Goal: Task Accomplishment & Management: Manage account settings

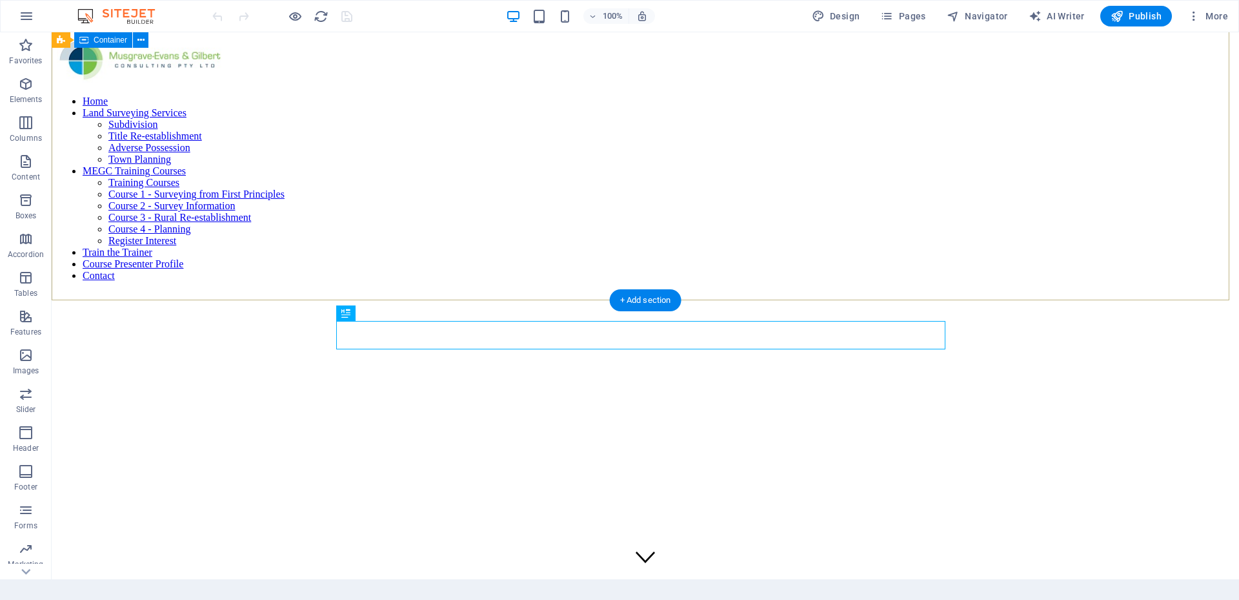
scroll to position [294, 0]
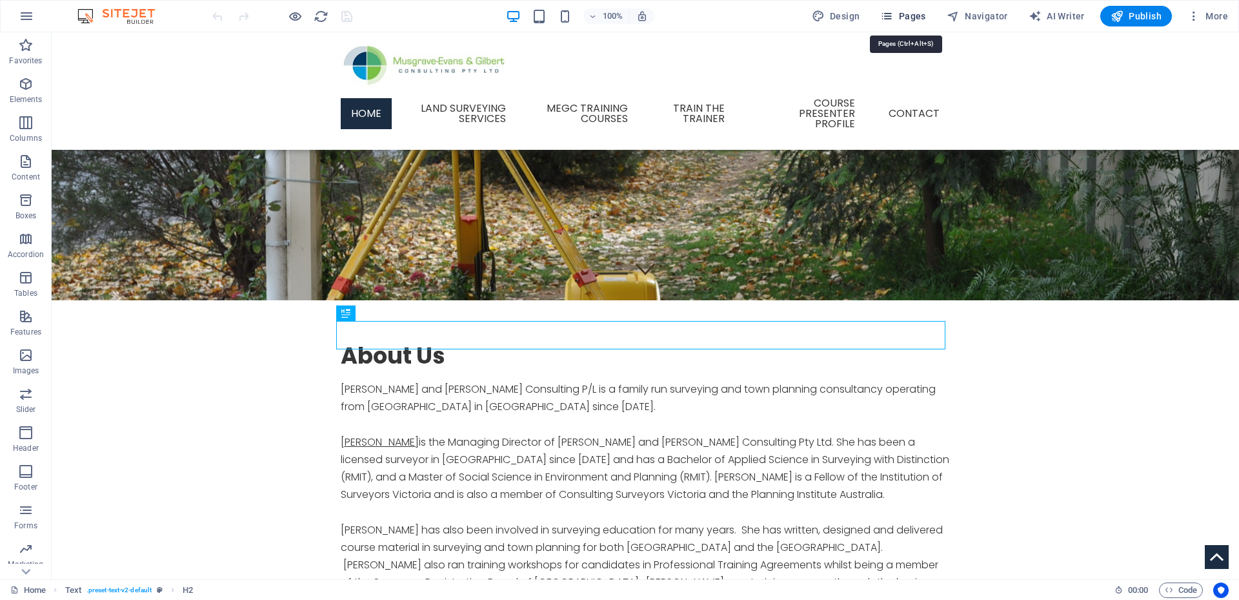
click at [898, 11] on span "Pages" at bounding box center [902, 16] width 45 height 13
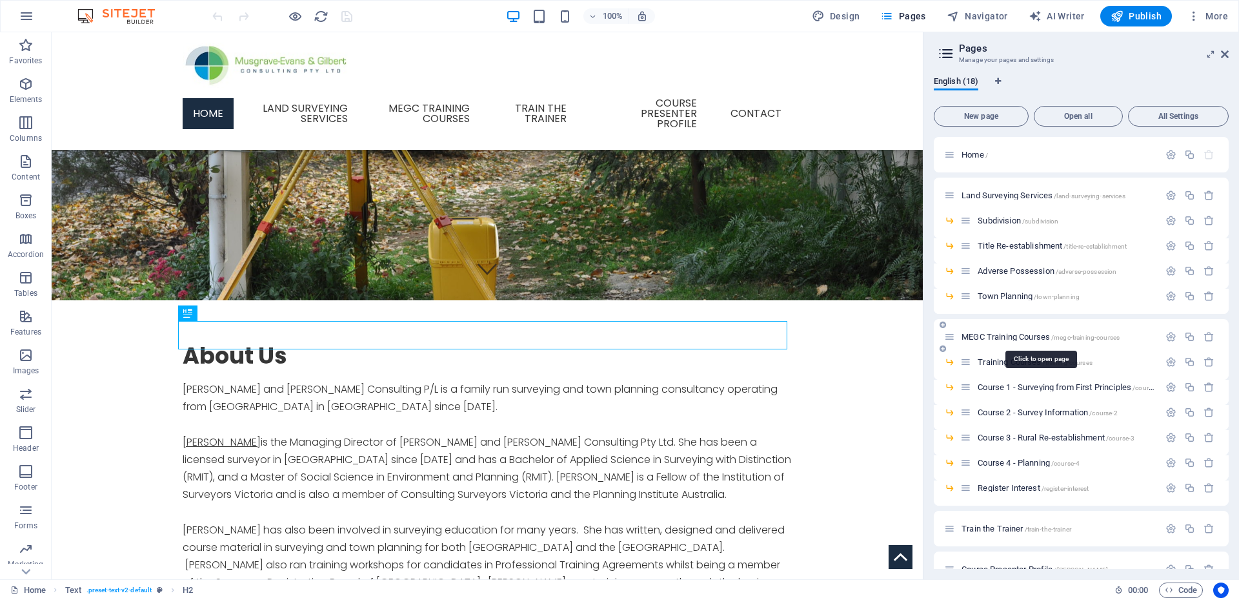
click at [992, 335] on span "MEGC Training Courses /megc-training-courses" at bounding box center [1041, 337] width 158 height 10
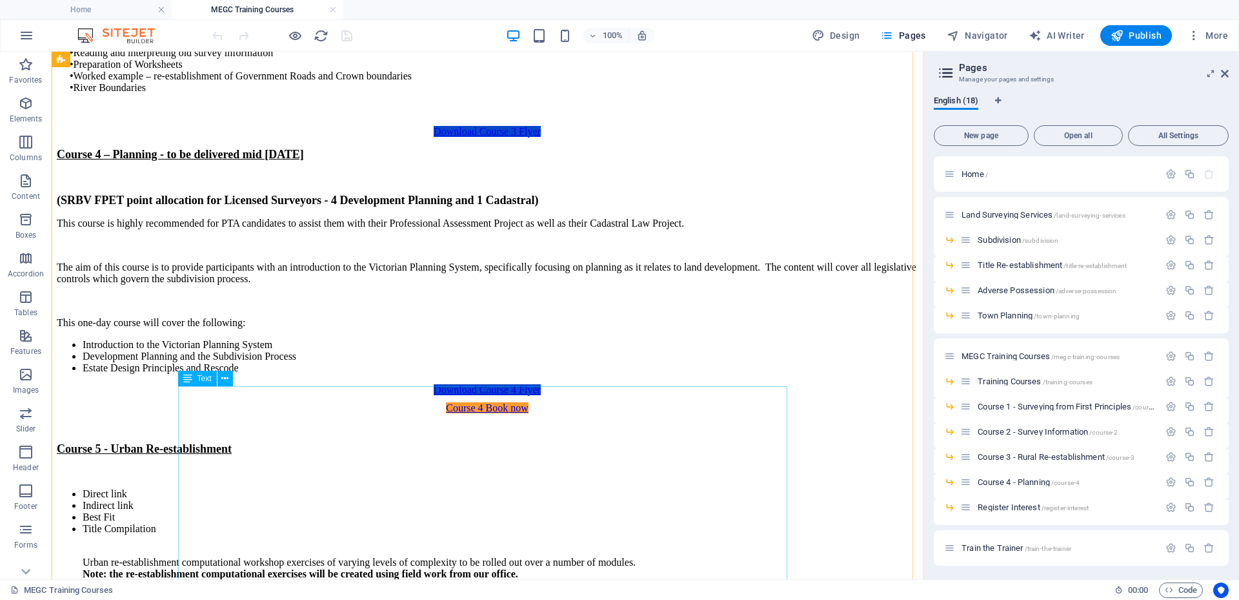
scroll to position [2001, 0]
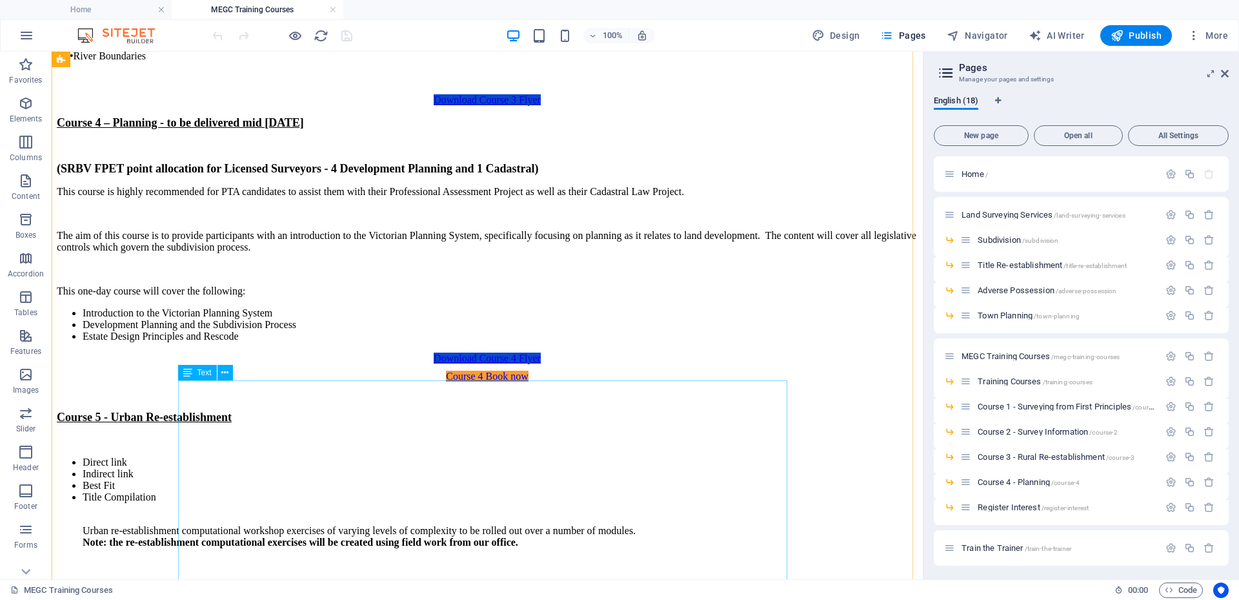
click at [365, 411] on div "Course 5 - Urban Re-establishment Direct link Indirect link Best Fit Title Comp…" at bounding box center [487, 593] width 861 height 364
drag, startPoint x: 365, startPoint y: 391, endPoint x: 137, endPoint y: 393, distance: 227.2
click at [365, 411] on div "Course 5 - Urban Re-establishment Direct link Indirect link Best Fit Title Comp…" at bounding box center [487, 593] width 861 height 364
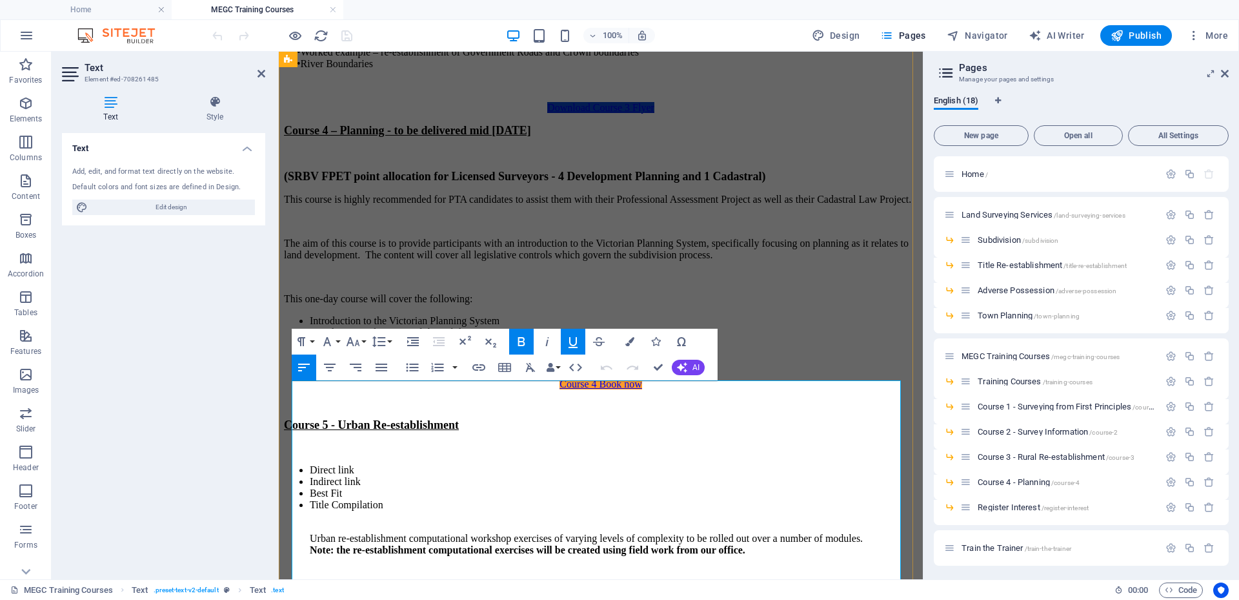
click at [509, 418] on p "Course 5 - Urban Re-establishment" at bounding box center [601, 425] width 634 height 14
click at [217, 409] on div "Text Add, edit, and format text directly on the website. Default colors and fon…" at bounding box center [163, 351] width 203 height 436
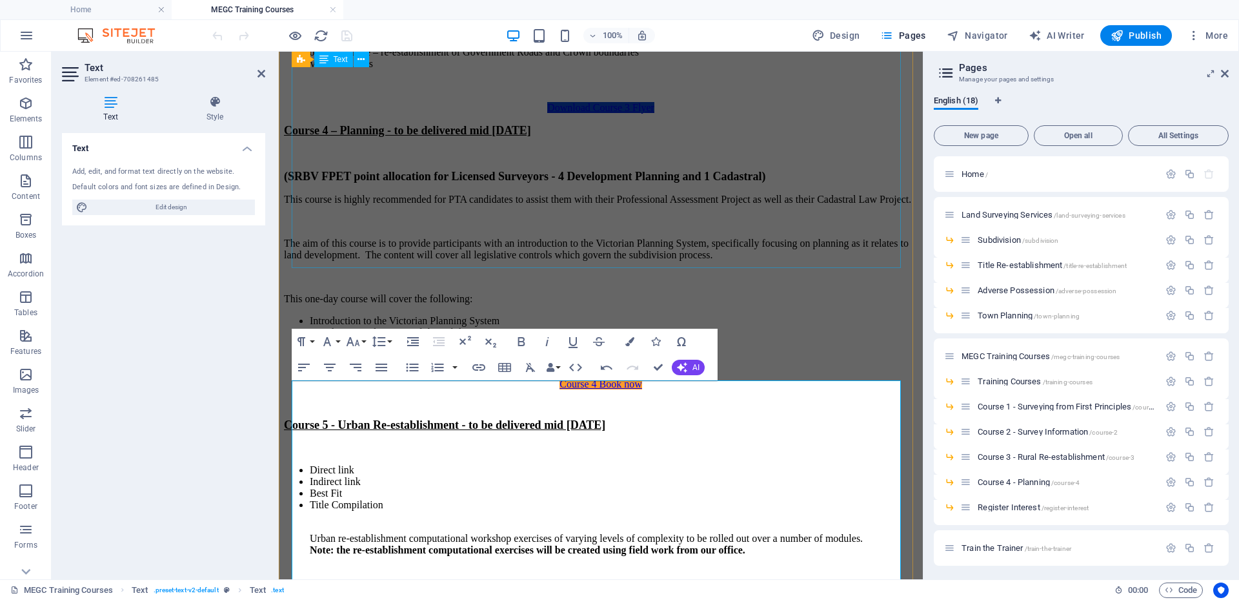
click at [769, 199] on div "Course 4 – Planning - to be delivered mid [DATE] (SRBV FPET point allocation fo…" at bounding box center [601, 237] width 634 height 226
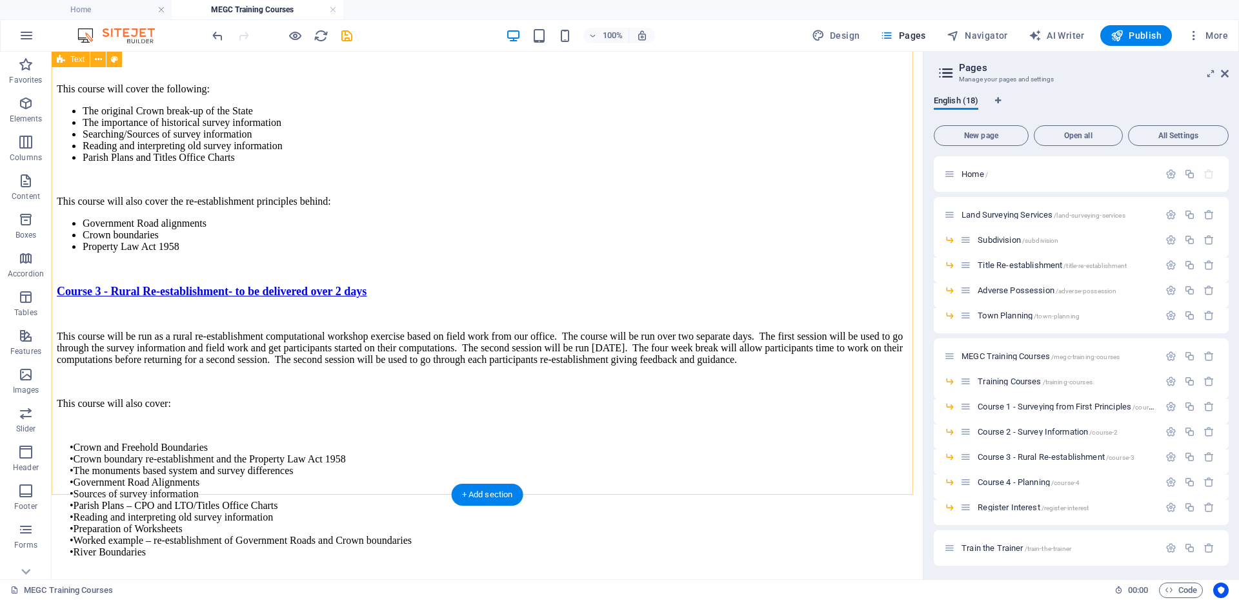
scroll to position [1485, 0]
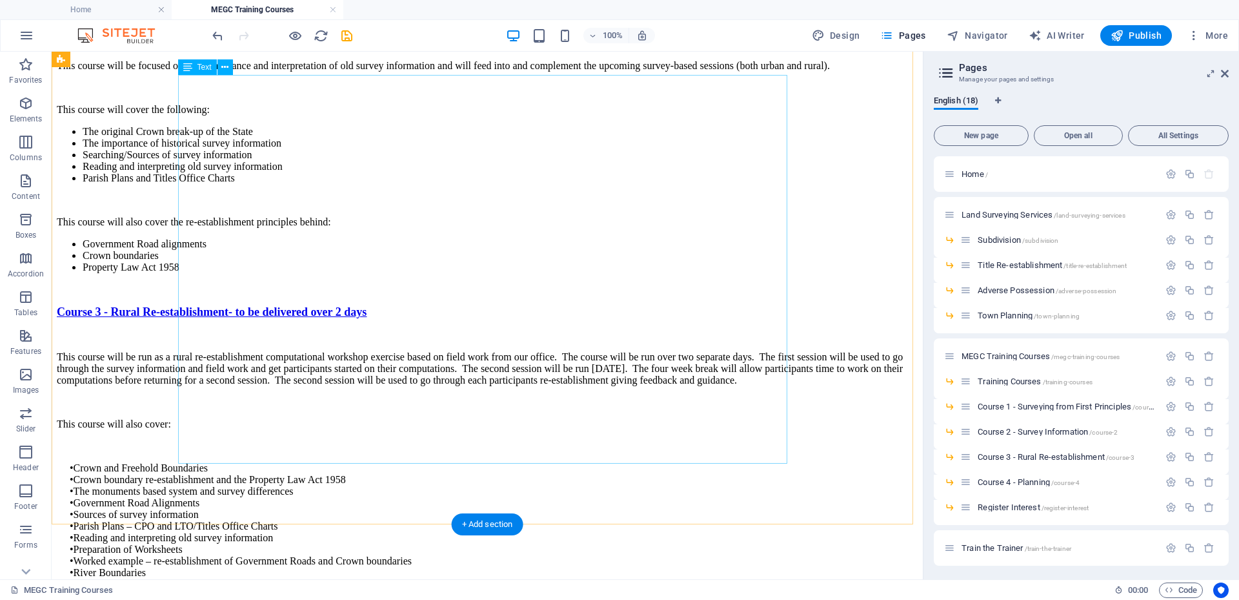
click at [422, 305] on div "Course 3 - Rural Re-establishment- to be delivered over 2 days This course will…" at bounding box center [487, 452] width 861 height 295
click at [482, 340] on div "Course 3 - Rural Re-establishment- to be delivered over 2 days This course will…" at bounding box center [487, 452] width 861 height 295
click at [482, 339] on div "Course 3 - Rural Re-establishment- to be delivered over 2 days This course will…" at bounding box center [487, 452] width 861 height 295
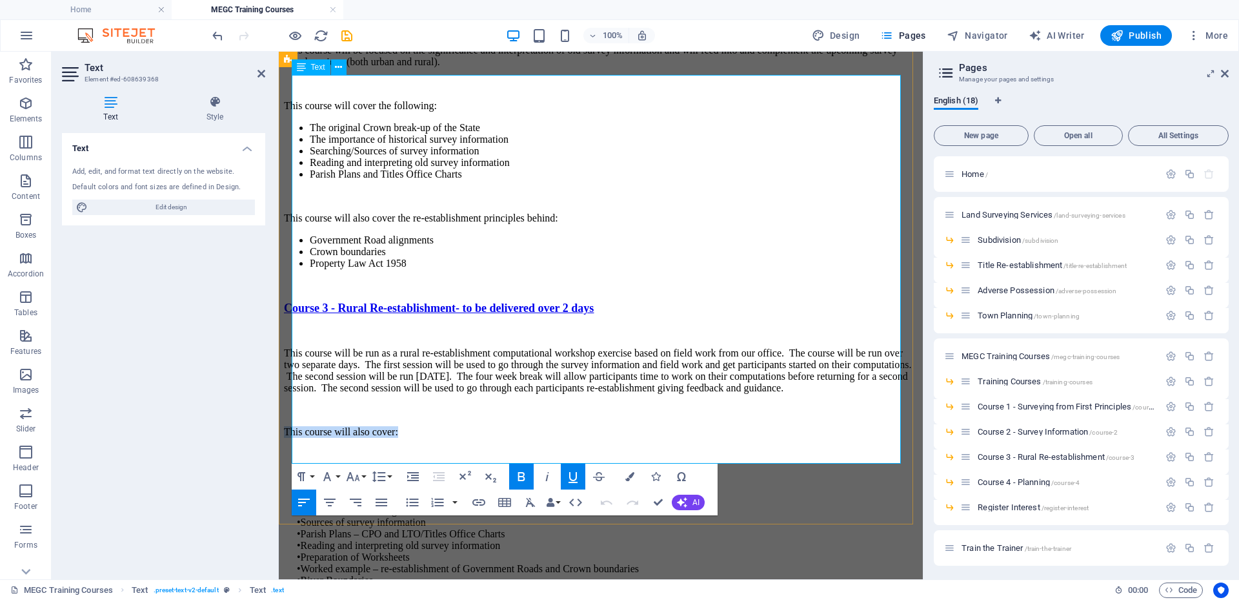
drag, startPoint x: 293, startPoint y: 241, endPoint x: 440, endPoint y: 241, distance: 147.2
click at [440, 426] on p "This course will also cover:" at bounding box center [601, 432] width 634 height 12
copy p "This course will also cover:"
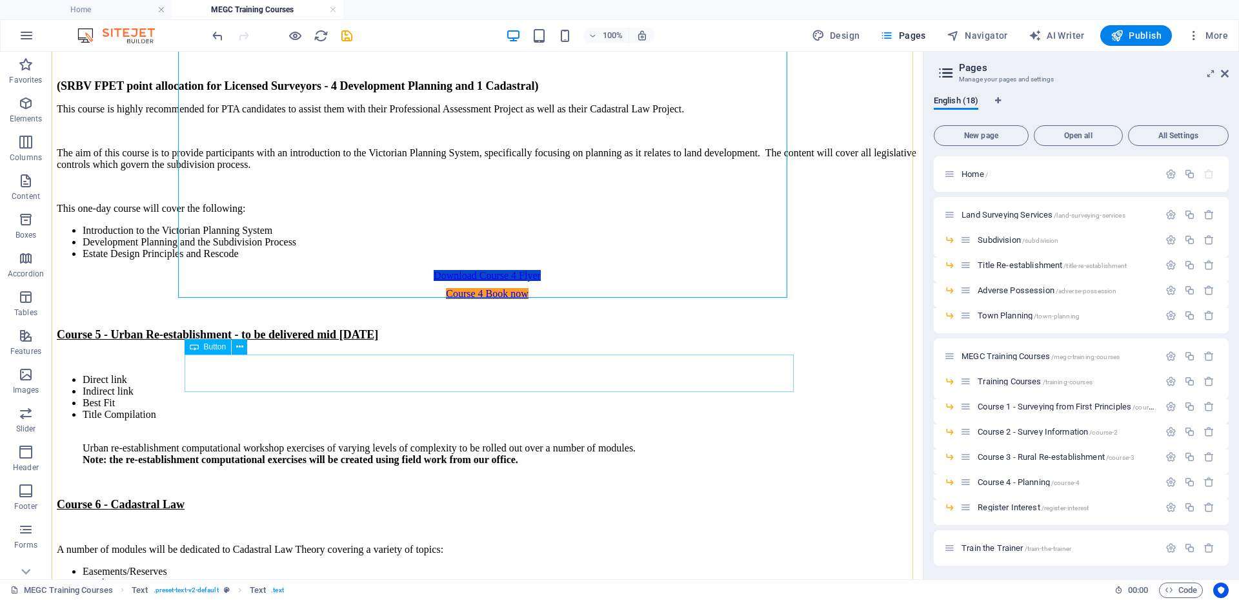
scroll to position [2130, 0]
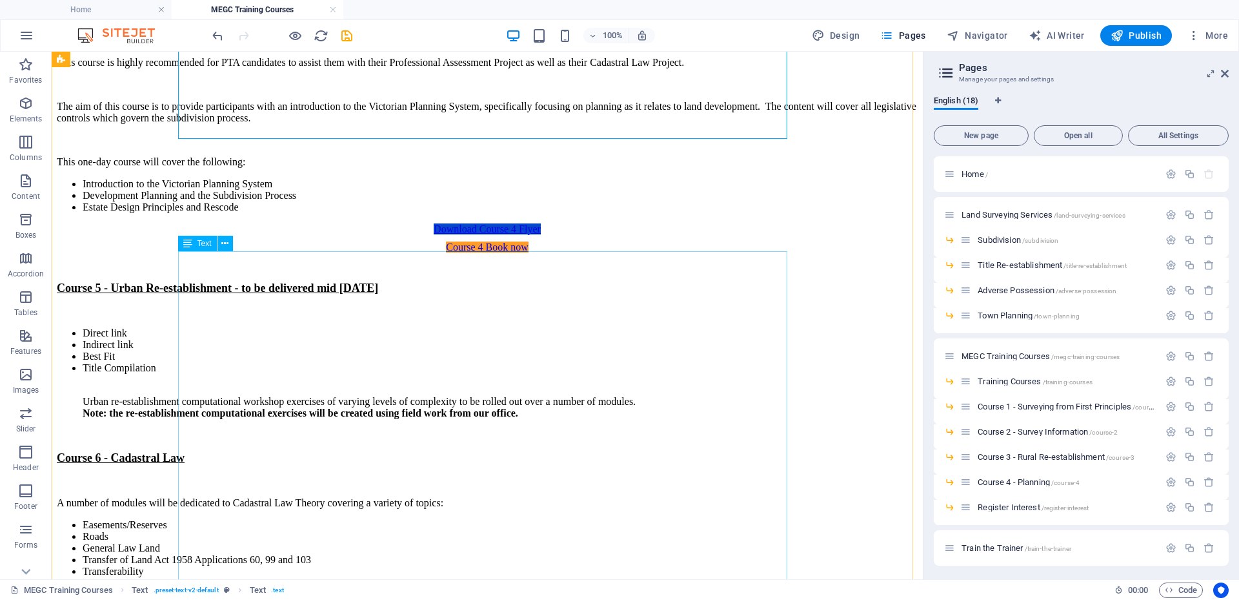
click at [255, 364] on div "Course 5 - Urban Re-establishment - to be delivered mid [DATE] Direct link Indi…" at bounding box center [487, 463] width 861 height 364
click at [290, 351] on div "Course 5 - Urban Re-establishment - to be delivered mid [DATE] Direct link Indi…" at bounding box center [487, 463] width 861 height 364
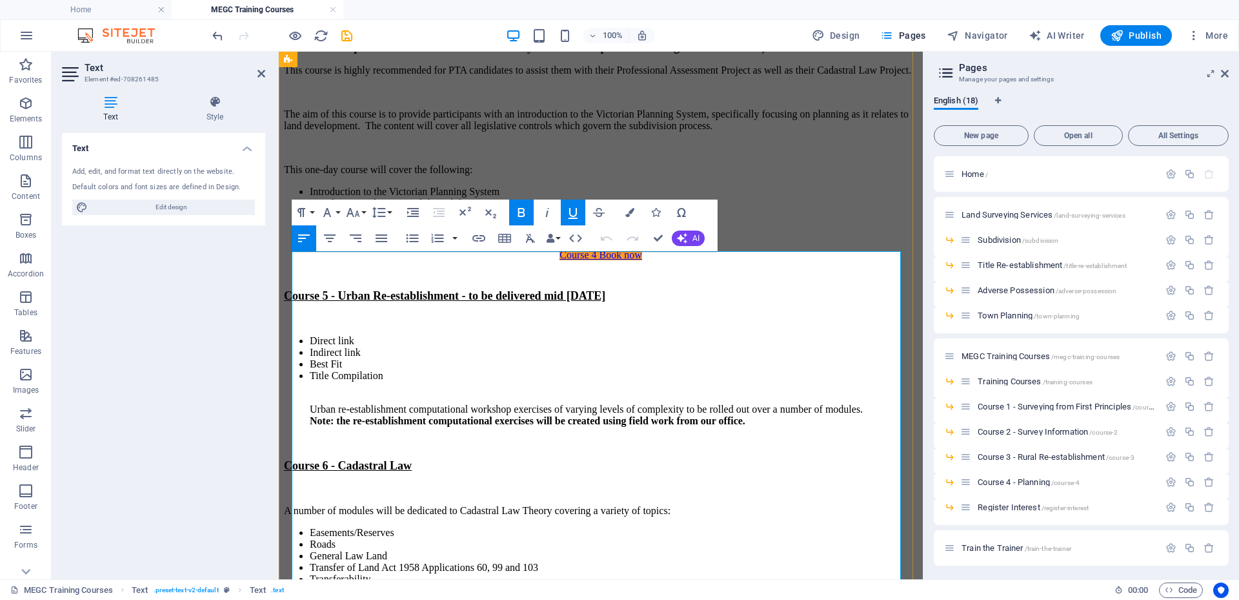
click at [405, 370] on li "Title Compilation" at bounding box center [614, 376] width 608 height 12
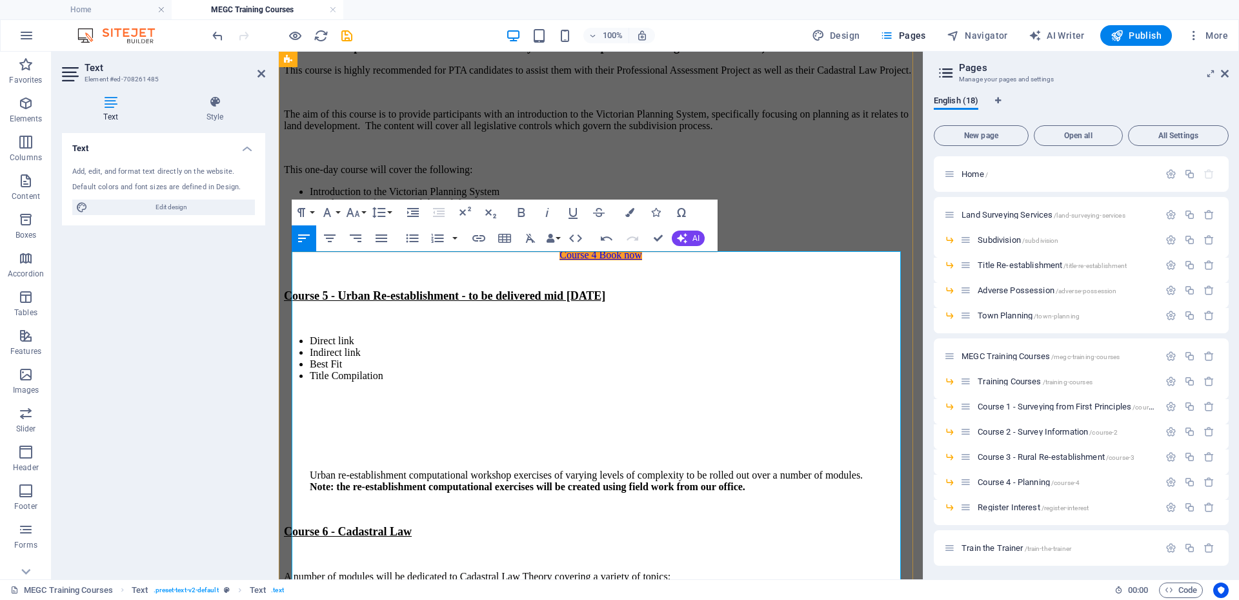
click at [308, 392] on p at bounding box center [601, 398] width 634 height 12
click at [307, 376] on div "Course 5 - Urban Re-establishment - to be delivered mid [DATE] Direct link Indi…" at bounding box center [601, 504] width 634 height 430
click at [409, 370] on li "Title Compilation" at bounding box center [614, 376] width 608 height 12
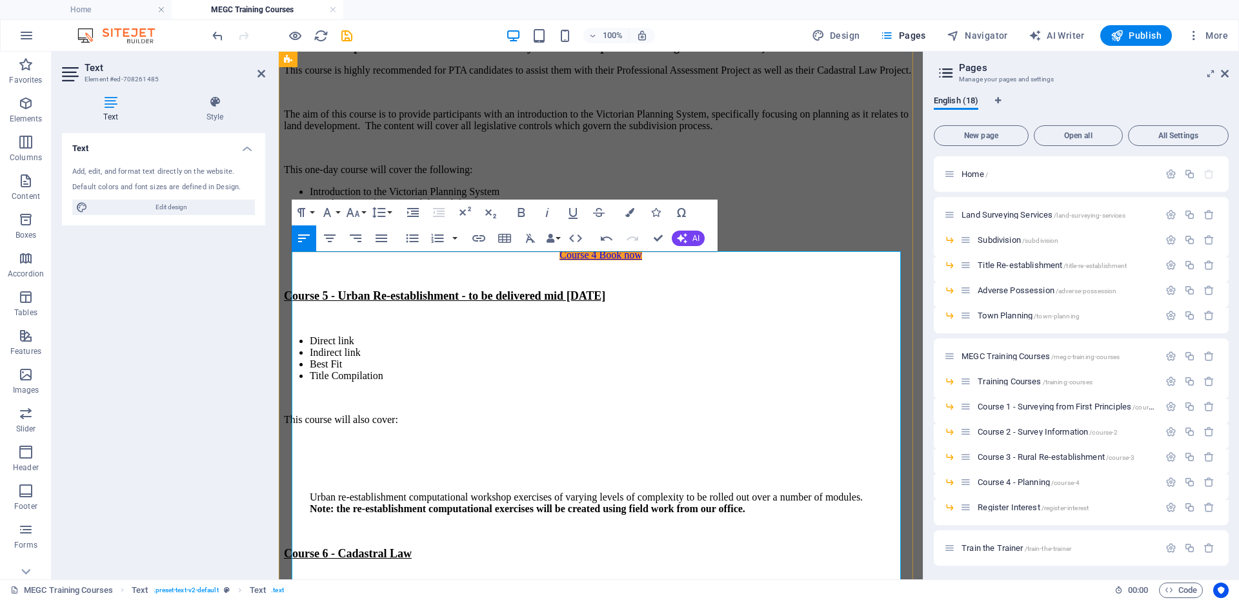
click at [449, 414] on p "This course will also cover:" at bounding box center [601, 420] width 634 height 12
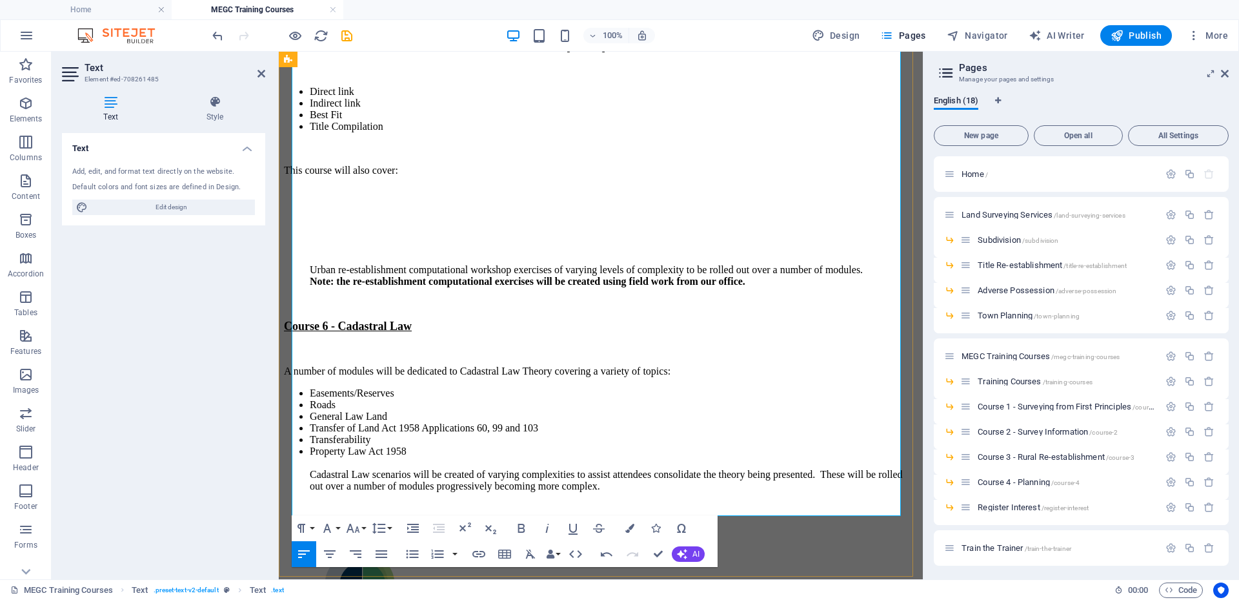
scroll to position [2388, 0]
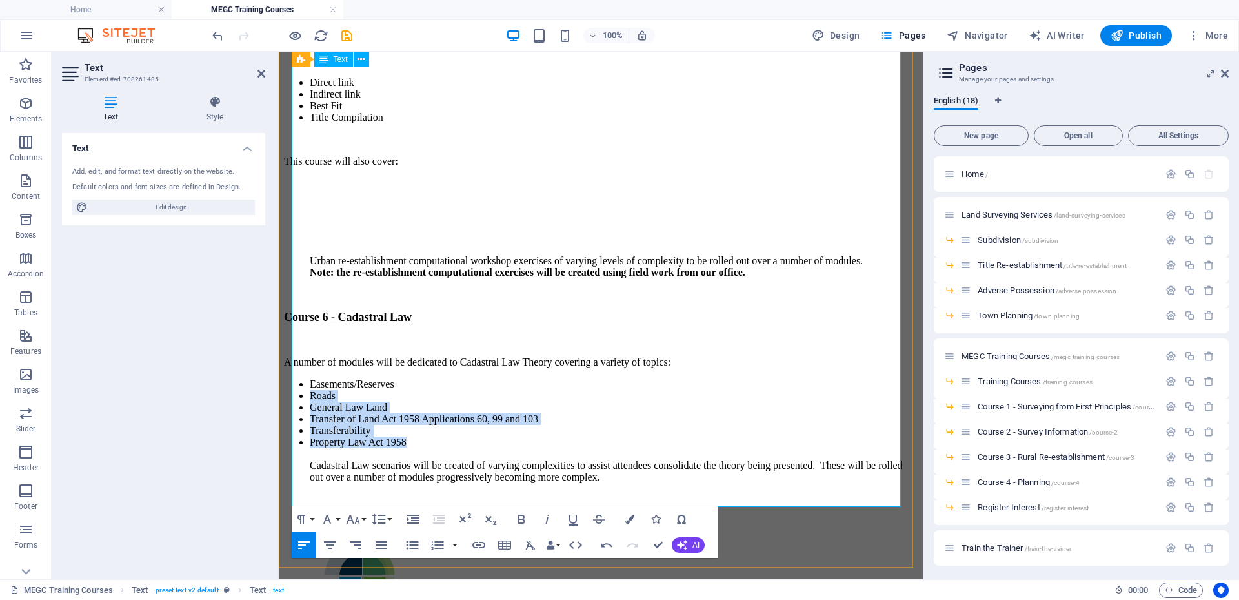
drag, startPoint x: 303, startPoint y: 358, endPoint x: 427, endPoint y: 423, distance: 140.0
click at [427, 423] on ul "Easements/Reserves Roads General Law Land Transfer of Land Act 1958 Application…" at bounding box center [601, 430] width 634 height 105
drag, startPoint x: 303, startPoint y: 339, endPoint x: 377, endPoint y: 403, distance: 97.9
click at [429, 425] on ul "Easements/Reserves Roads General Law Land Transfer of Land Act 1958 Application…" at bounding box center [601, 430] width 634 height 105
copy ul "Easements/Reserves Roads General Law Land Transfer of Land Act 1958 Application…"
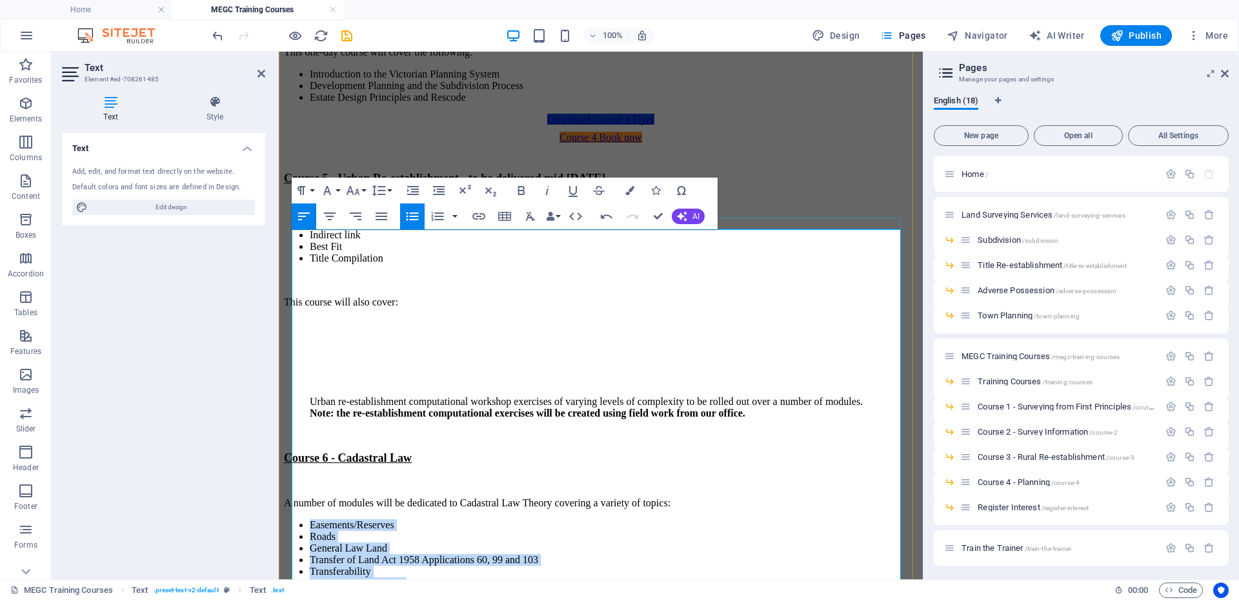
scroll to position [2130, 0]
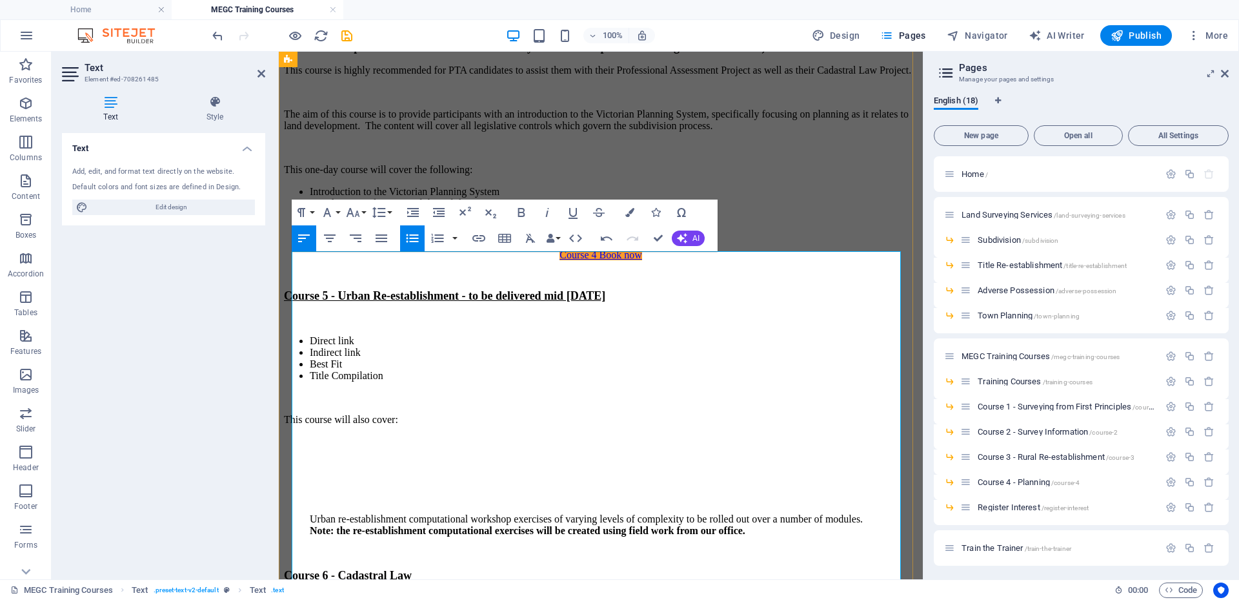
drag, startPoint x: 321, startPoint y: 411, endPoint x: 315, endPoint y: 410, distance: 6.6
click at [321, 458] on p at bounding box center [601, 464] width 634 height 12
click at [314, 436] on p at bounding box center [601, 442] width 634 height 12
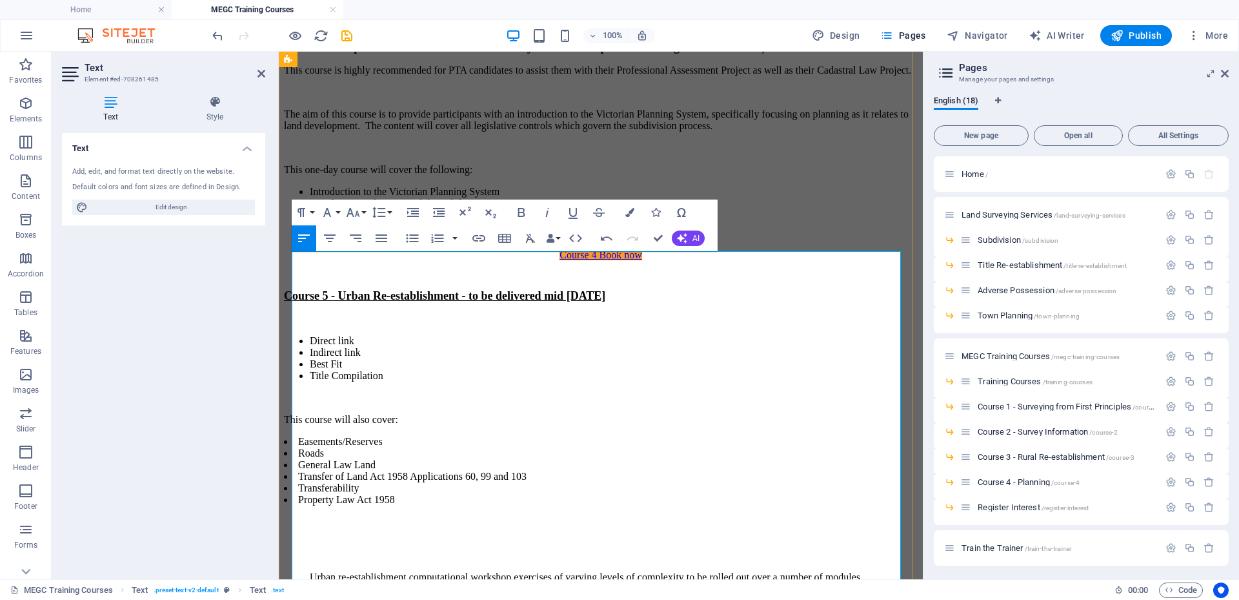
click at [342, 447] on li "Roads" at bounding box center [601, 453] width 634 height 12
click at [347, 447] on li "Roads/ Introducing road abuttals" at bounding box center [601, 453] width 634 height 12
click at [496, 516] on p at bounding box center [601, 522] width 634 height 12
click at [413, 459] on li "General Law Land" at bounding box center [601, 465] width 634 height 12
click at [329, 516] on p at bounding box center [601, 522] width 634 height 12
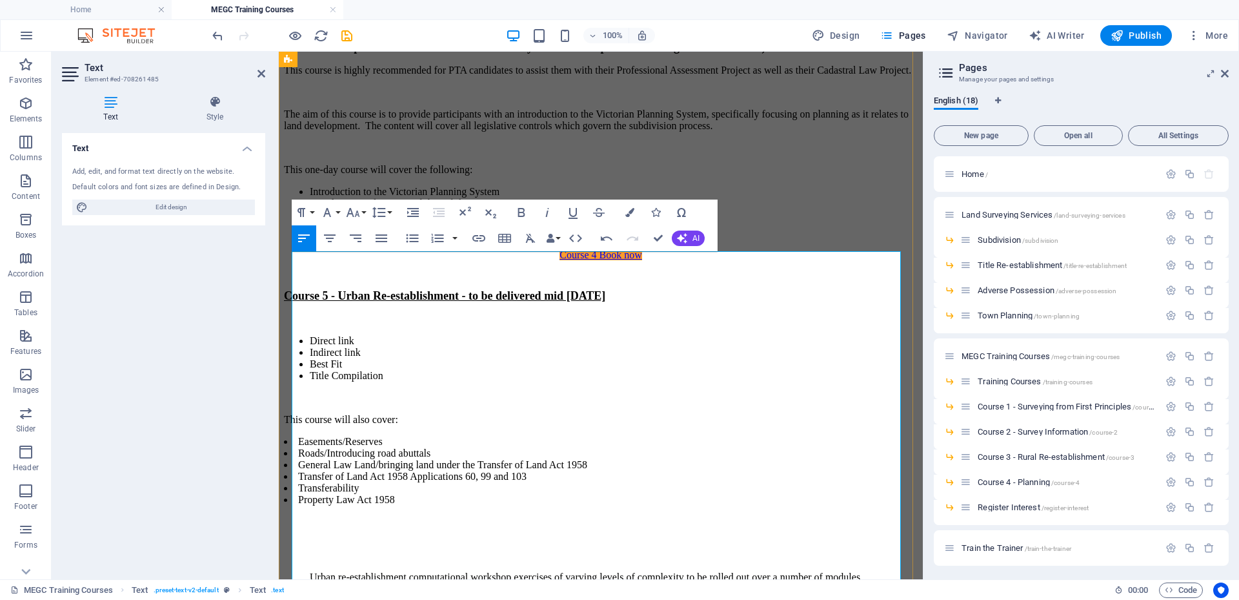
click at [326, 516] on p at bounding box center [601, 522] width 634 height 12
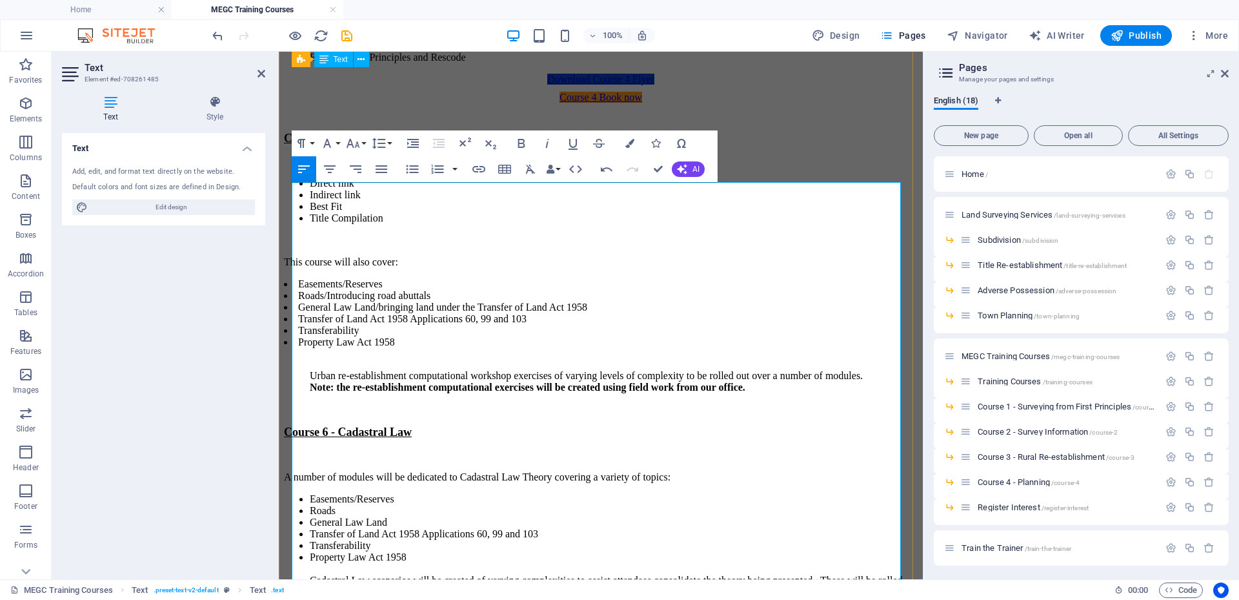
scroll to position [2195, 0]
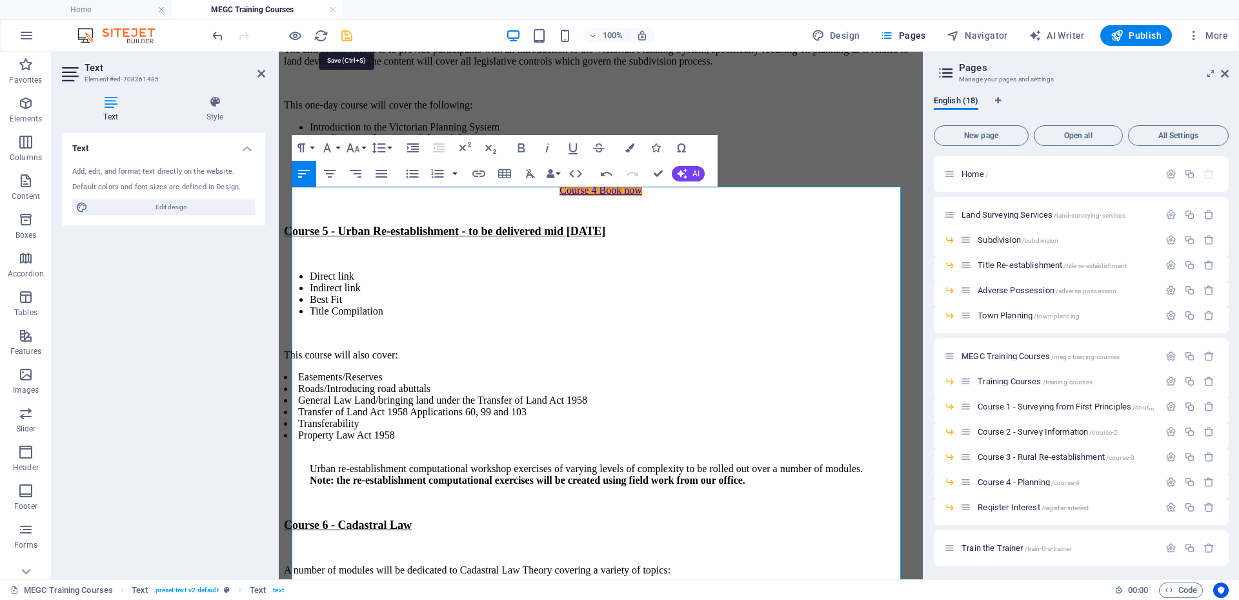
click at [348, 36] on icon "save" at bounding box center [347, 35] width 15 height 15
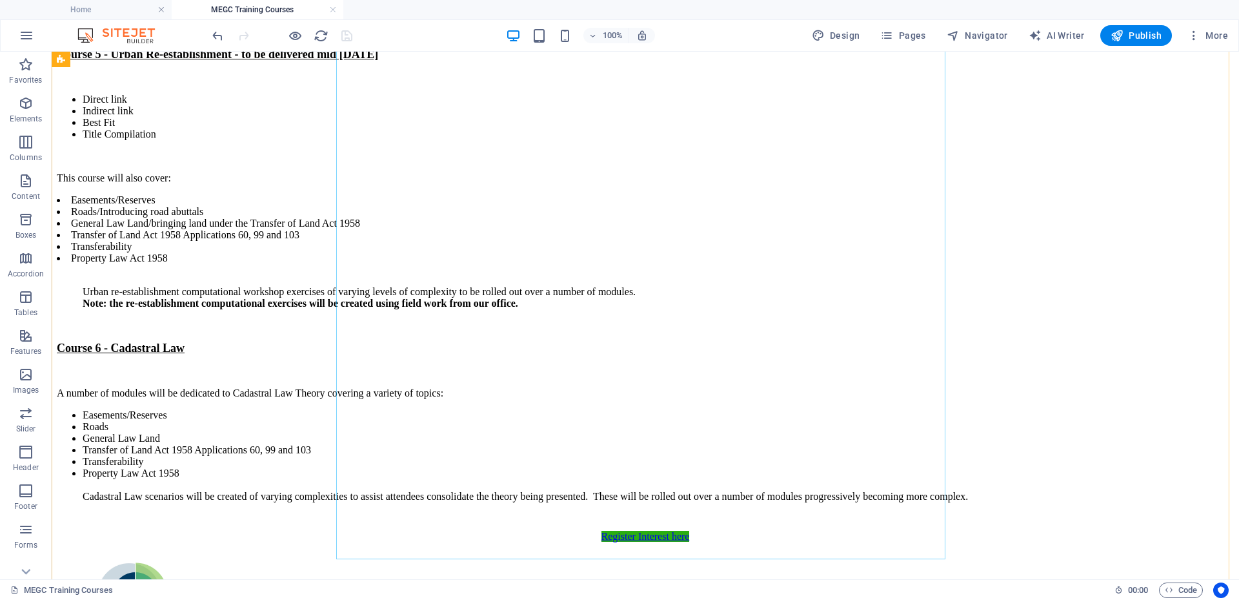
scroll to position [2388, 0]
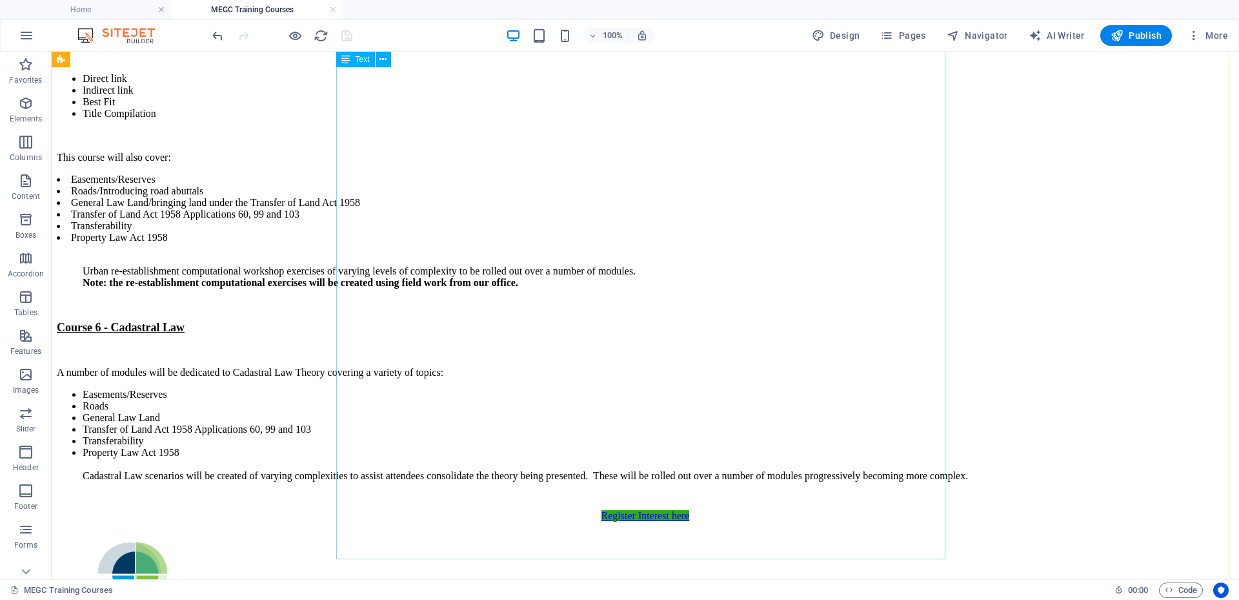
click at [814, 271] on div "Course 5 - Urban Re-establishment - to be delivered mid [DATE] Direct link Indi…" at bounding box center [645, 265] width 1177 height 476
click at [358, 270] on div "Course 5 - Urban Re-establishment - to be delivered mid [DATE] Direct link Indi…" at bounding box center [645, 265] width 1177 height 476
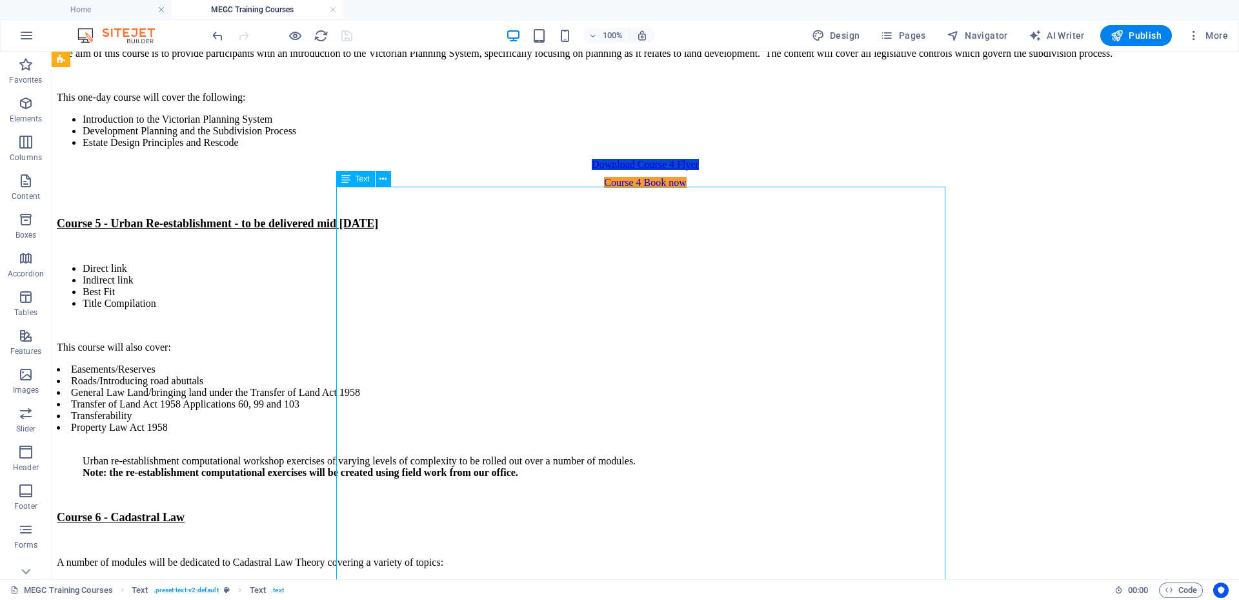
scroll to position [2259, 0]
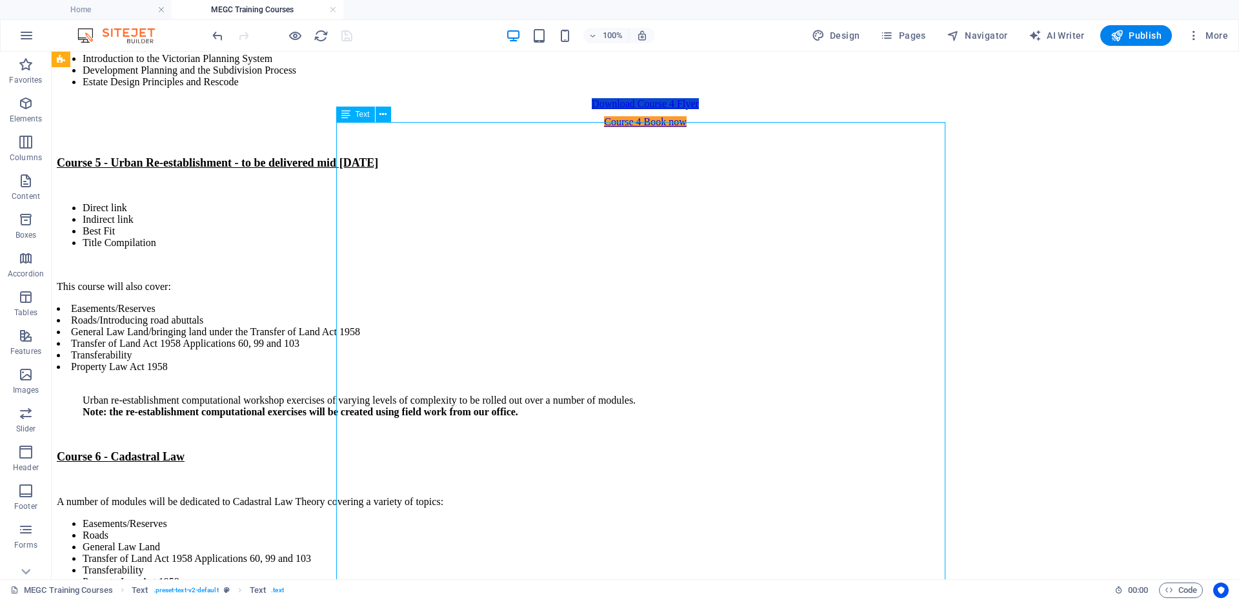
click at [383, 395] on div "Course 5 - Urban Re-establishment - to be delivered mid [DATE] Direct link Indi…" at bounding box center [645, 394] width 1177 height 476
click at [383, 400] on div "Course 5 - Urban Re-establishment - to be delivered mid [DATE] Direct link Indi…" at bounding box center [645, 394] width 1177 height 476
click at [462, 380] on div "Course 5 - Urban Re-establishment - to be delivered mid [DATE] Direct link Indi…" at bounding box center [645, 394] width 1177 height 476
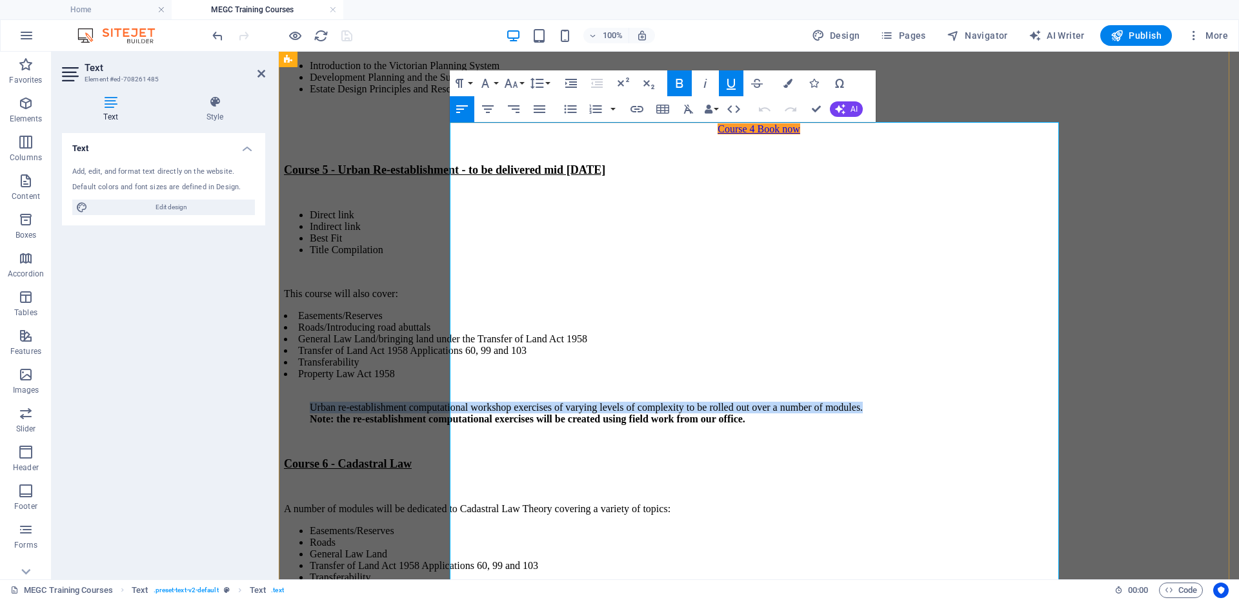
drag, startPoint x: 458, startPoint y: 392, endPoint x: 585, endPoint y: 409, distance: 127.7
click at [585, 409] on ul "Urban re-establishment computational workshop exercises of varying levels of co…" at bounding box center [759, 407] width 950 height 35
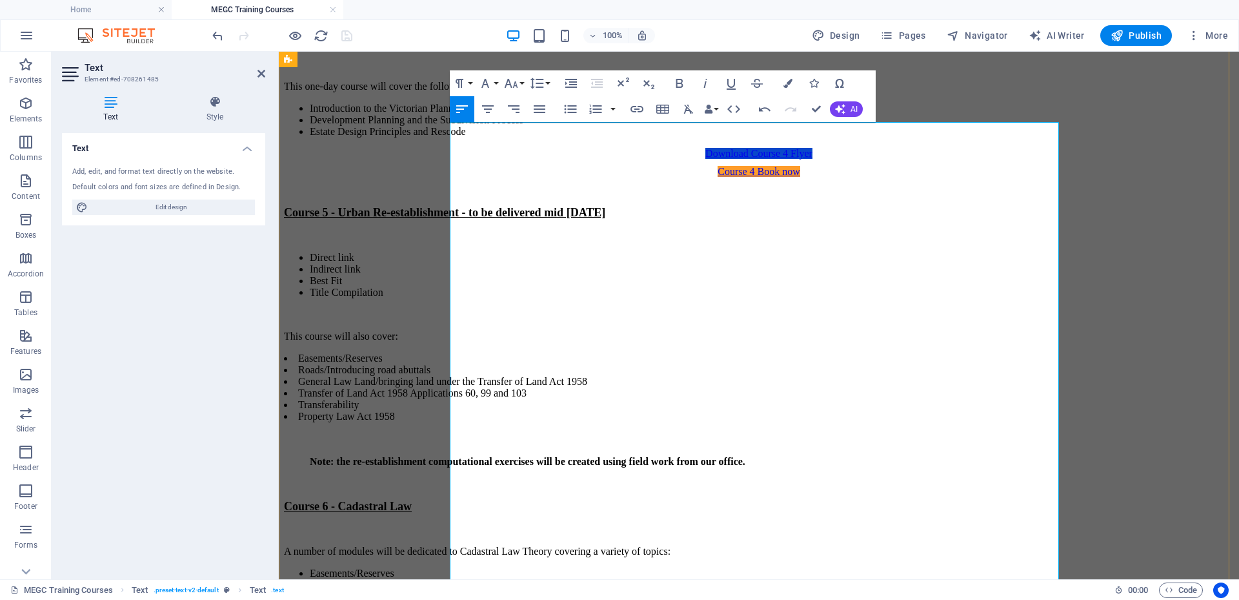
scroll to position [2130, 0]
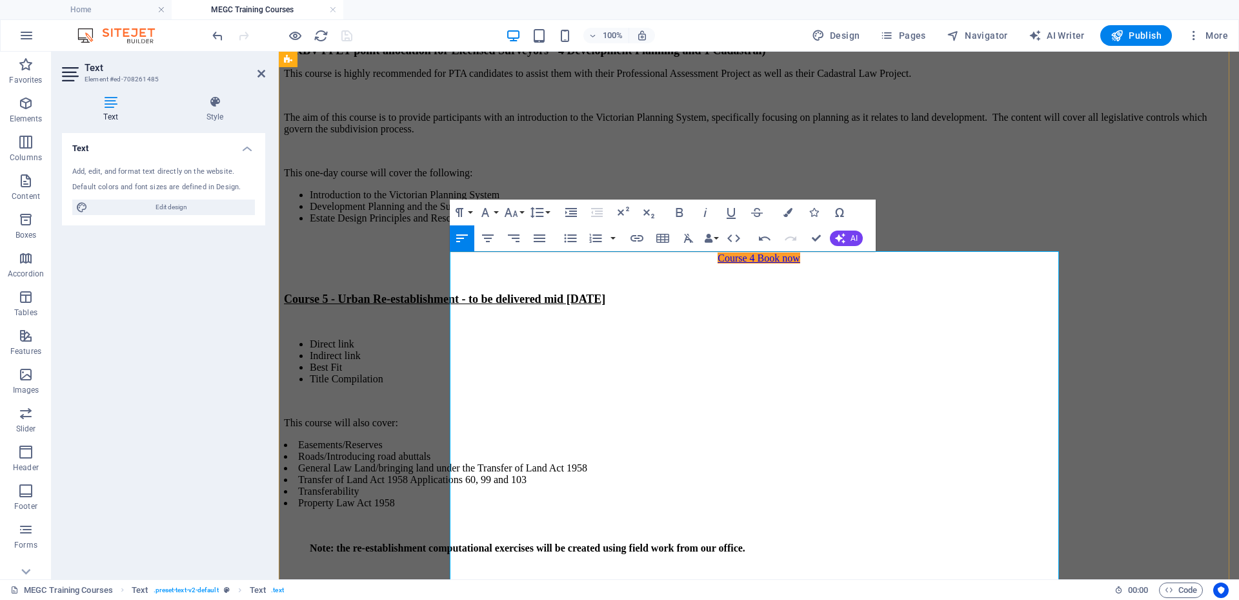
click at [457, 316] on p at bounding box center [759, 322] width 950 height 12
click at [460, 316] on ul "Urban re-establishment computational workshop exercises of varying levels of co…" at bounding box center [759, 322] width 950 height 12
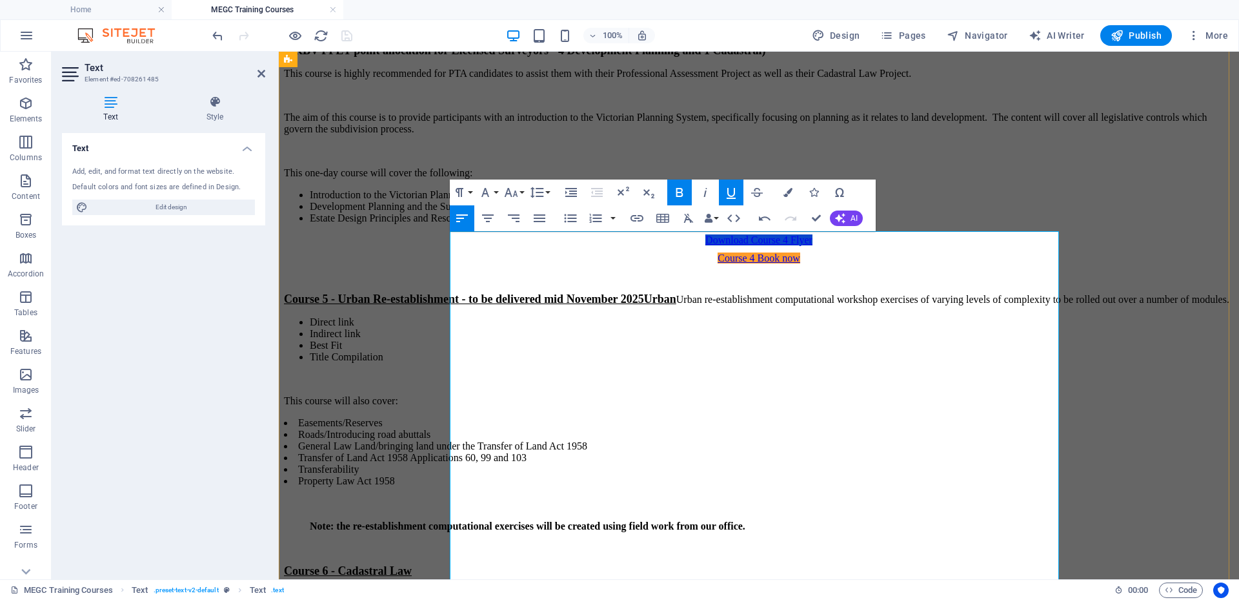
scroll to position [2150, 0]
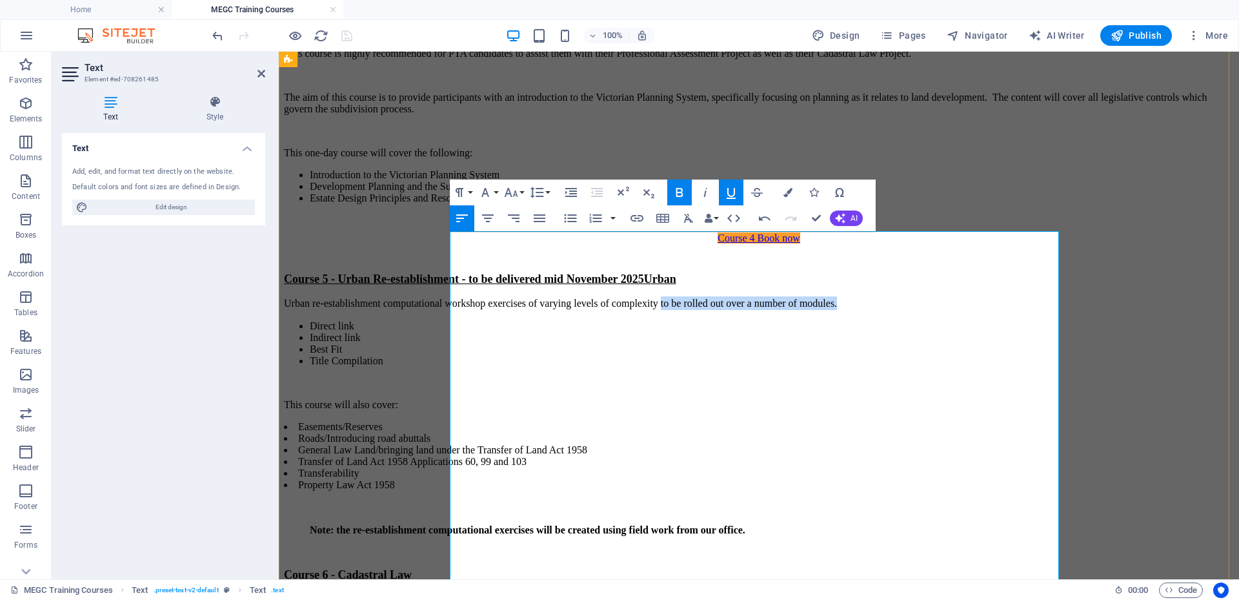
drag, startPoint x: 913, startPoint y: 261, endPoint x: 925, endPoint y: 274, distance: 17.3
click at [925, 296] on p "​ Urban re-establishment computational workshop exercises of varying levels of …" at bounding box center [759, 303] width 950 height 14
click at [922, 272] on p "Course 5 - Urban Re-establishment - to be delivered mid November 2025Urban" at bounding box center [759, 279] width 950 height 14
drag, startPoint x: 456, startPoint y: 545, endPoint x: 1034, endPoint y: 533, distance: 577.9
click at [1034, 533] on ul "Note: the re-establishment computational exercises will be created using field …" at bounding box center [759, 518] width 950 height 35
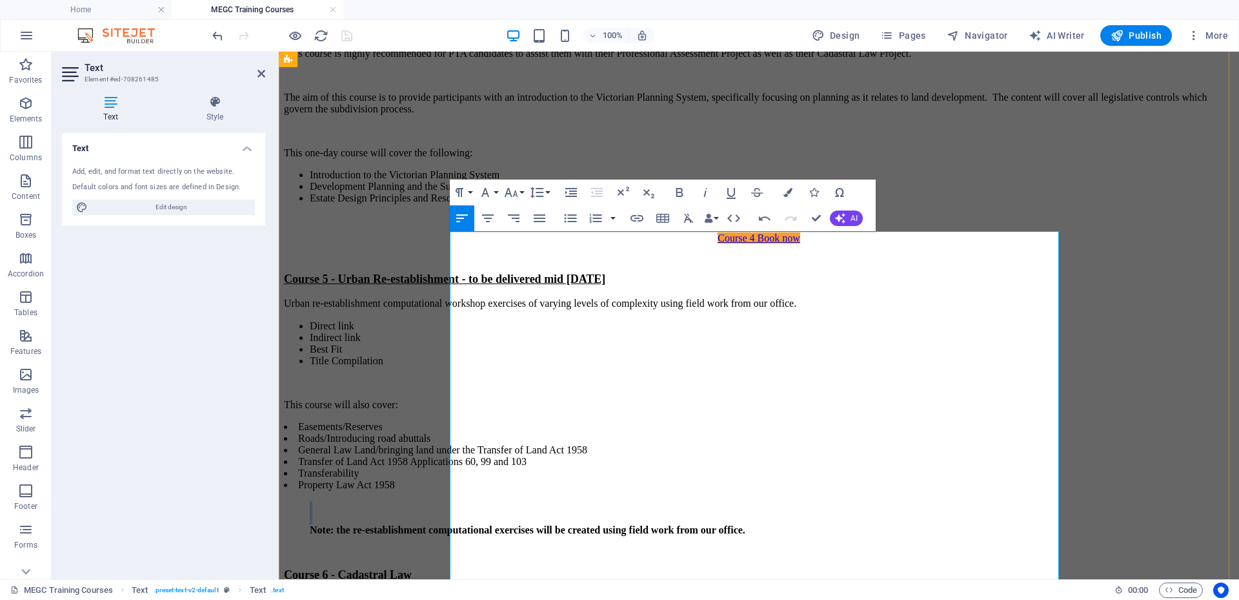
scroll to position [2148, 0]
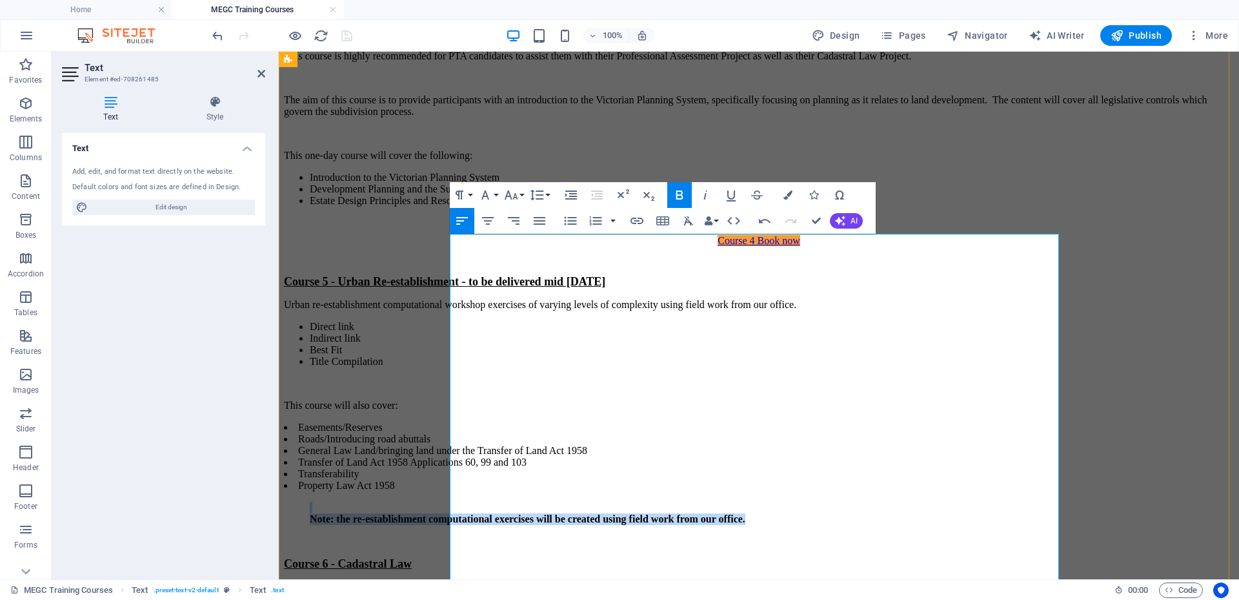
drag, startPoint x: 990, startPoint y: 525, endPoint x: 509, endPoint y: 514, distance: 481.0
click at [509, 514] on ul "Note: the re-establishment computational exercises will be created using field …" at bounding box center [759, 513] width 950 height 23
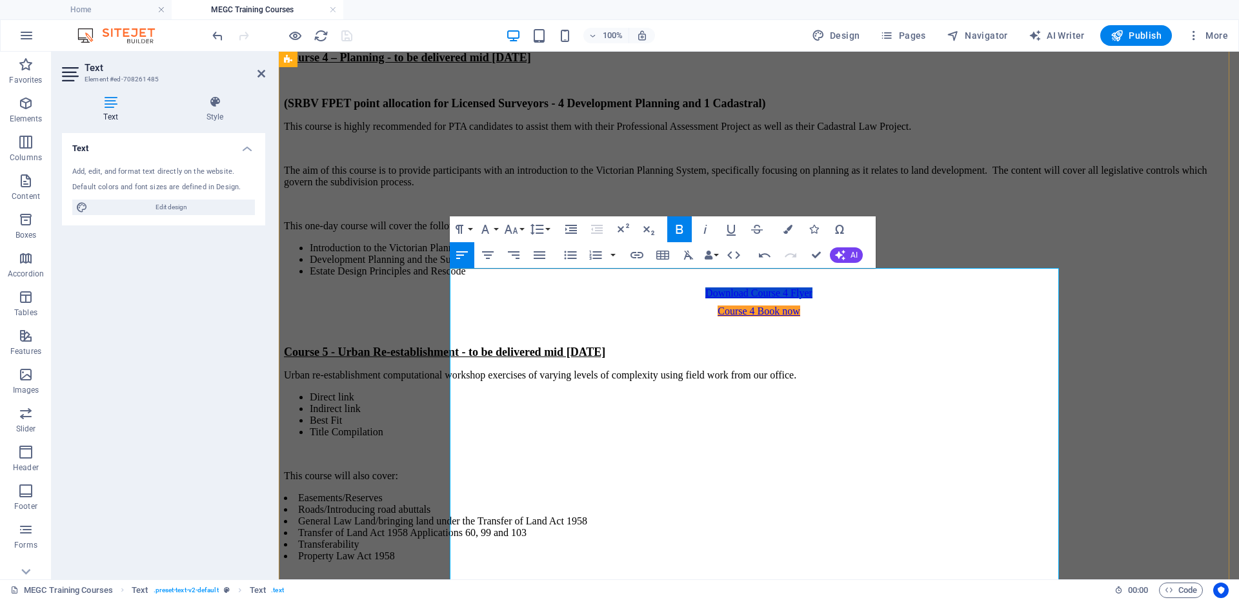
scroll to position [2019, 0]
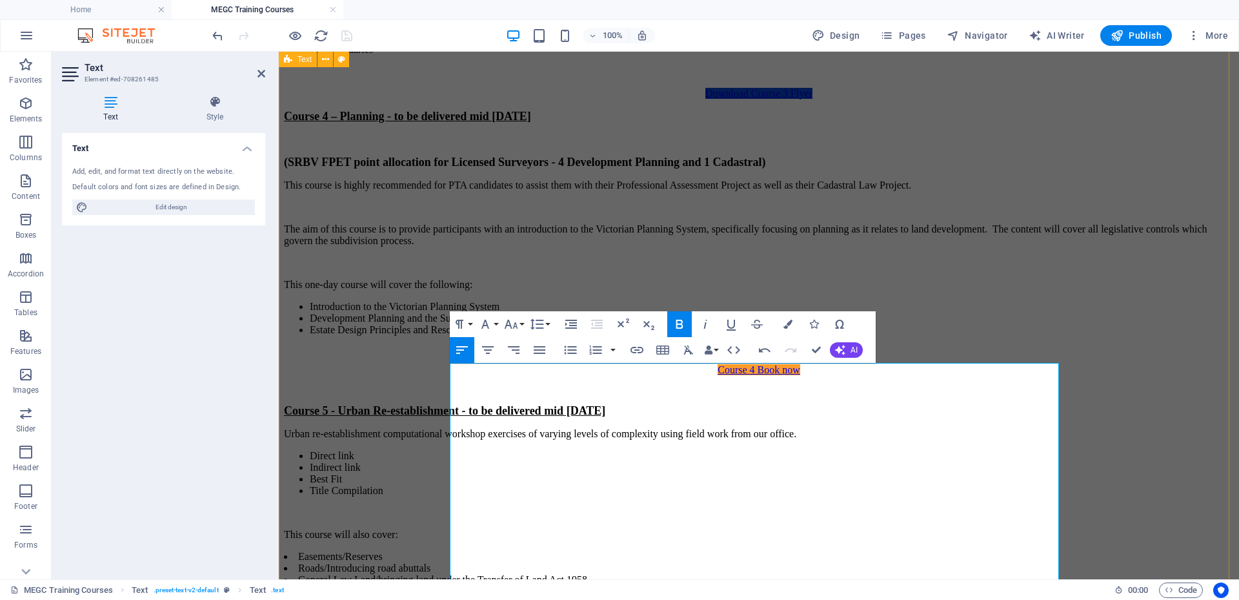
click at [336, 296] on div "Course 4 – Planning - to be delivered mid [DATE] (SRBV FPET point allocation fo…" at bounding box center [759, 482] width 950 height 744
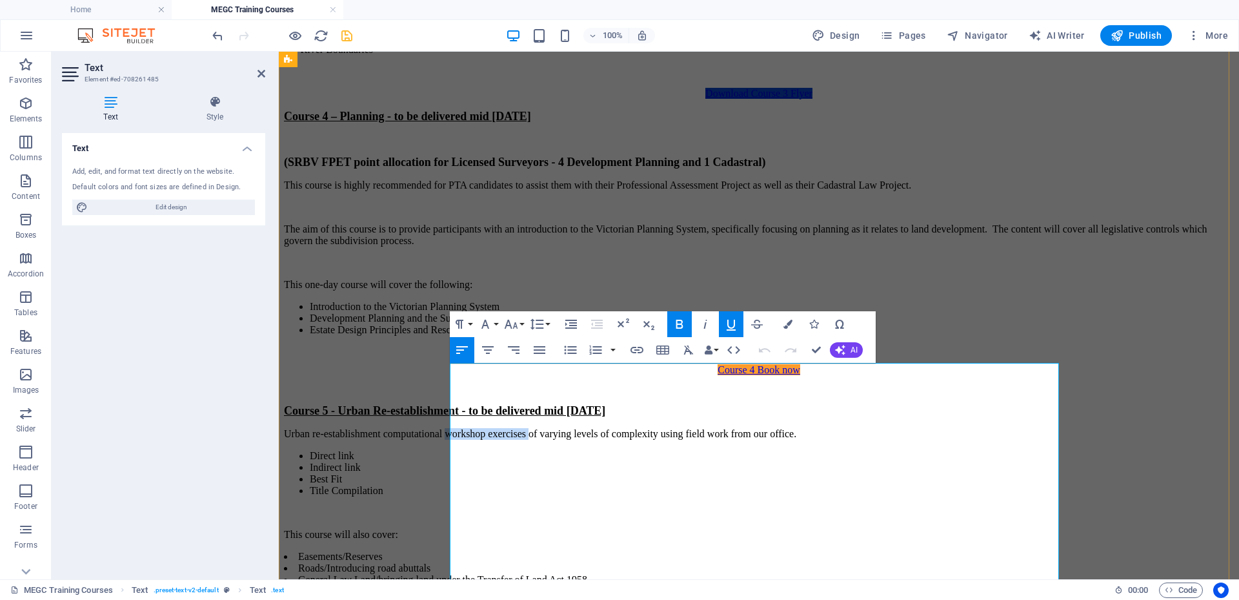
drag, startPoint x: 653, startPoint y: 391, endPoint x: 755, endPoint y: 396, distance: 101.5
click at [755, 428] on p "Urban re-establishment computational workshop exercises of varying levels of co…" at bounding box center [759, 434] width 950 height 12
drag, startPoint x: 709, startPoint y: 391, endPoint x: 859, endPoint y: 398, distance: 150.0
click at [859, 428] on p "Urban re-establishment computational examples of varying levels of complexity u…" at bounding box center [759, 434] width 950 height 12
click at [726, 473] on li "Best Fit" at bounding box center [772, 479] width 924 height 12
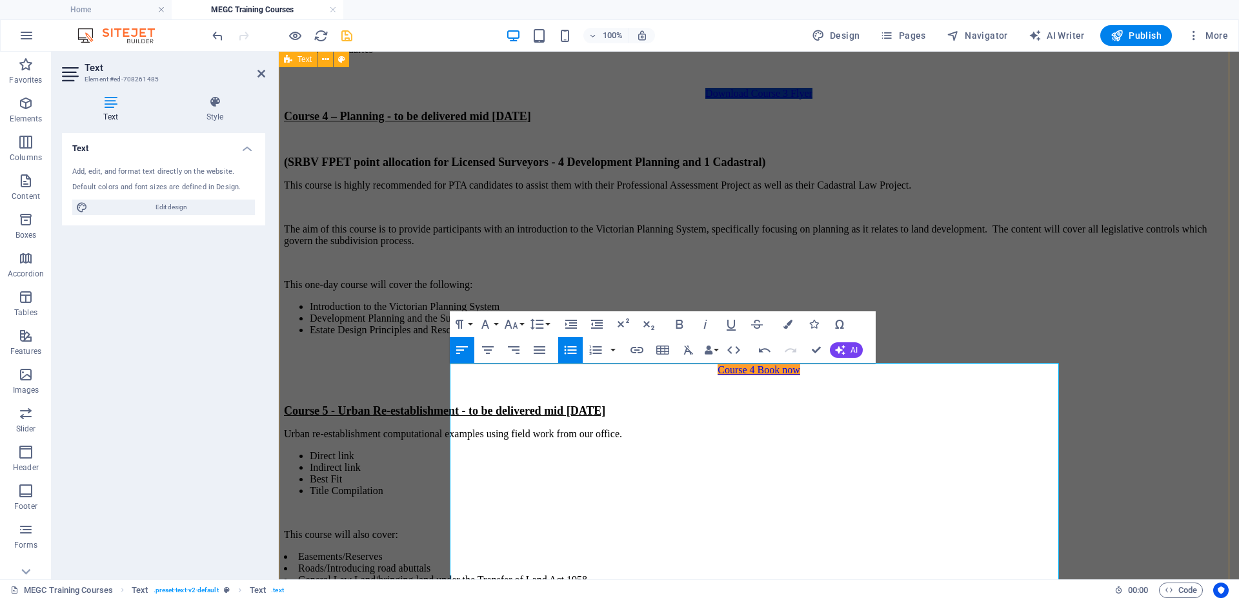
click at [408, 346] on div "Course 4 – Planning - to be delivered mid [DATE] (SRBV FPET point allocation fo…" at bounding box center [759, 482] width 950 height 744
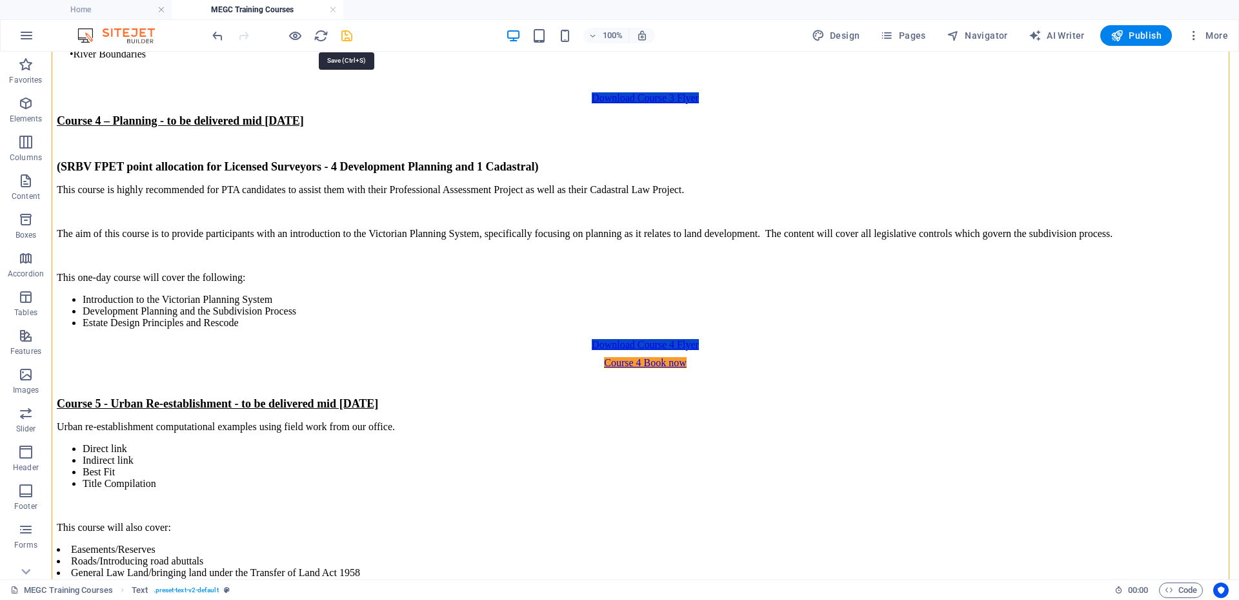
click at [349, 34] on icon "save" at bounding box center [347, 35] width 15 height 15
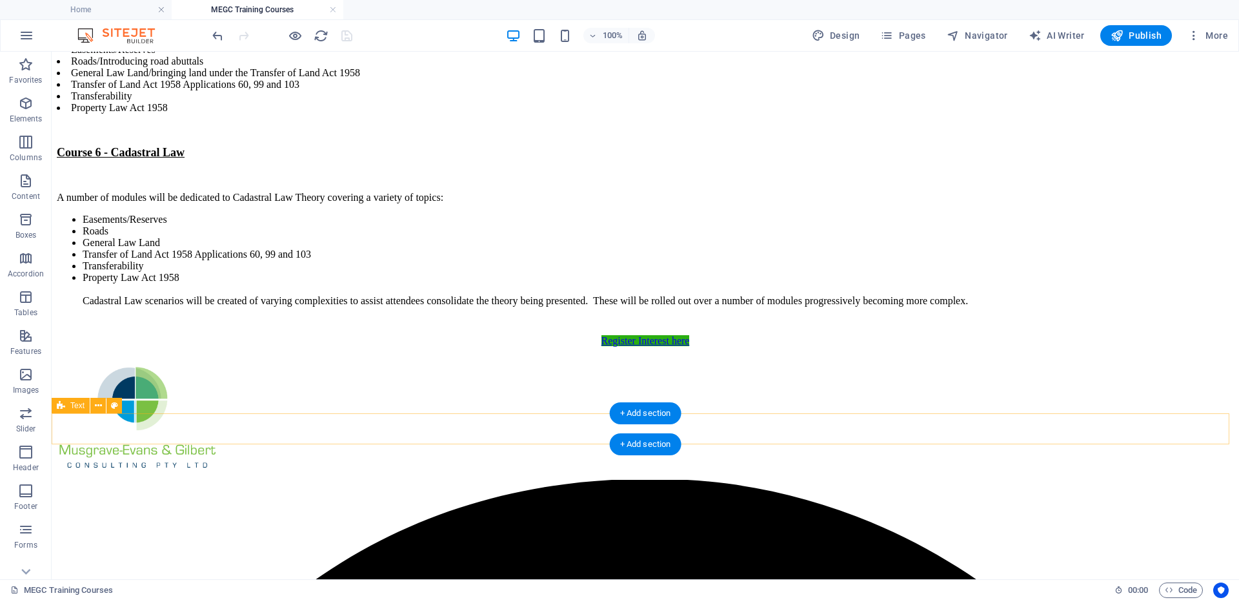
scroll to position [2525, 0]
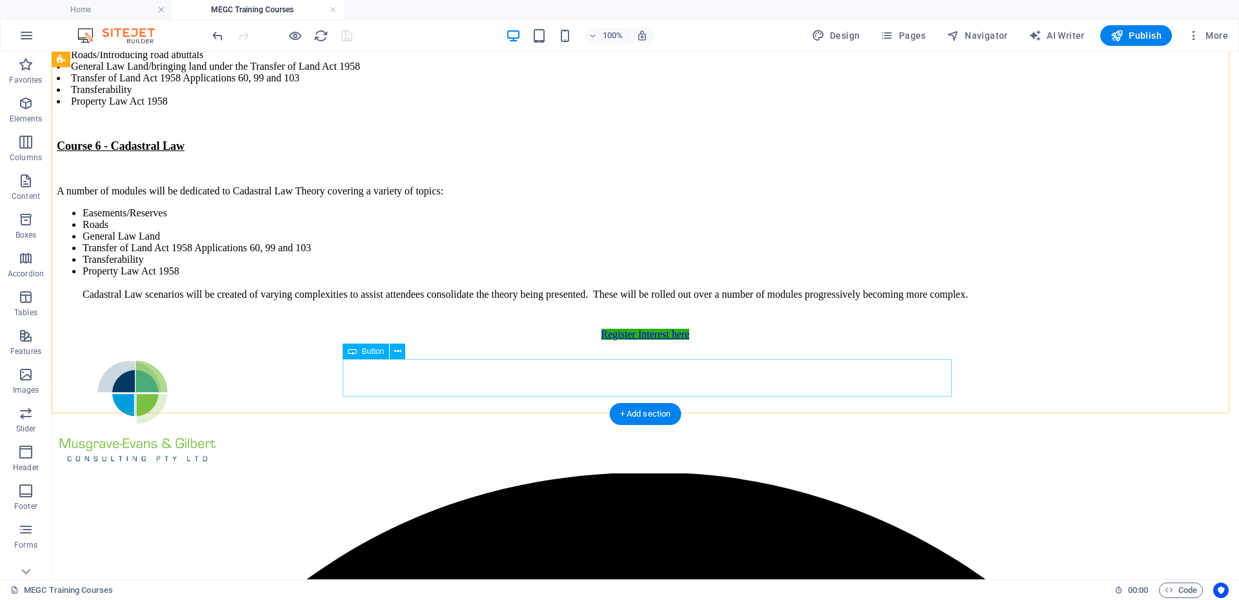
click at [644, 340] on div "Register Interest here" at bounding box center [645, 335] width 1165 height 12
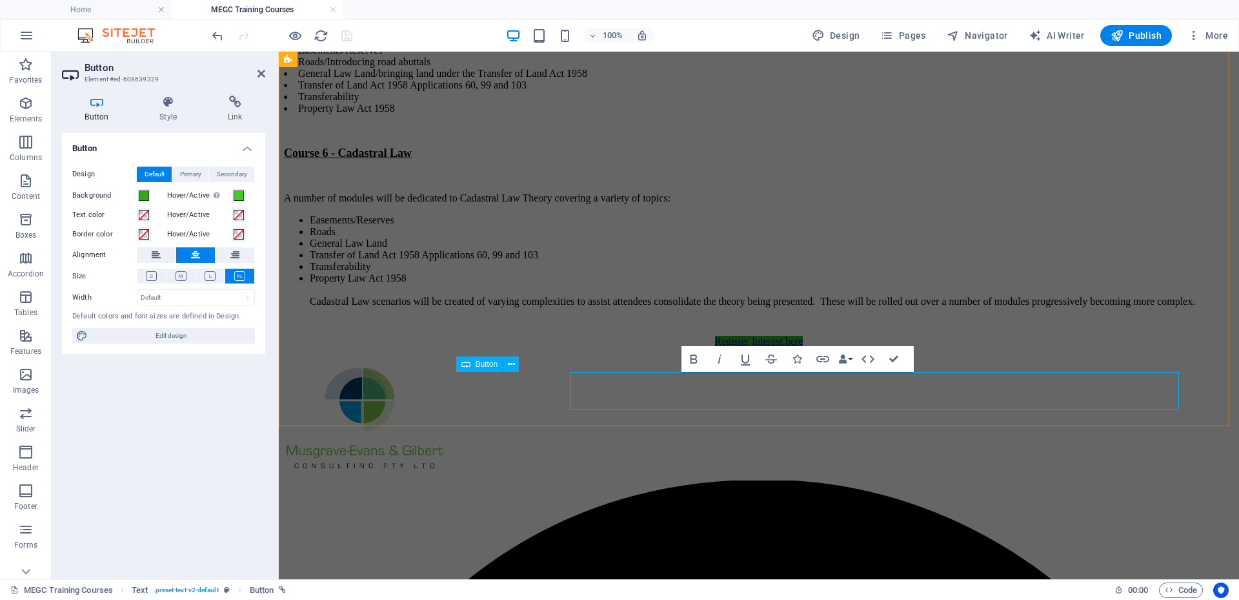
scroll to position [2512, 0]
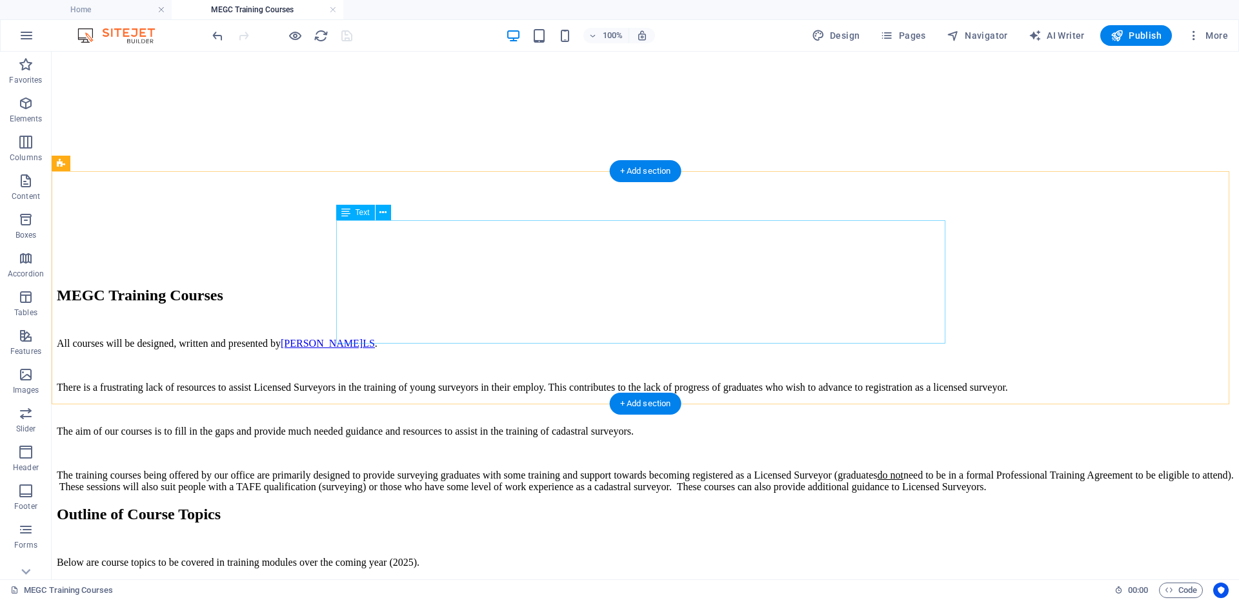
scroll to position [588, 0]
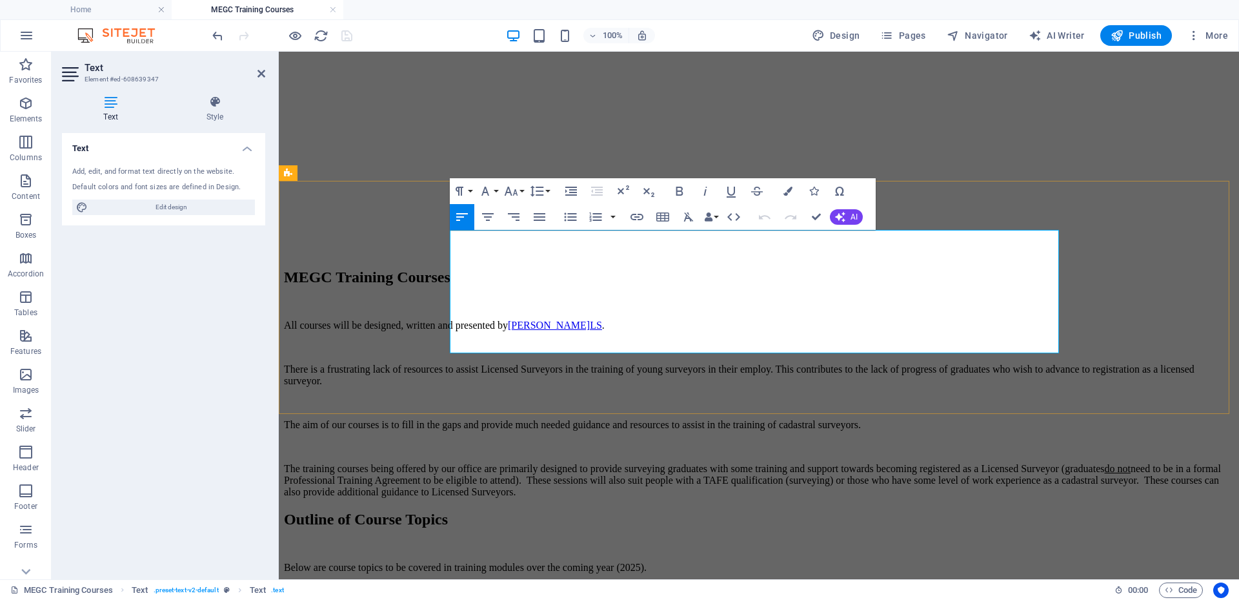
drag, startPoint x: 451, startPoint y: 325, endPoint x: 635, endPoint y: 347, distance: 184.7
drag, startPoint x: 450, startPoint y: 289, endPoint x: 648, endPoint y: 346, distance: 206.2
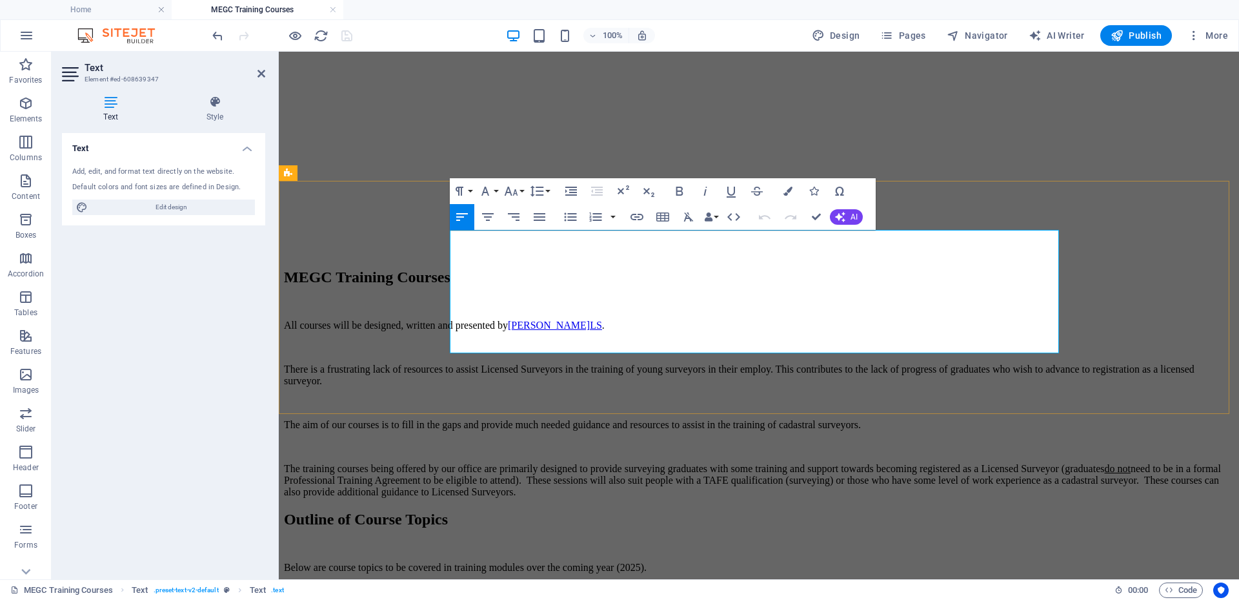
copy div "For us to gauge the demand for particular topics, register your interest/prefer…"
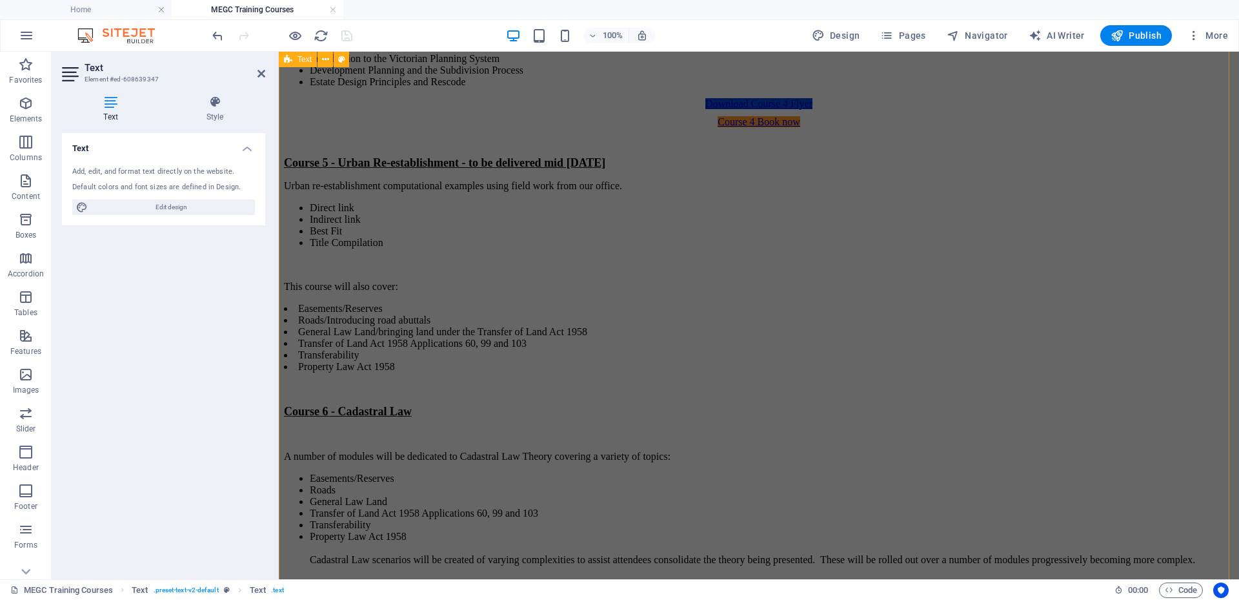
scroll to position [2525, 0]
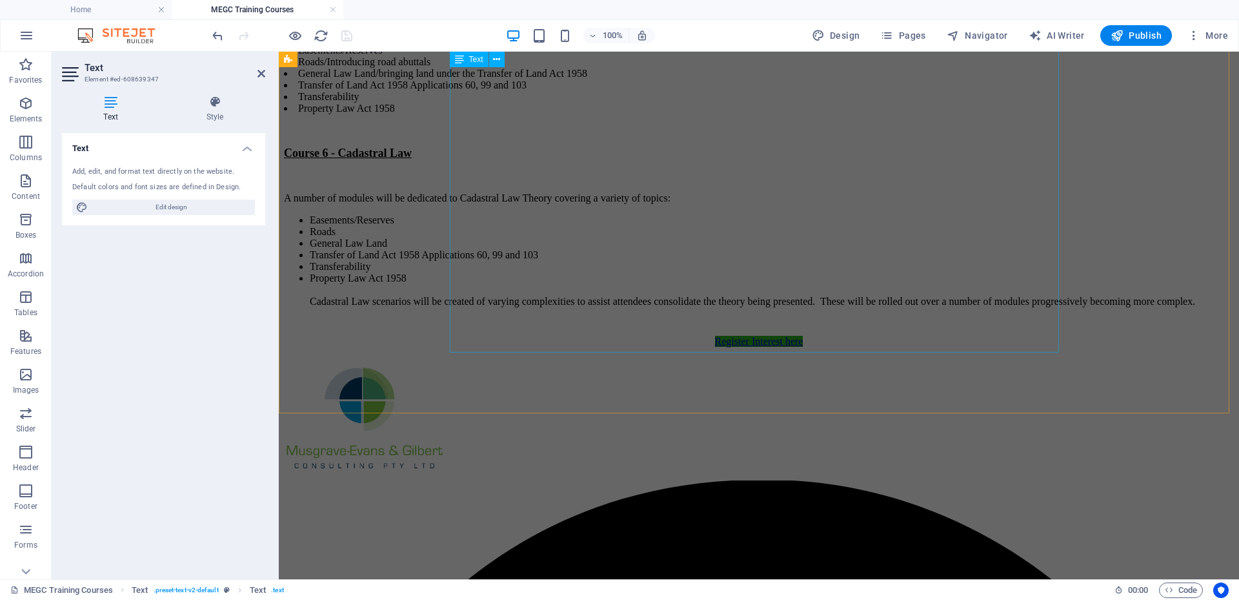
click at [762, 329] on div "Course 5 - Urban Re-establishment - to be delivered mid [DATE] Urban re-establi…" at bounding box center [759, 113] width 950 height 431
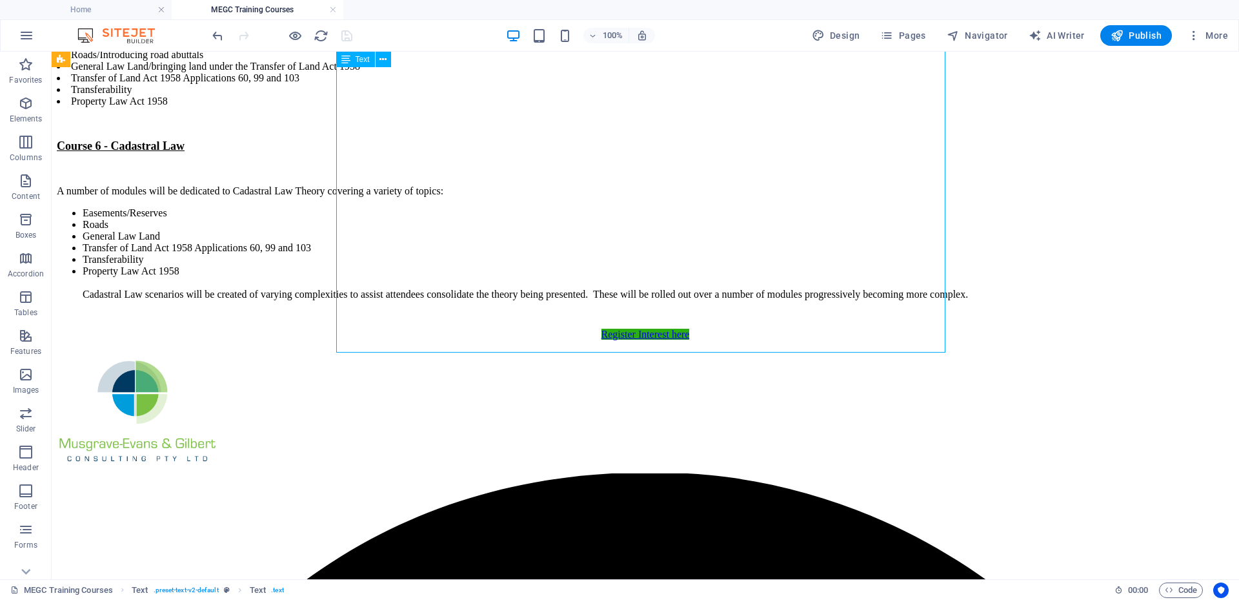
click at [895, 322] on div "Course 5 - Urban Re-establishment - to be delivered mid [DATE] Urban re-establi…" at bounding box center [645, 106] width 1177 height 431
click at [875, 322] on div "Course 5 - Urban Re-establishment - to be delivered mid [DATE] Urban re-establi…" at bounding box center [645, 106] width 1177 height 431
click at [871, 322] on div "Course 5 - Urban Re-establishment - to be delivered mid [DATE] Urban re-establi…" at bounding box center [645, 106] width 1177 height 431
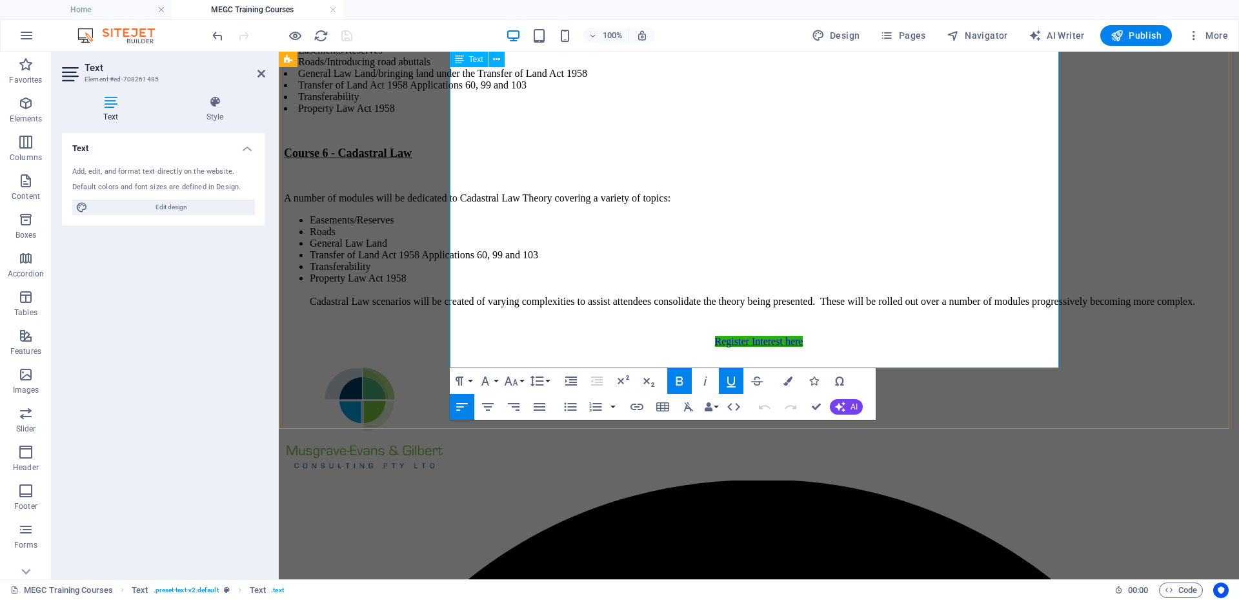
scroll to position [2460, 0]
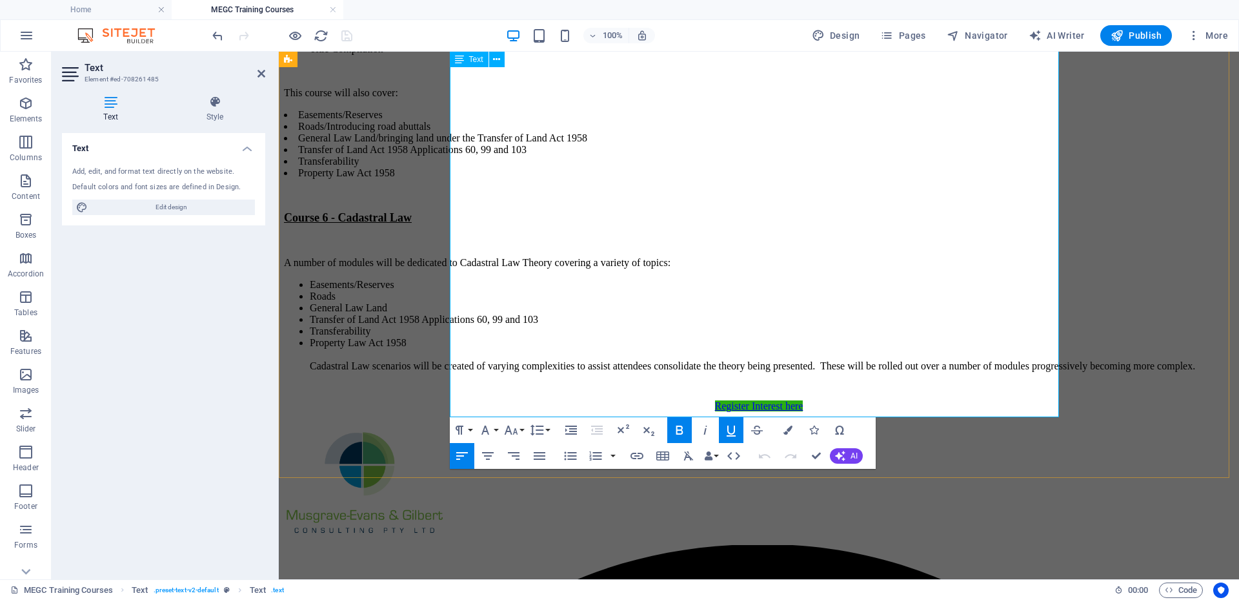
click at [988, 372] on li "Property Law Act 1958 Cadastral Law scenarios will be created of varying comple…" at bounding box center [772, 354] width 924 height 35
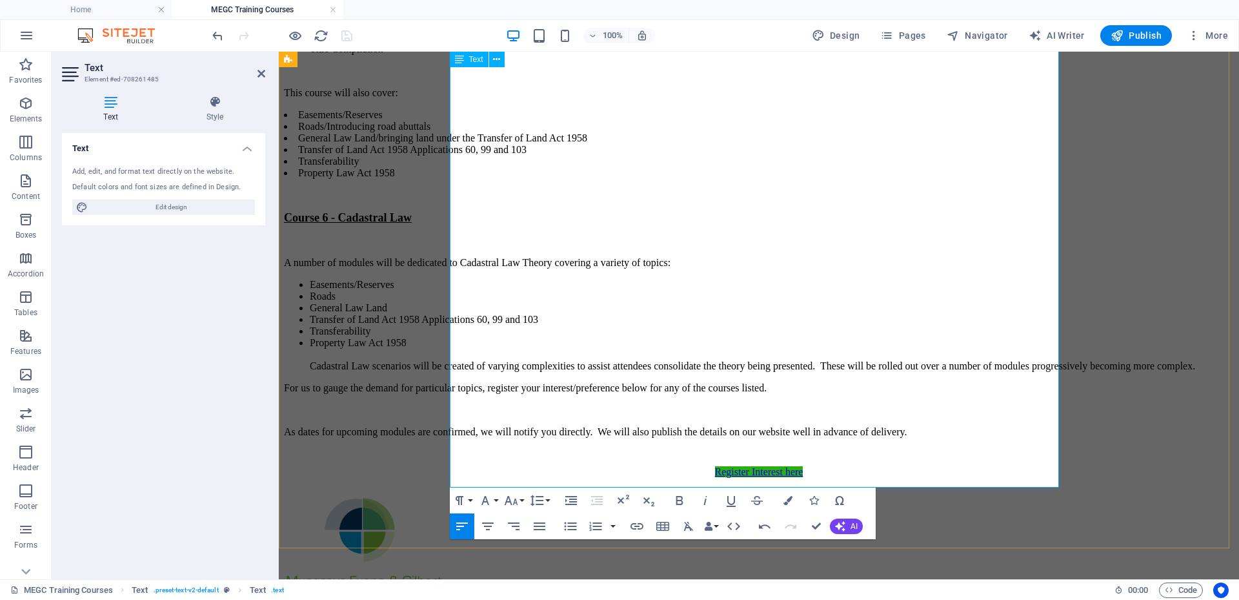
click at [451, 394] on p "For us to gauge the demand for particular topics, register your interest/prefer…" at bounding box center [759, 388] width 950 height 12
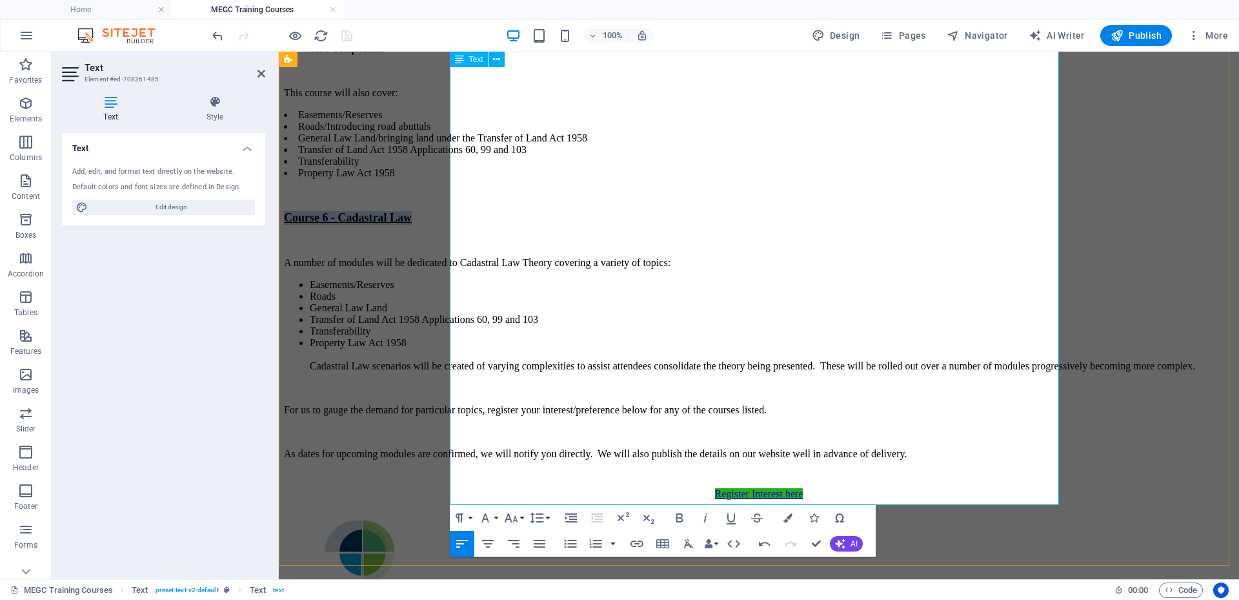
drag, startPoint x: 450, startPoint y: 196, endPoint x: 618, endPoint y: 196, distance: 168.5
click at [618, 211] on p "Course 6 - Cadastral Law" at bounding box center [759, 218] width 950 height 14
copy strong "Course 6 - Cadastral Law"
click at [465, 394] on p at bounding box center [759, 388] width 950 height 12
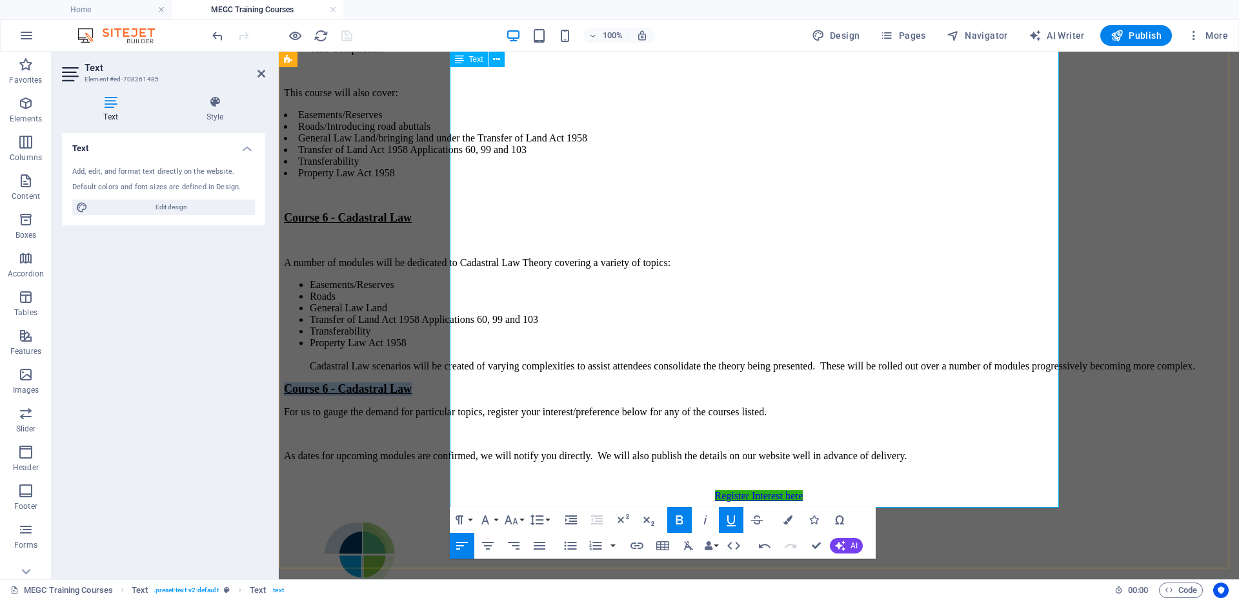
drag, startPoint x: 451, startPoint y: 405, endPoint x: 607, endPoint y: 415, distance: 155.9
click at [607, 396] on p "Course 6 - Cadastral Law" at bounding box center [759, 389] width 950 height 14
click at [990, 372] on li "Property Law Act 1958 Cadastral Law scenarios will be created of varying comple…" at bounding box center [772, 354] width 924 height 35
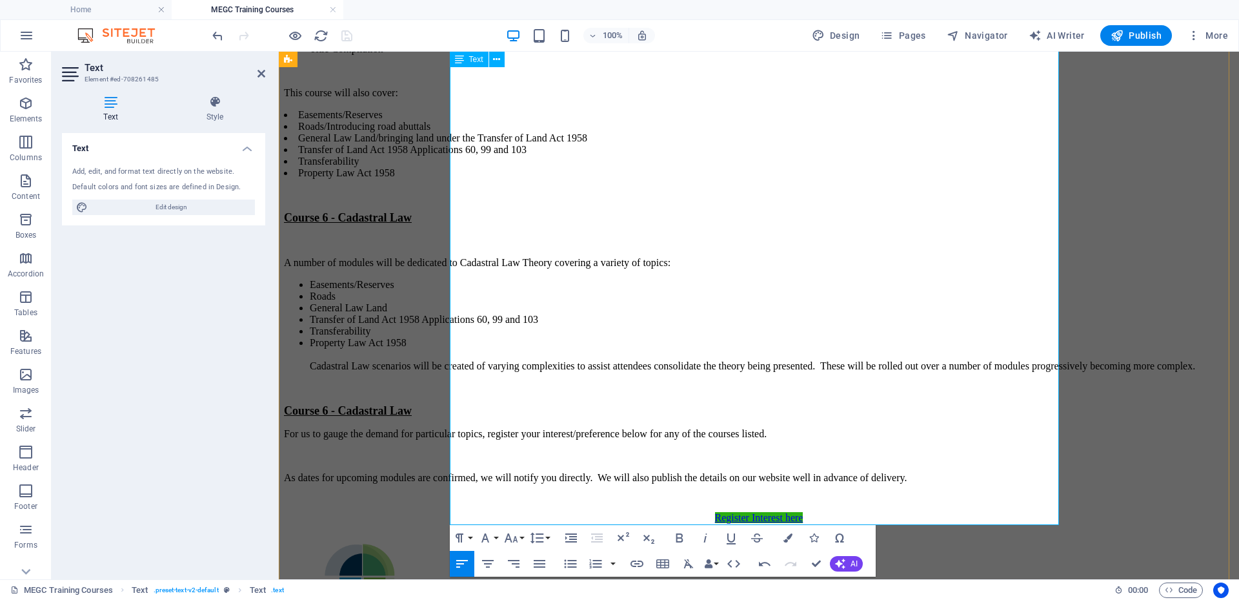
click at [412, 417] on strong "Course 6 - Cadastral Law" at bounding box center [348, 410] width 128 height 13
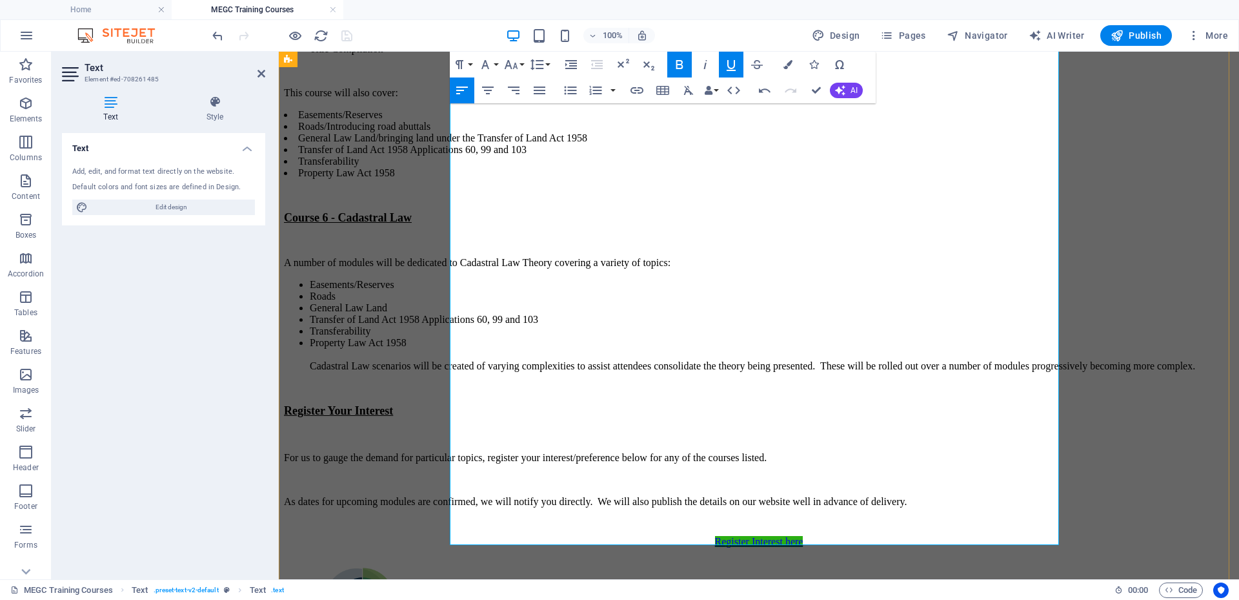
click at [450, 463] on p "For us to gauge the demand for particular topics, register your interest/prefer…" at bounding box center [759, 458] width 950 height 12
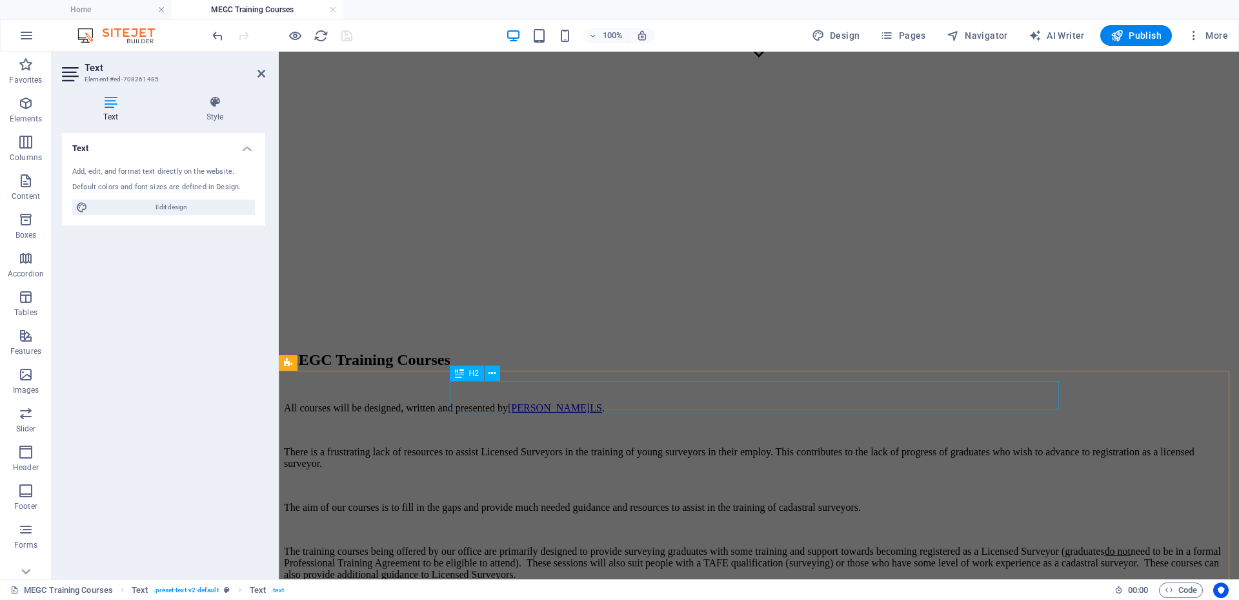
scroll to position [524, 0]
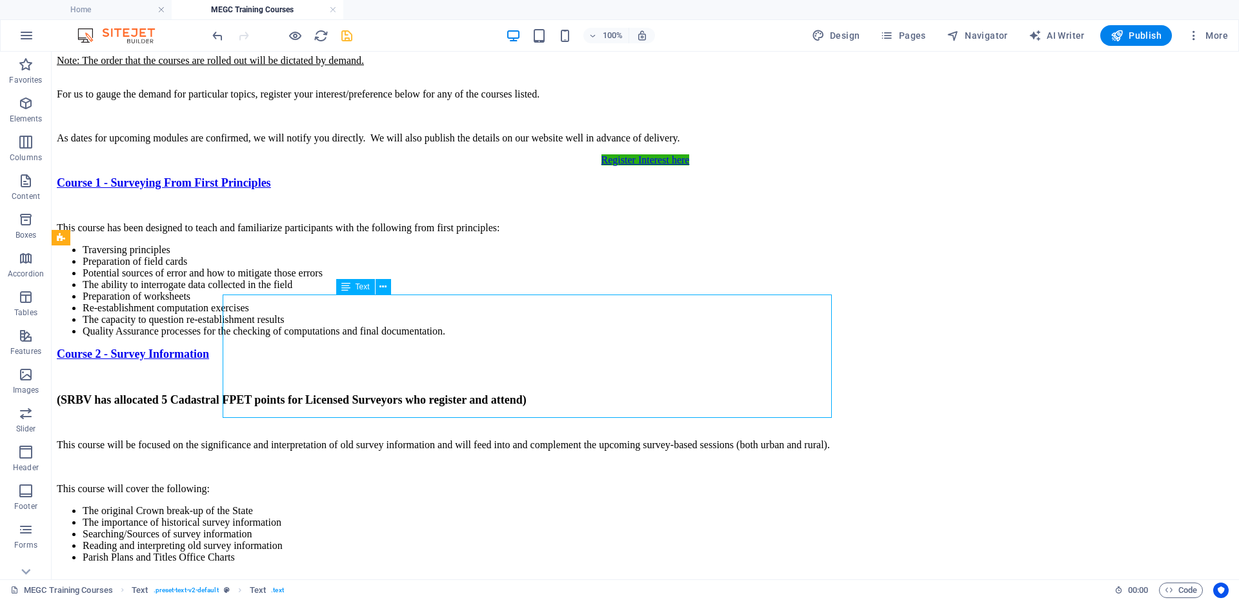
scroll to position [564, 0]
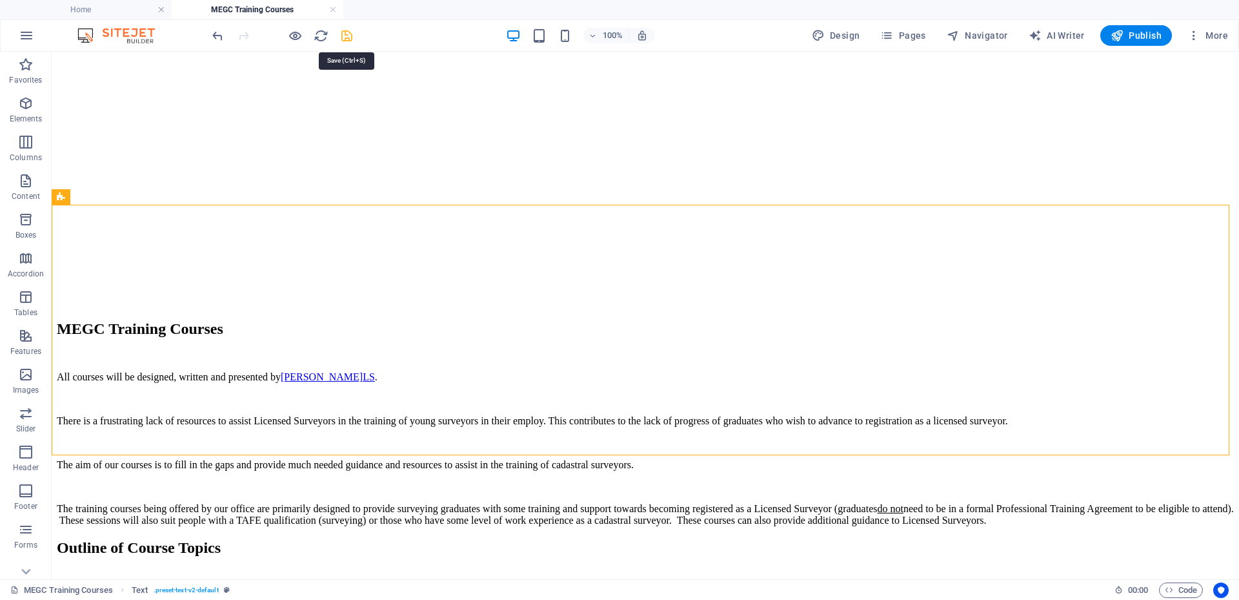
click at [346, 33] on icon "save" at bounding box center [347, 35] width 15 height 15
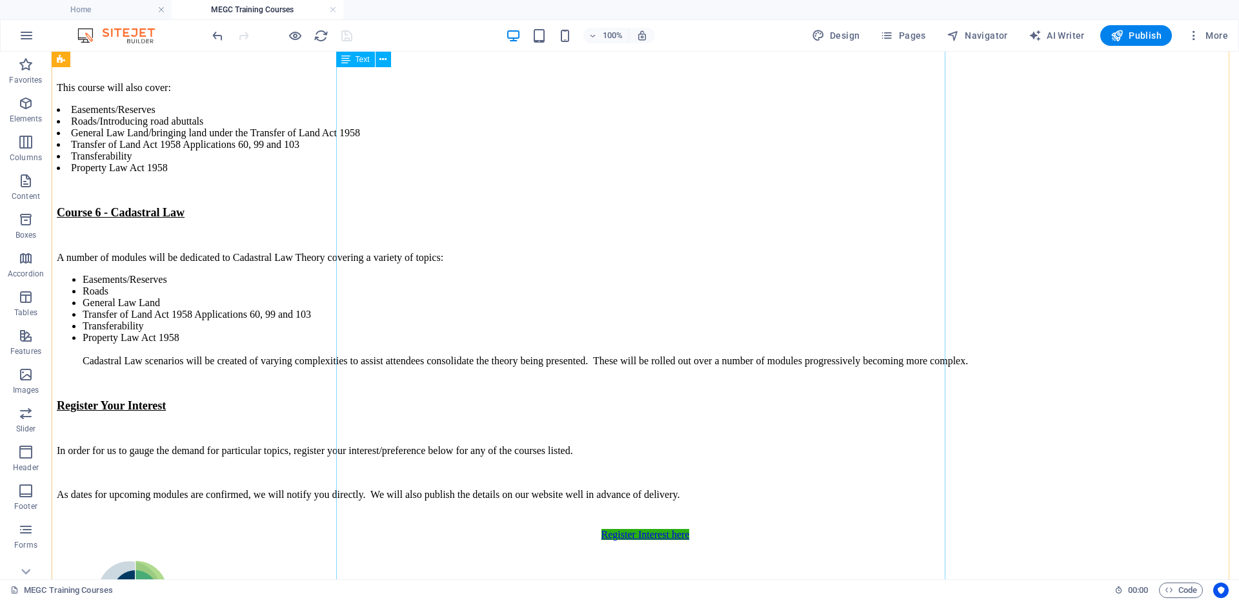
scroll to position [2436, 0]
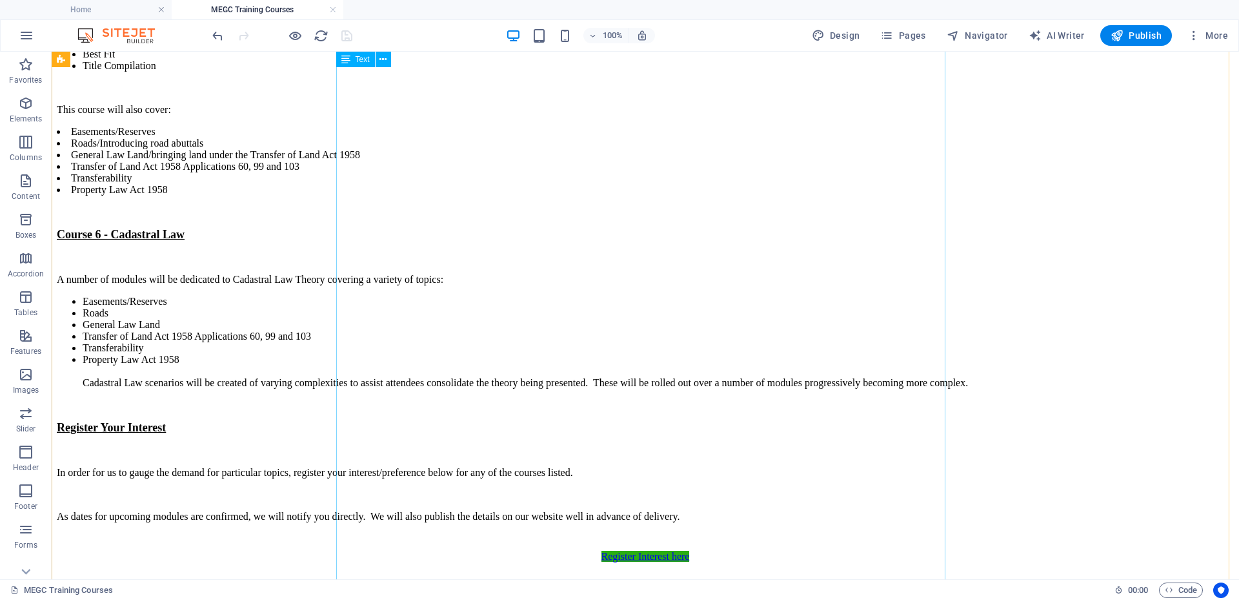
click at [345, 420] on div "Course 5 - Urban Re-establishment - to be delivered mid [DATE] Urban re-establi…" at bounding box center [645, 261] width 1177 height 565
click at [347, 412] on div "Course 5 - Urban Re-establishment - to be delivered mid [DATE] Urban re-establi…" at bounding box center [645, 261] width 1177 height 565
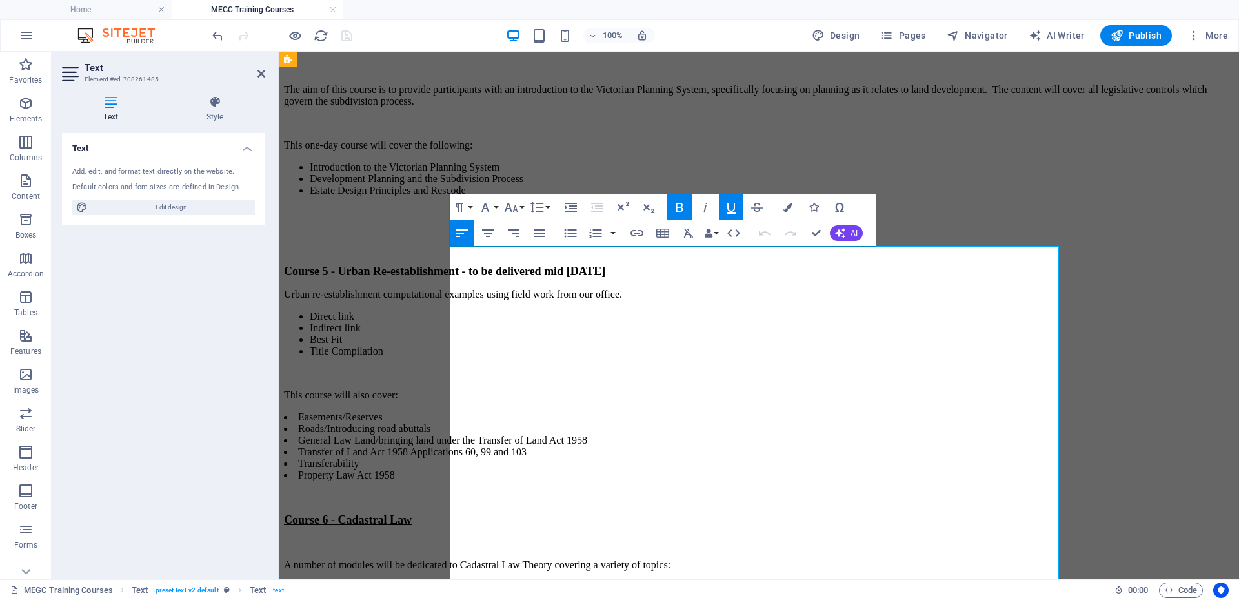
scroll to position [1771, 0]
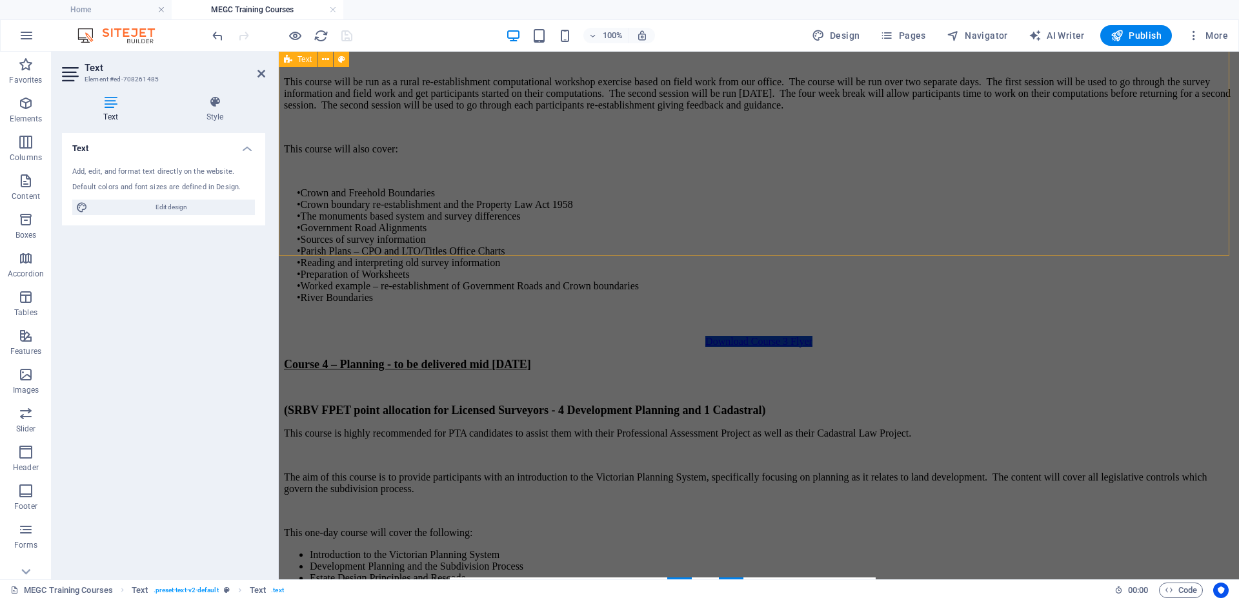
drag, startPoint x: 361, startPoint y: 199, endPoint x: 354, endPoint y: 186, distance: 15.3
click at [361, 200] on div "Course 2 - Survey Information (SRBV has allocated 5 Cadastral FPET points for L…" at bounding box center [759, 20] width 950 height 654
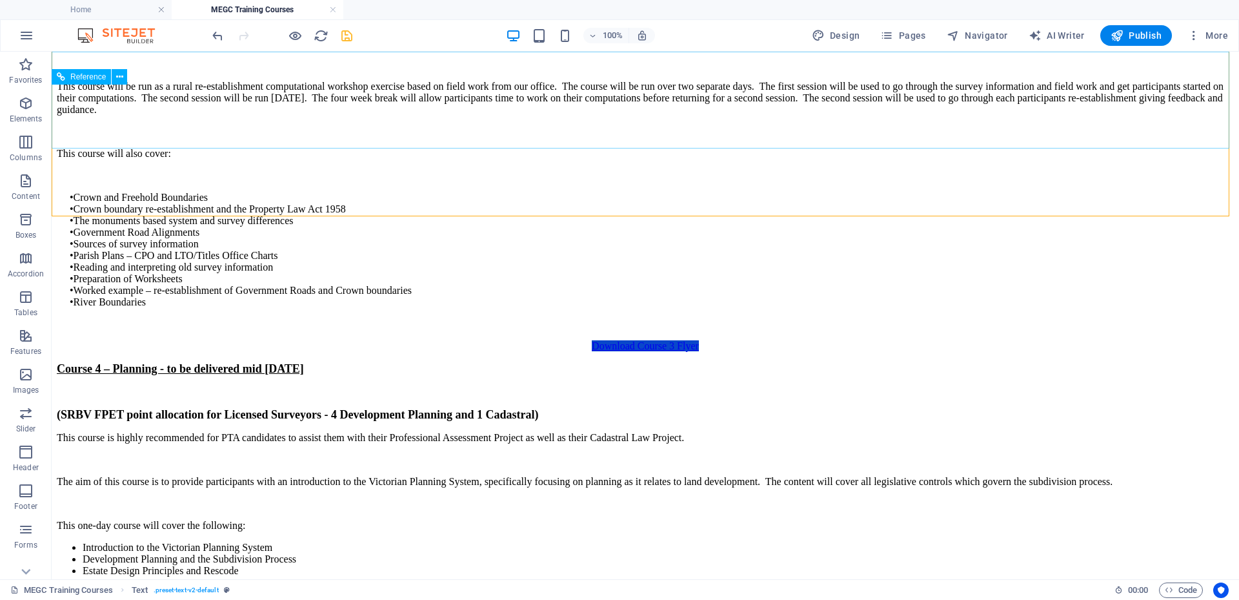
scroll to position [1316, 0]
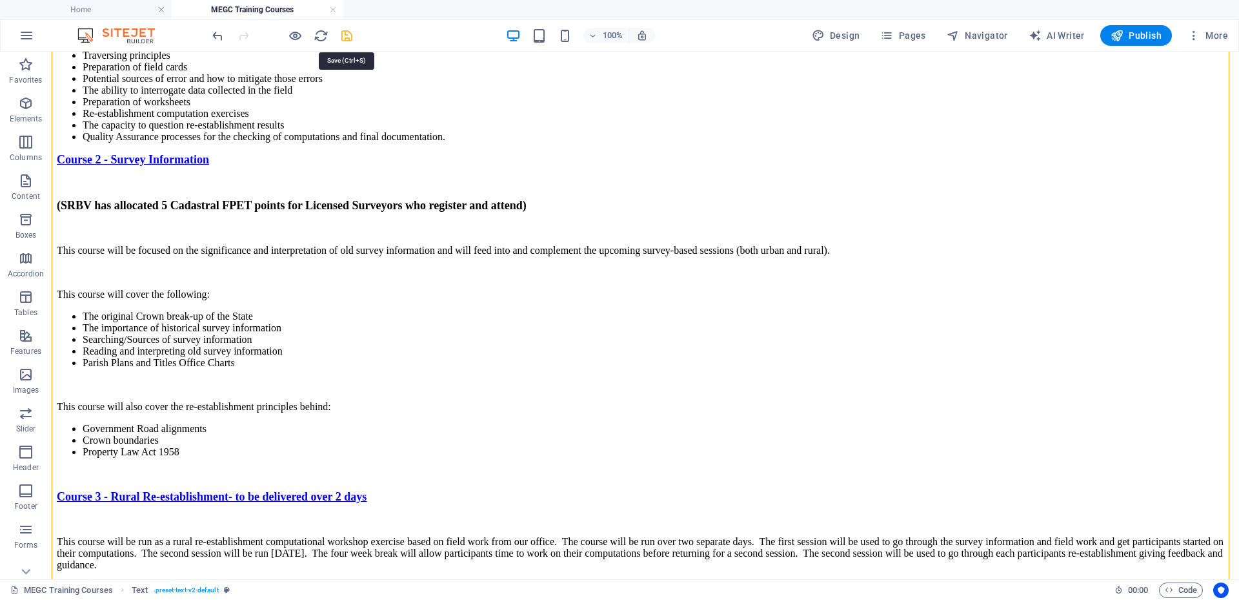
click at [350, 36] on icon "save" at bounding box center [347, 35] width 15 height 15
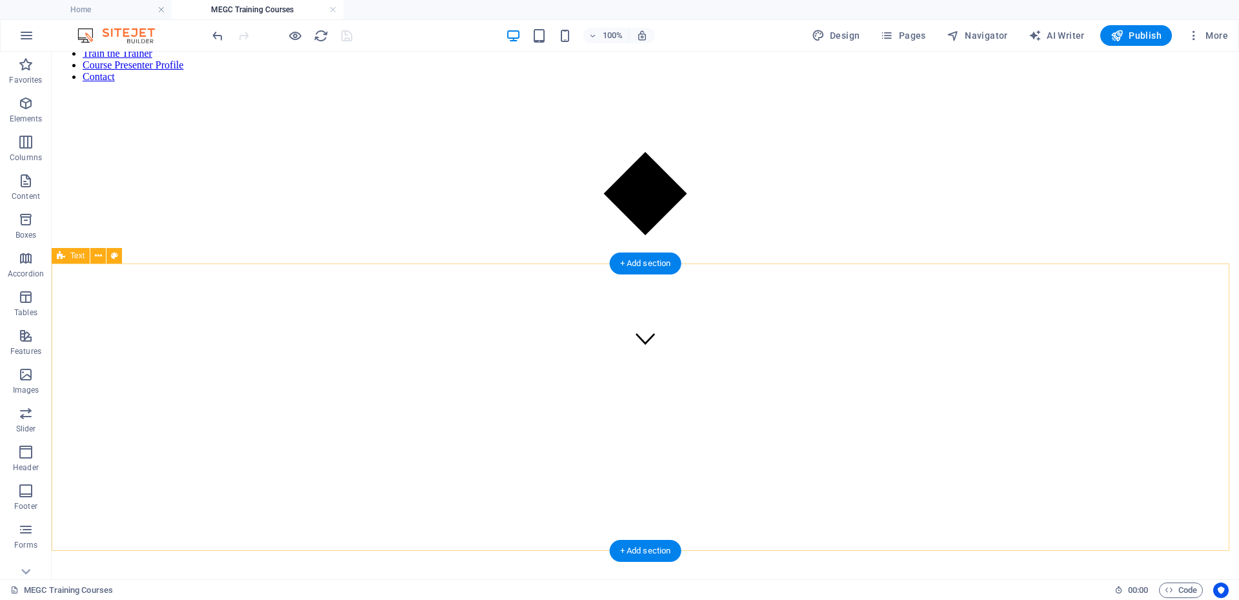
scroll to position [0, 0]
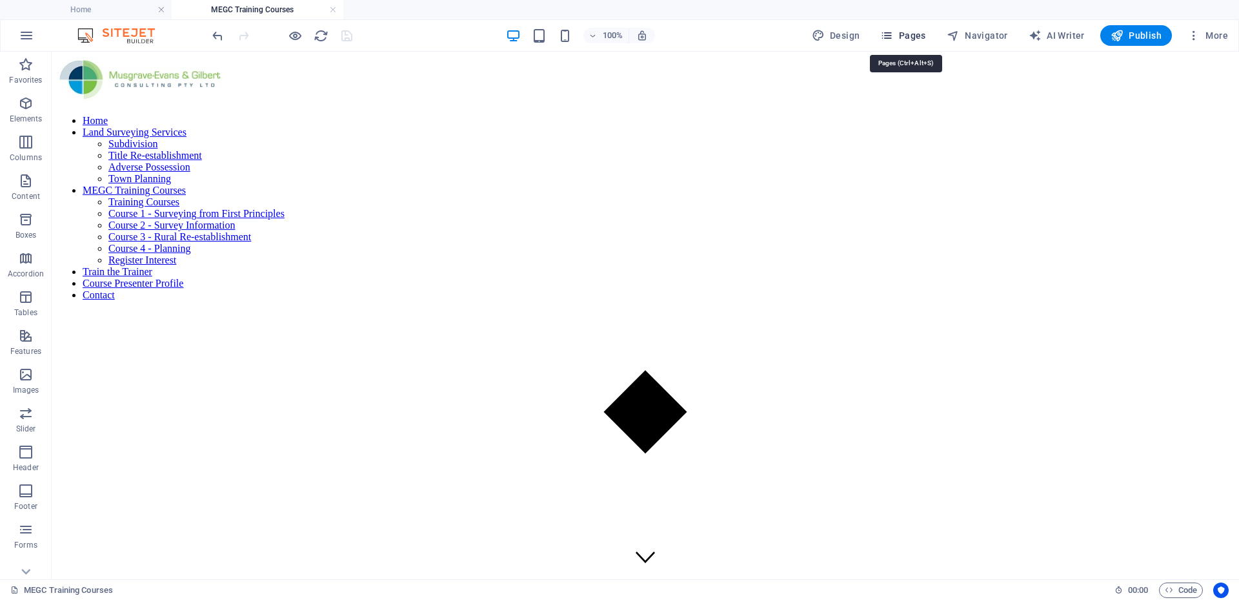
click at [921, 33] on span "Pages" at bounding box center [902, 35] width 45 height 13
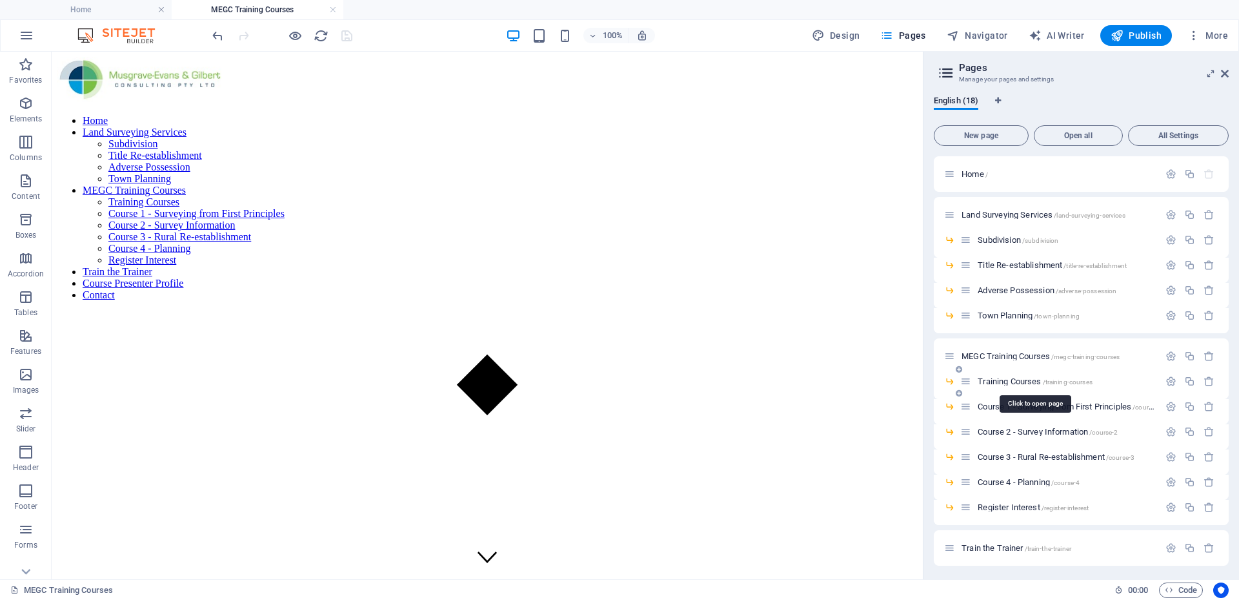
click at [996, 383] on span "Training Courses /training-courses" at bounding box center [1035, 381] width 115 height 10
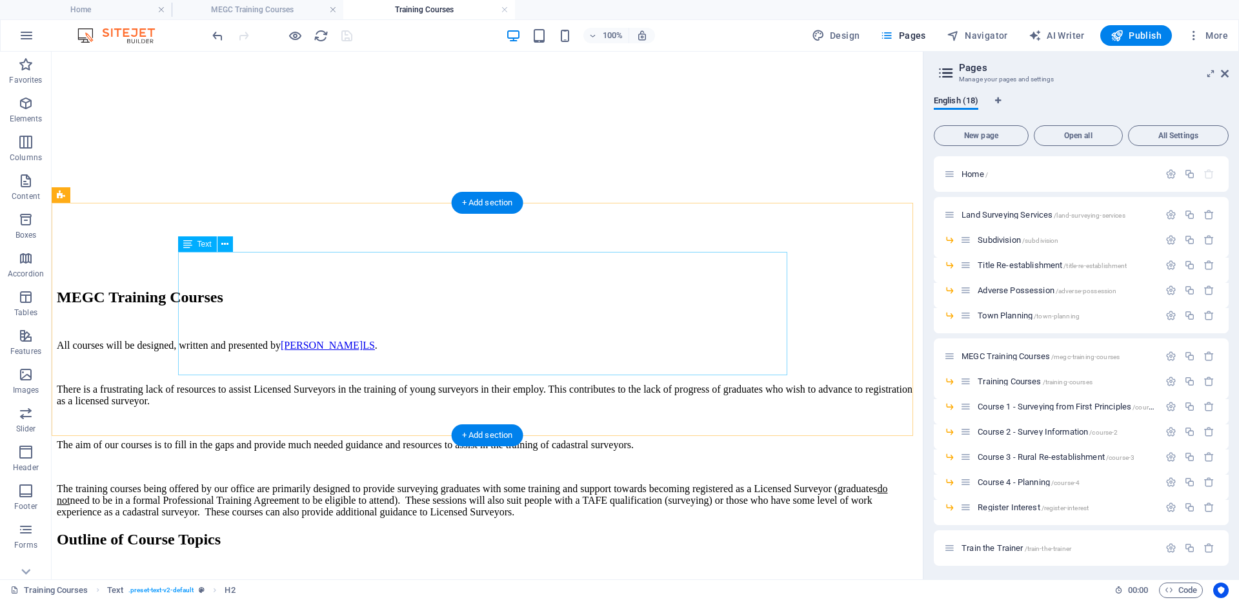
scroll to position [581, 0]
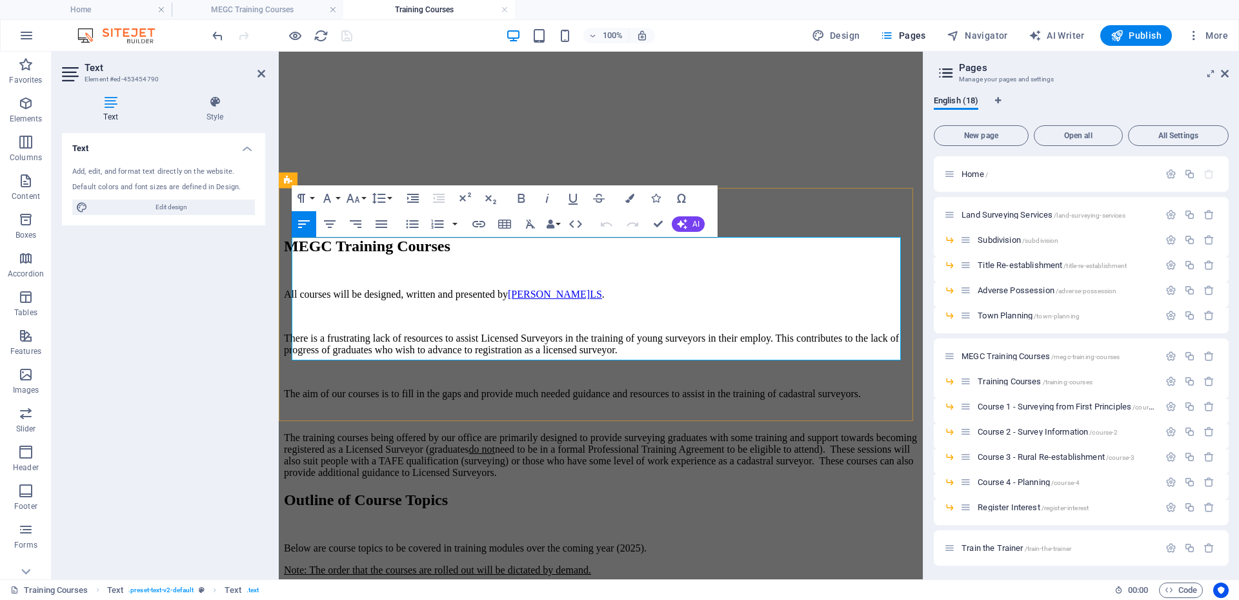
click at [292, 586] on p "For us to gauge the demand for particular topics, register your interest/prefer…" at bounding box center [601, 597] width 634 height 23
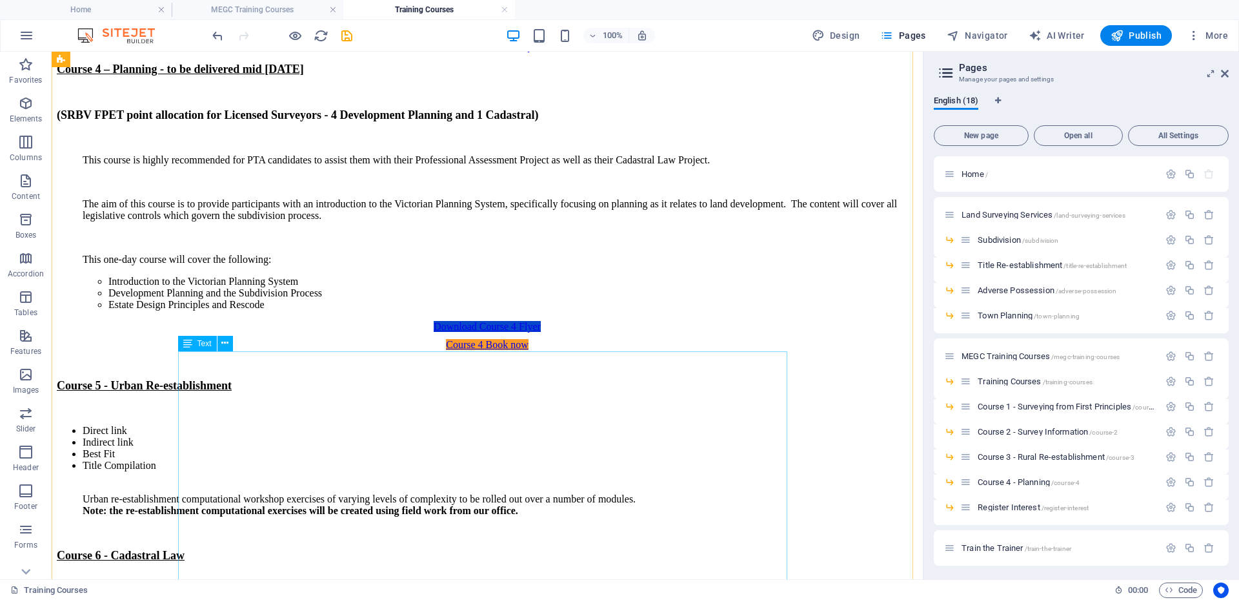
scroll to position [2066, 0]
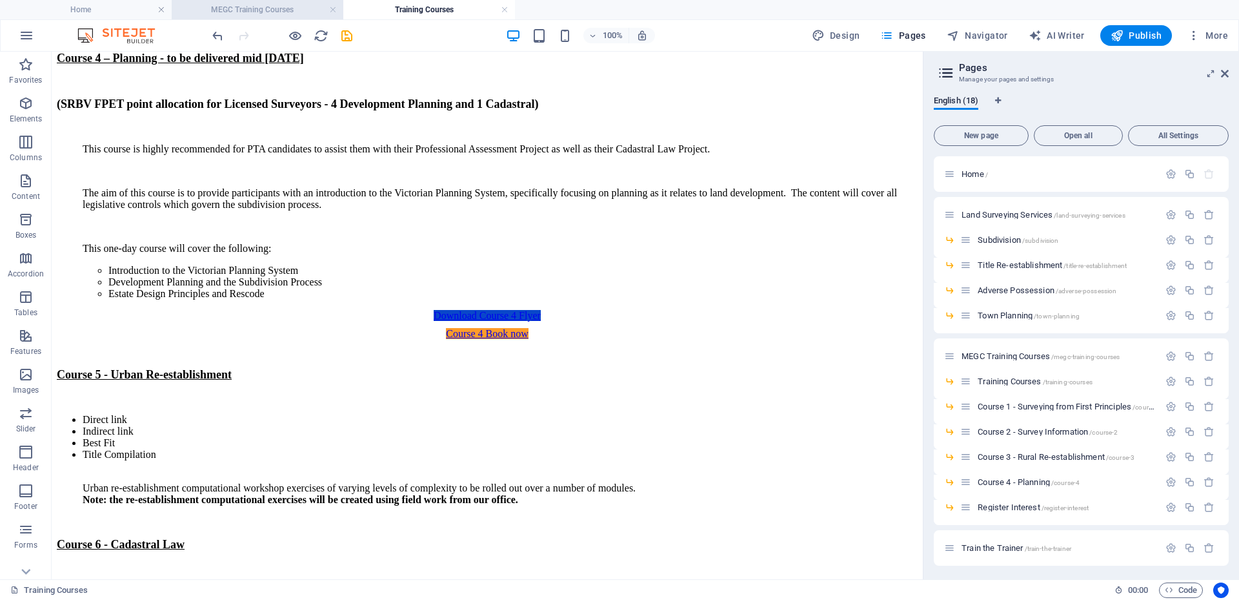
click at [261, 10] on h4 "MEGC Training Courses" at bounding box center [258, 10] width 172 height 14
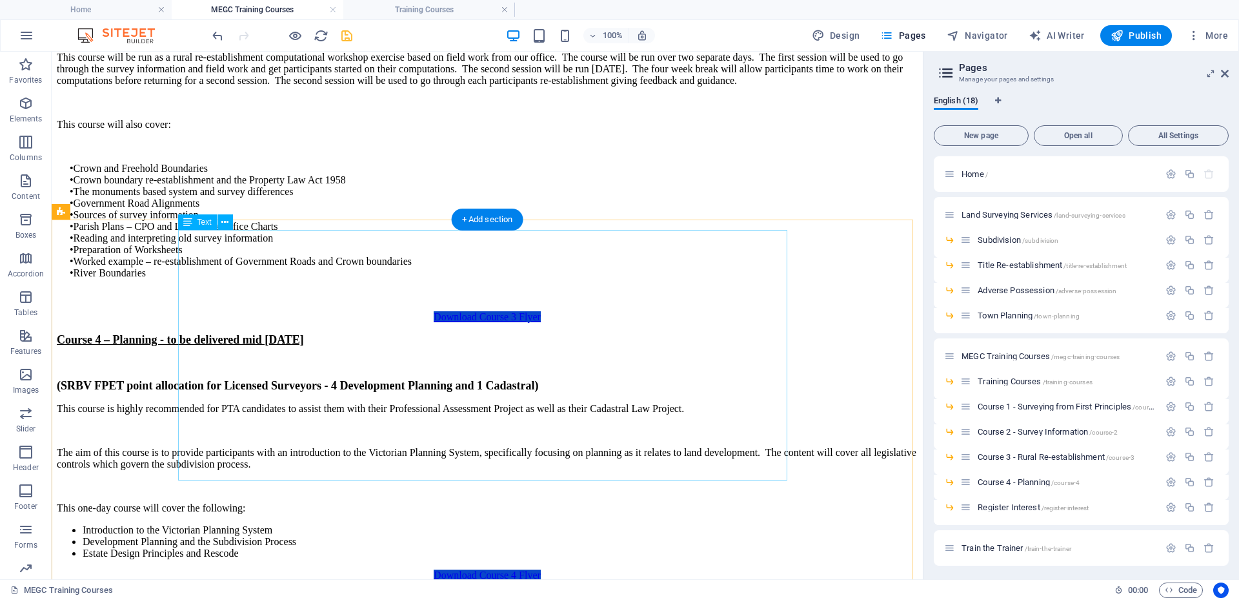
scroll to position [1807, 0]
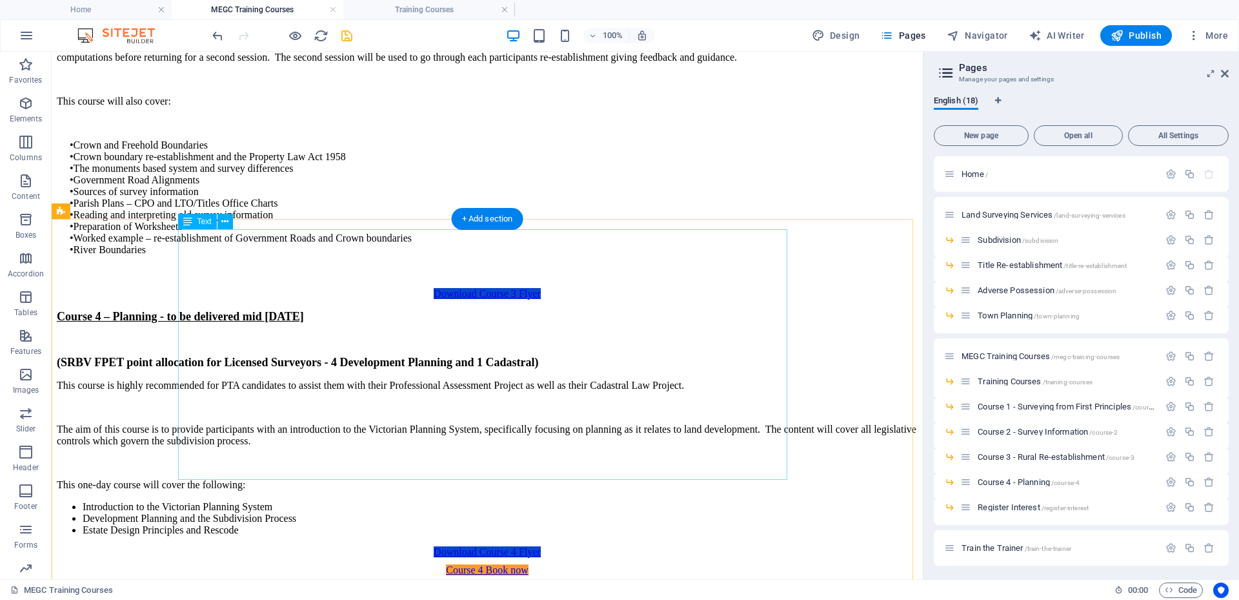
click at [389, 470] on div "Course 4 – Planning - to be delivered mid [DATE] (SRBV FPET point allocation fo…" at bounding box center [487, 423] width 861 height 226
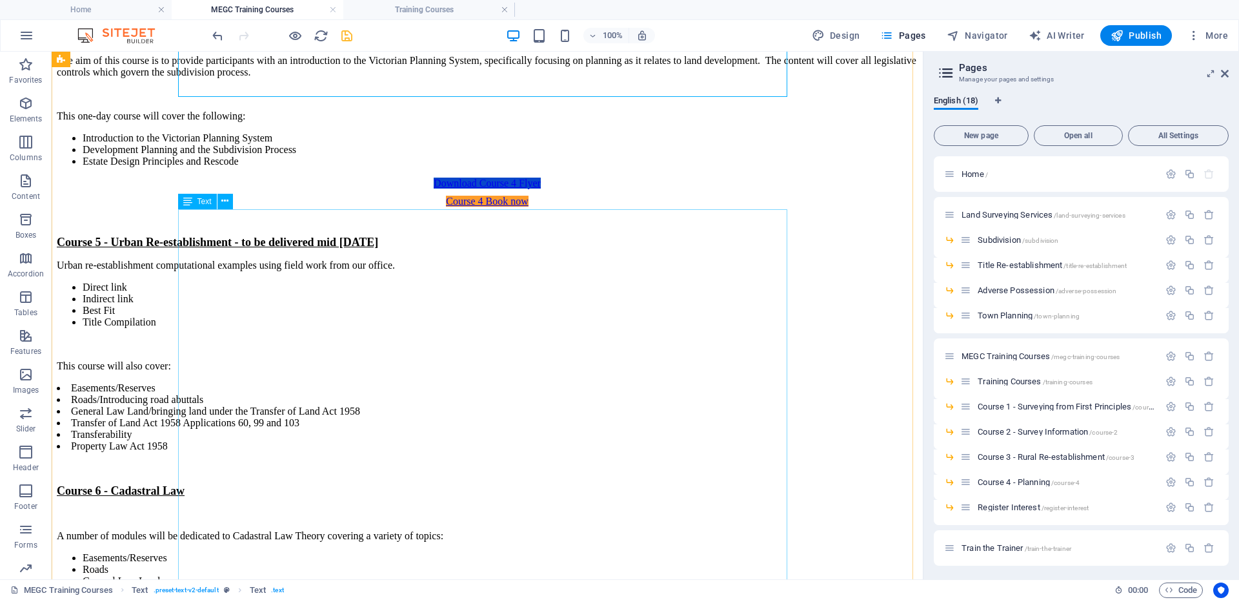
scroll to position [2195, 0]
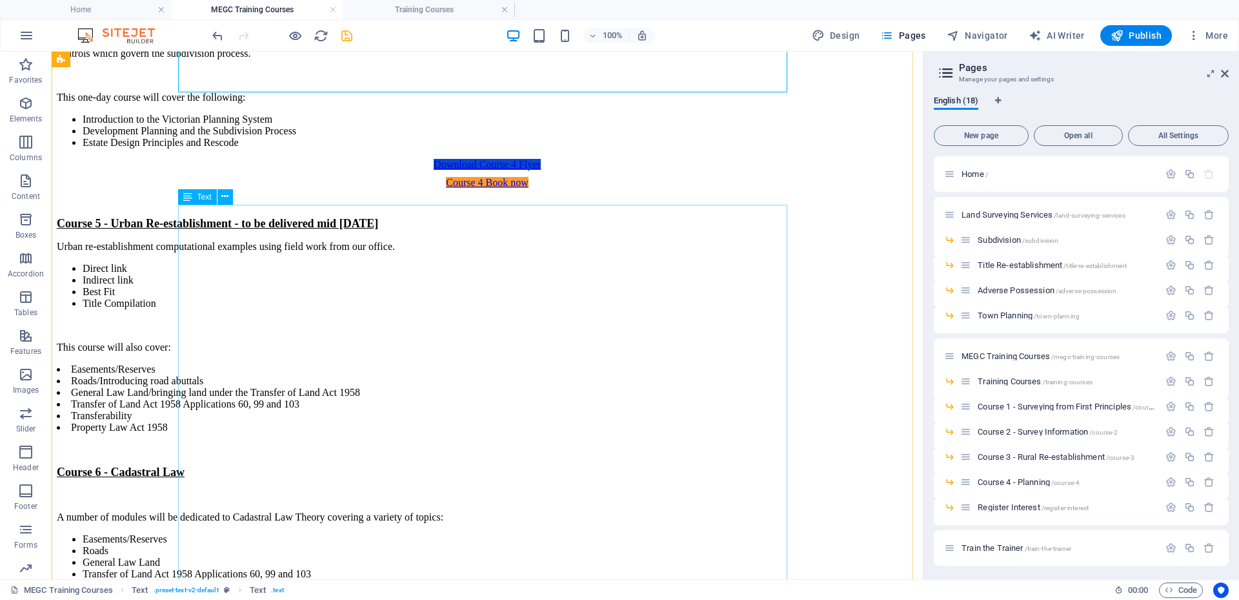
click at [354, 438] on div "Course 5 - Urban Re-establishment - to be delivered mid [DATE] Urban re-establi…" at bounding box center [487, 505] width 861 height 576
click at [330, 441] on div "Course 5 - Urban Re-establishment - to be delivered mid [DATE] Urban re-establi…" at bounding box center [487, 505] width 861 height 576
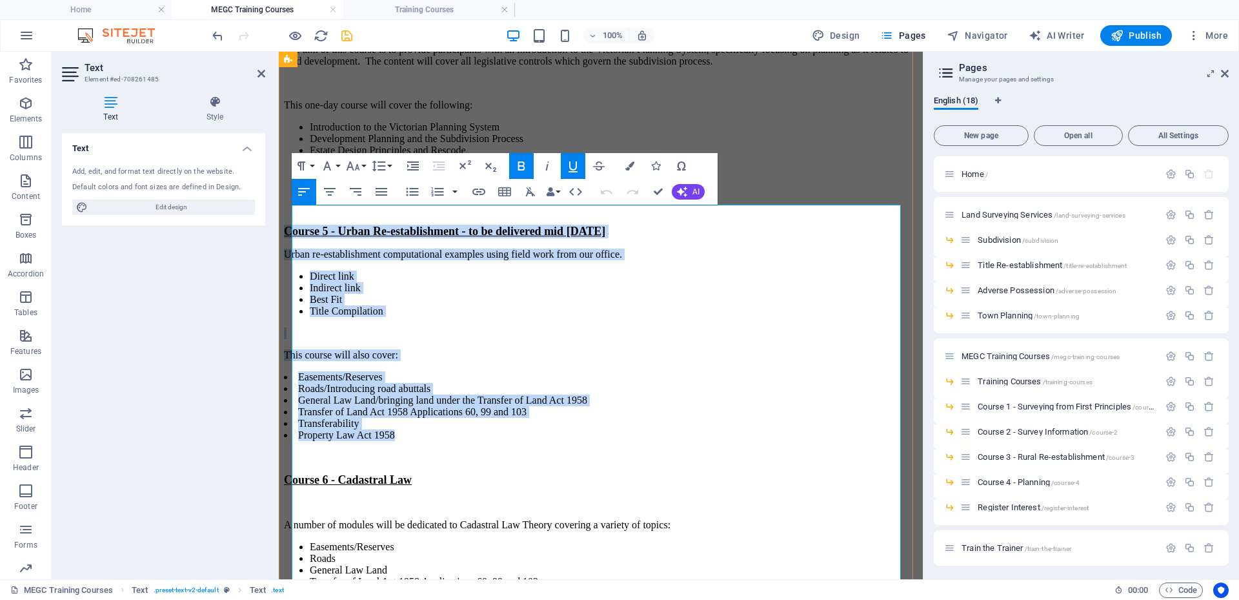
drag, startPoint x: 430, startPoint y: 442, endPoint x: 295, endPoint y: 221, distance: 258.2
click at [295, 225] on div "Course 5 - Urban Re-establishment - to be delivered mid [DATE] Urban re-establi…" at bounding box center [601, 513] width 634 height 576
copy div "Course 5 - Urban Re-establishment - to be delivered mid [DATE] Urban re-establi…"
click at [416, 13] on h4 "Training Courses" at bounding box center [429, 10] width 172 height 14
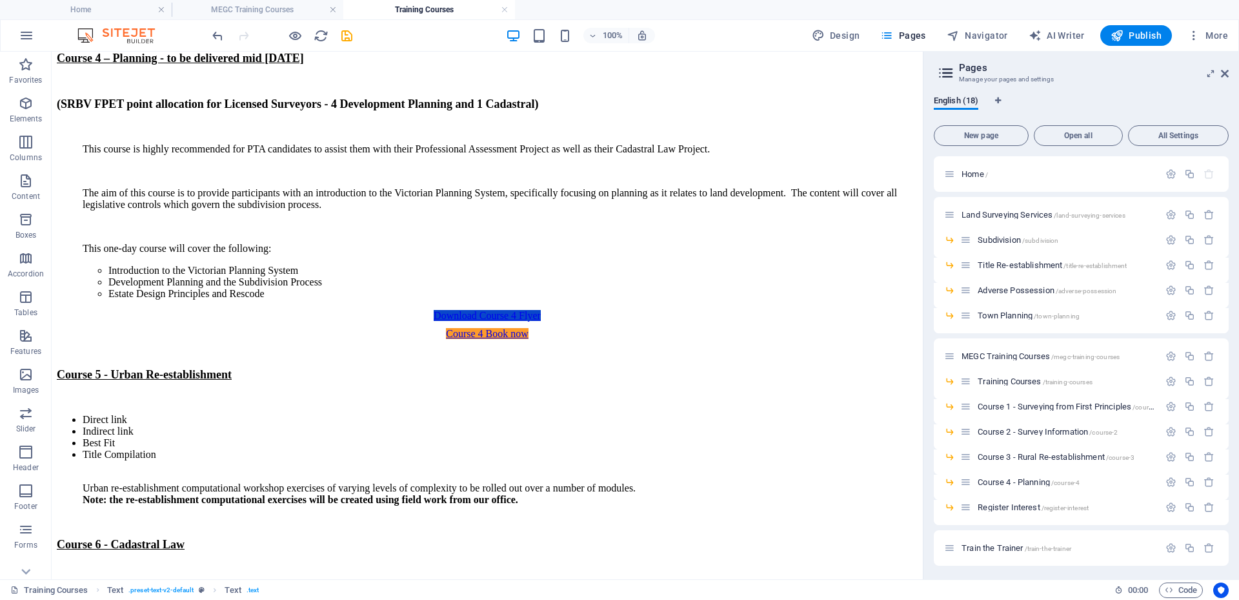
scroll to position [0, 0]
click at [429, 437] on div "Course 5 - Urban Re-establishment Direct link Indirect link Best Fit Title Comp…" at bounding box center [487, 539] width 861 height 342
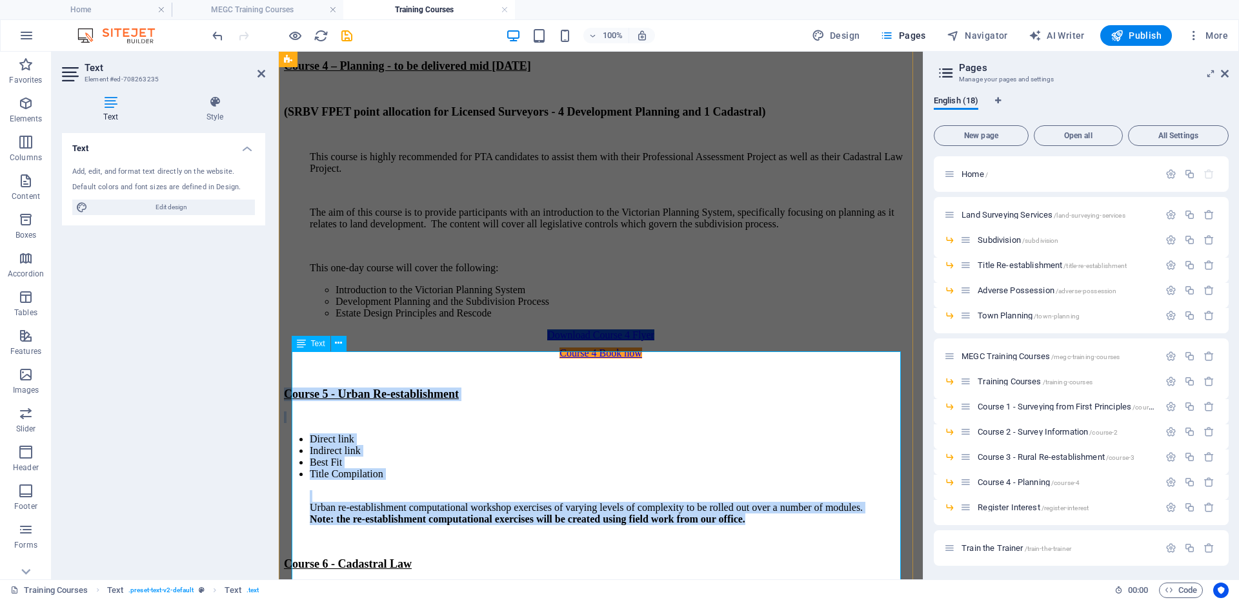
drag, startPoint x: 840, startPoint y: 525, endPoint x: 292, endPoint y: 356, distance: 573.4
click at [292, 387] on div "Course 5 - Urban Re-establishment Direct link Indirect link Best Fit Title Comp…" at bounding box center [601, 558] width 634 height 342
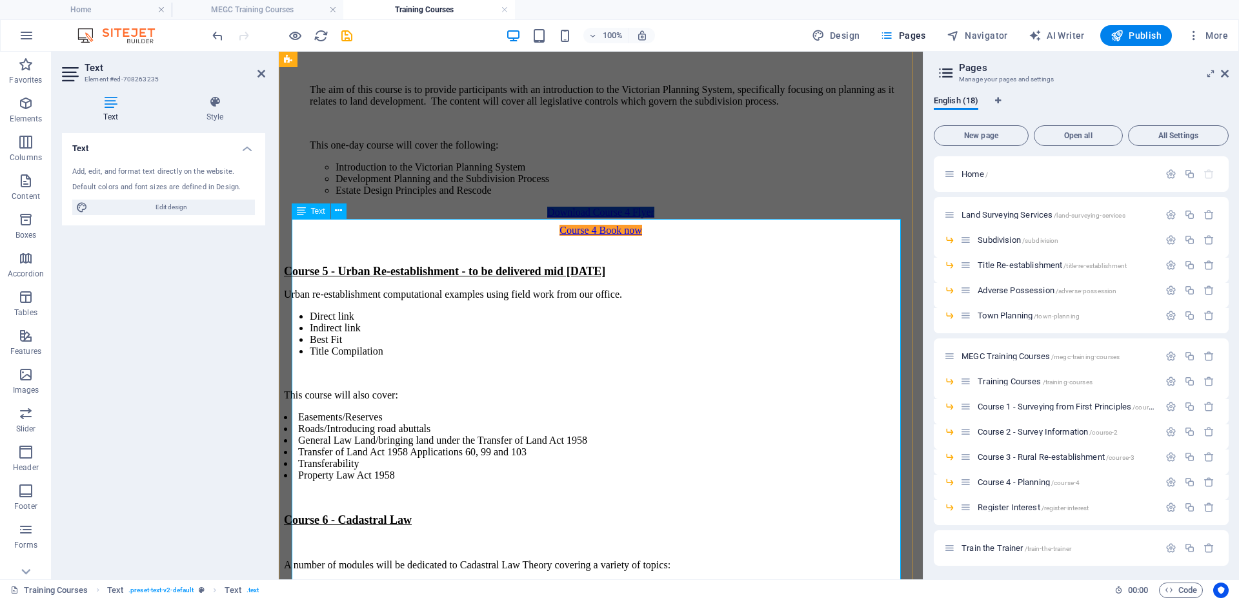
scroll to position [2167, 0]
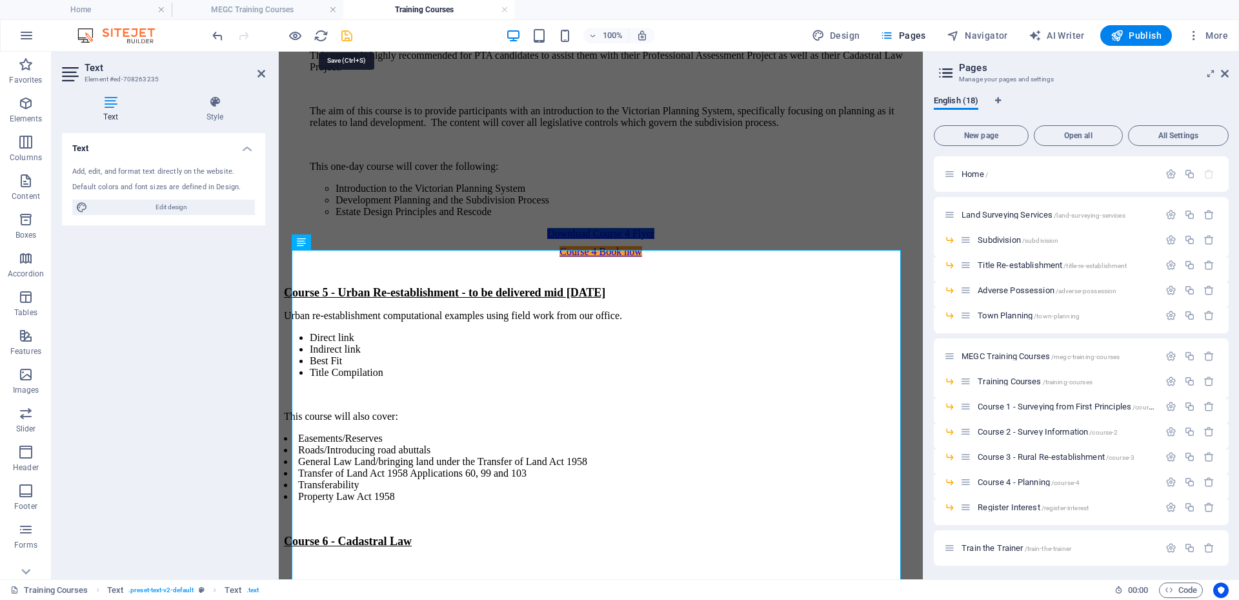
click at [341, 34] on icon "save" at bounding box center [347, 35] width 15 height 15
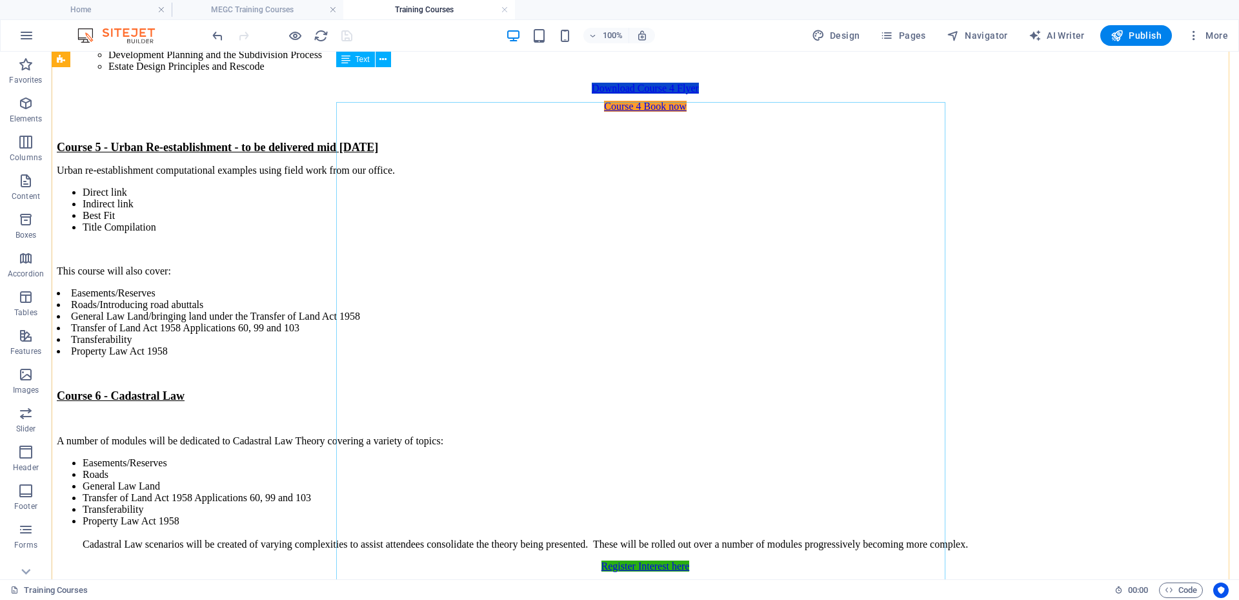
scroll to position [2296, 0]
click at [244, 8] on h4 "MEGC Training Courses" at bounding box center [258, 10] width 172 height 14
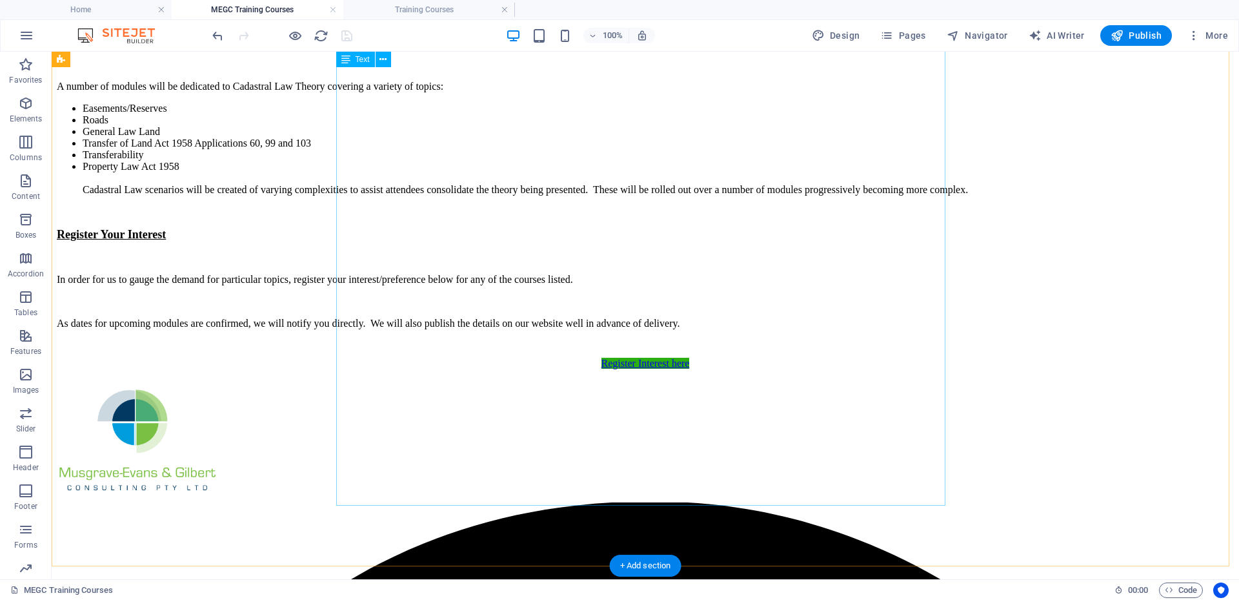
scroll to position [2647, 0]
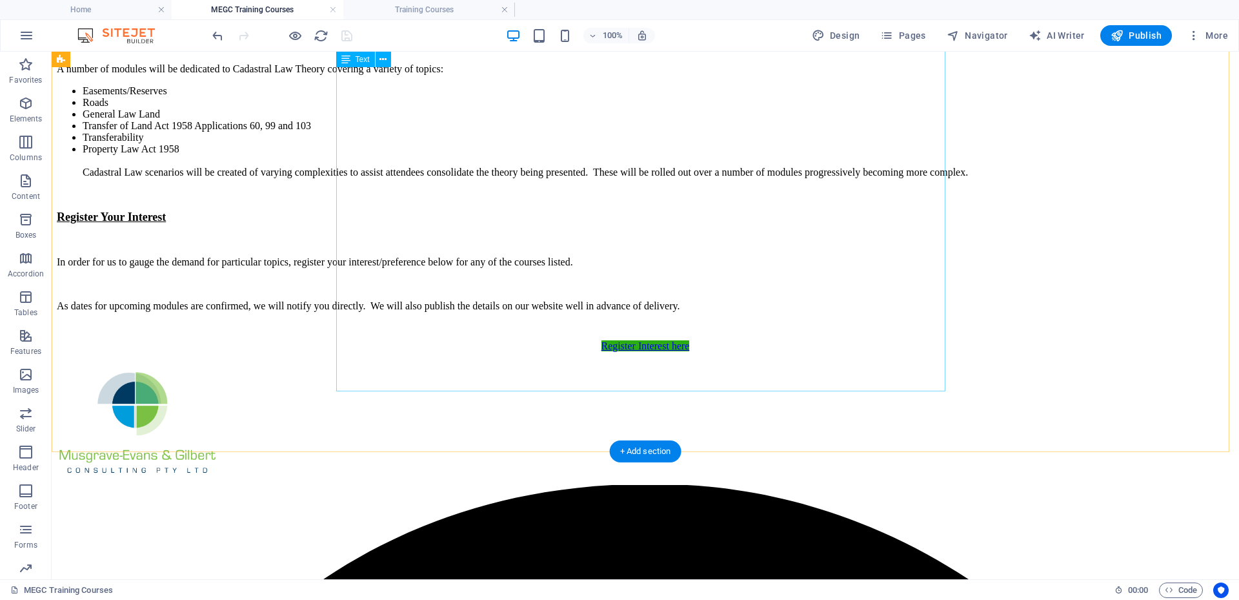
click at [523, 334] on div "Course 5 - Urban Re-establishment - to be delivered mid [DATE] Urban re-establi…" at bounding box center [645, 51] width 1177 height 565
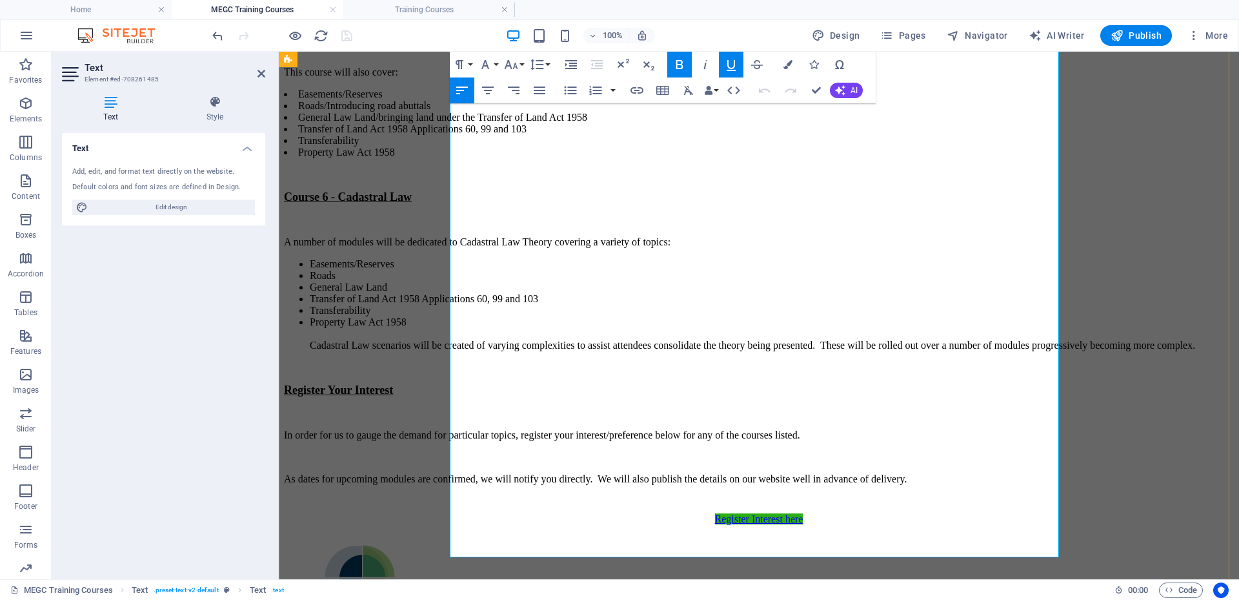
scroll to position [2545, 0]
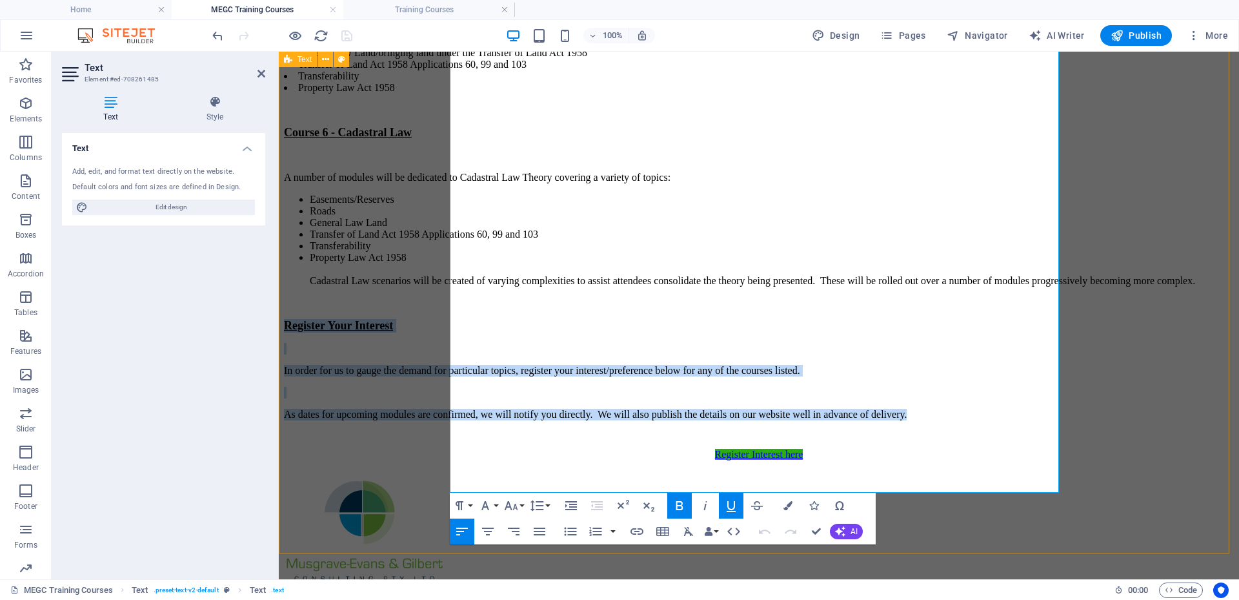
drag, startPoint x: 647, startPoint y: 471, endPoint x: 446, endPoint y: 359, distance: 230.0
click at [446, 356] on div "Course 4 – Planning - to be delivered mid [DATE] (SRBV FPET point allocation fo…" at bounding box center [759, 21] width 950 height 877
copy div "Register Your Interest In order for us to gauge the demand for particular topic…"
click at [407, 14] on h4 "Training Courses" at bounding box center [429, 10] width 172 height 14
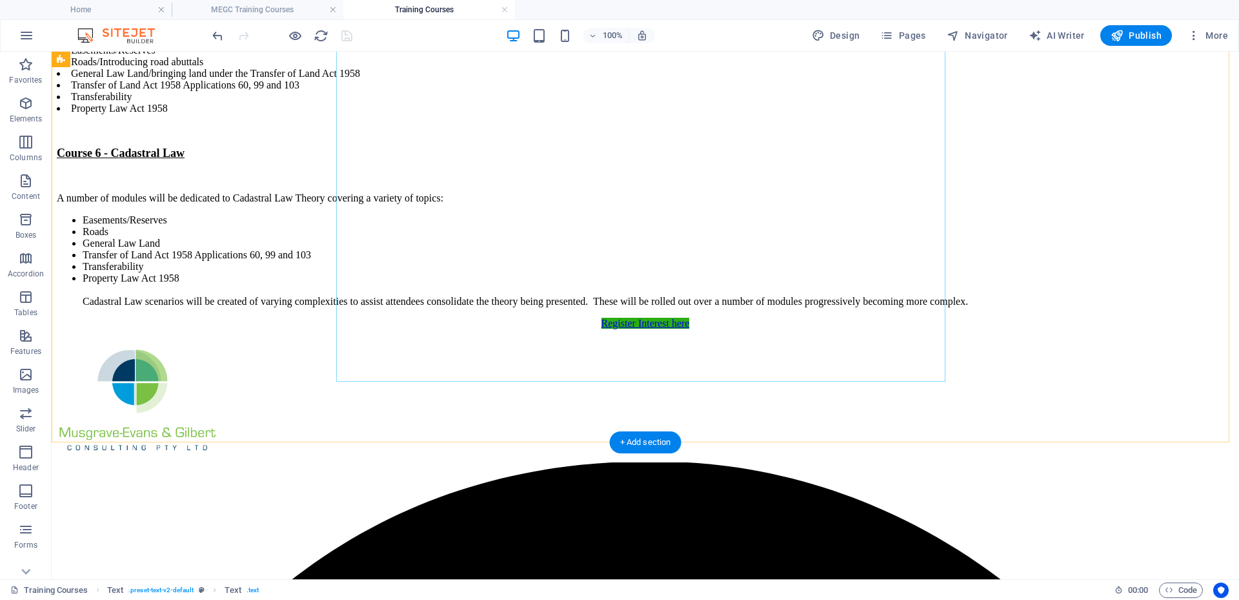
scroll to position [2542, 0]
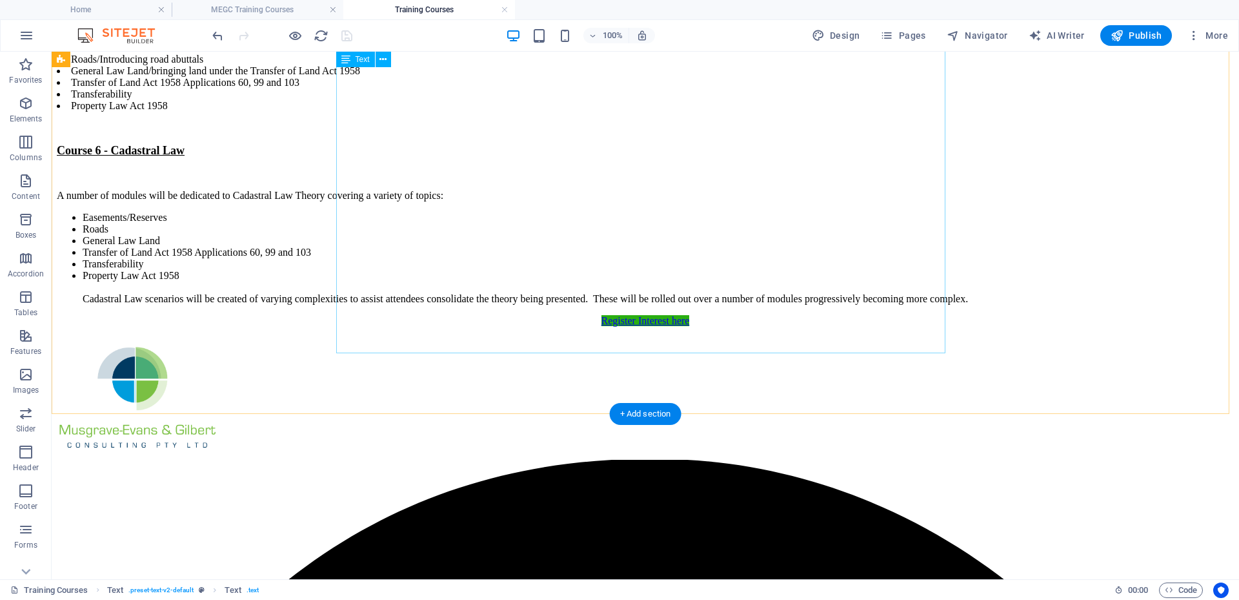
click at [876, 305] on div "Course 5 - Urban Re-establishment - to be delivered mid [DATE] Urban re-establi…" at bounding box center [645, 99] width 1177 height 409
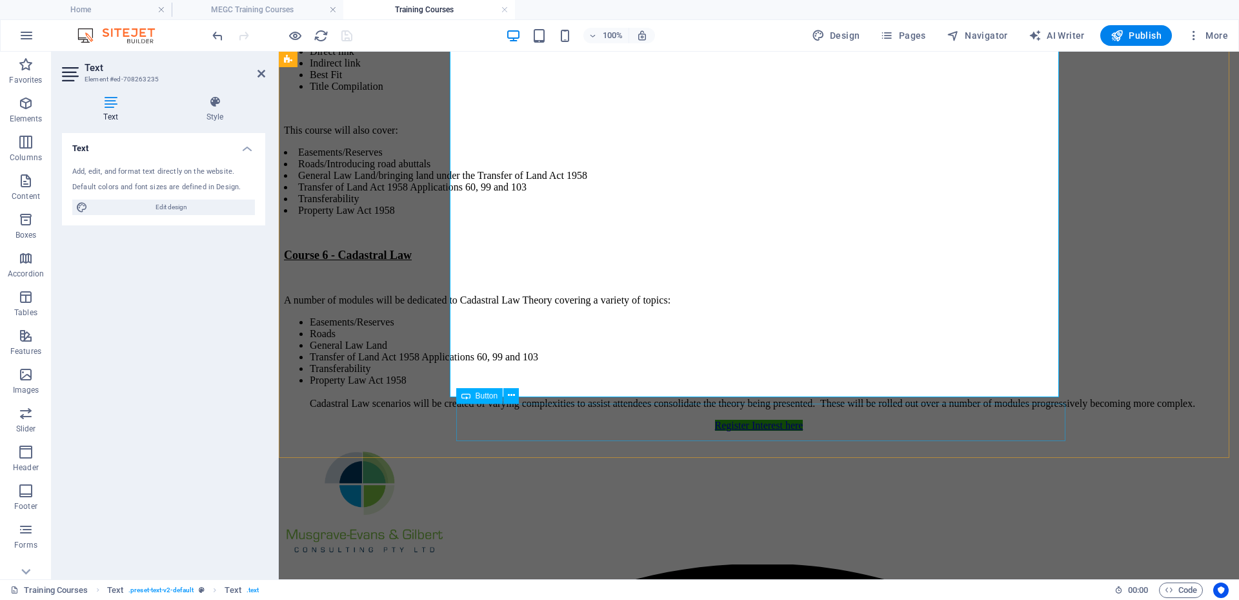
scroll to position [2498, 0]
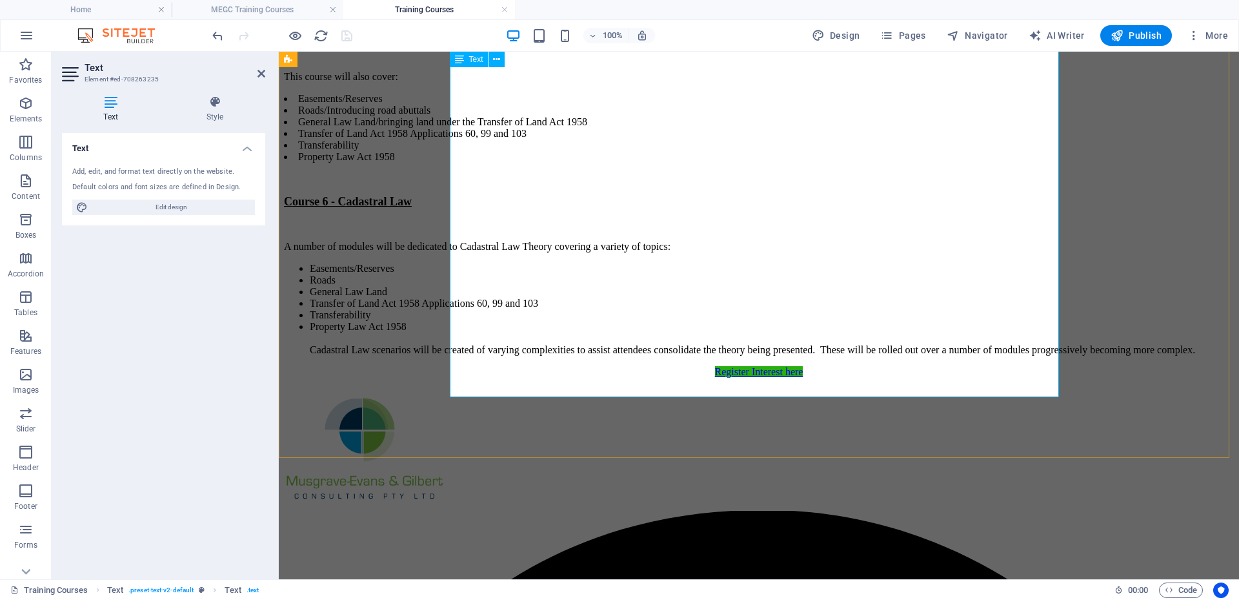
click at [978, 356] on li "Property Law Act 1958 Cadastral Law scenarios will be created of varying comple…" at bounding box center [772, 338] width 924 height 35
click at [994, 356] on li "Property Law Act 1958 Cadastral Law scenarios will be created of varying comple…" at bounding box center [772, 338] width 924 height 35
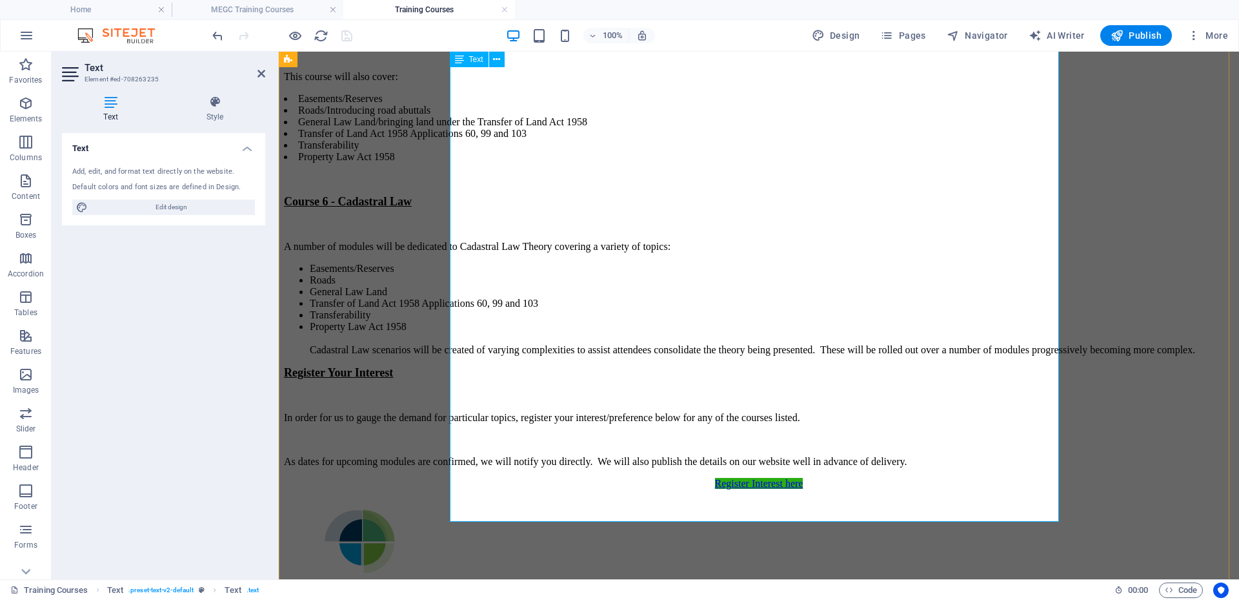
click at [993, 356] on li "Property Law Act 1958 Cadastral Law scenarios will be created of varying comple…" at bounding box center [772, 338] width 924 height 35
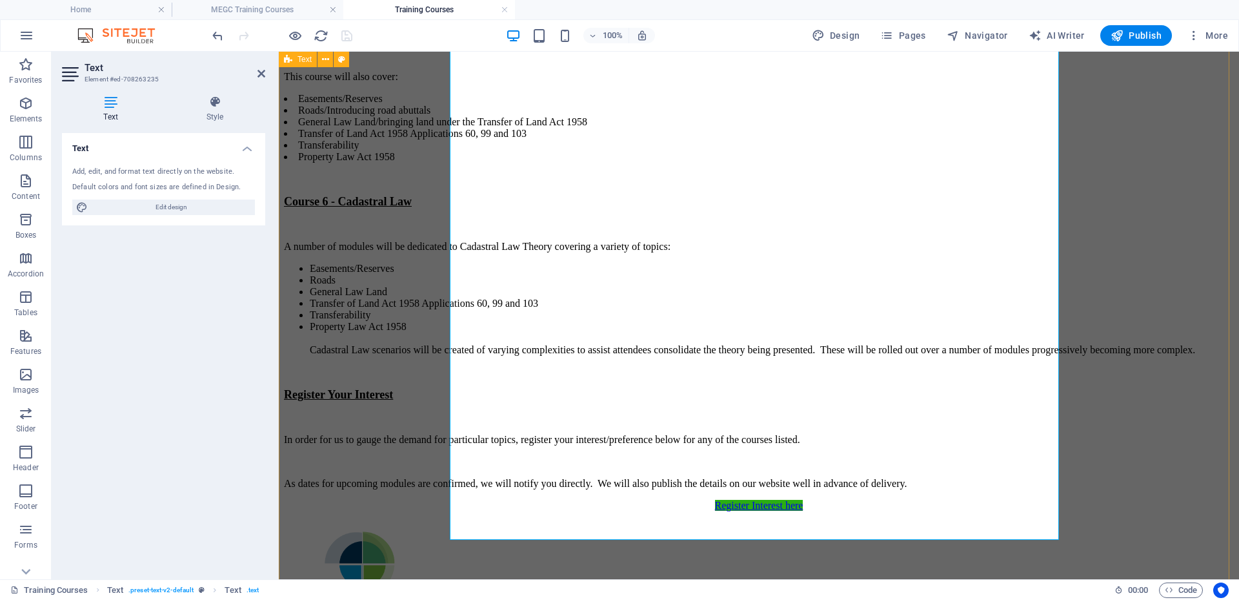
click at [363, 285] on div "Course 4 – Planning - to be delivered mid [DATE] (SRBV FPET point allocation fo…" at bounding box center [759, 70] width 950 height 881
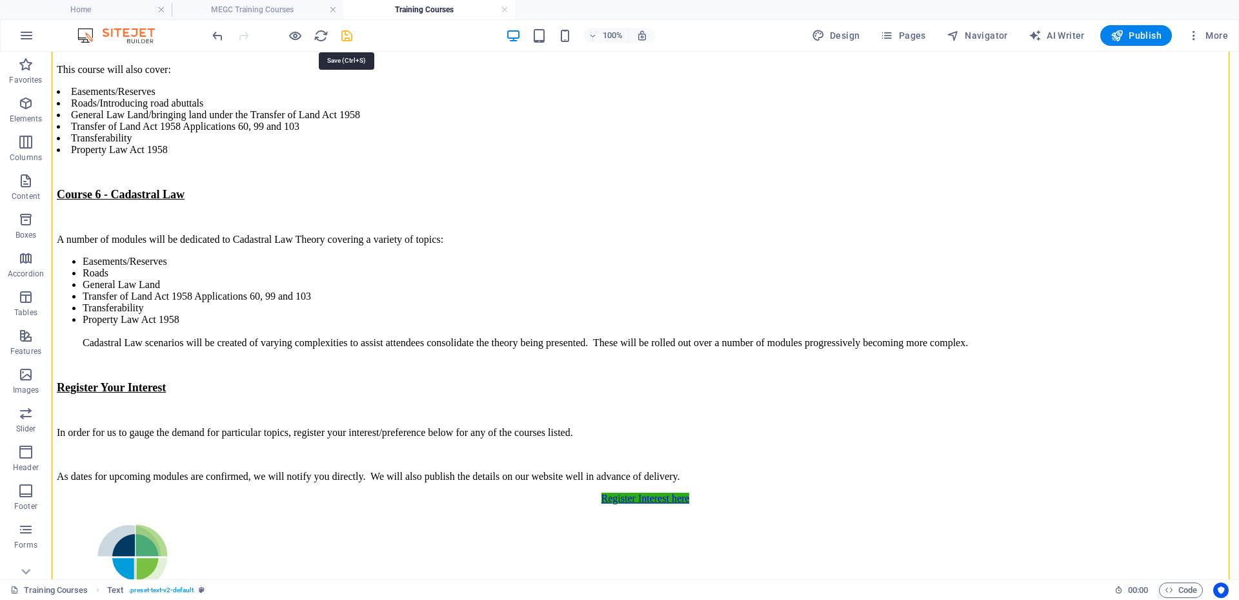
click at [345, 32] on icon "save" at bounding box center [347, 35] width 15 height 15
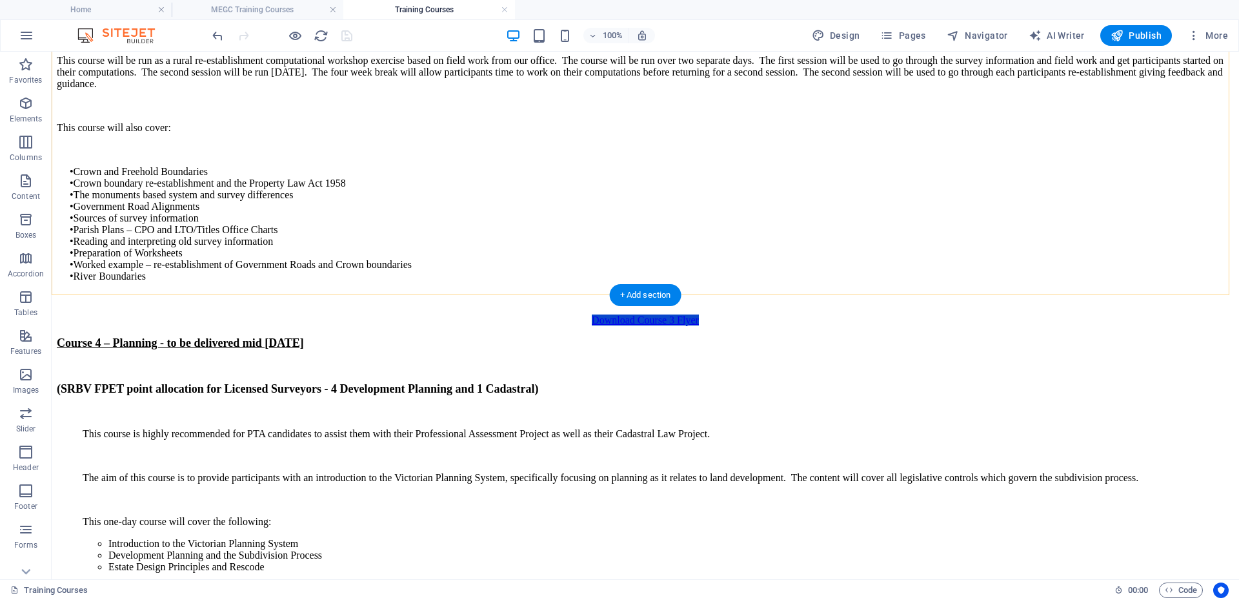
scroll to position [1724, 0]
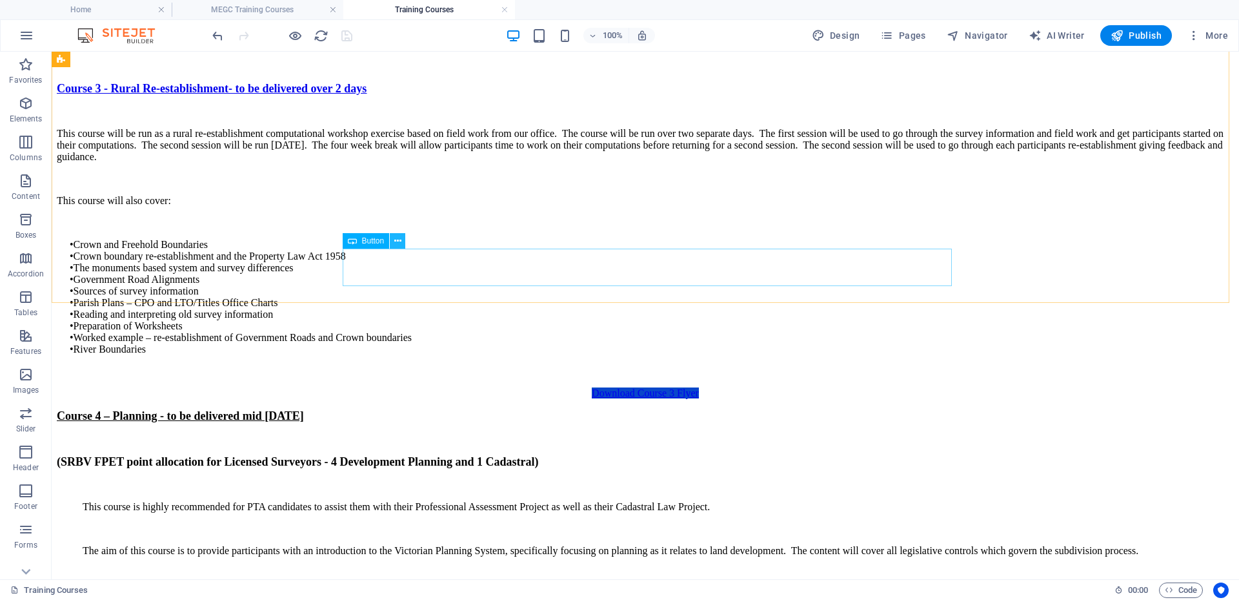
click at [400, 241] on icon at bounding box center [397, 241] width 7 height 14
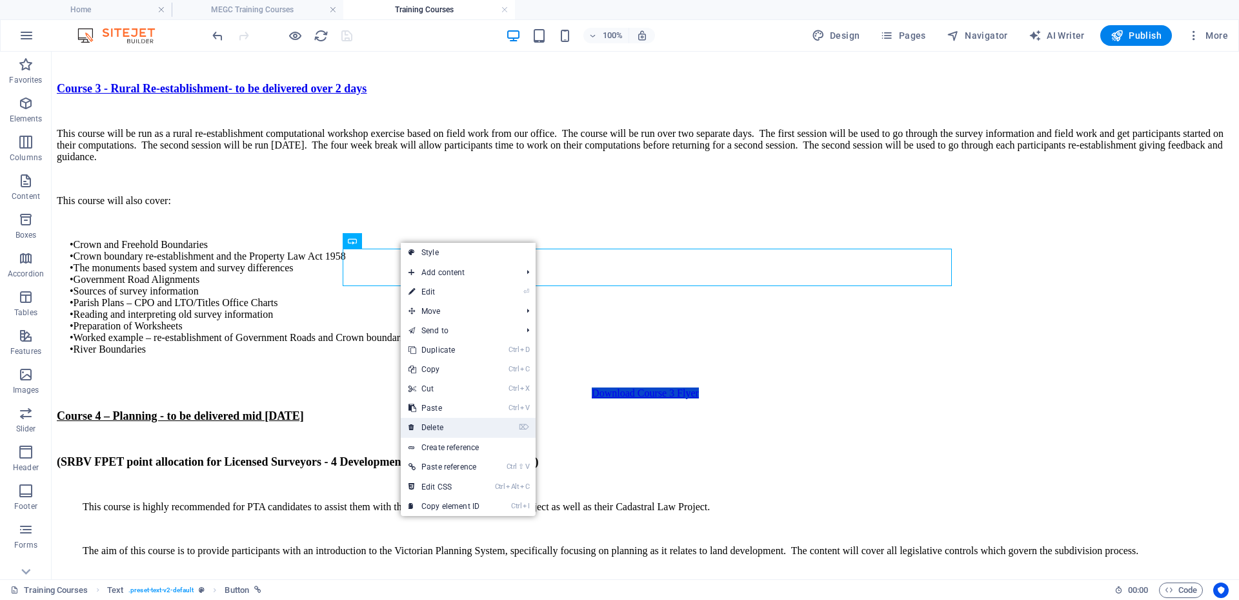
click at [442, 425] on link "⌦ Delete" at bounding box center [444, 427] width 86 height 19
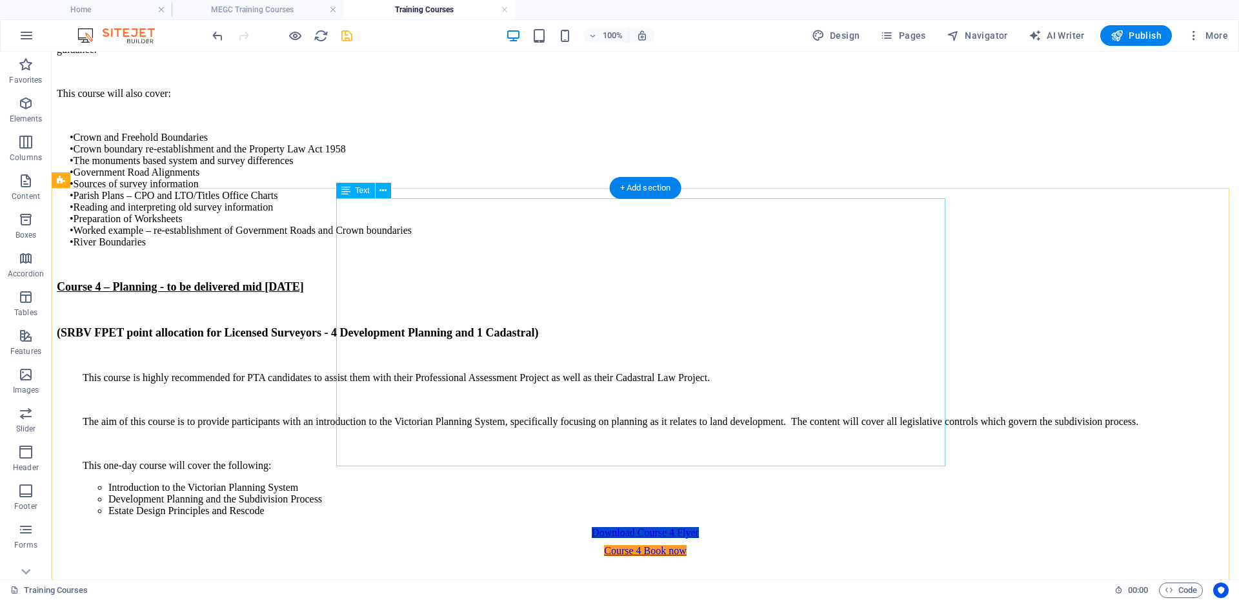
scroll to position [1853, 0]
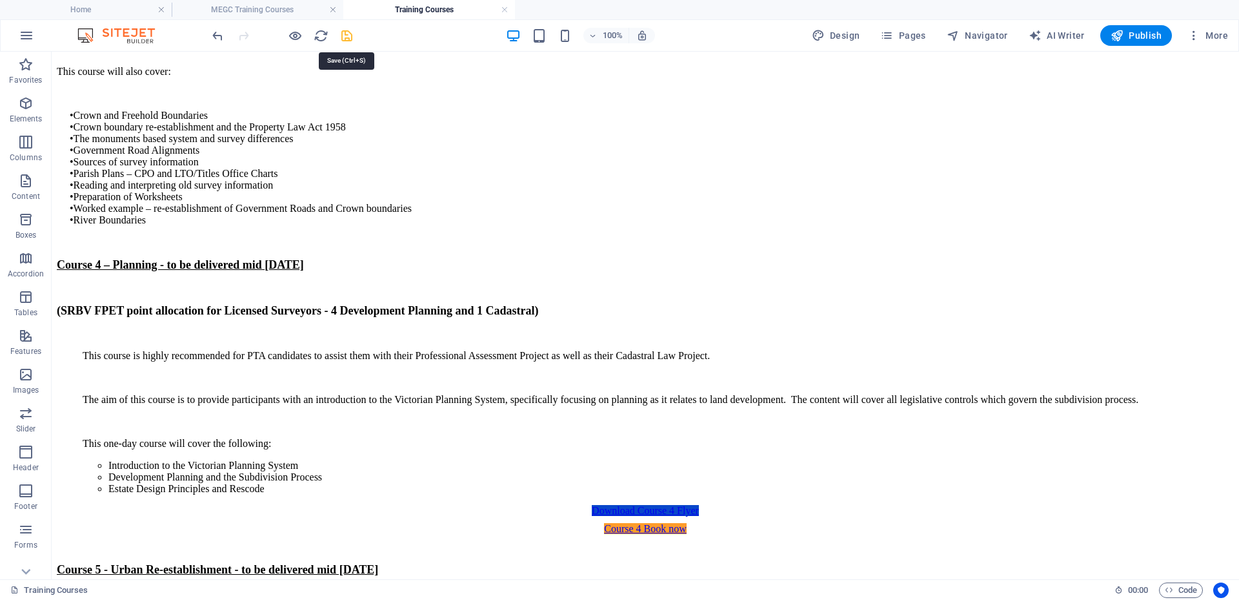
click at [351, 32] on icon "save" at bounding box center [347, 35] width 15 height 15
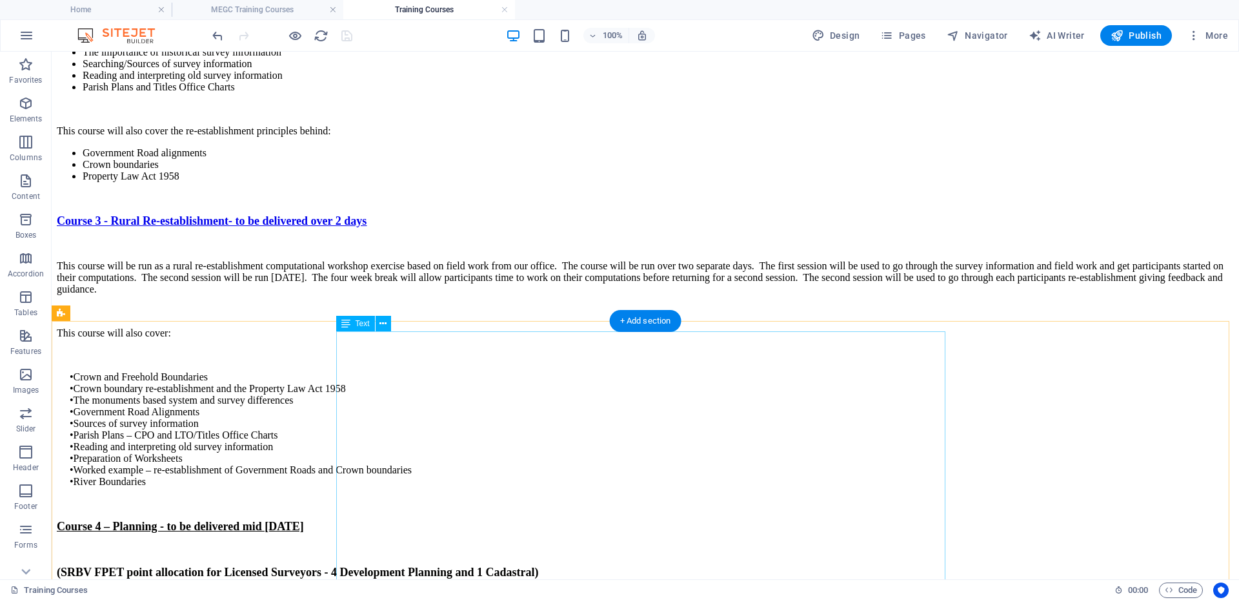
scroll to position [1530, 0]
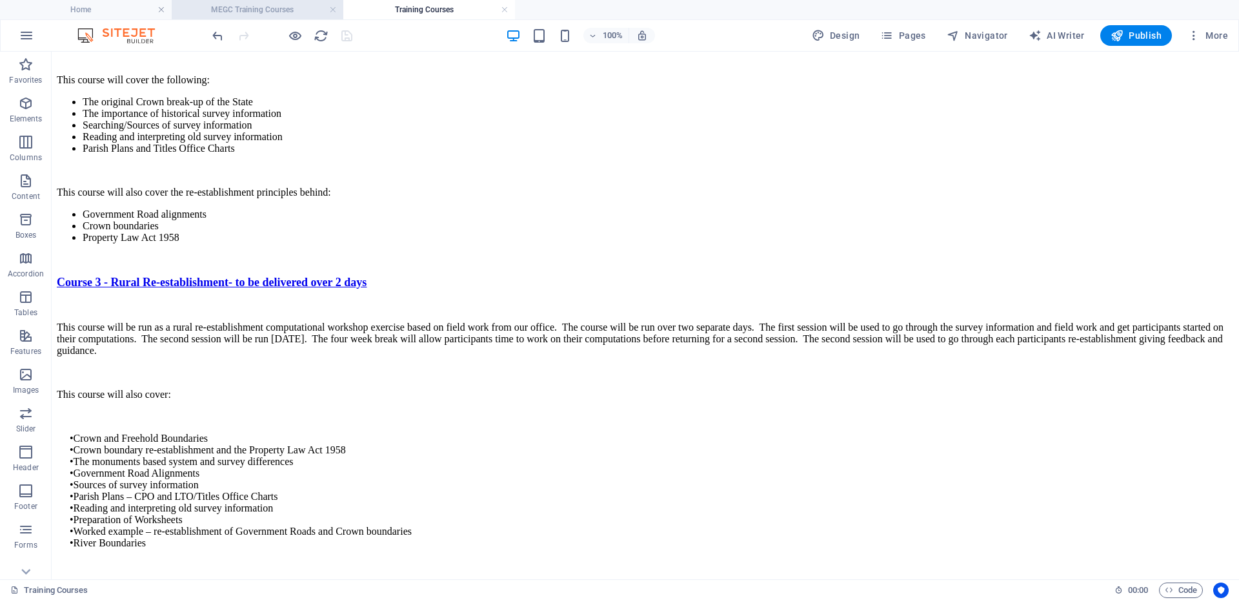
click at [272, 10] on h4 "MEGC Training Courses" at bounding box center [258, 10] width 172 height 14
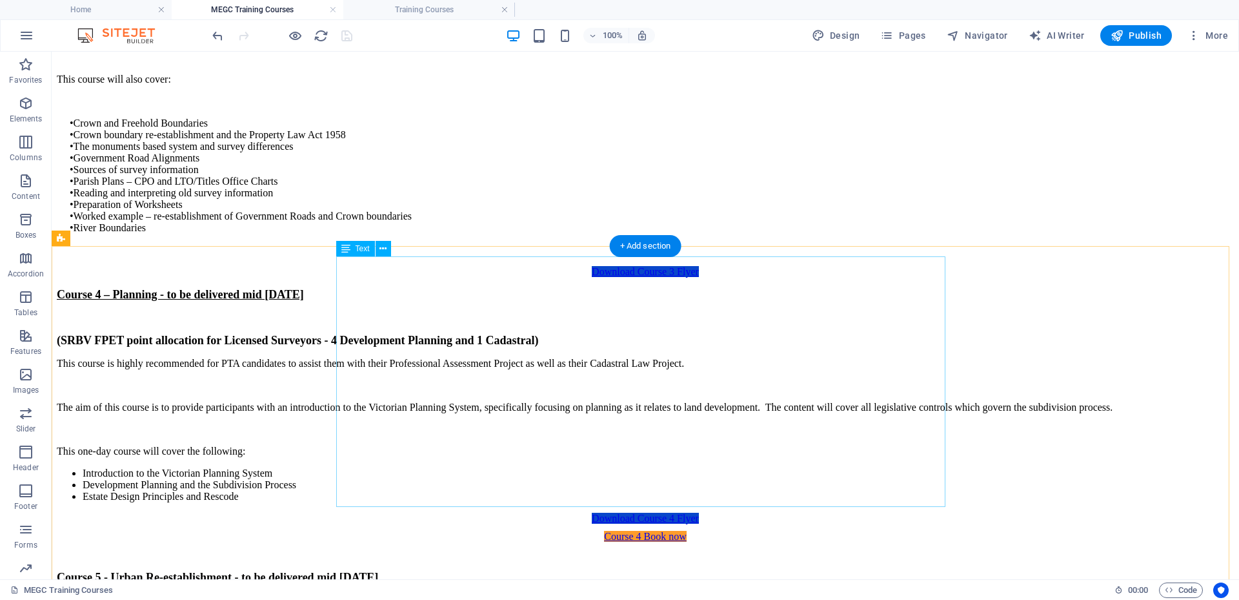
scroll to position [1771, 0]
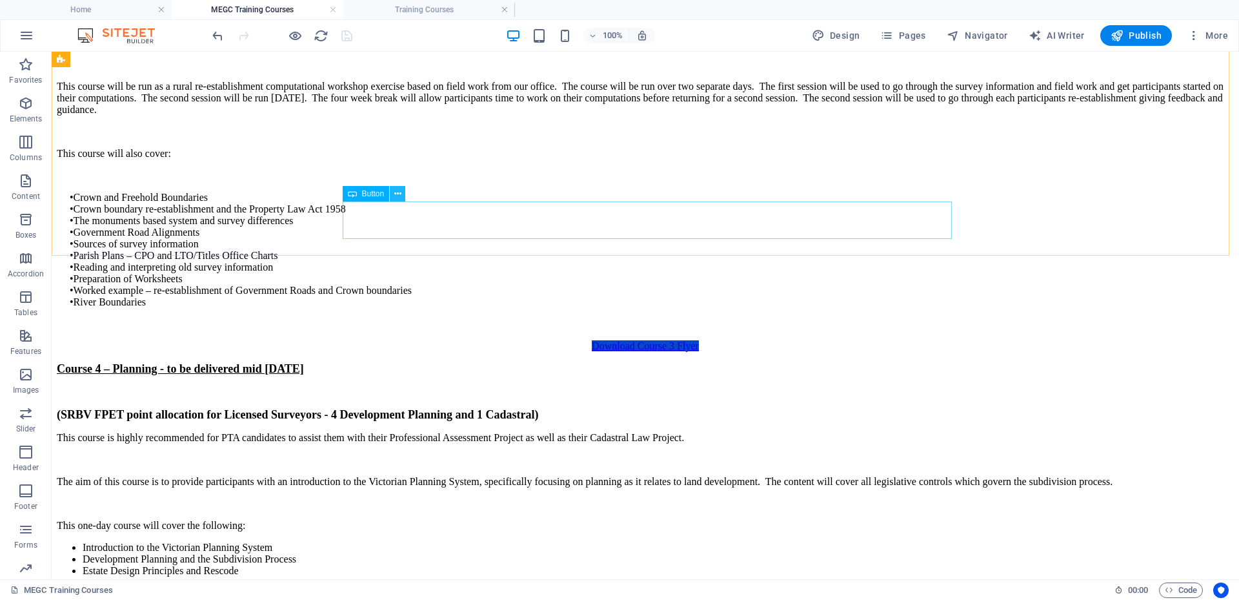
click at [392, 192] on button at bounding box center [397, 193] width 15 height 15
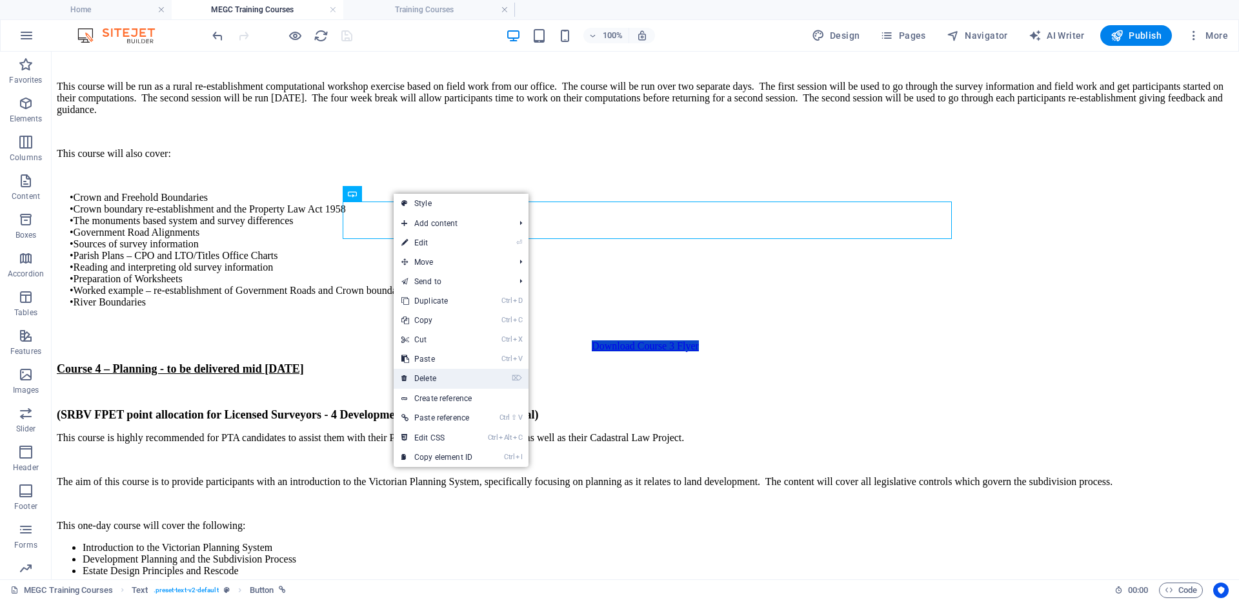
click at [418, 376] on link "⌦ Delete" at bounding box center [437, 378] width 86 height 19
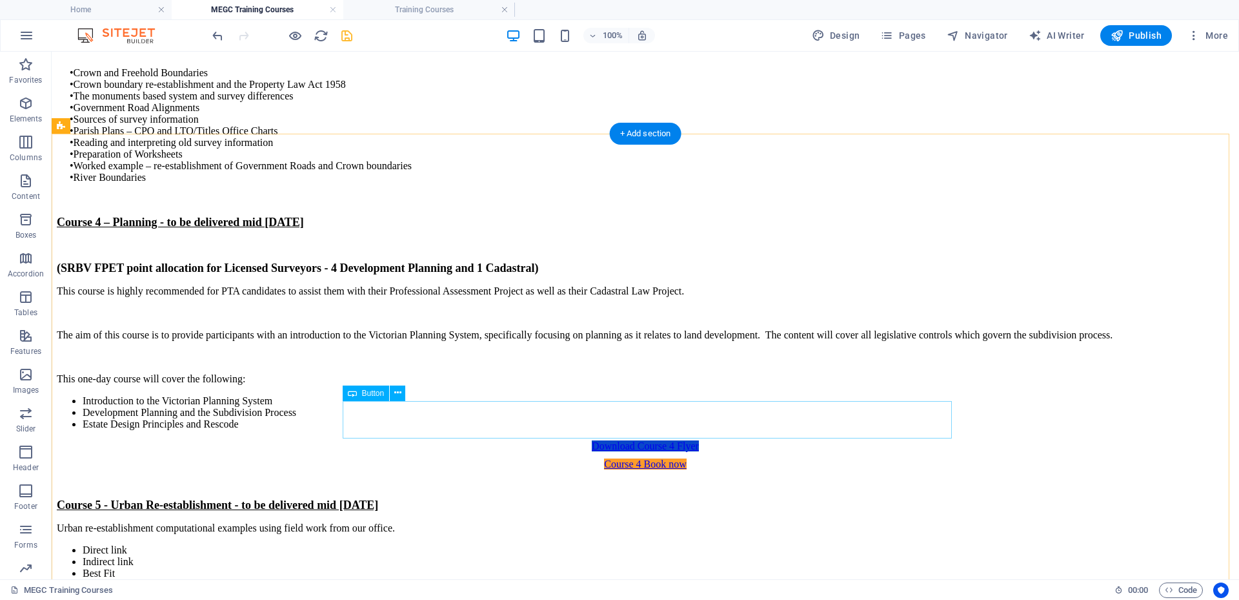
scroll to position [1900, 0]
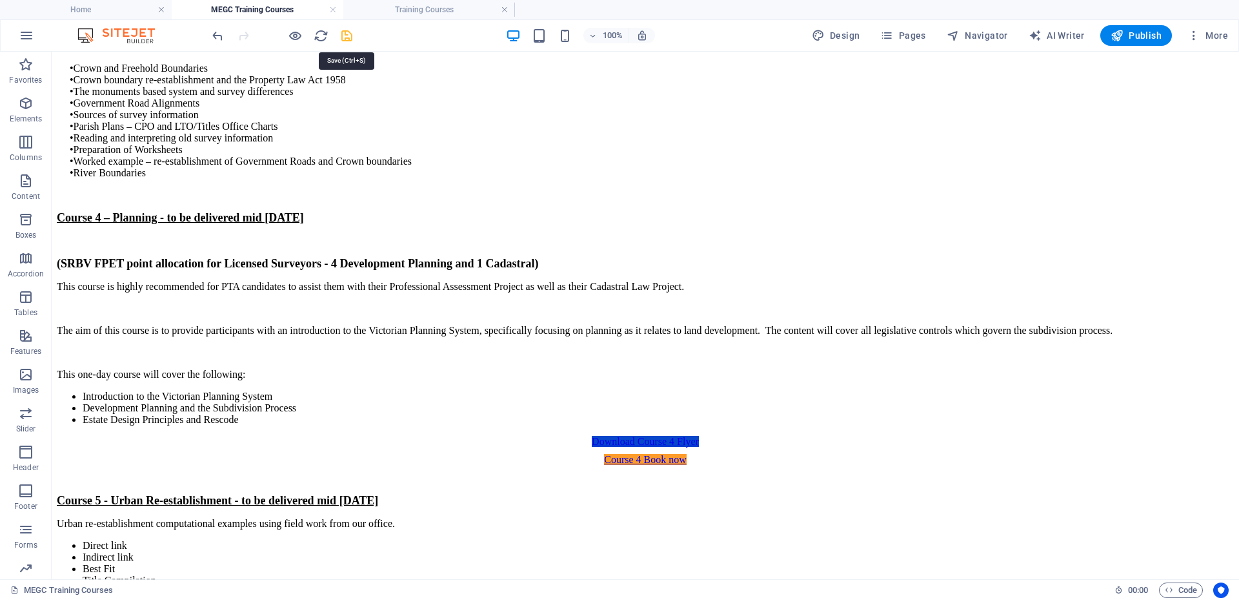
click at [345, 37] on icon "save" at bounding box center [347, 35] width 15 height 15
click at [900, 33] on span "Pages" at bounding box center [902, 35] width 45 height 13
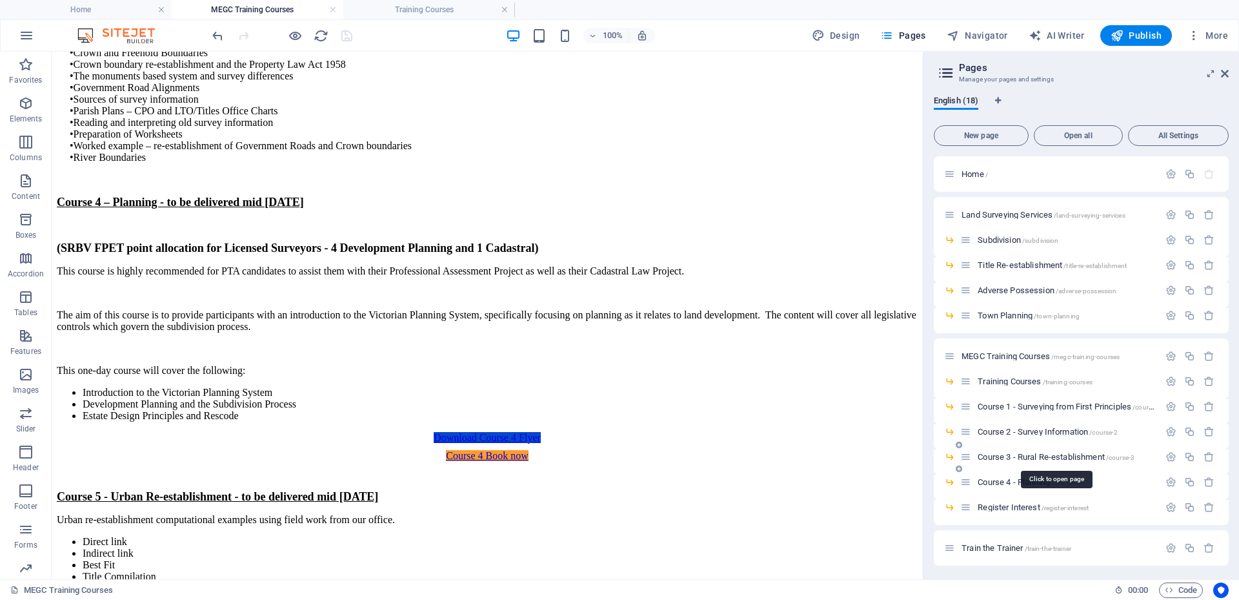
click at [1019, 458] on span "Course 3 - Rural Re-establishment /course-3" at bounding box center [1056, 457] width 157 height 10
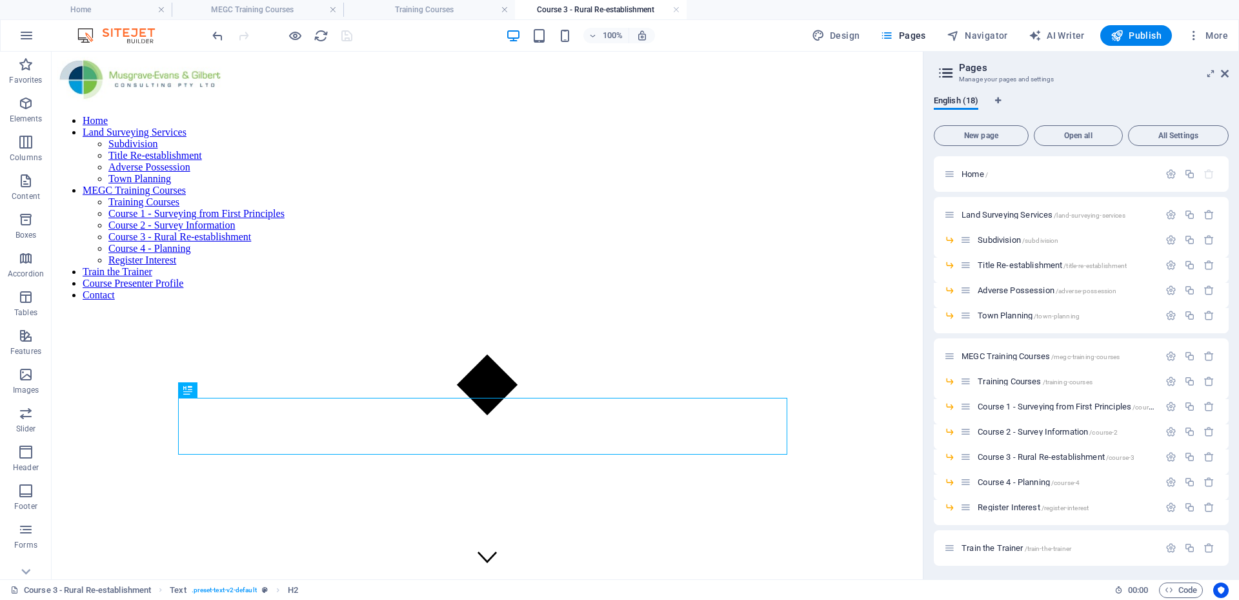
scroll to position [194, 0]
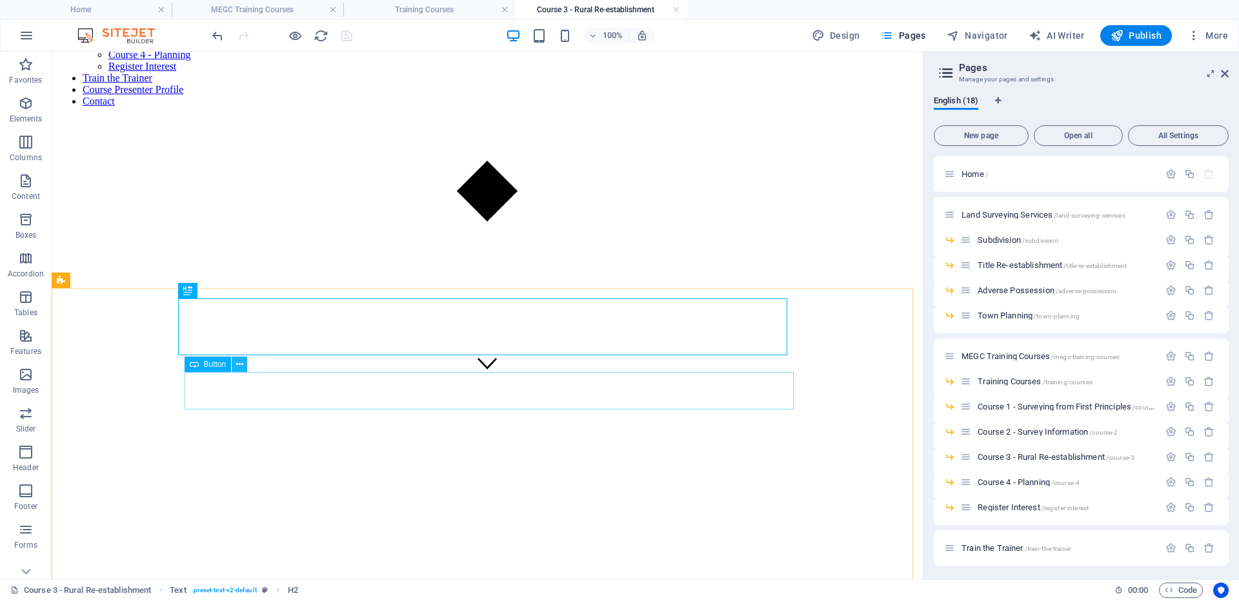
click at [237, 361] on icon at bounding box center [239, 365] width 7 height 14
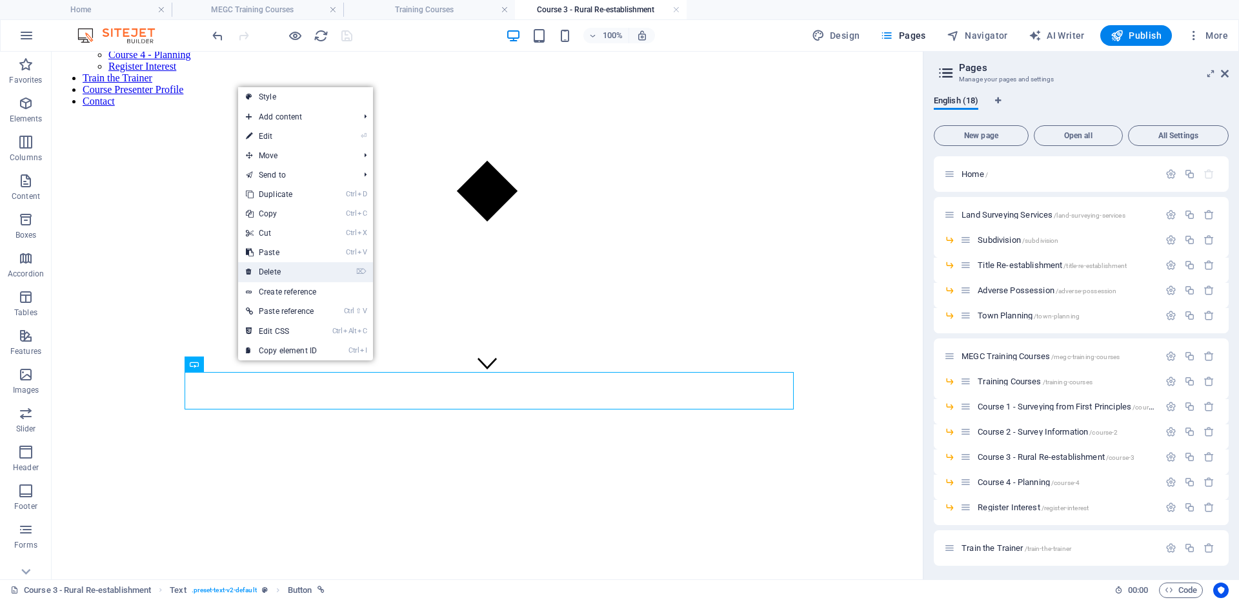
click at [275, 268] on link "⌦ Delete" at bounding box center [281, 271] width 86 height 19
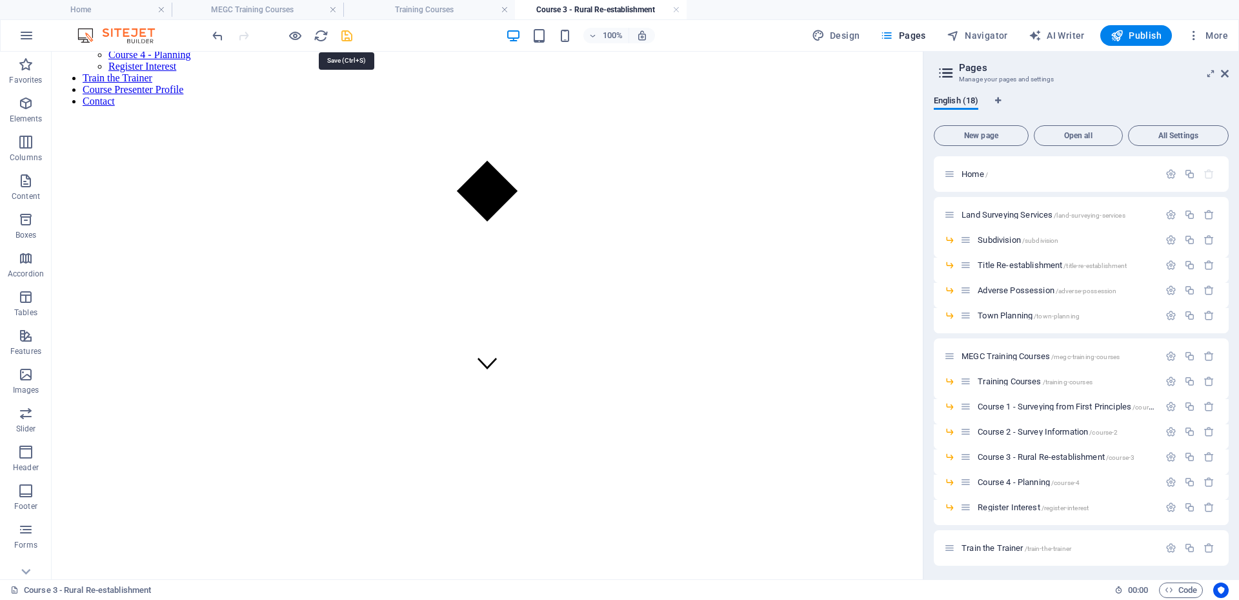
drag, startPoint x: 345, startPoint y: 36, endPoint x: 477, endPoint y: 77, distance: 138.6
click at [345, 36] on icon "save" at bounding box center [347, 35] width 15 height 15
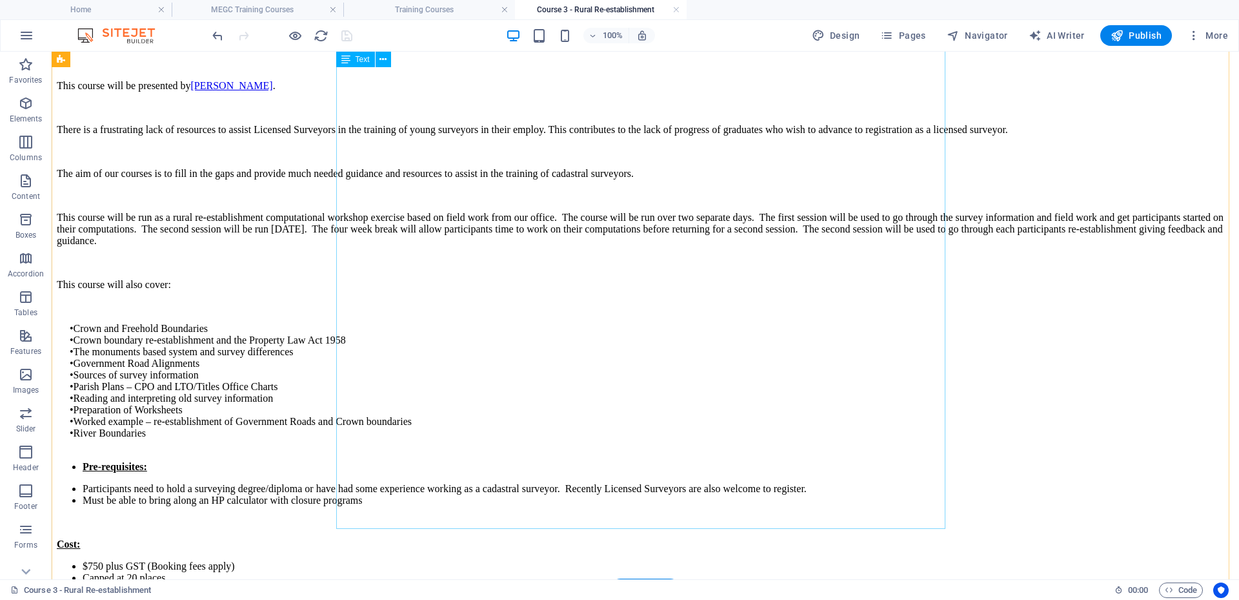
scroll to position [995, 0]
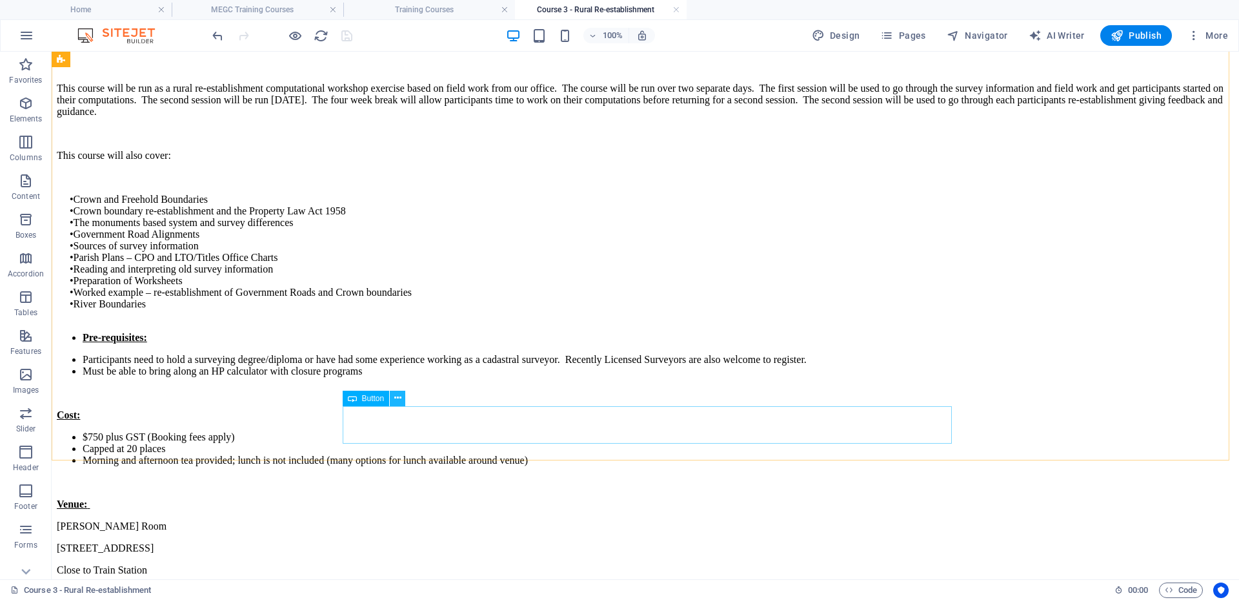
click at [401, 398] on icon at bounding box center [397, 398] width 7 height 14
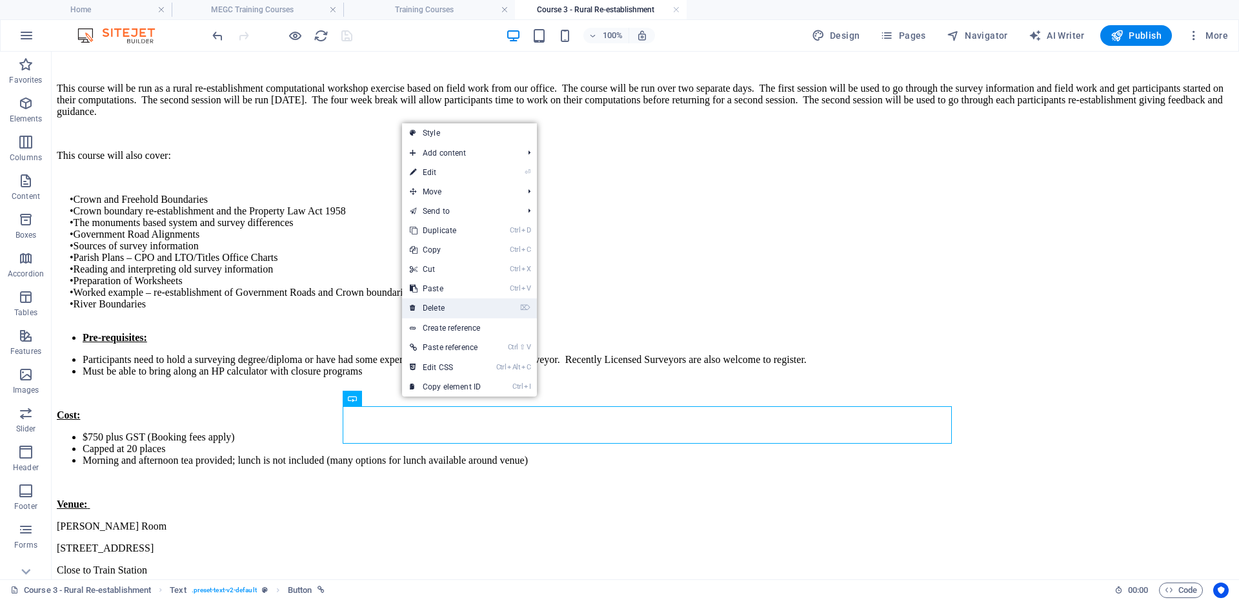
click at [440, 301] on link "⌦ Delete" at bounding box center [445, 307] width 86 height 19
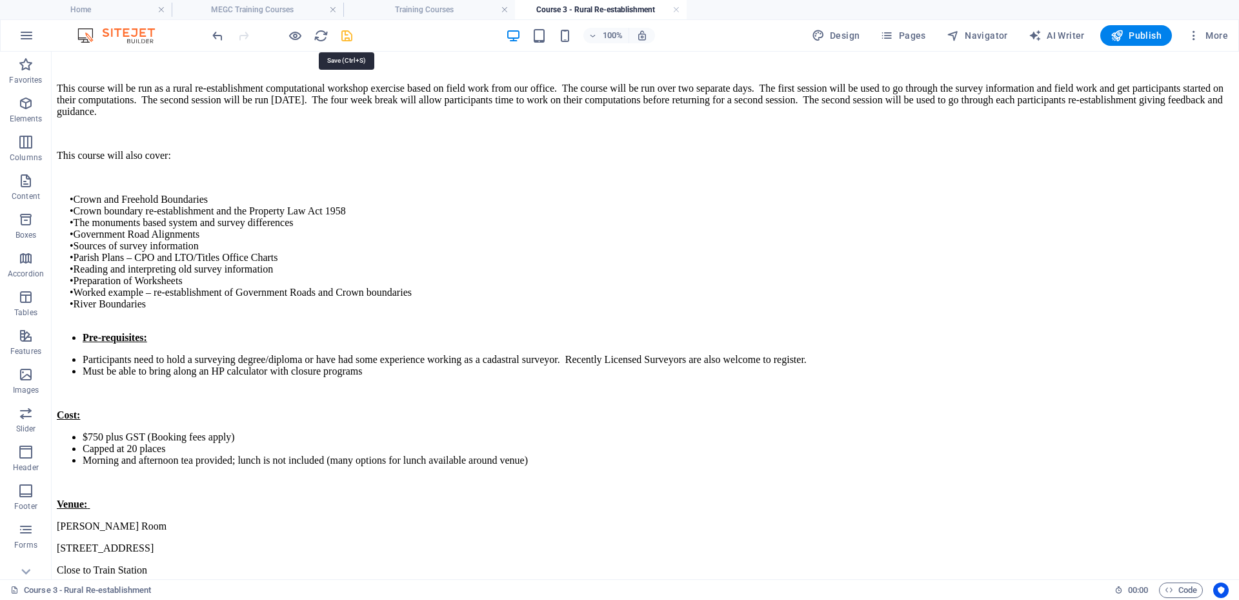
click at [346, 35] on icon "save" at bounding box center [347, 35] width 15 height 15
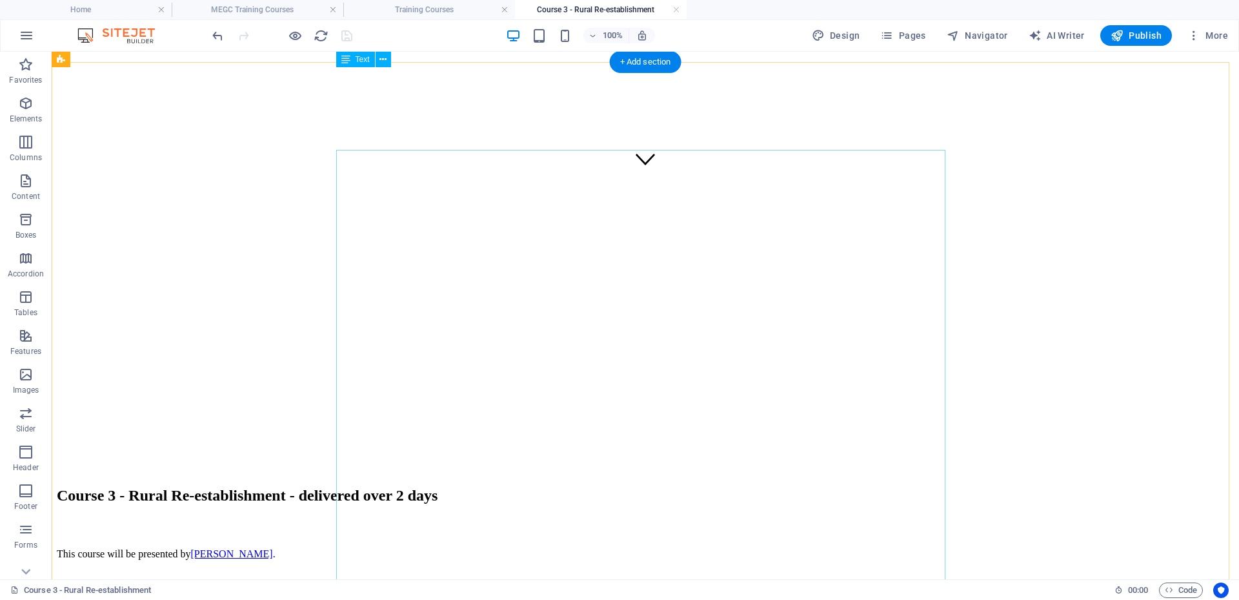
scroll to position [285, 0]
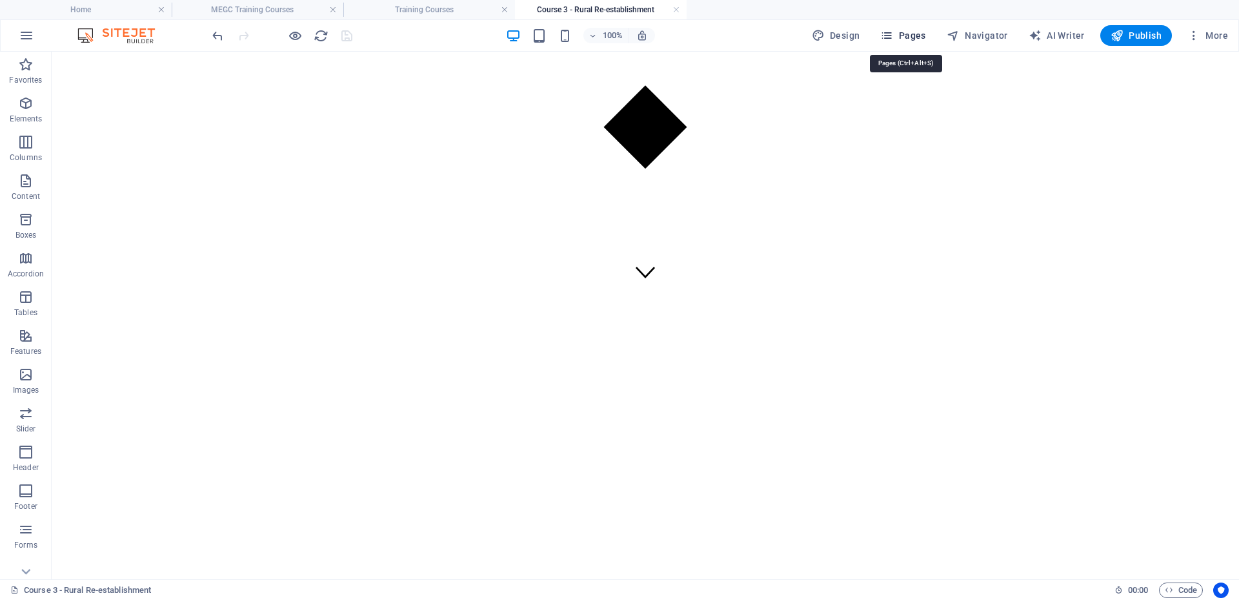
click at [905, 32] on span "Pages" at bounding box center [902, 35] width 45 height 13
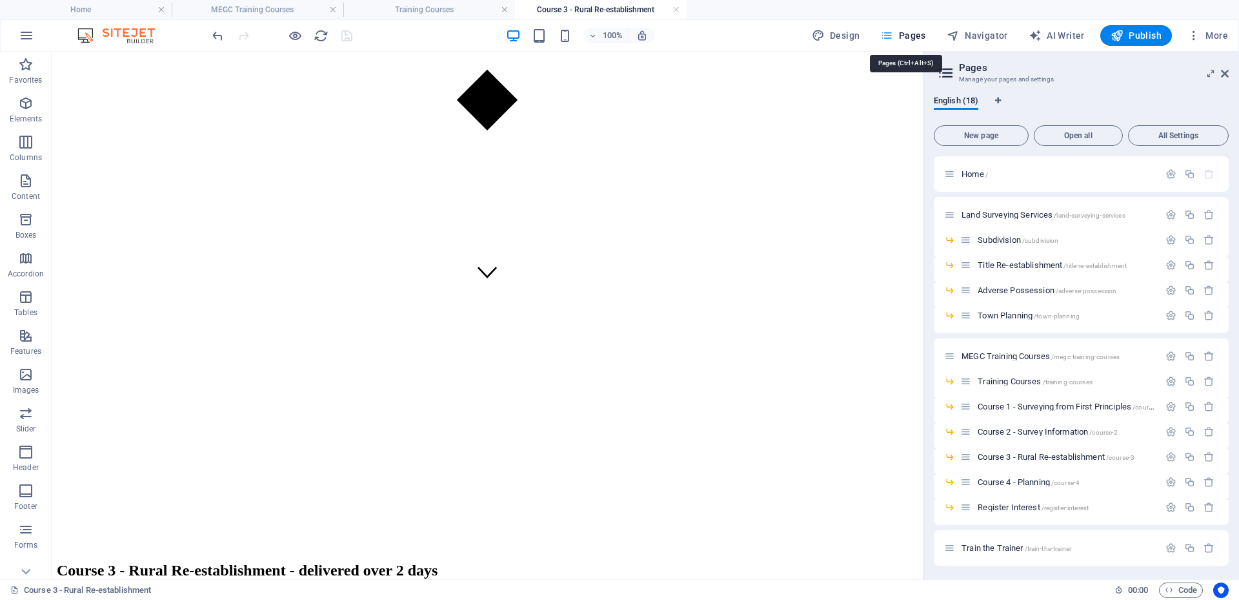
scroll to position [323, 0]
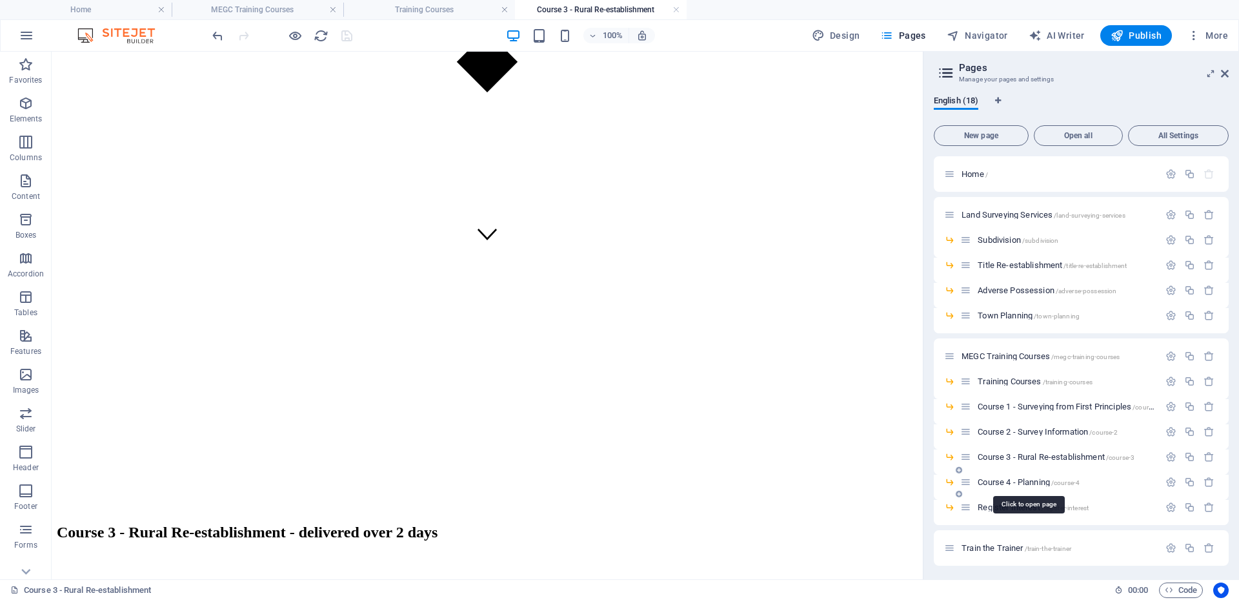
click at [1020, 483] on span "Course 4 - Planning /course-4" at bounding box center [1029, 482] width 102 height 10
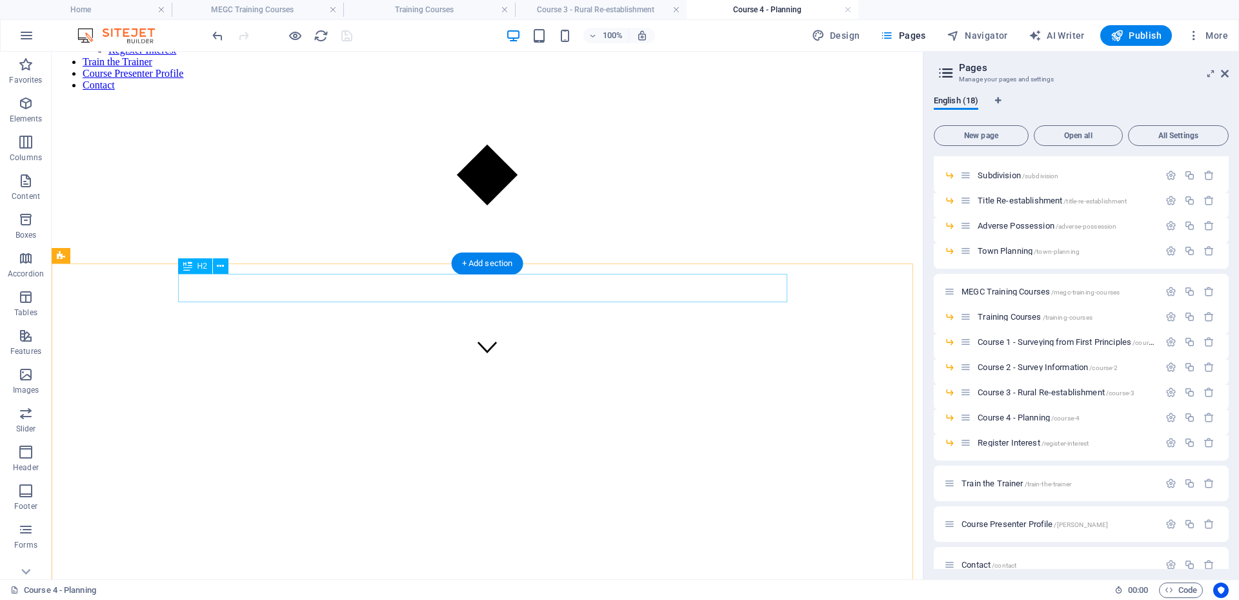
scroll to position [194, 0]
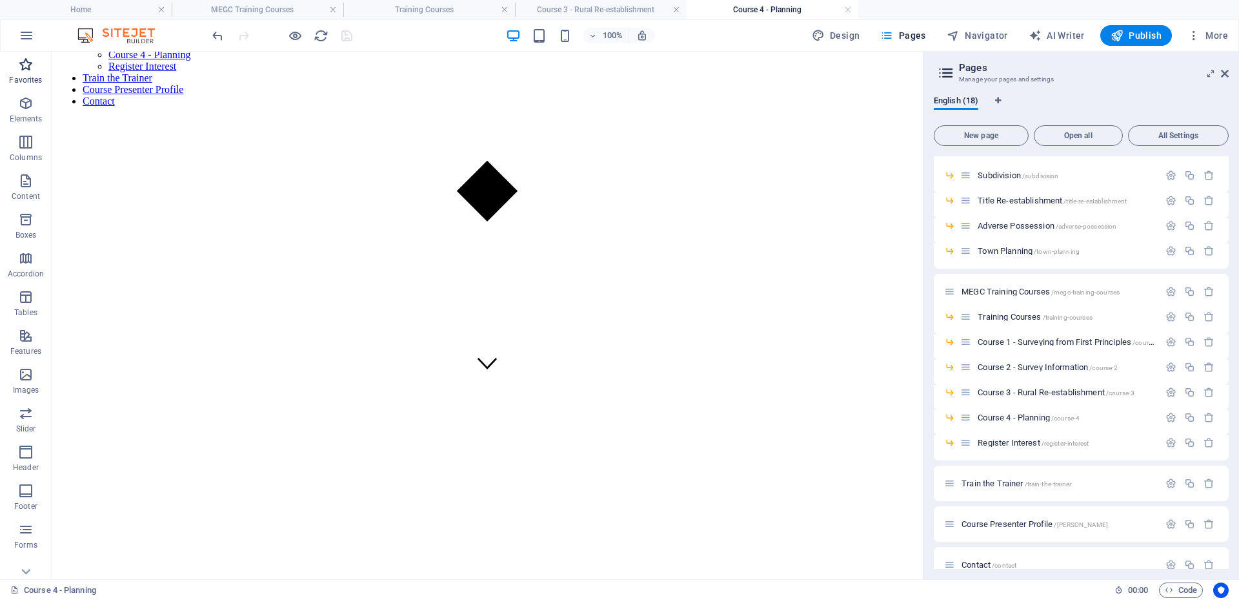
click at [36, 74] on span "Favorites" at bounding box center [26, 72] width 52 height 31
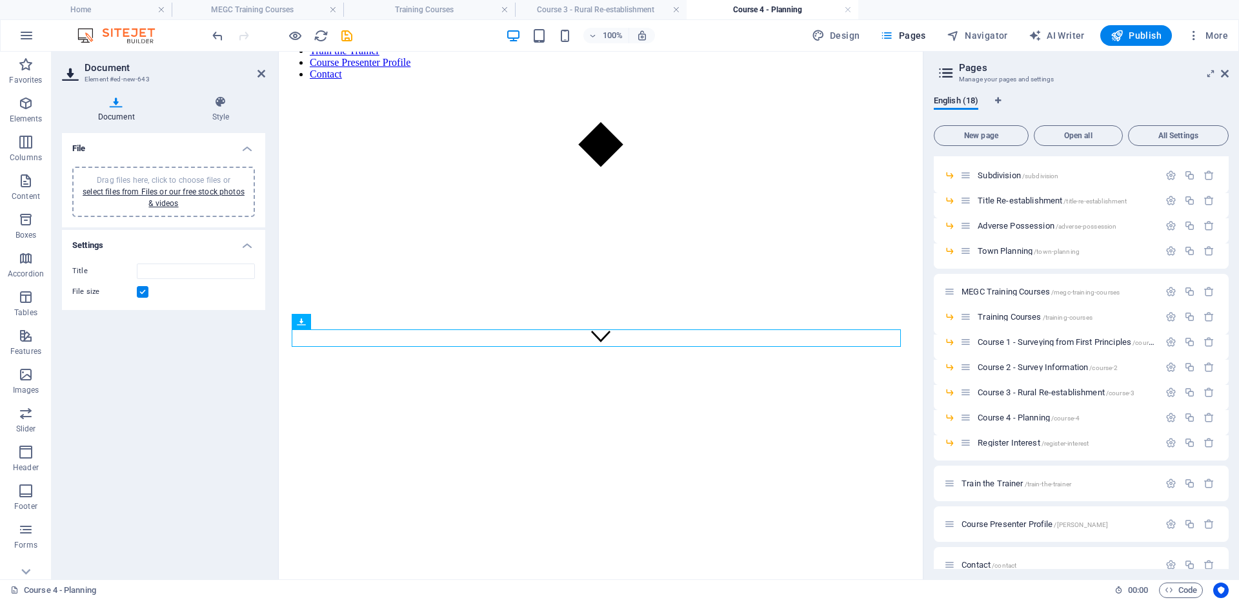
scroll to position [221, 0]
click at [176, 192] on link "select files from Files or our free stock photos & videos" at bounding box center [164, 197] width 162 height 21
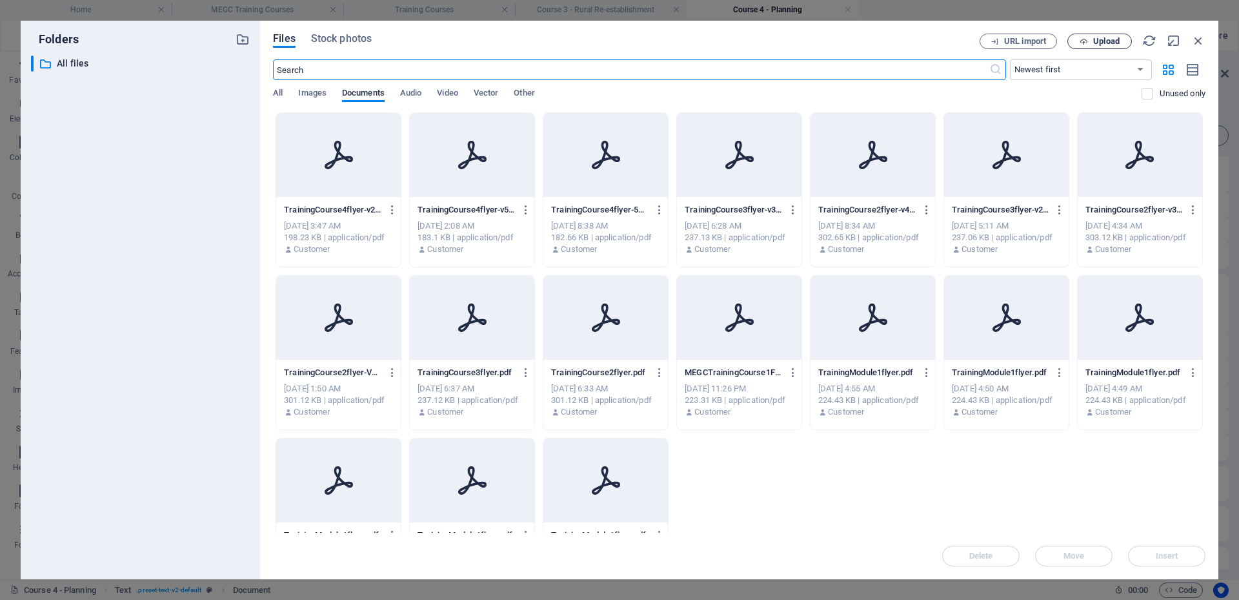
click at [1106, 43] on span "Upload" at bounding box center [1107, 41] width 26 height 8
type input "TrainingCourse4flyer-v6-Uik7fdLJRsErSM0UzQ8ydQ.pdf"
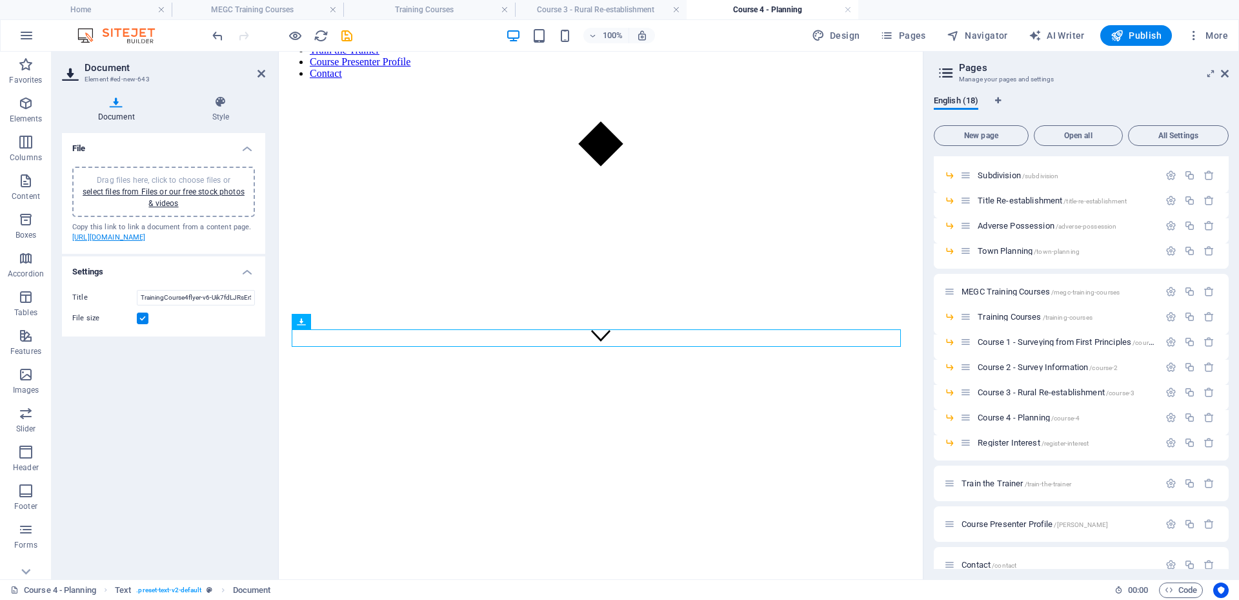
drag, startPoint x: 221, startPoint y: 263, endPoint x: 121, endPoint y: 246, distance: 101.5
click at [121, 243] on div "Copy this link to link a document from a content page. [URL][DOMAIN_NAME]" at bounding box center [163, 232] width 183 height 21
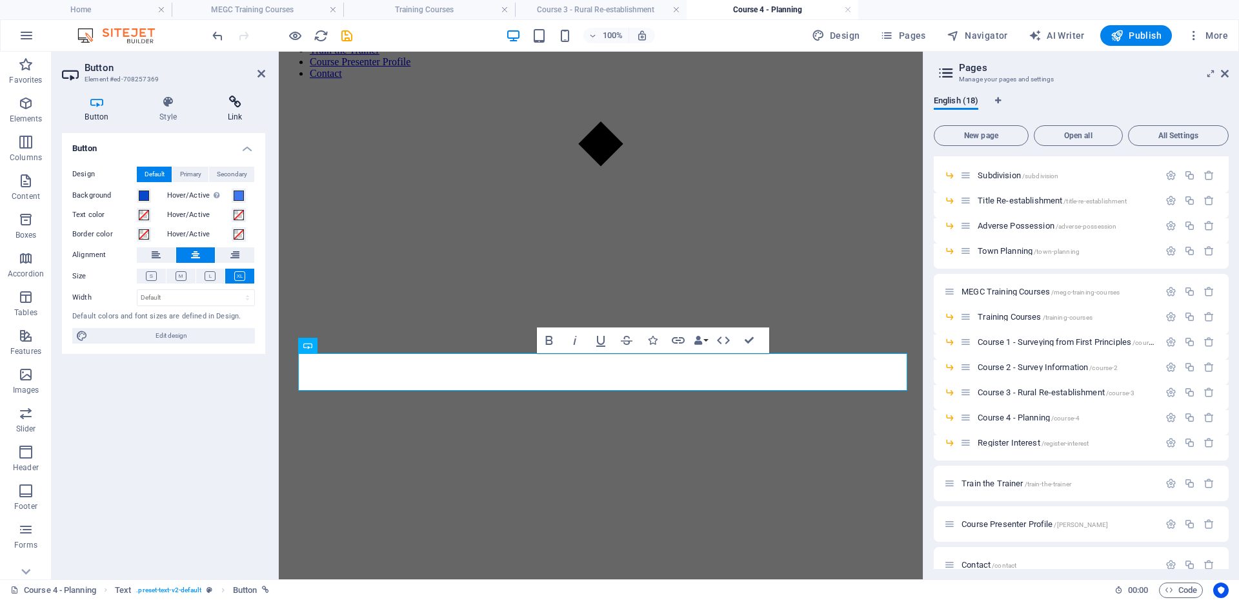
click at [229, 99] on icon at bounding box center [235, 102] width 61 height 13
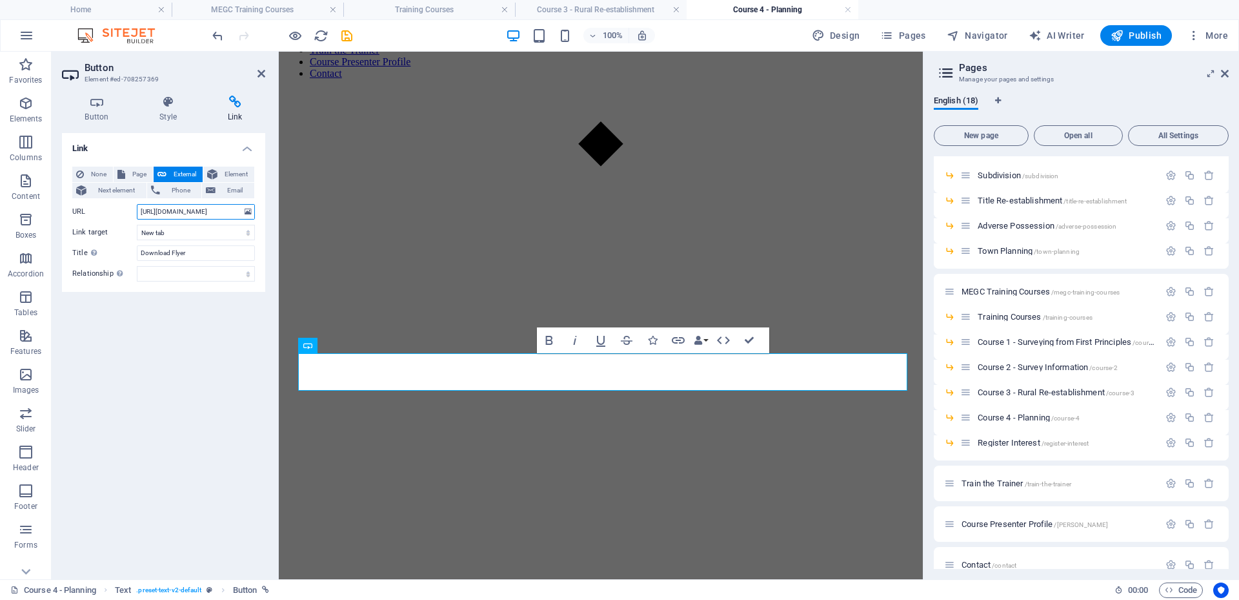
click at [172, 211] on input "[URL][DOMAIN_NAME]" at bounding box center [196, 211] width 118 height 15
paste input "8904822/TrainingCourse4flyer-v6-Uik7fdLJRsErSM0UzQ8yd"
type input "[URL][DOMAIN_NAME]"
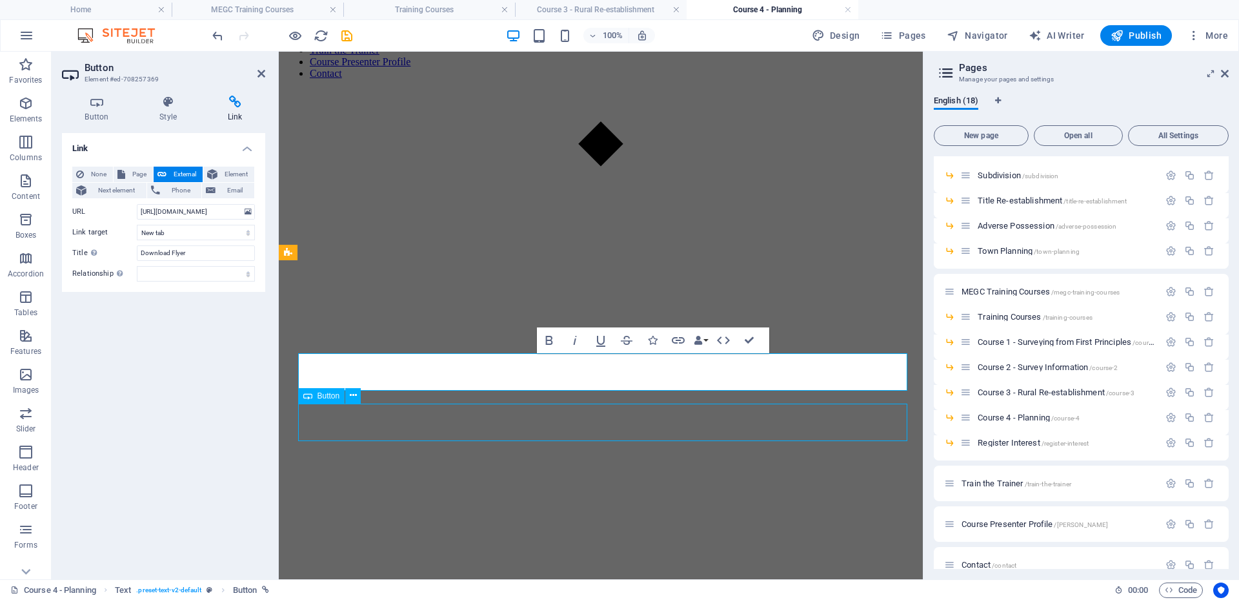
scroll to position [194, 0]
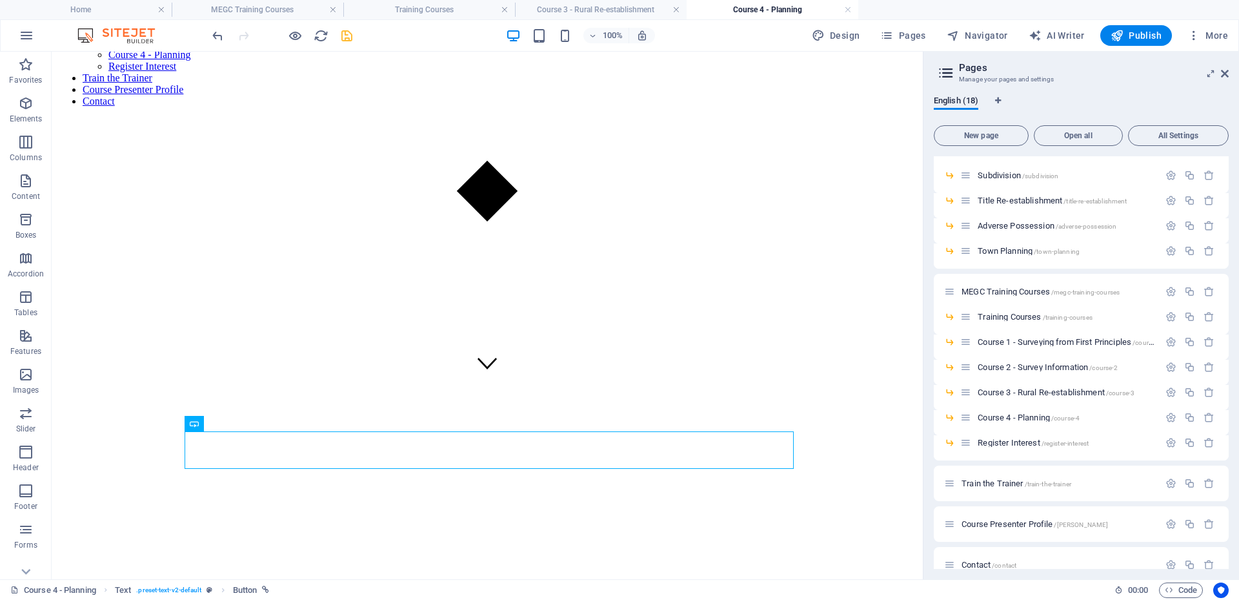
click at [344, 41] on icon "save" at bounding box center [347, 35] width 15 height 15
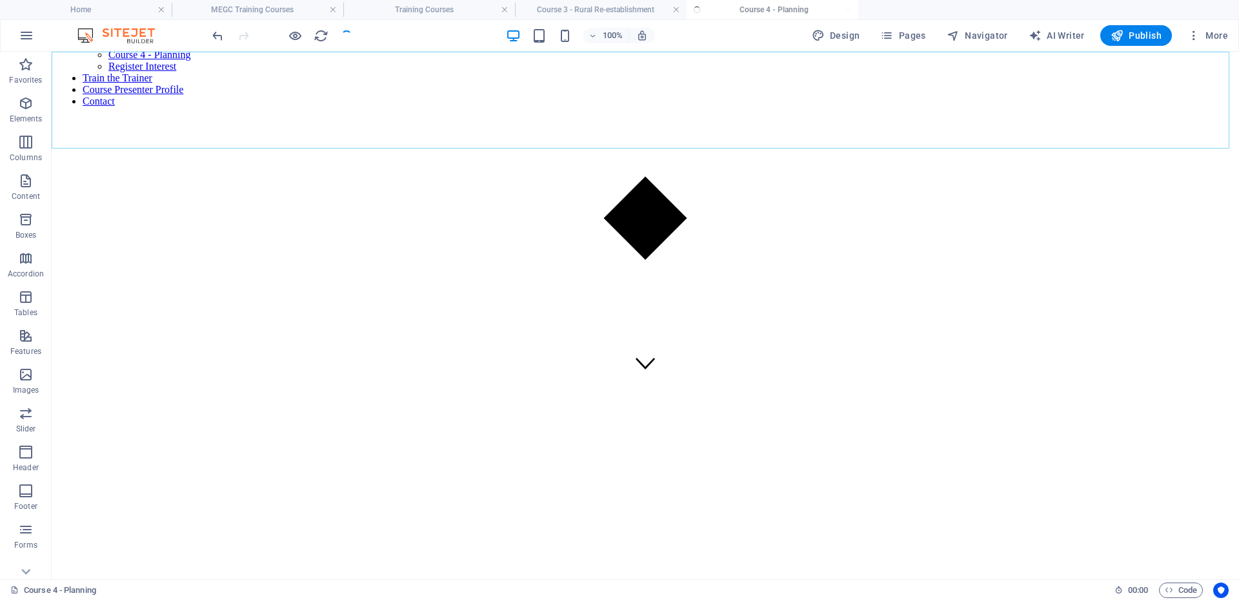
scroll to position [156, 0]
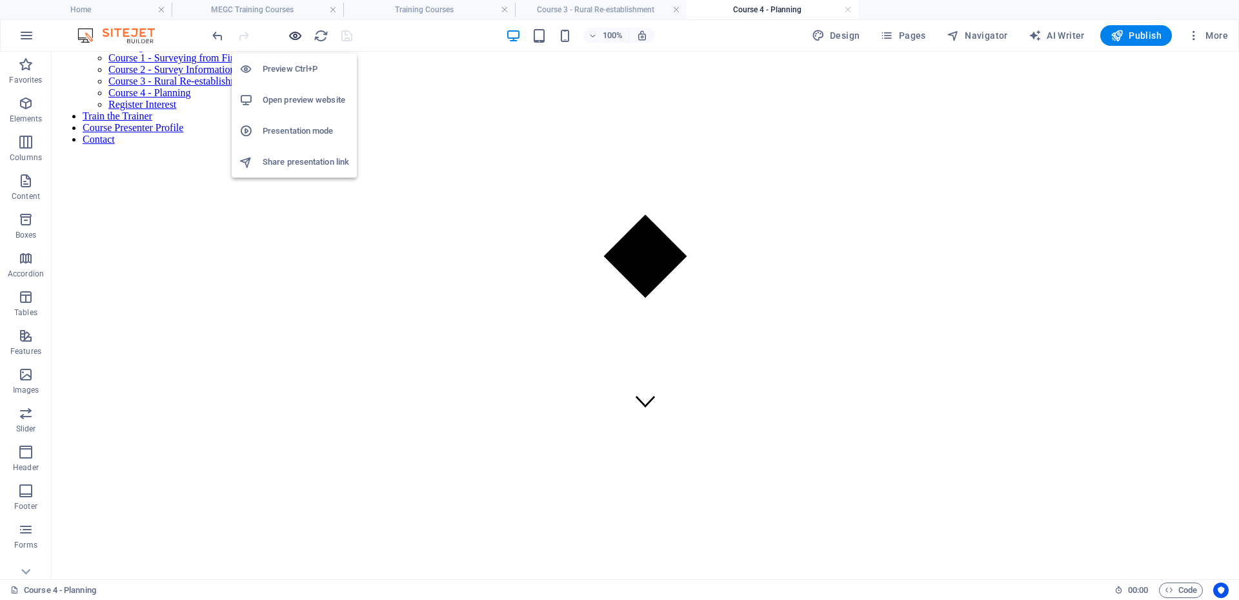
click at [301, 36] on icon "button" at bounding box center [295, 35] width 15 height 15
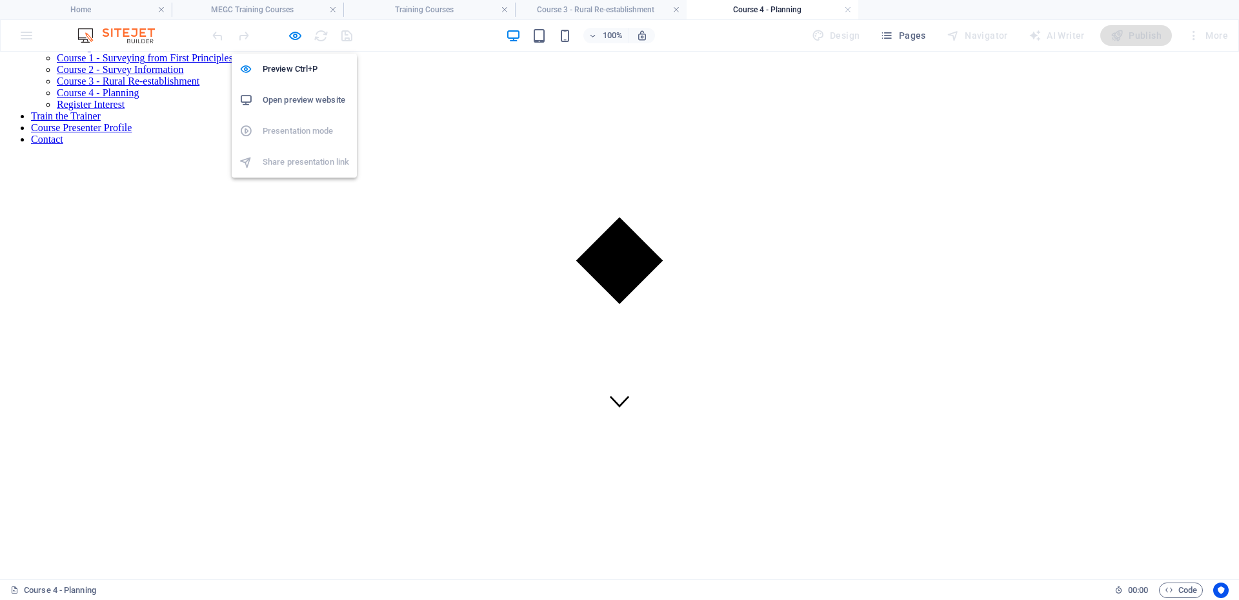
scroll to position [150, 0]
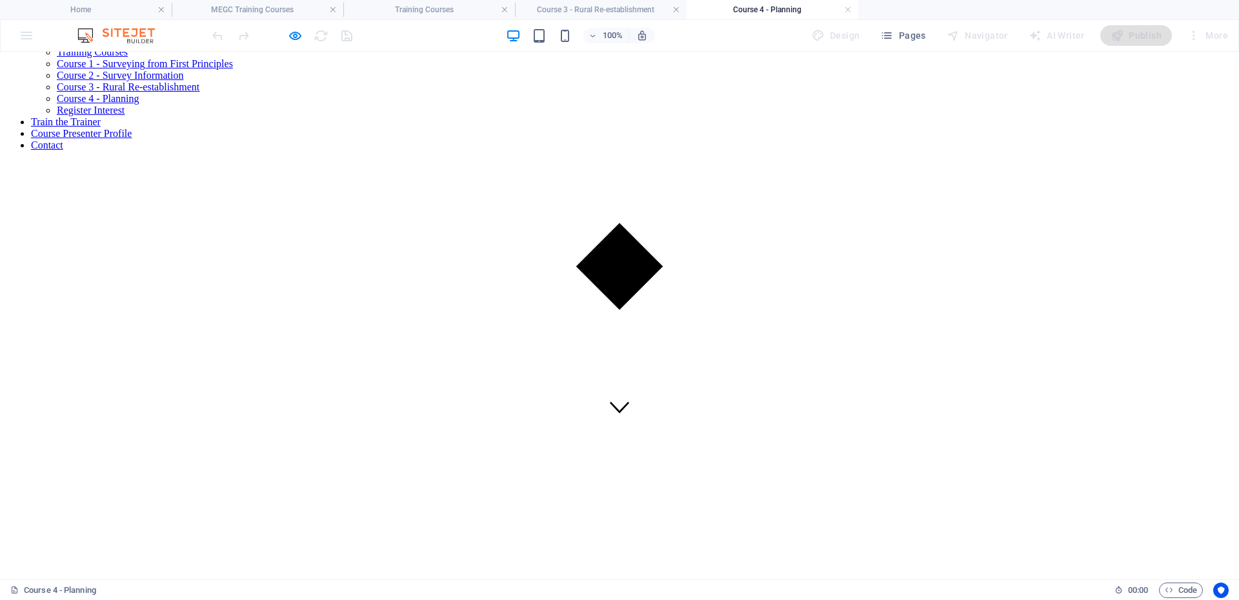
click at [291, 30] on icon "button" at bounding box center [295, 35] width 15 height 15
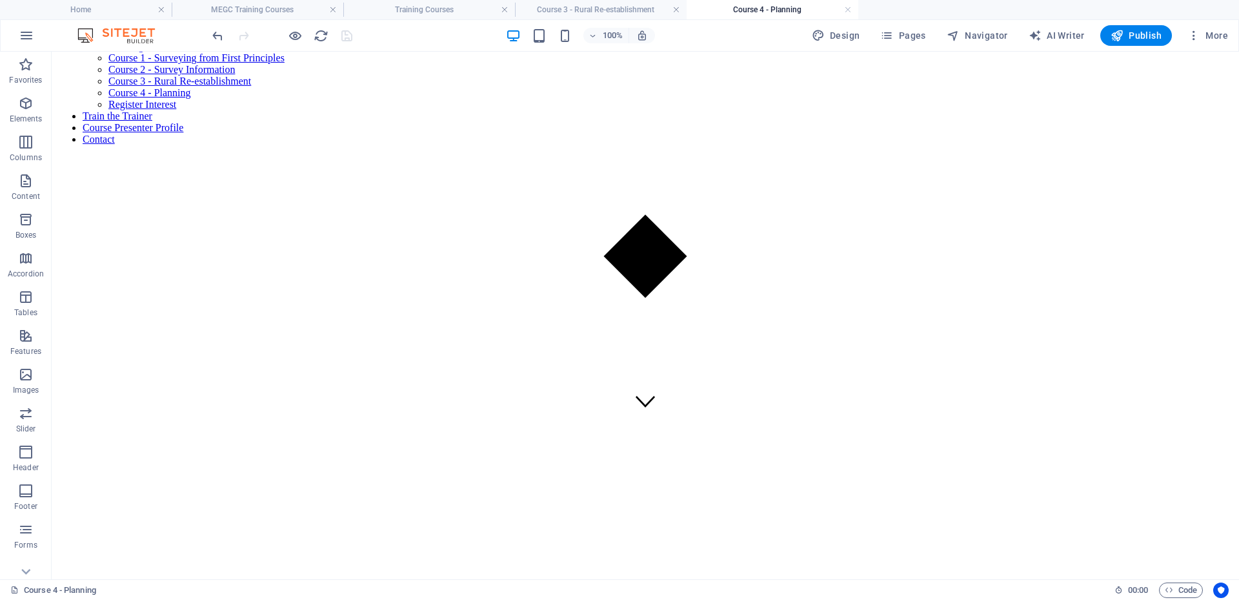
scroll to position [220, 0]
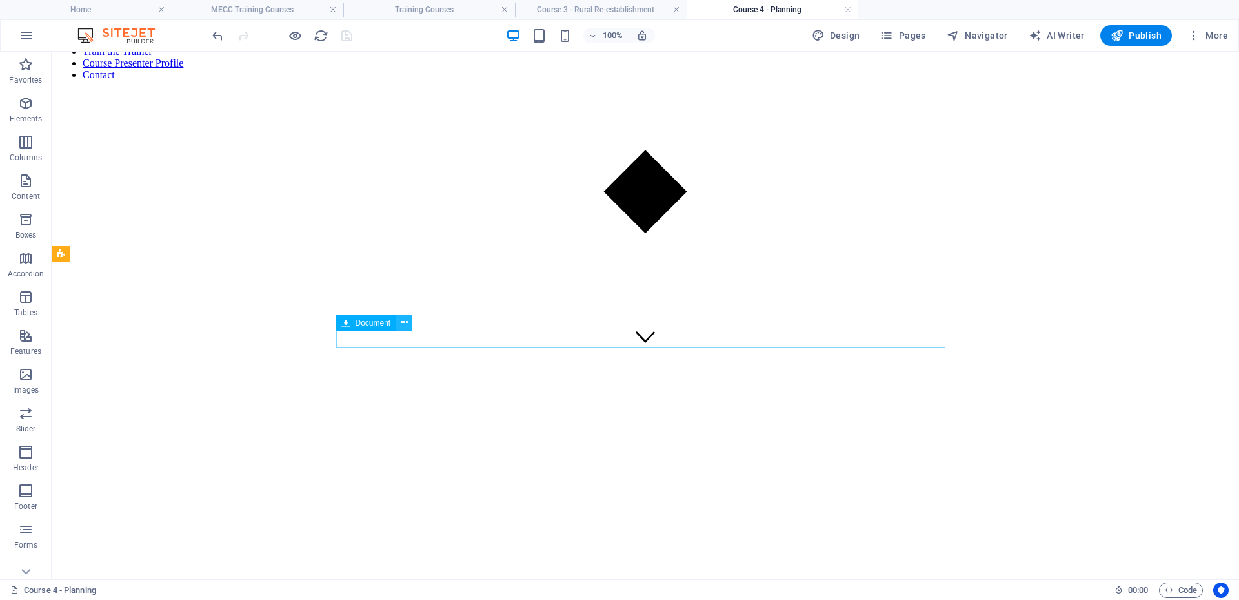
click at [402, 325] on icon at bounding box center [404, 323] width 7 height 14
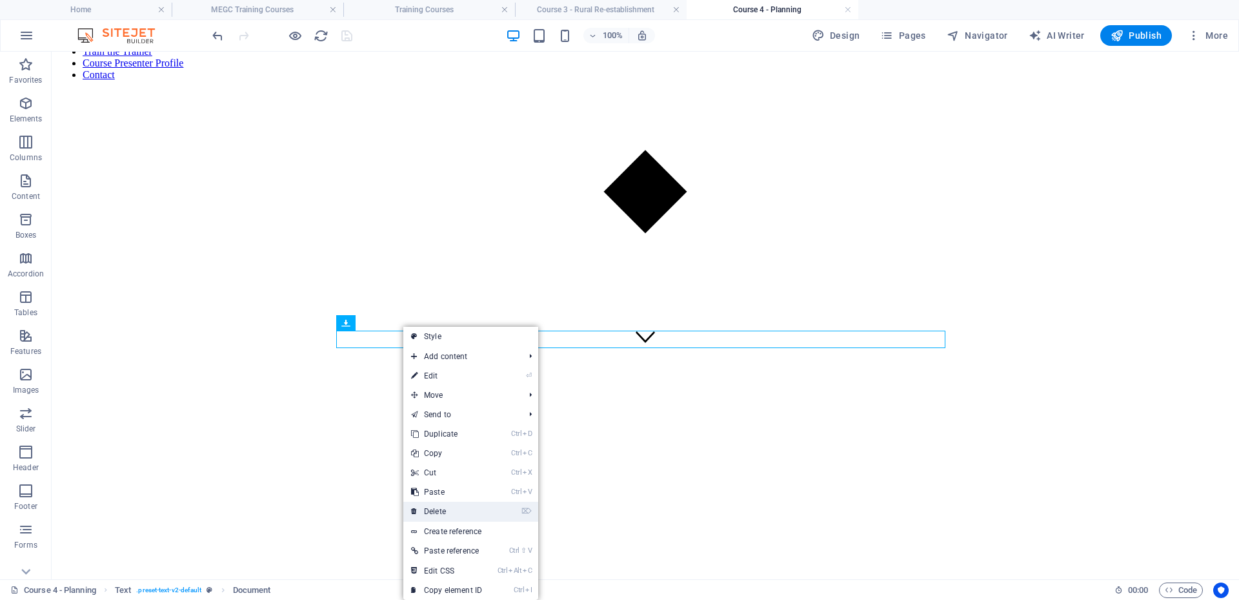
click at [444, 502] on link "⌦ Delete" at bounding box center [446, 511] width 86 height 19
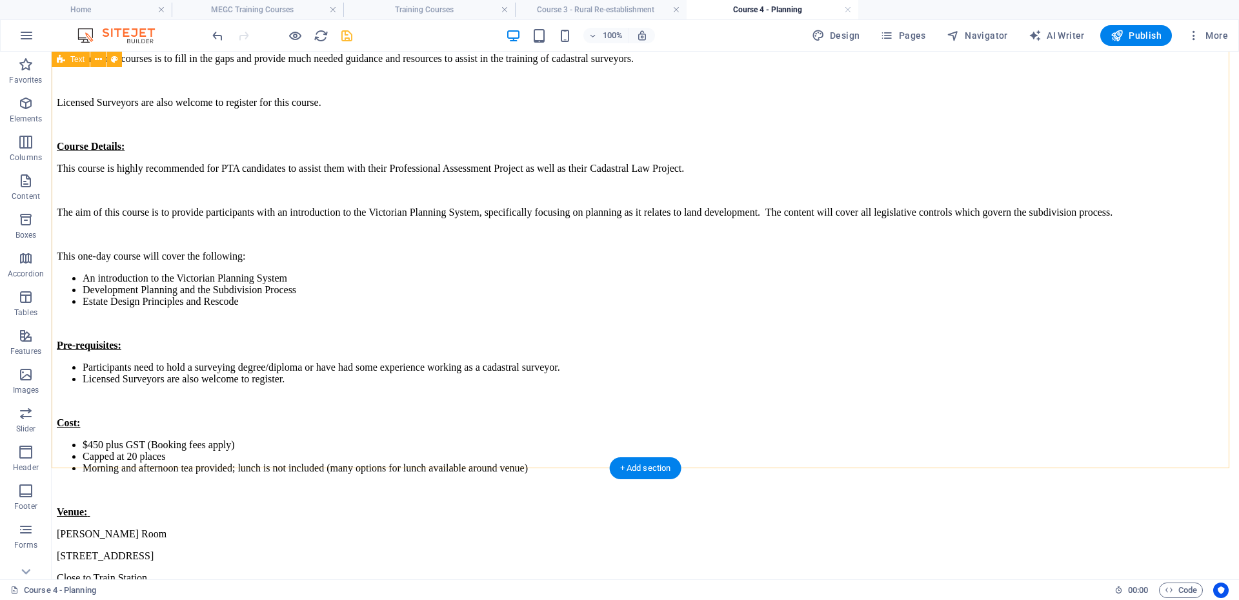
scroll to position [1059, 0]
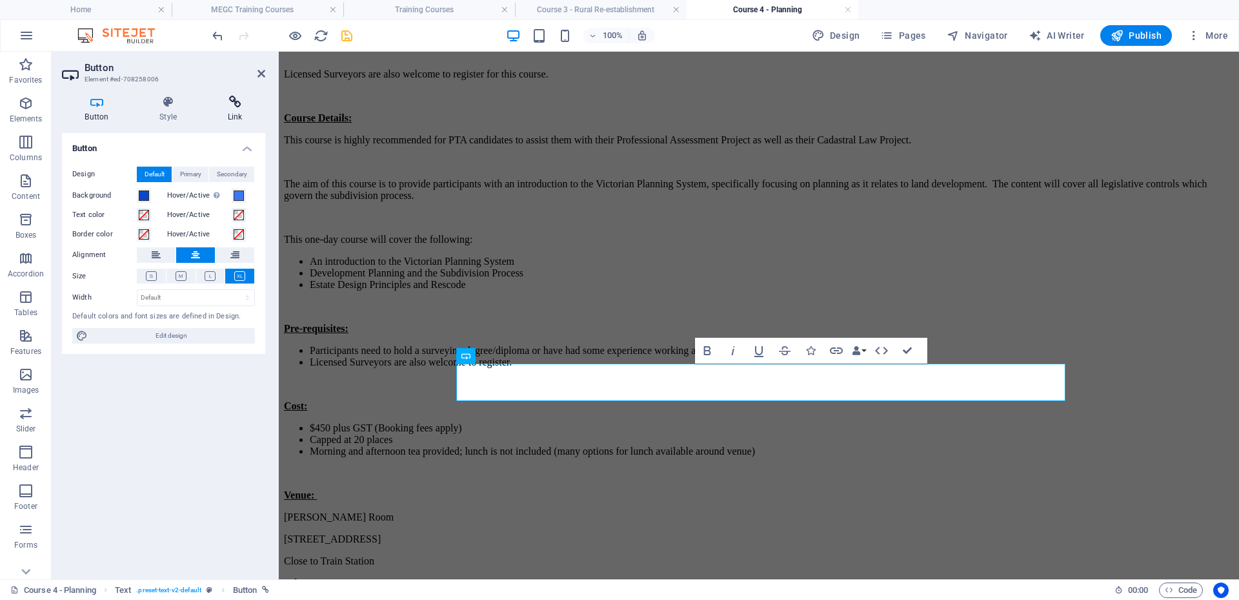
click at [240, 105] on icon at bounding box center [235, 102] width 61 height 13
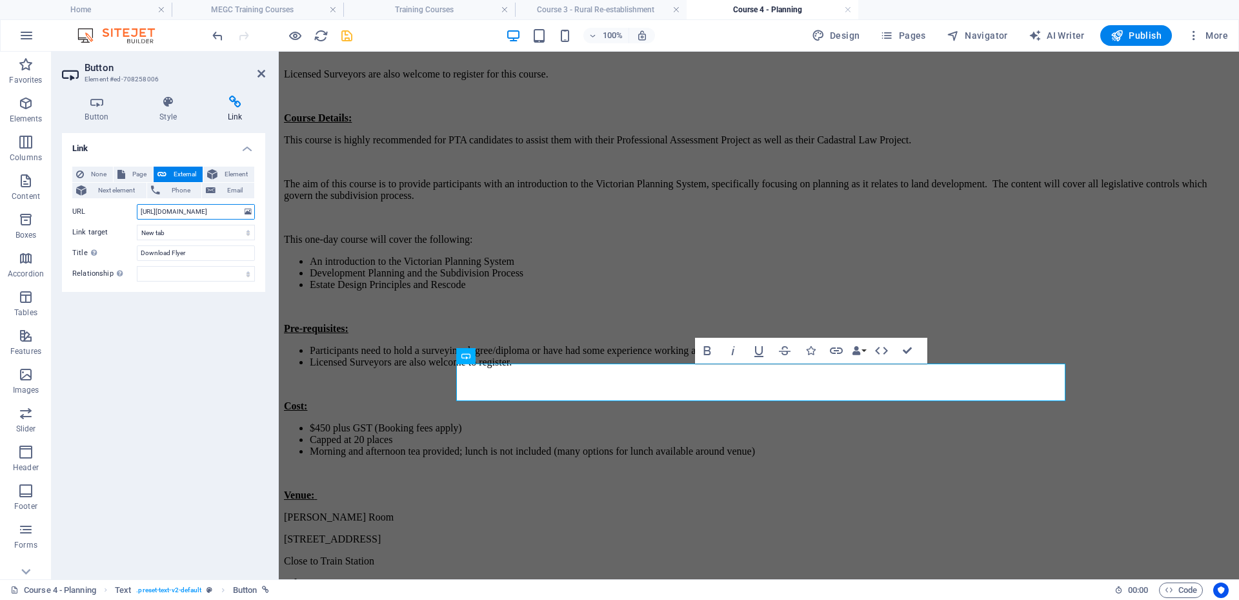
click at [213, 215] on input "[URL][DOMAIN_NAME]" at bounding box center [196, 211] width 118 height 15
paste input "8904822/TrainingCourse4flyer-v6-Uik7fdLJRsErSM0UzQ8yd"
type input "[URL][DOMAIN_NAME]"
drag, startPoint x: 392, startPoint y: 272, endPoint x: 382, endPoint y: 259, distance: 16.0
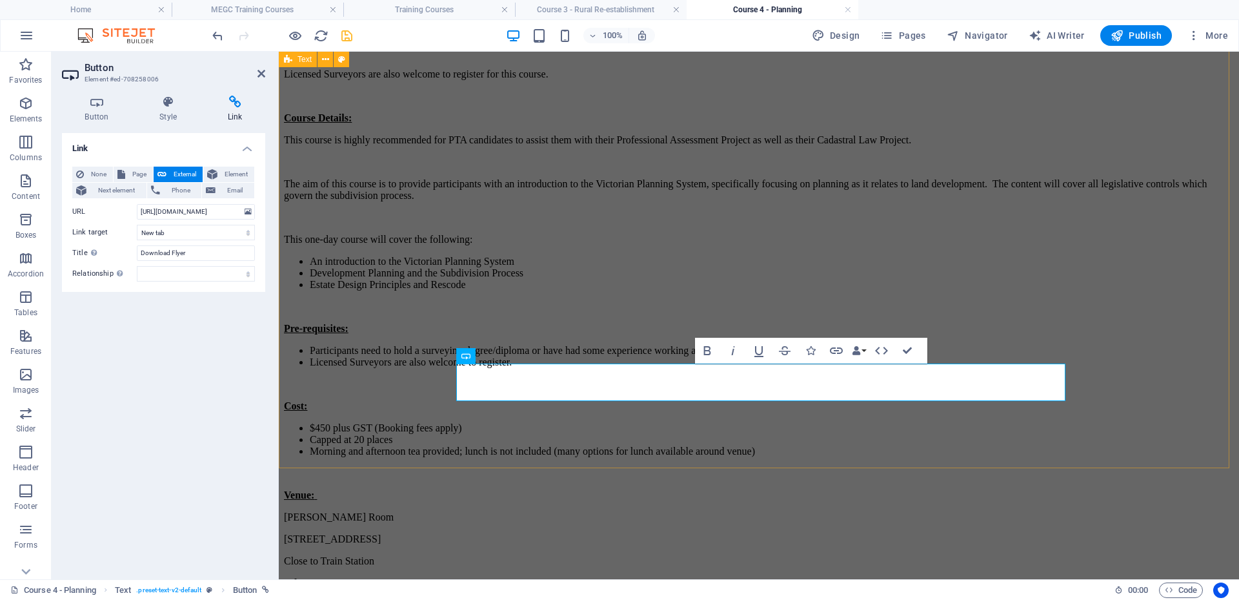
click at [392, 272] on div "Course 4 - Planning - mid [DATE] (SRBV FPET point allocation for Licensed Surve…" at bounding box center [759, 267] width 950 height 941
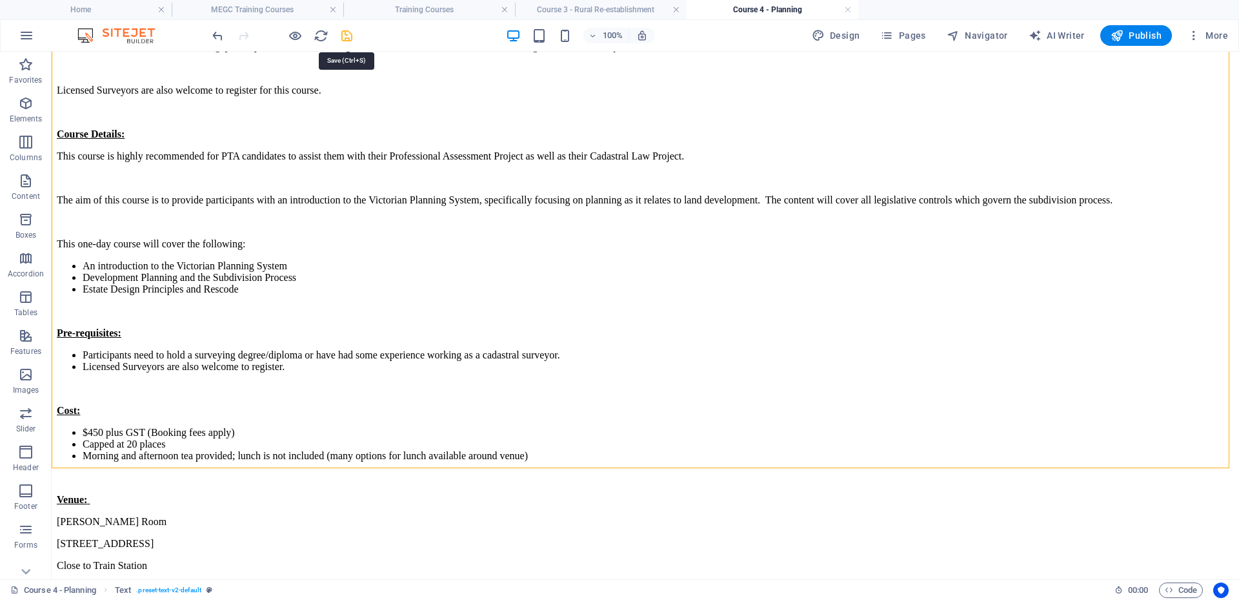
click at [343, 37] on icon "save" at bounding box center [347, 35] width 15 height 15
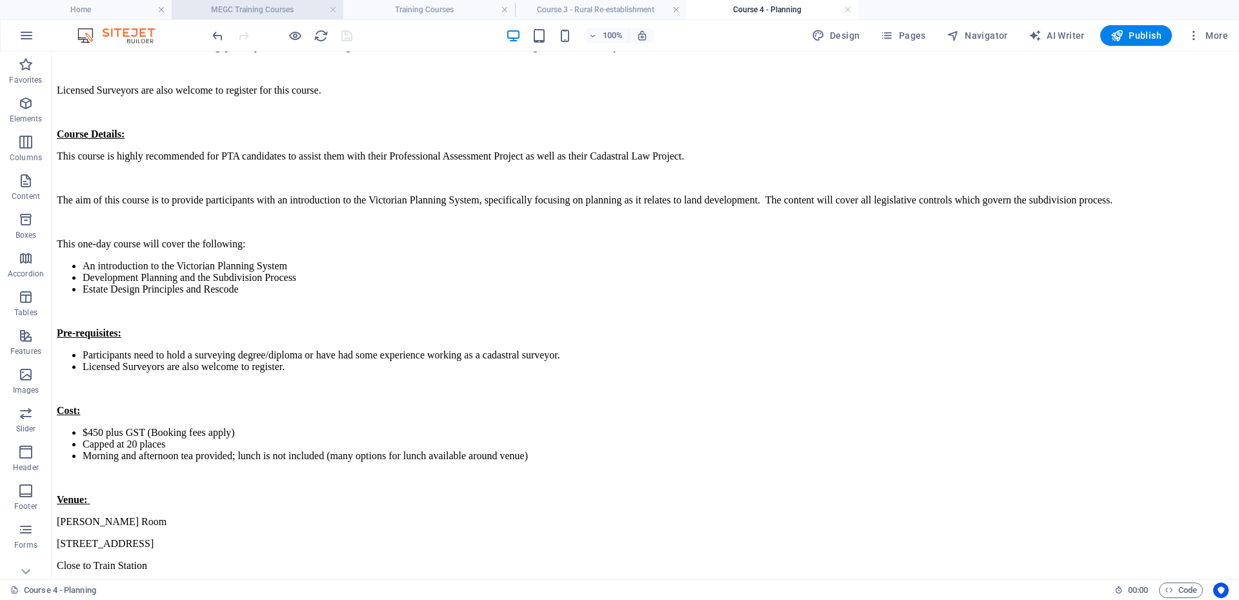
click at [259, 5] on h4 "MEGC Training Courses" at bounding box center [258, 10] width 172 height 14
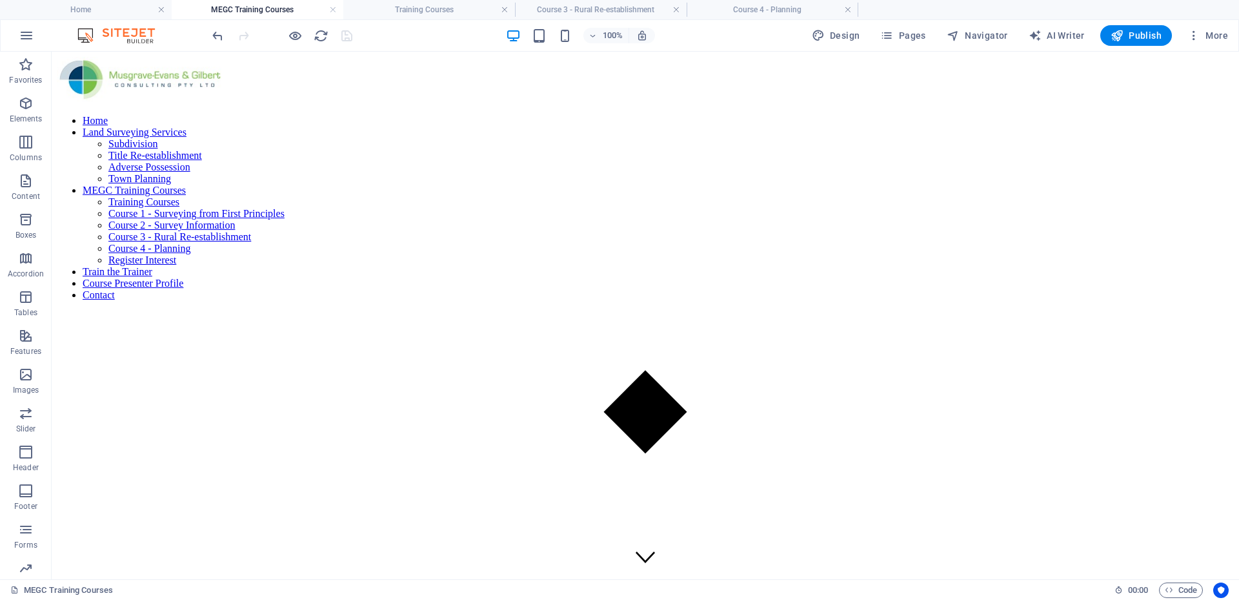
scroll to position [1900, 0]
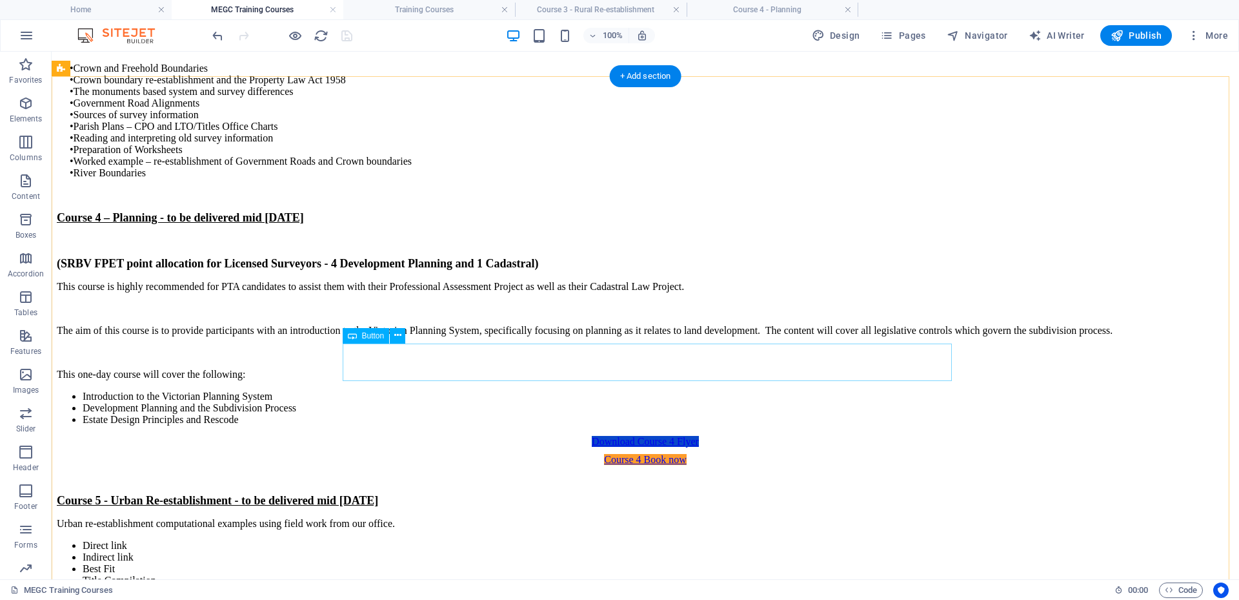
click at [664, 436] on div "Download Course 4 Flyer" at bounding box center [645, 442] width 1165 height 12
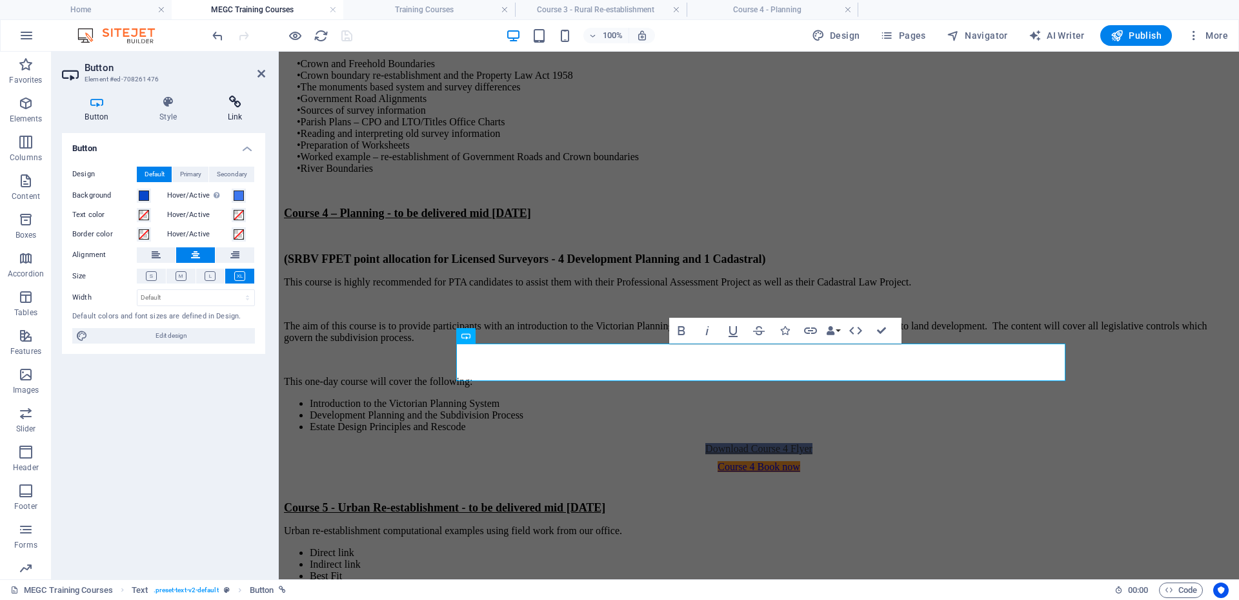
click at [221, 111] on h4 "Link" at bounding box center [235, 109] width 61 height 27
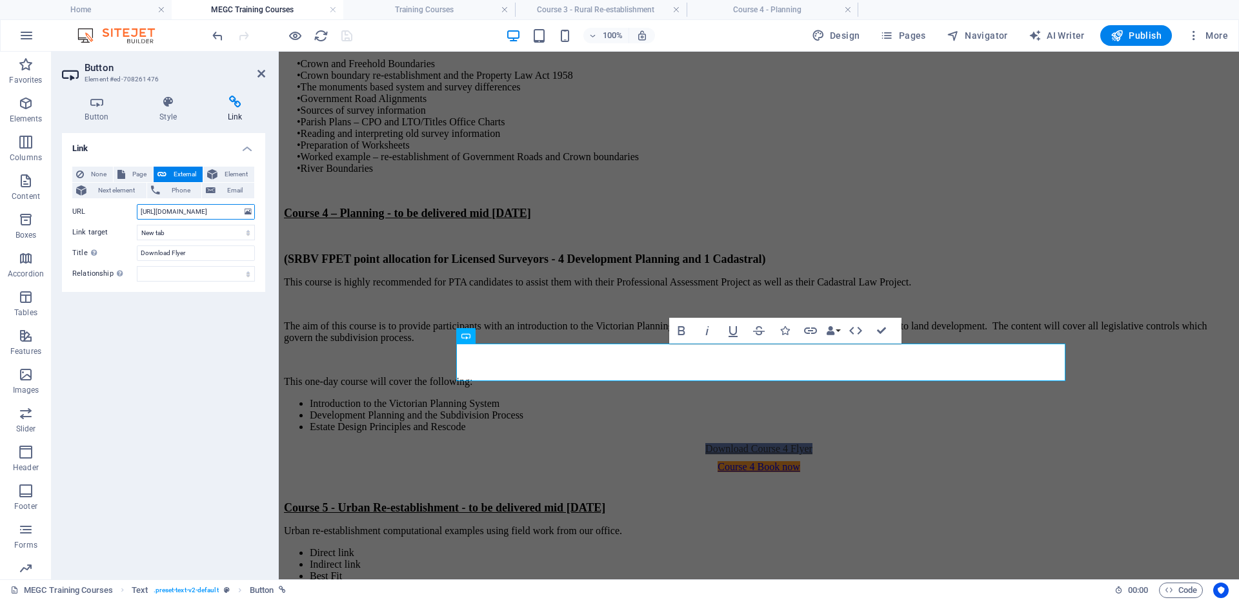
click at [174, 214] on input "[URL][DOMAIN_NAME]" at bounding box center [196, 211] width 118 height 15
paste input "8904822/TrainingCourse4flyer-v6-Uik7fdLJRsErSM0UzQ8yd"
type input "[URL][DOMAIN_NAME]"
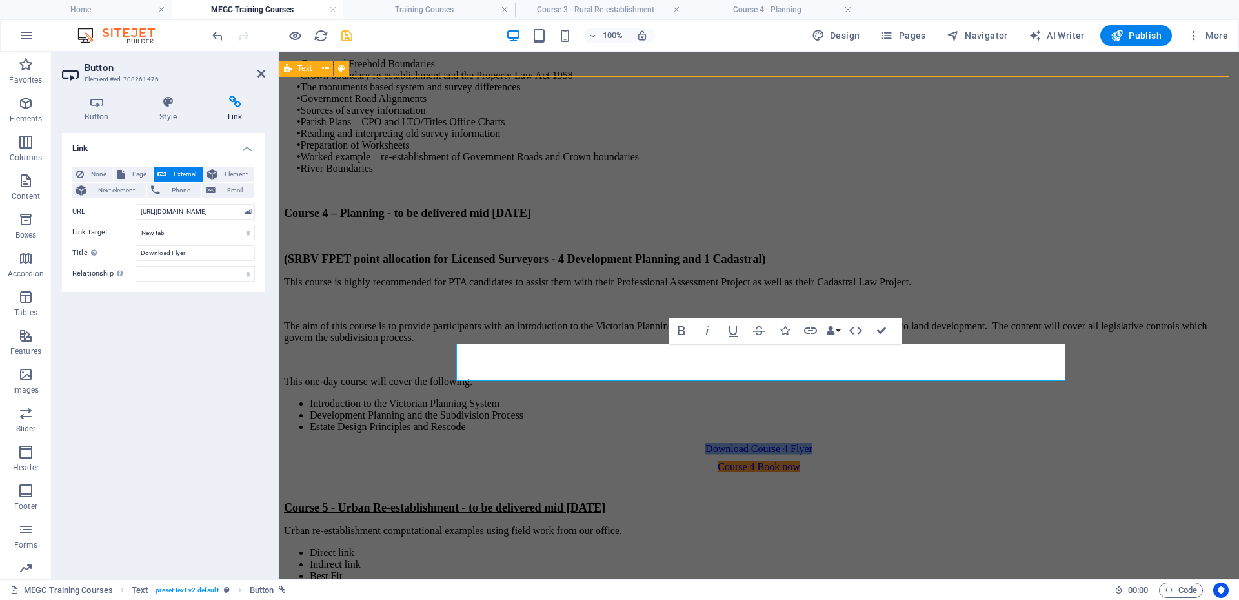
scroll to position [0, 0]
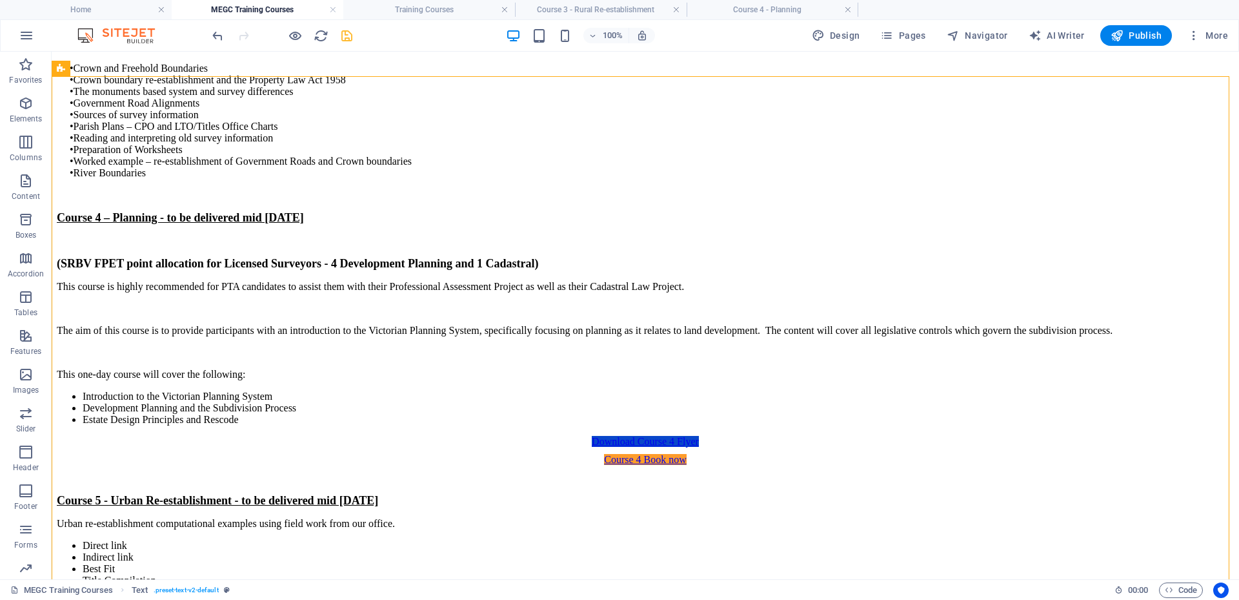
click at [349, 40] on icon "save" at bounding box center [347, 35] width 15 height 15
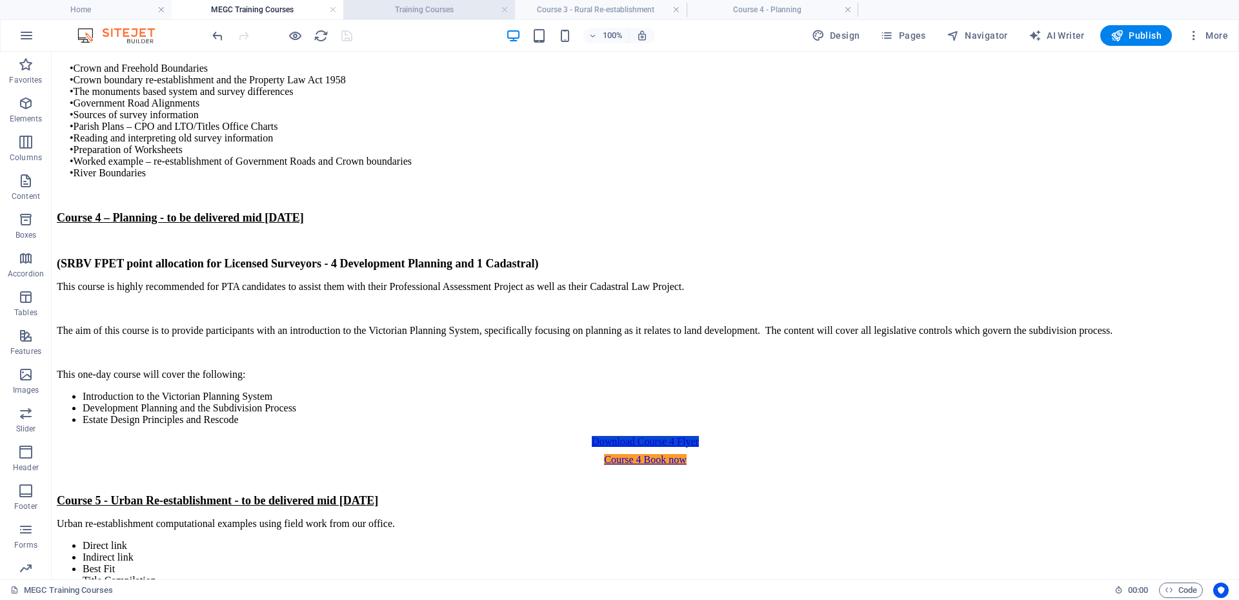
click at [422, 12] on h4 "Training Courses" at bounding box center [429, 10] width 172 height 14
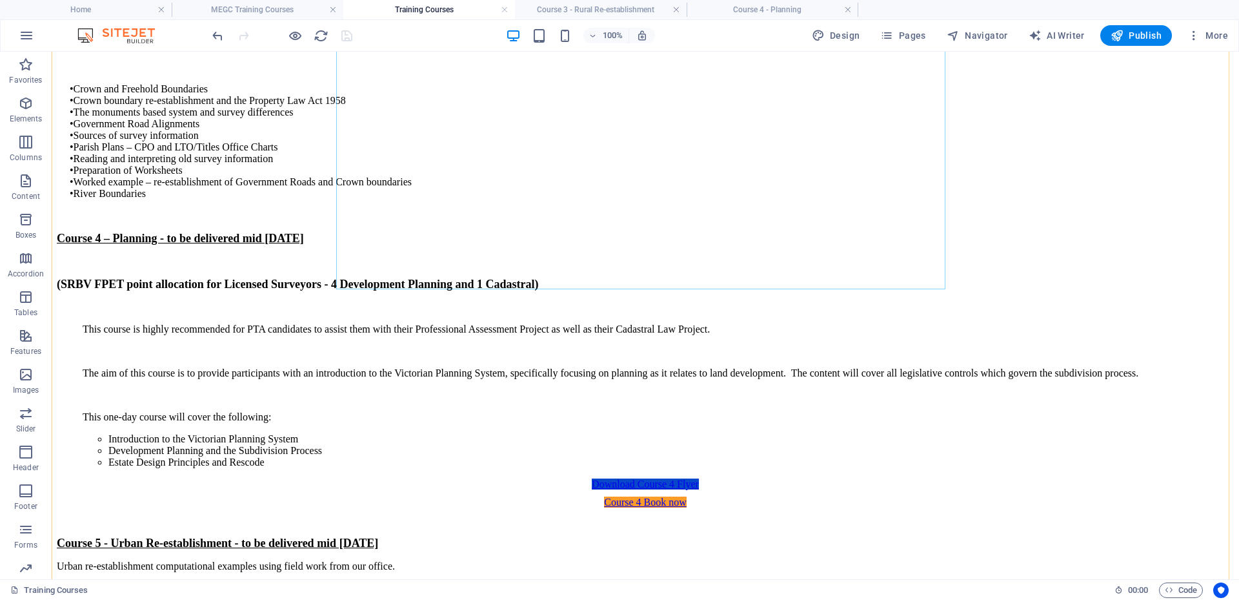
scroll to position [1982, 0]
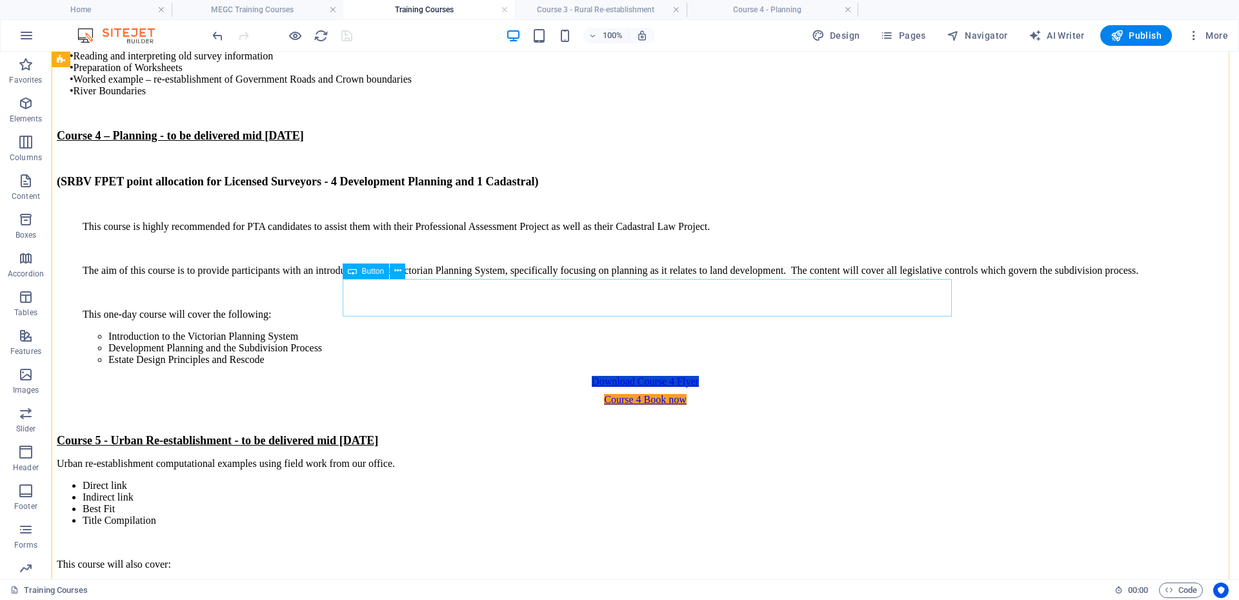
click at [600, 376] on div "Download Course 4 Flyer" at bounding box center [645, 382] width 1165 height 12
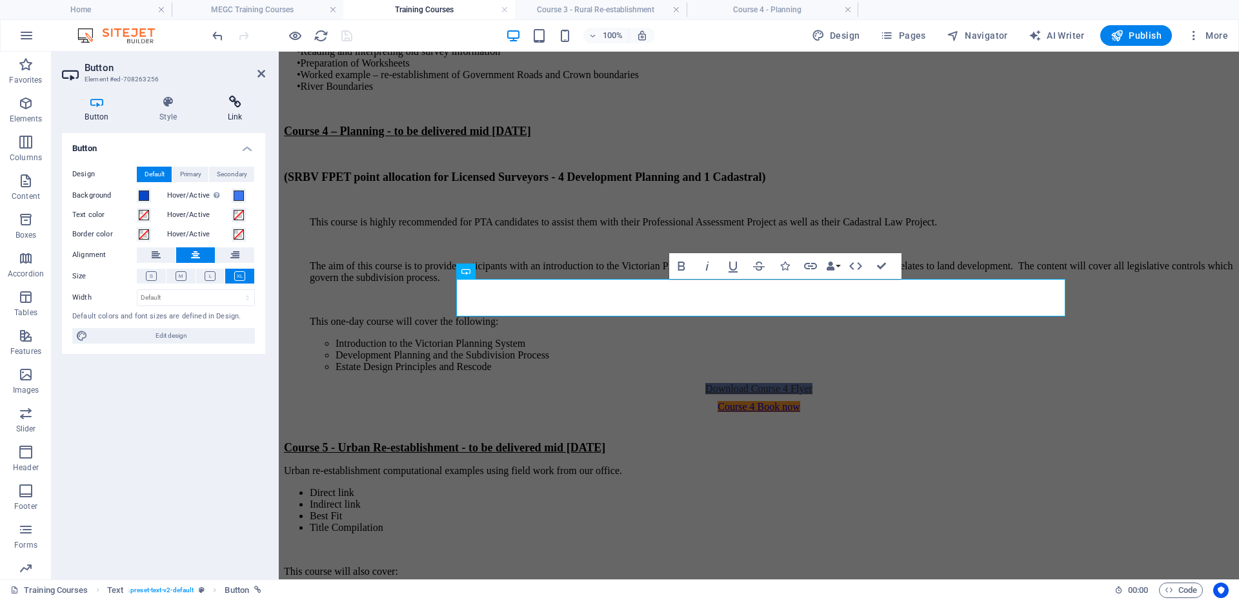
click at [238, 98] on icon at bounding box center [235, 102] width 61 height 13
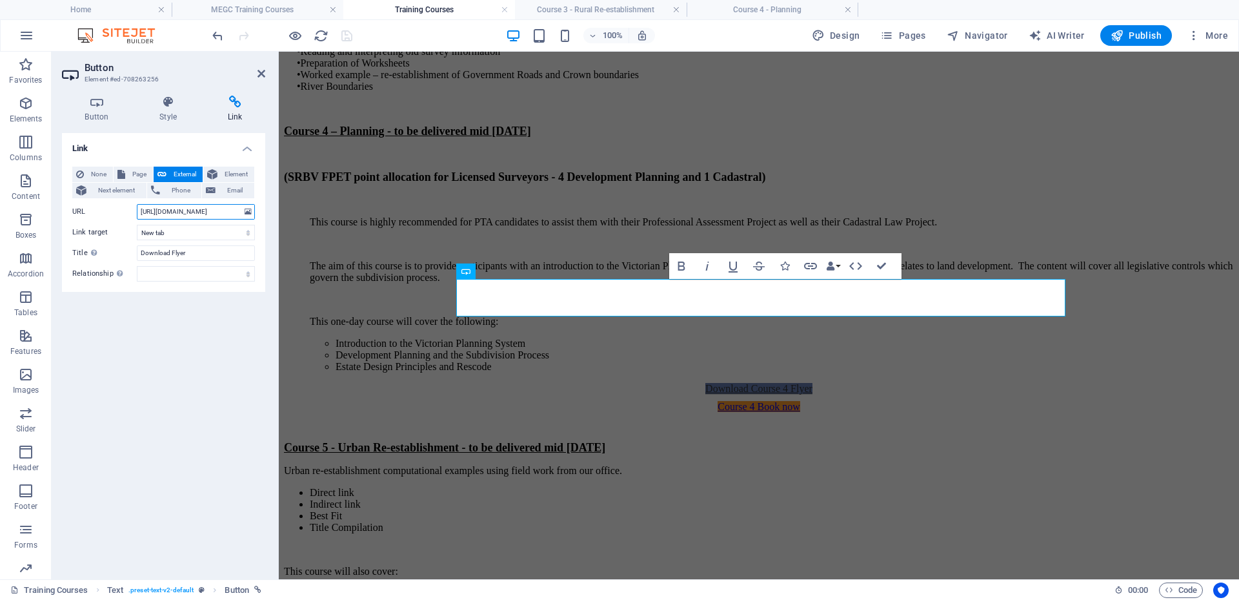
click at [181, 207] on input "[URL][DOMAIN_NAME]" at bounding box center [196, 211] width 118 height 15
paste input "8904822/TrainingCourse4flyer-v6-Uik7fdLJRsErSM0UzQ8yd"
type input "[URL][DOMAIN_NAME]"
click at [352, 212] on div "Course 4 – Planning - to be delivered mid [DATE] (SRBV FPET point allocation fo…" at bounding box center [759, 565] width 950 height 881
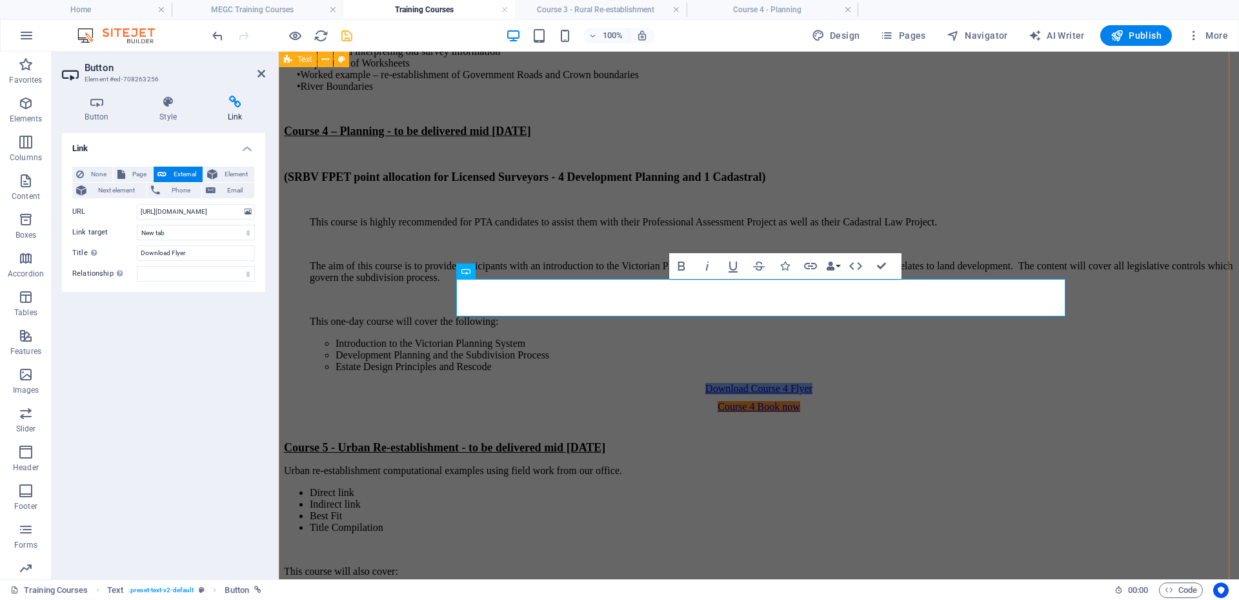
scroll to position [0, 0]
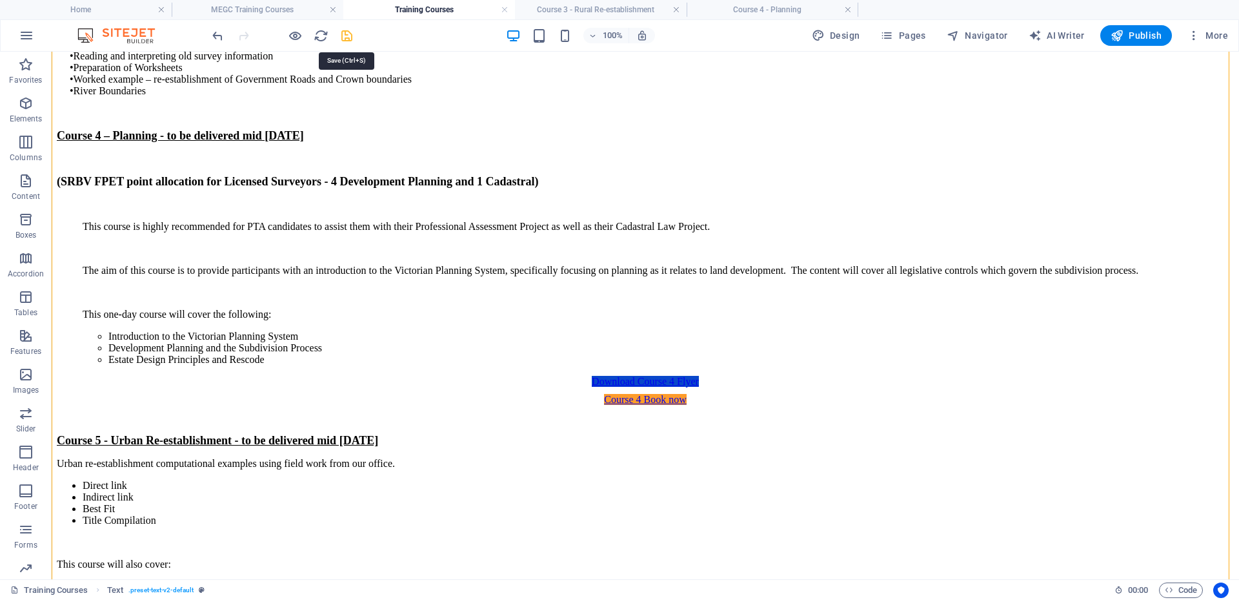
click at [345, 30] on icon "save" at bounding box center [347, 35] width 15 height 15
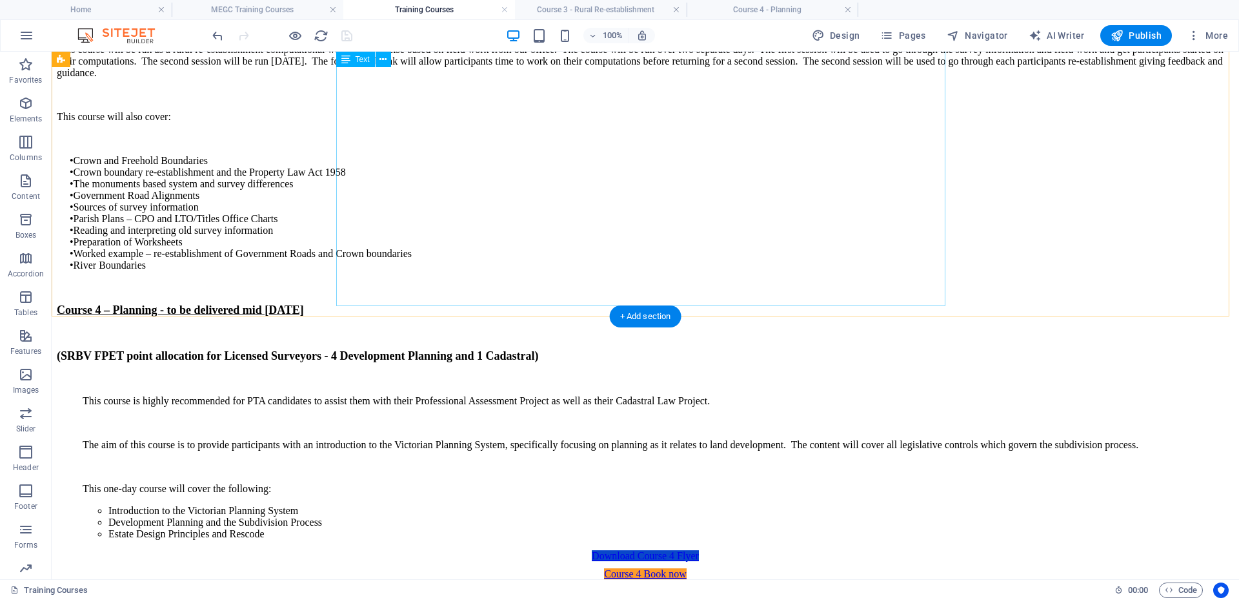
scroll to position [1659, 0]
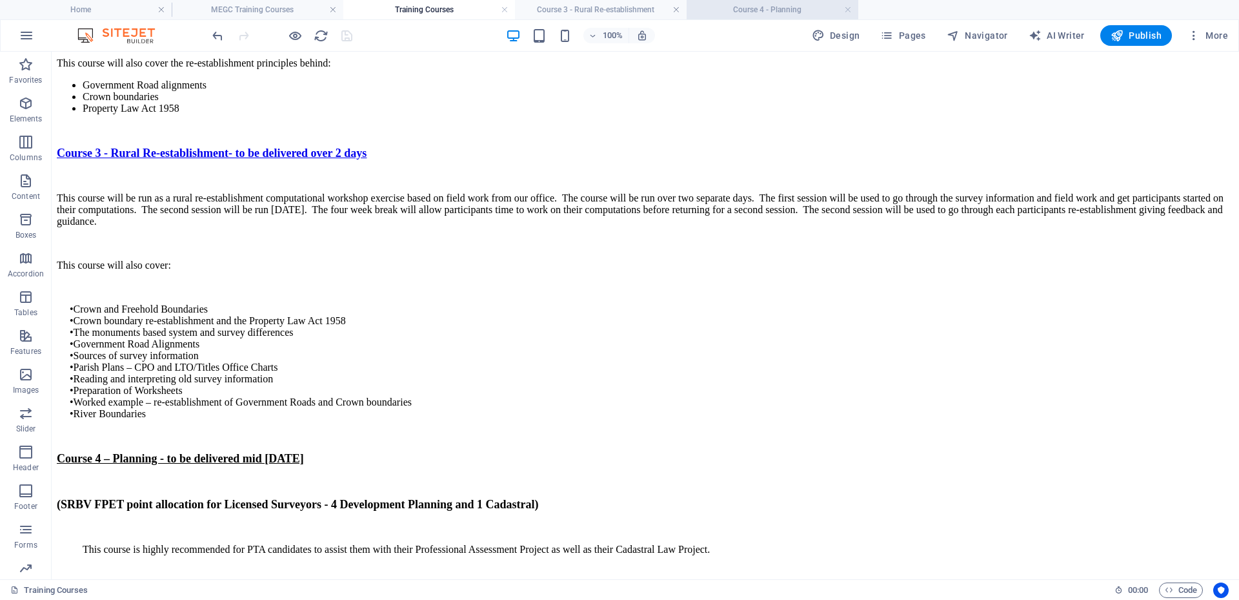
click at [750, 15] on h4 "Course 4 - Planning" at bounding box center [773, 10] width 172 height 14
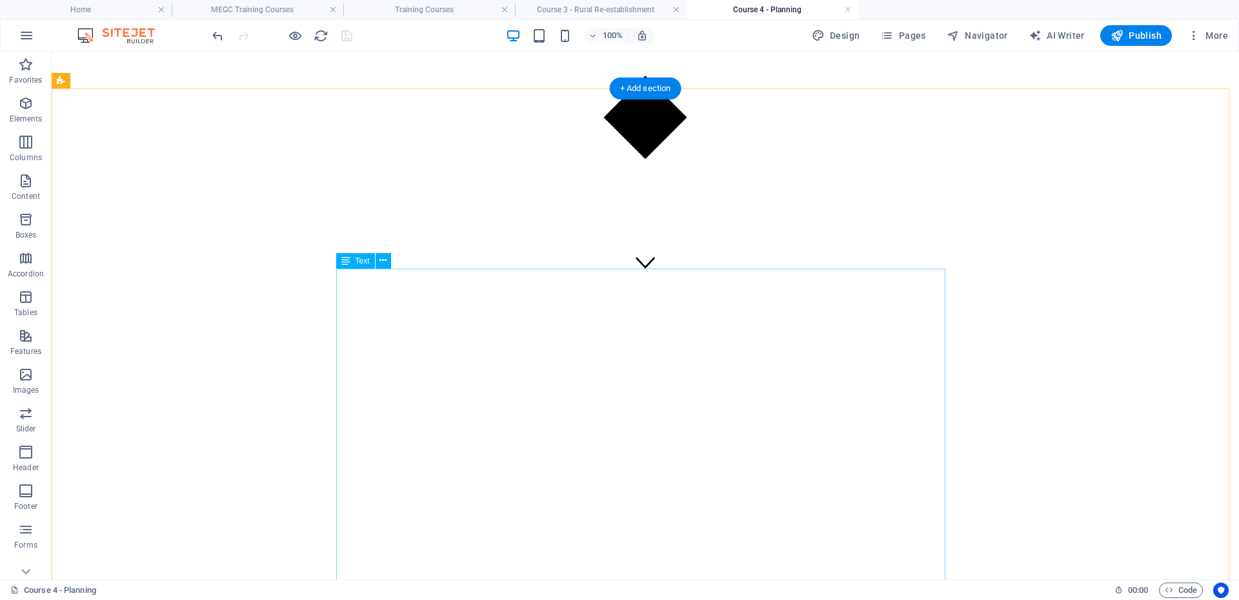
scroll to position [91, 0]
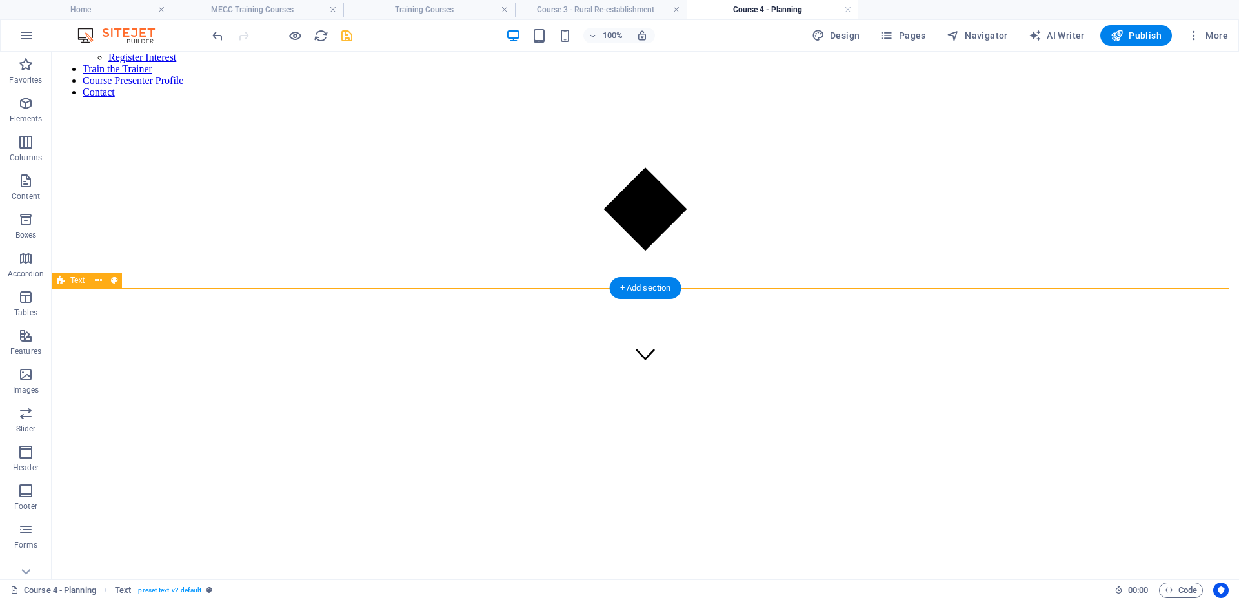
scroll to position [220, 0]
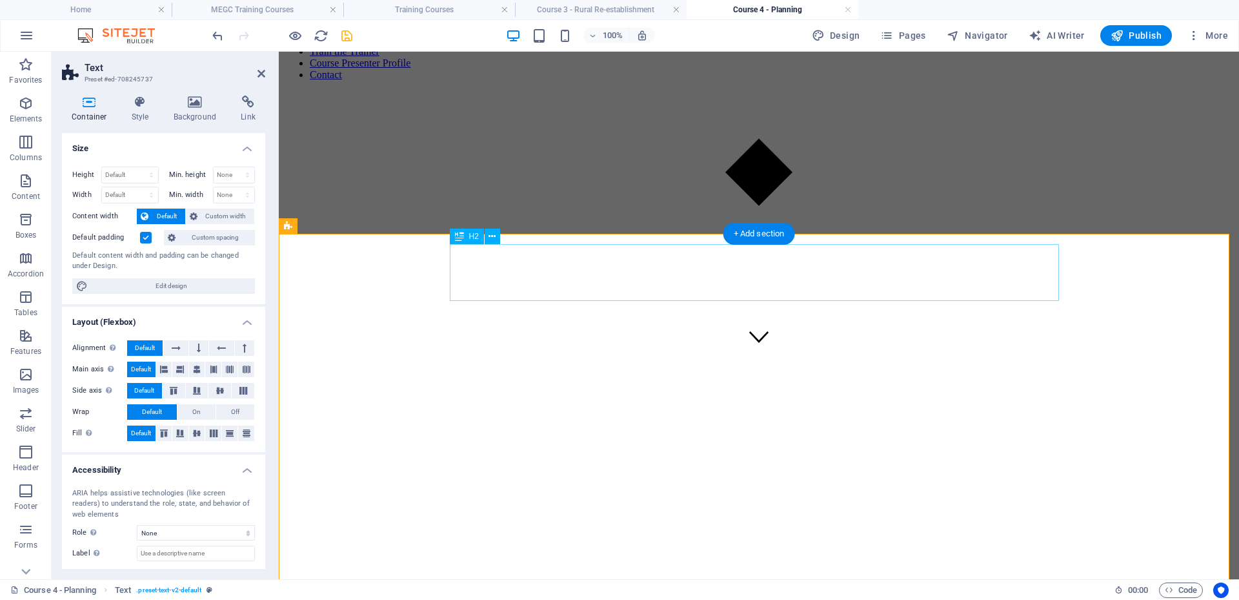
scroll to position [248, 0]
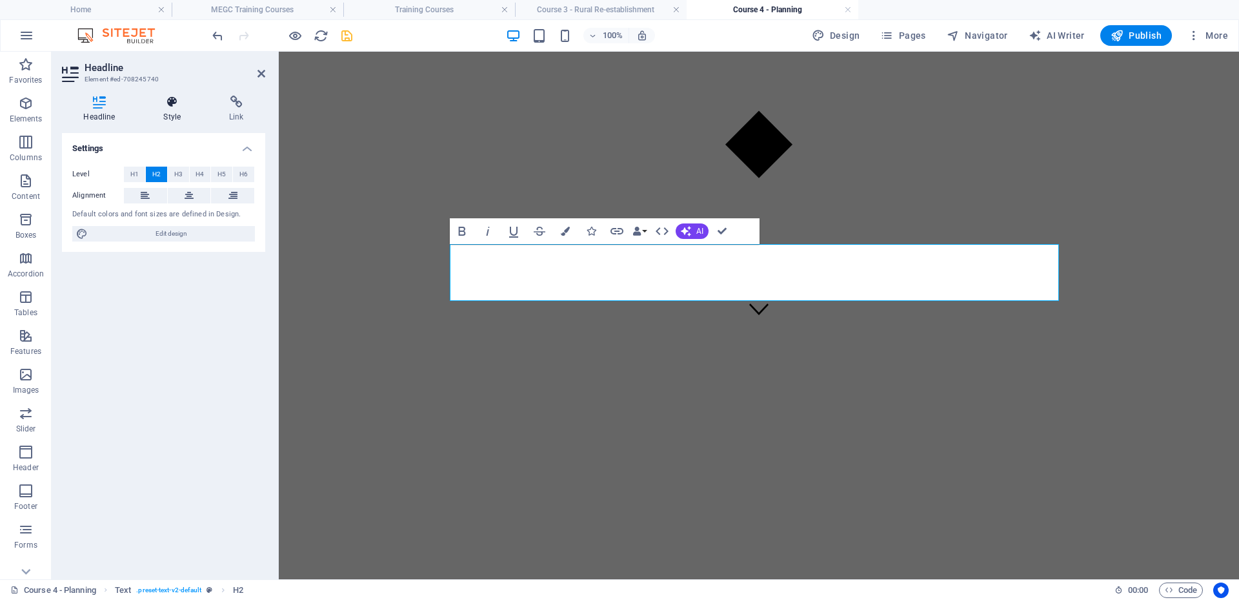
click at [175, 114] on h4 "Style" at bounding box center [175, 109] width 66 height 27
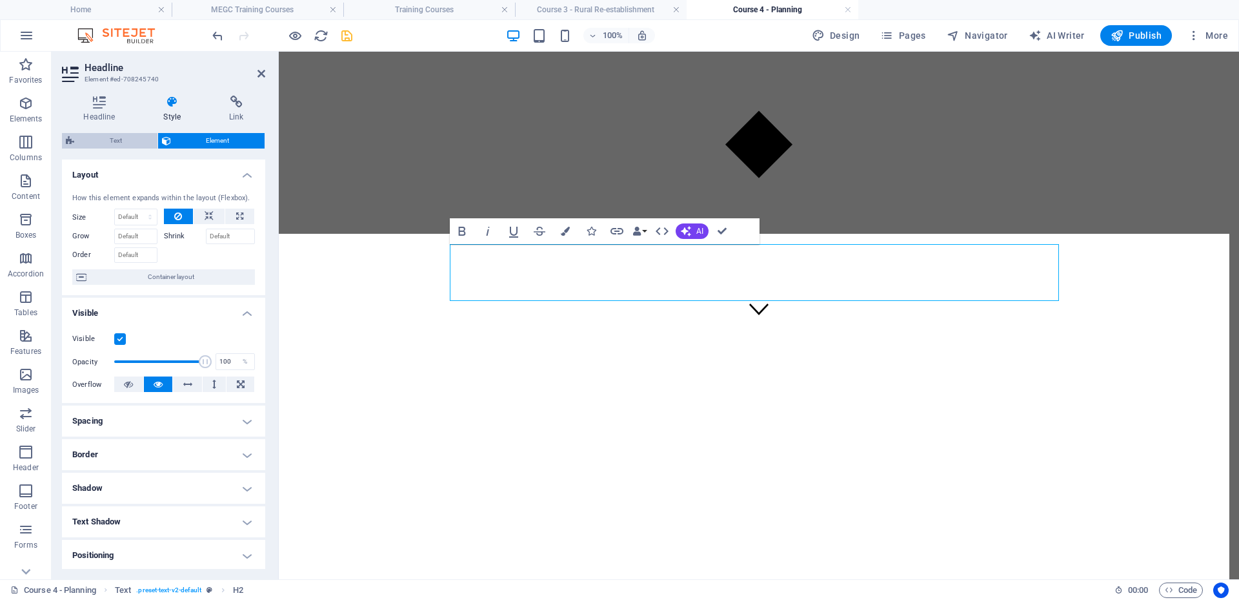
click at [109, 136] on span "Text" at bounding box center [116, 140] width 76 height 15
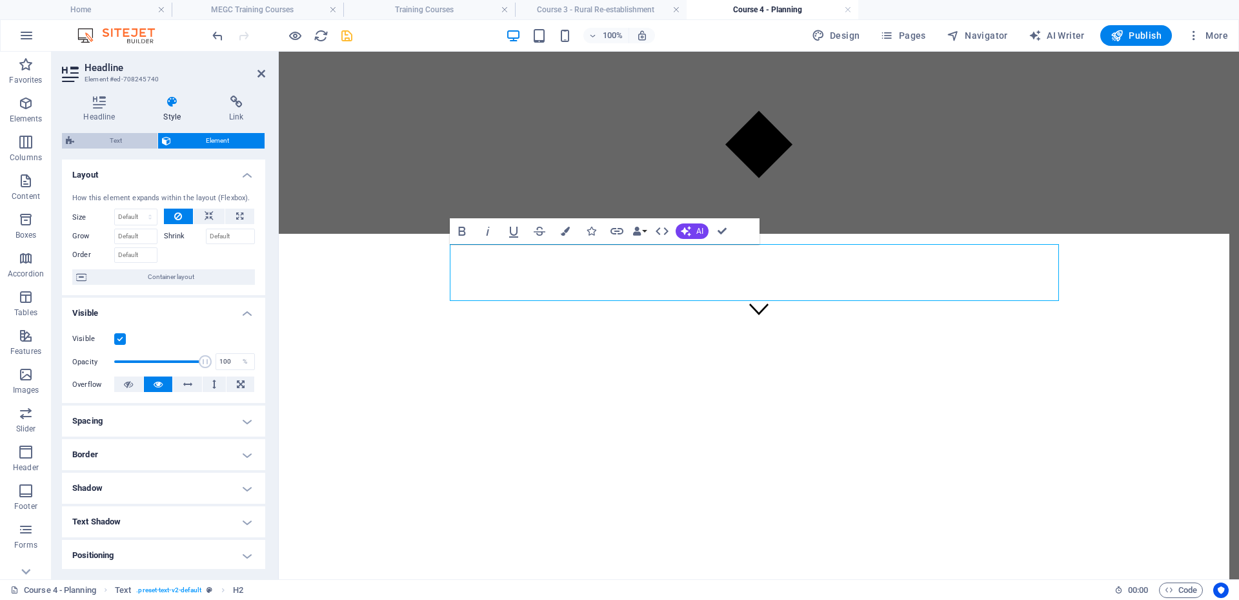
click at [125, 142] on span "Text" at bounding box center [116, 140] width 76 height 15
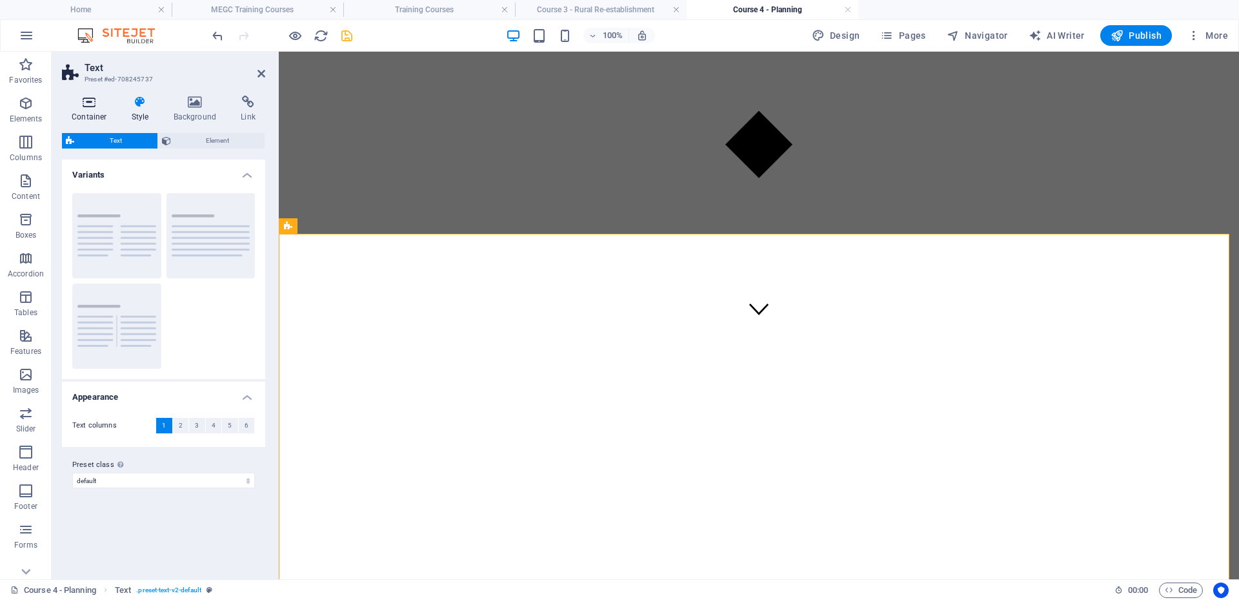
click at [99, 101] on icon at bounding box center [89, 102] width 55 height 13
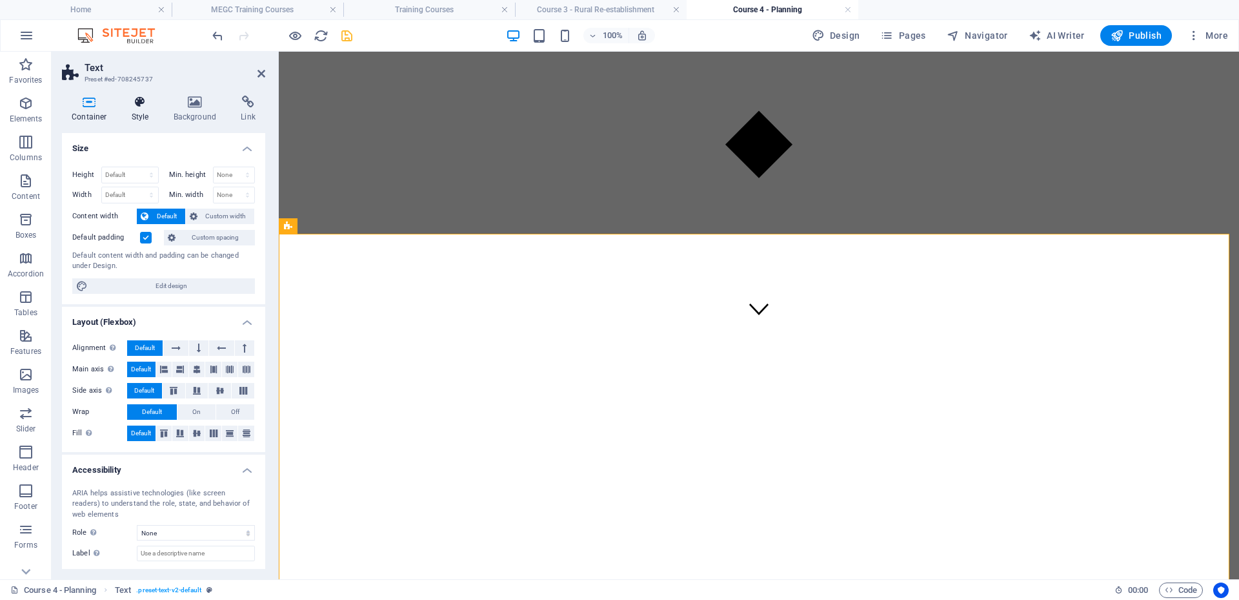
click at [146, 100] on icon at bounding box center [140, 102] width 37 height 13
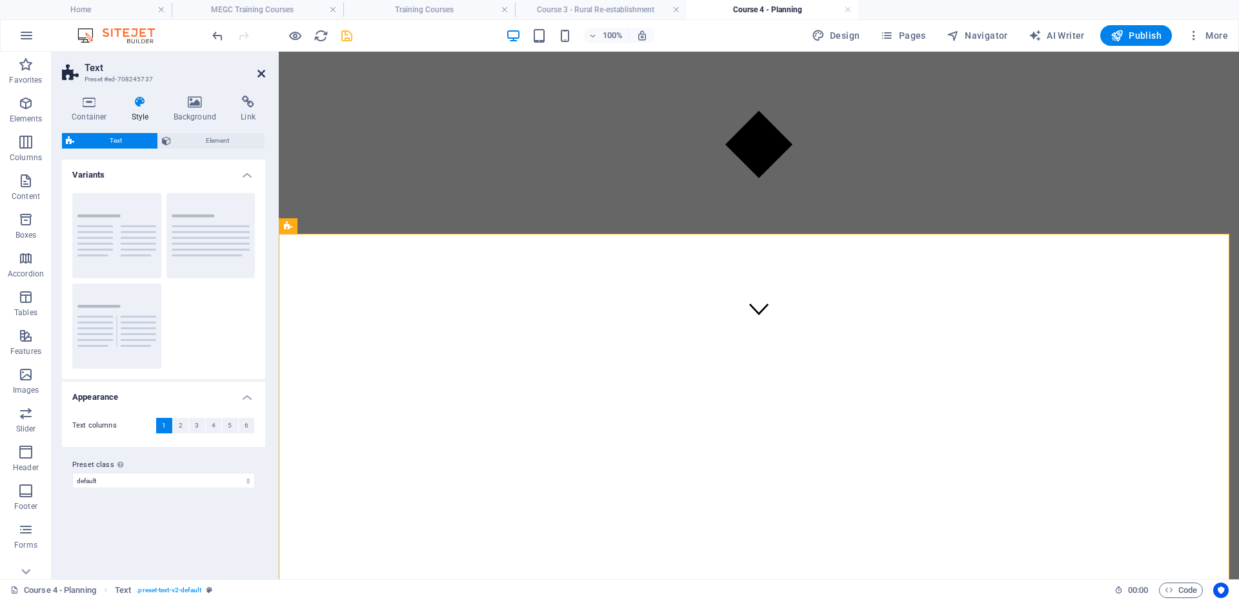
click at [260, 72] on icon at bounding box center [262, 73] width 8 height 10
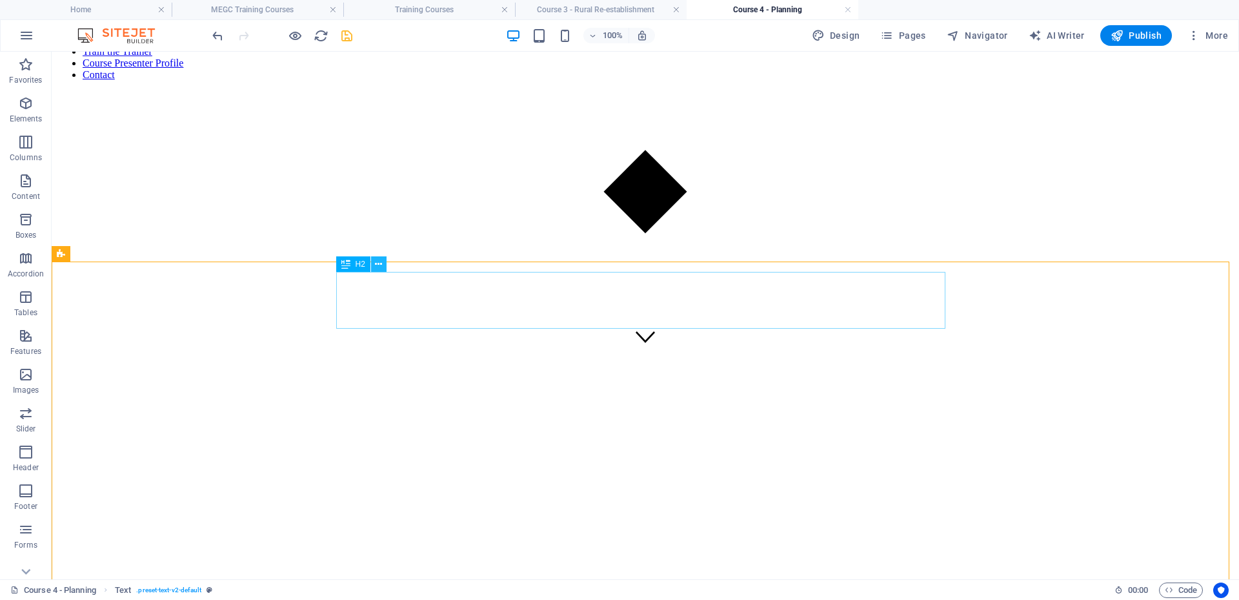
click at [373, 264] on button at bounding box center [378, 263] width 15 height 15
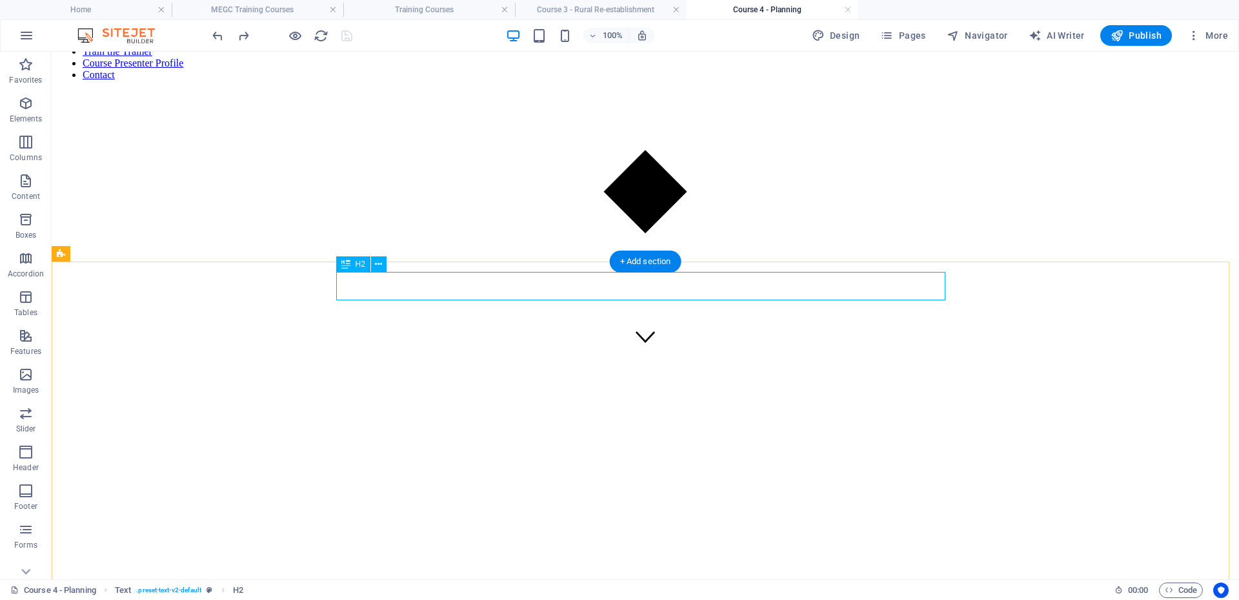
scroll to position [248, 0]
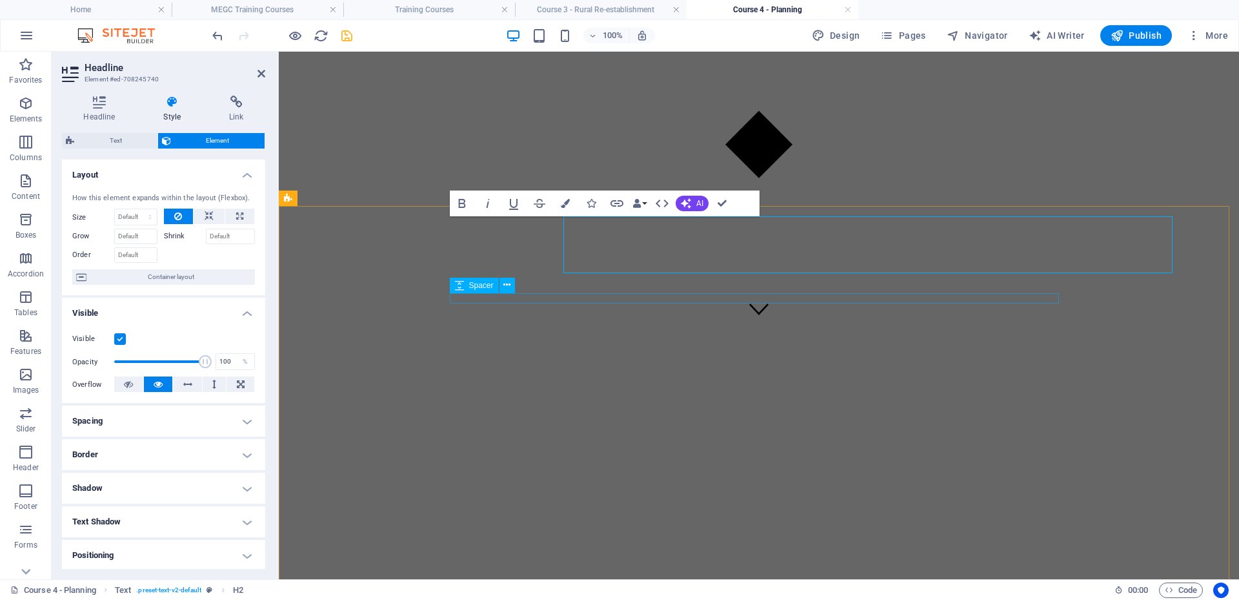
scroll to position [276, 0]
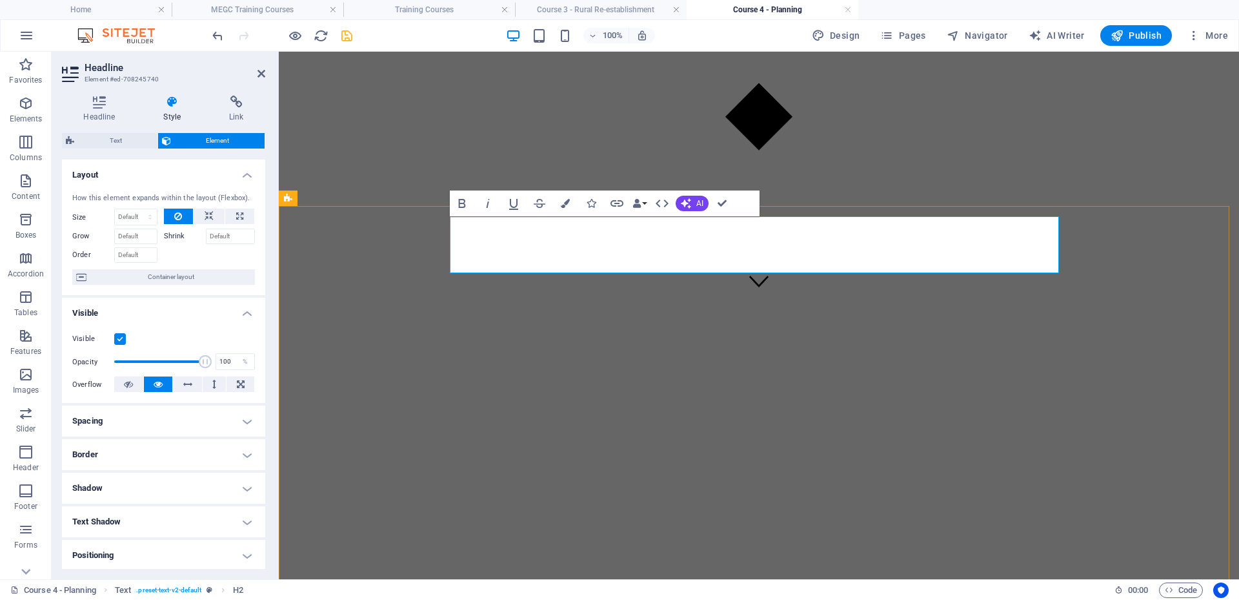
click at [462, 581] on h2 "Course 4 - Planning - to be delivered mid [DATE]" at bounding box center [759, 598] width 950 height 35
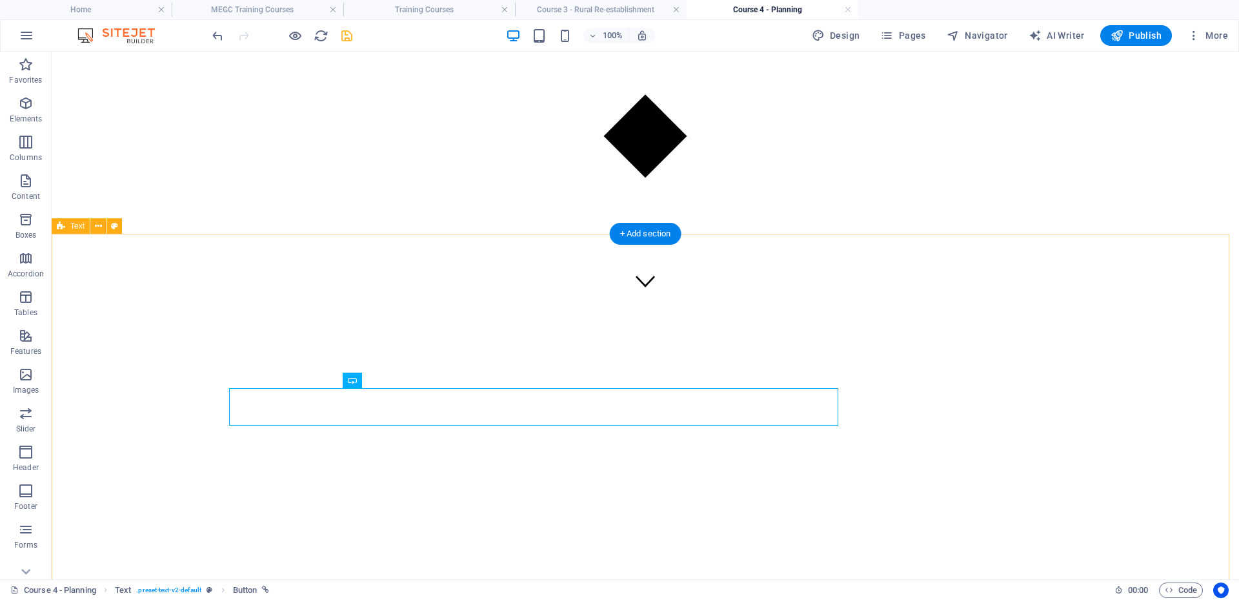
scroll to position [248, 0]
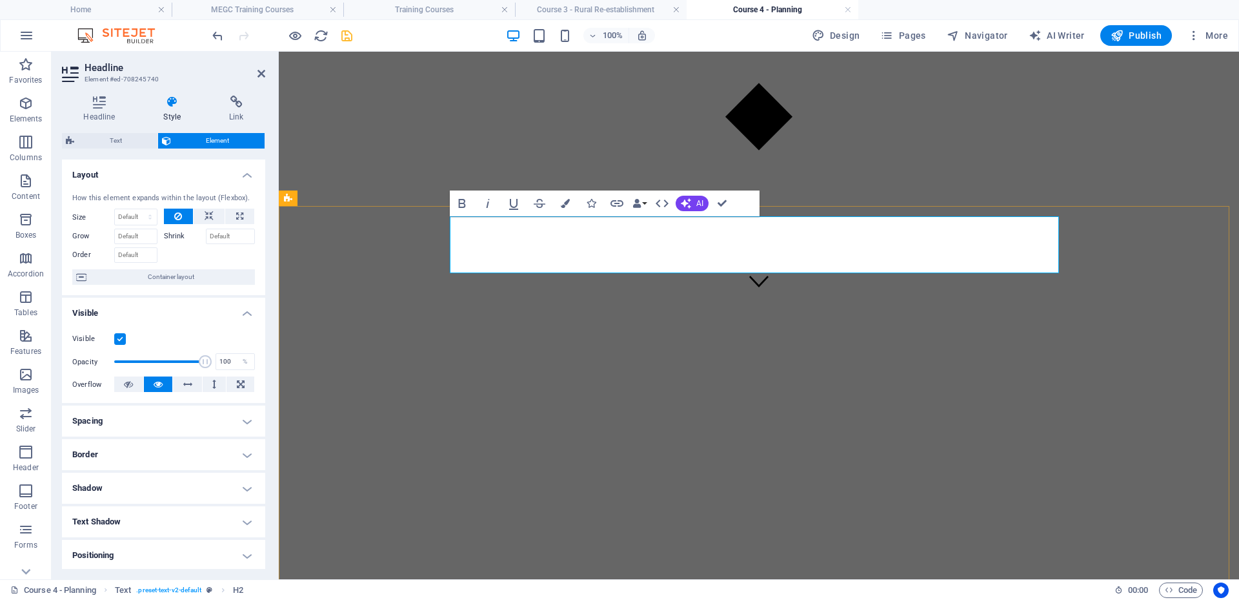
click at [560, 581] on h2 "Course 4 - Planning - to be delivered mid [DATE]" at bounding box center [759, 589] width 950 height 17
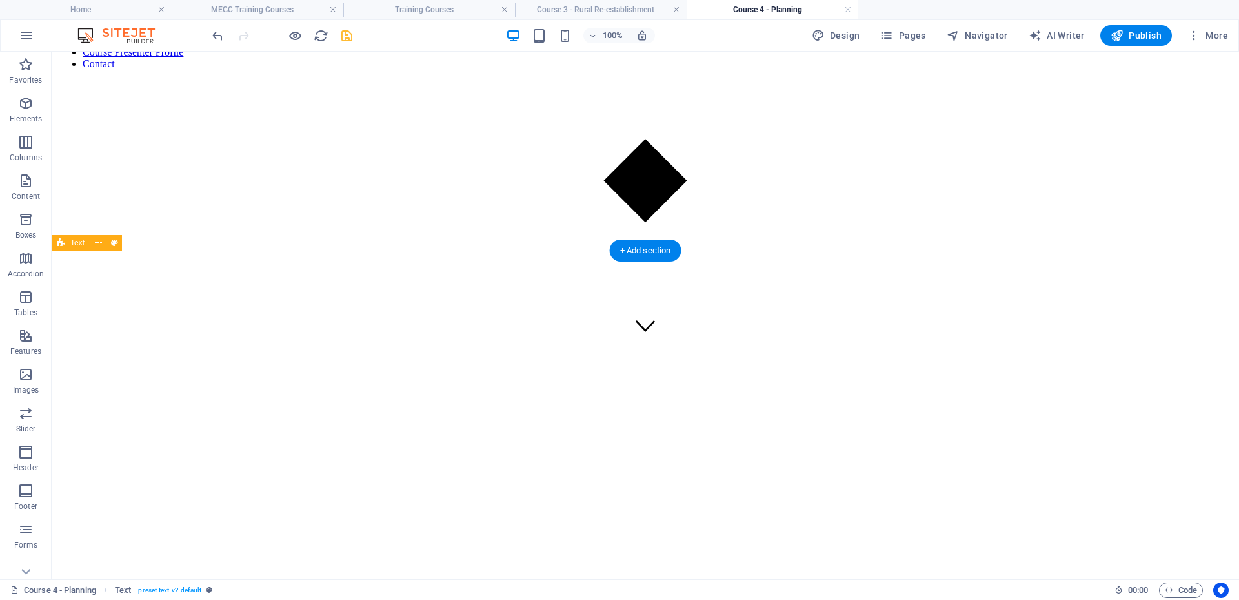
scroll to position [211, 0]
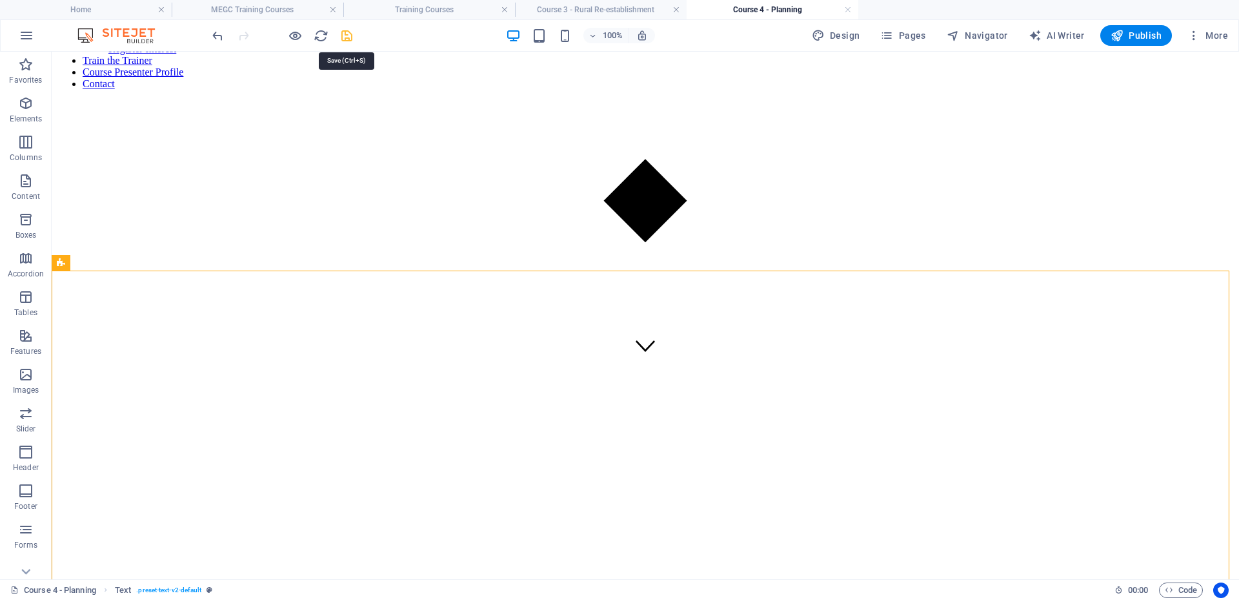
click at [345, 38] on icon "save" at bounding box center [347, 35] width 15 height 15
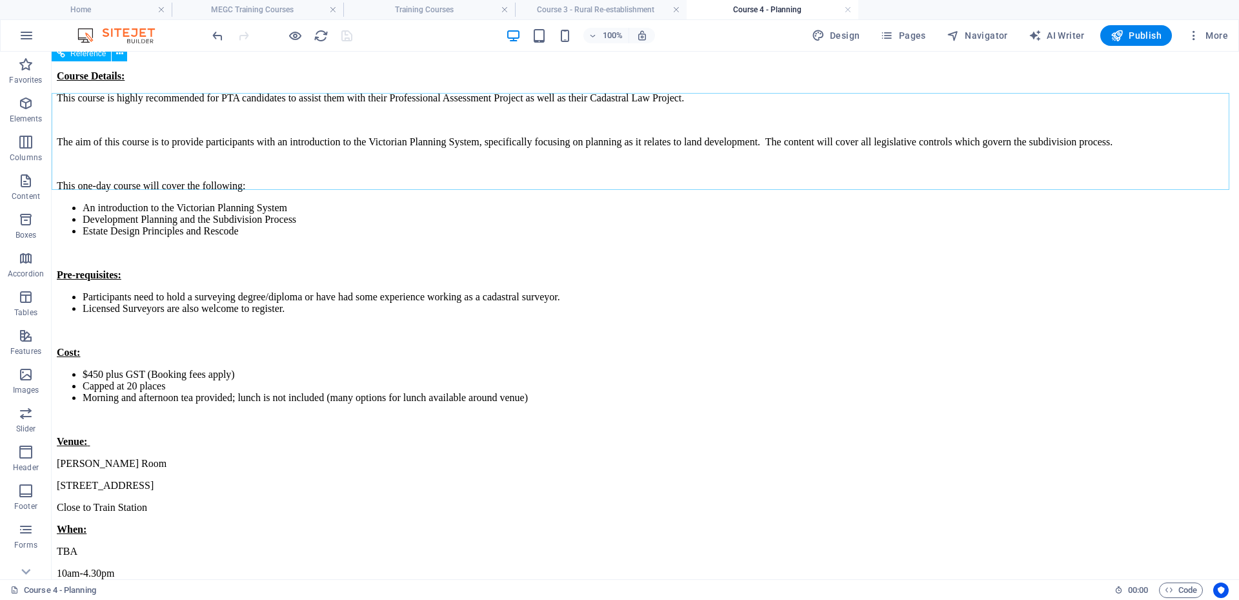
scroll to position [1050, 0]
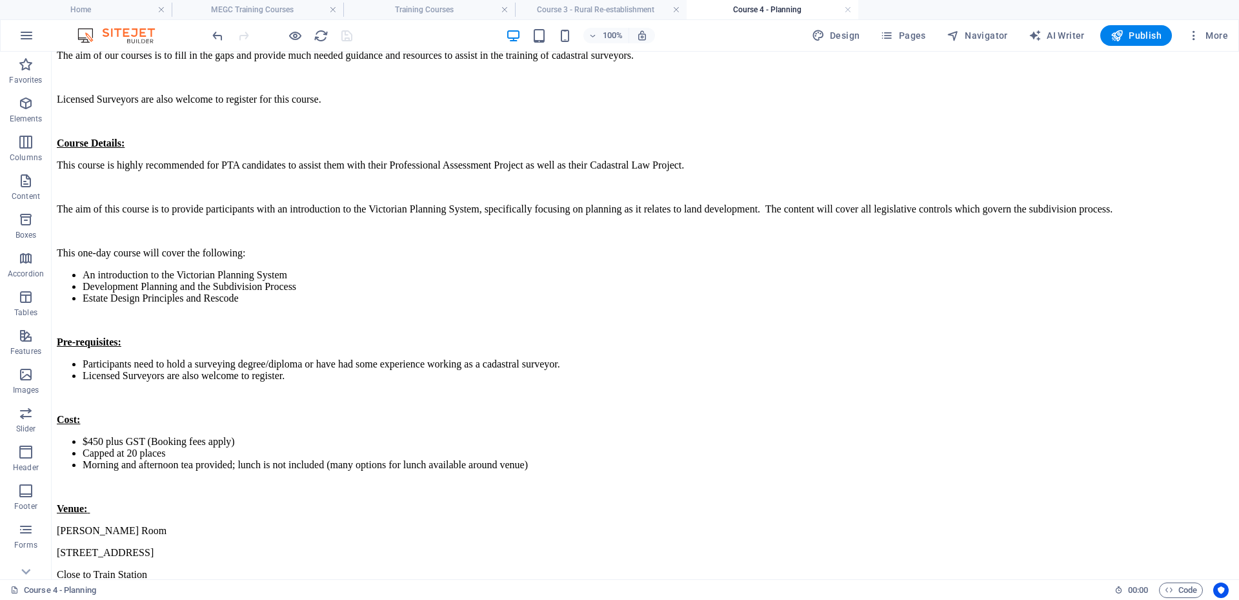
click at [418, 23] on div "100% Design Pages Navigator AI Writer Publish More" at bounding box center [620, 35] width 1238 height 31
click at [418, 15] on h4 "Training Courses" at bounding box center [429, 10] width 172 height 14
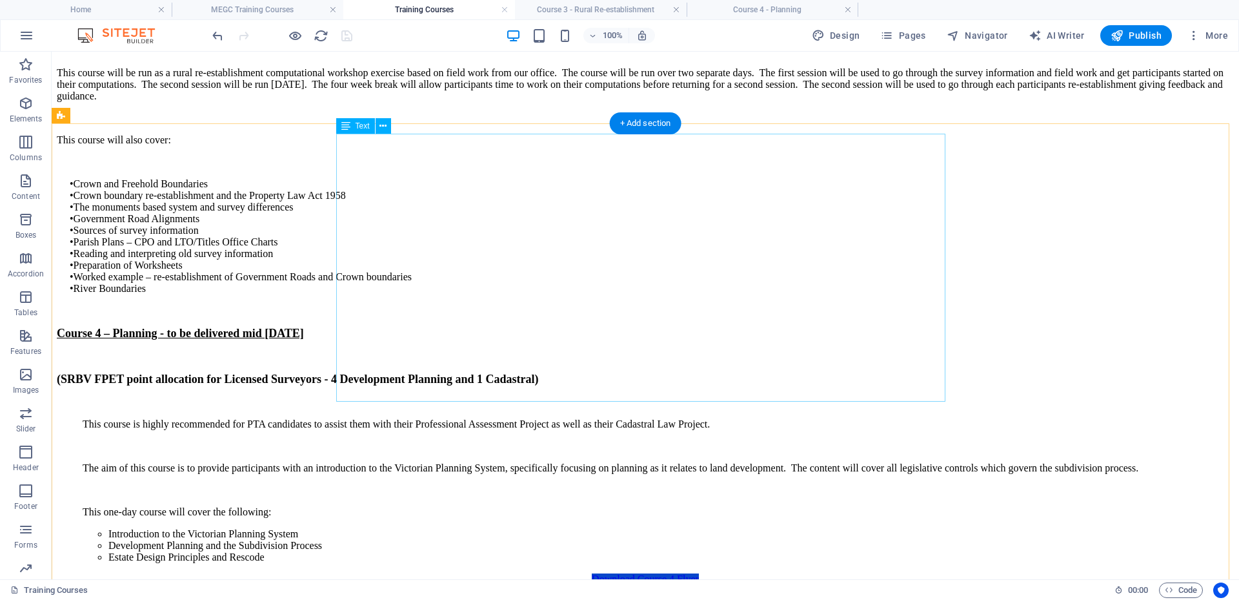
scroll to position [1853, 0]
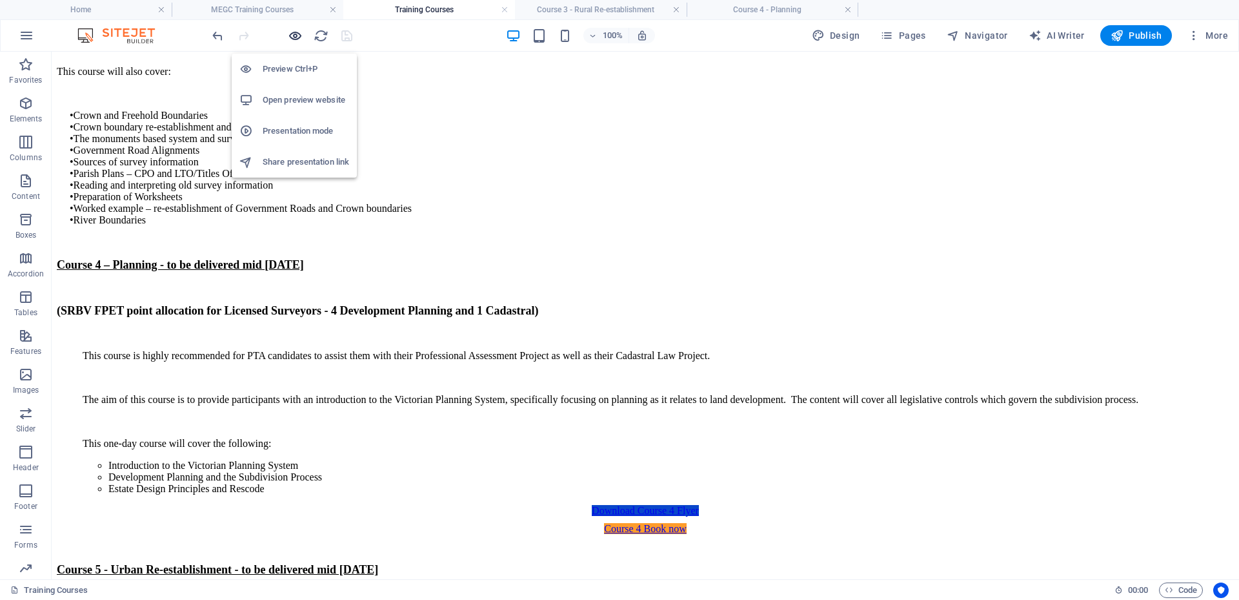
click at [297, 38] on icon "button" at bounding box center [295, 35] width 15 height 15
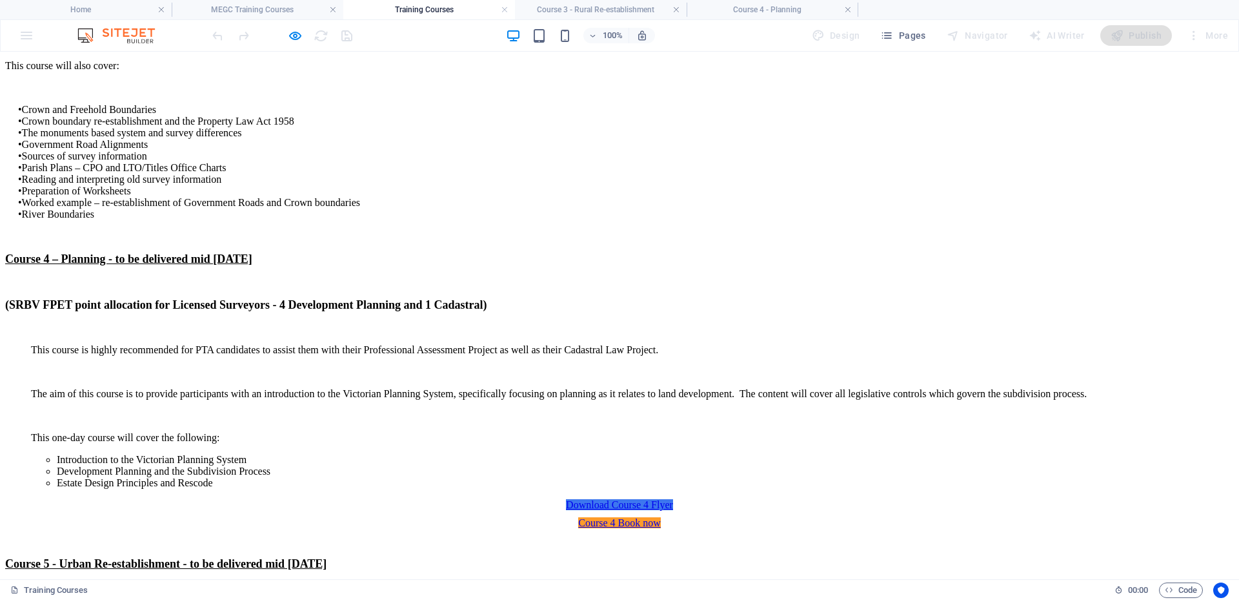
click at [649, 499] on link "Download Course 4 Flyer" at bounding box center [619, 504] width 107 height 11
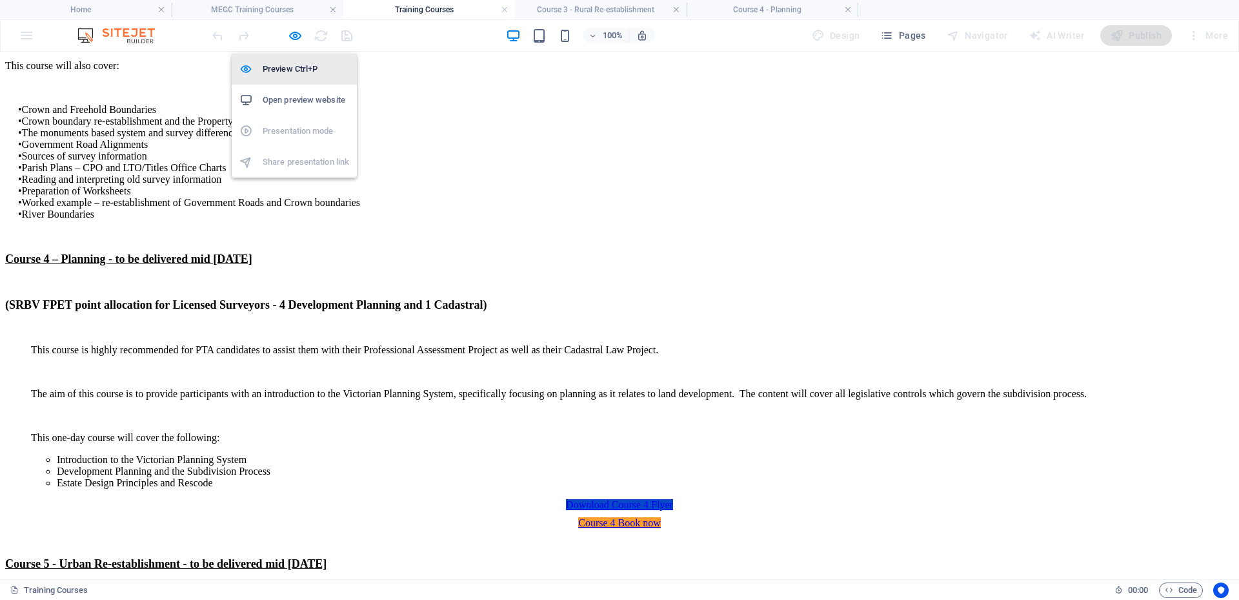
drag, startPoint x: 292, startPoint y: 34, endPoint x: 330, endPoint y: 55, distance: 42.8
click at [293, 34] on icon "button" at bounding box center [295, 35] width 15 height 15
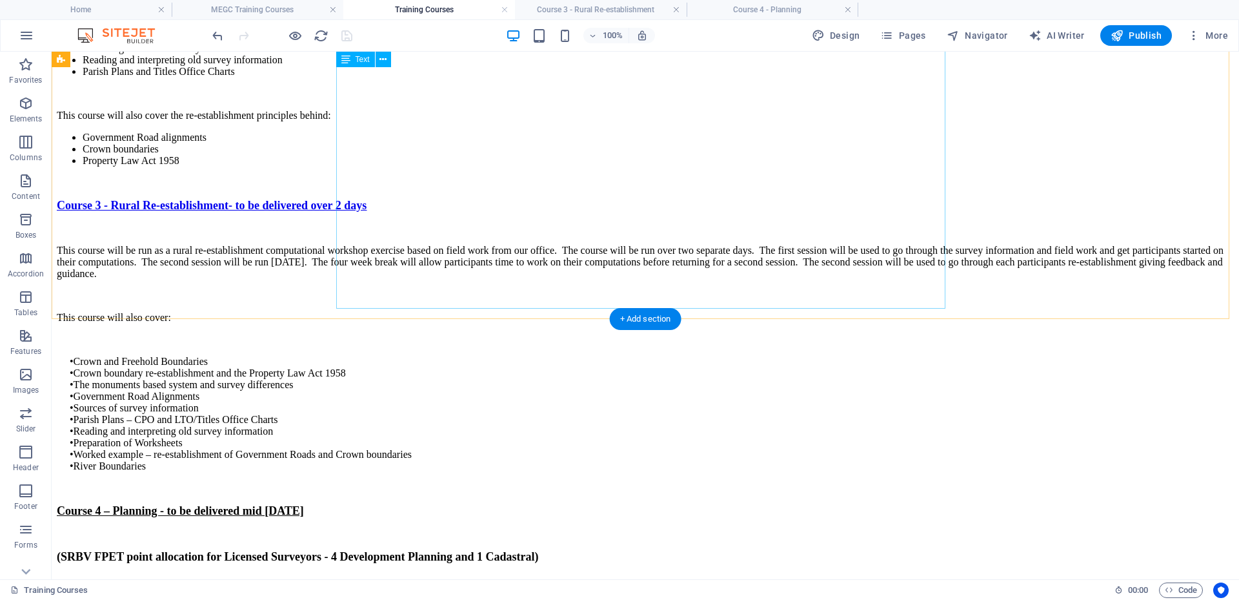
scroll to position [1594, 0]
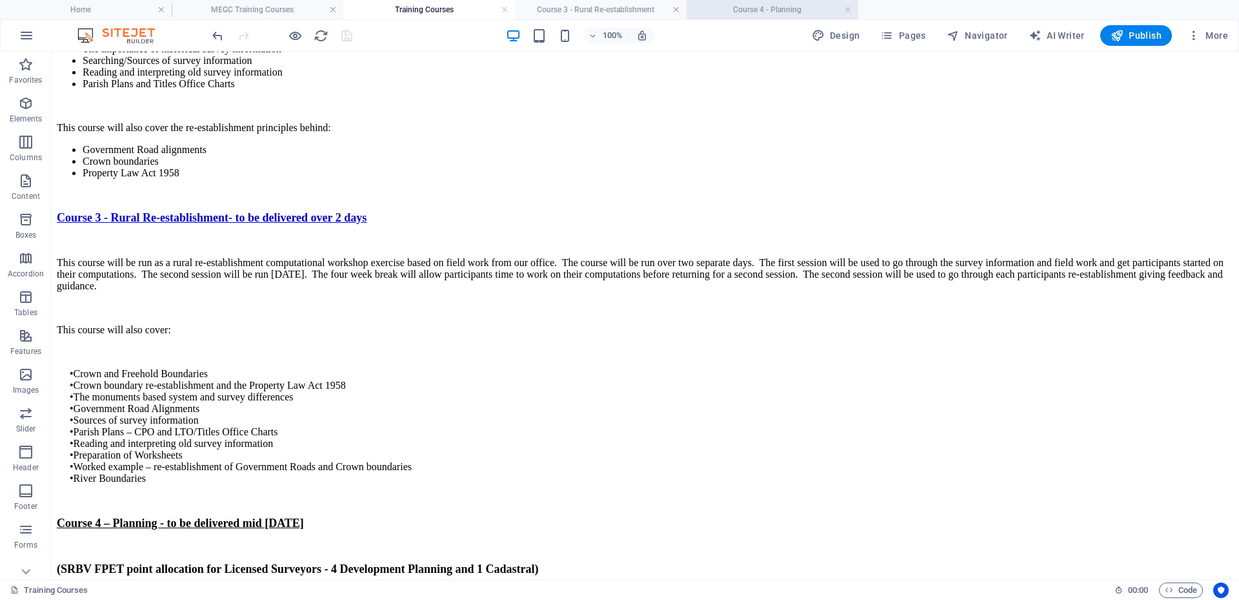
click at [766, 8] on h4 "Course 4 - Planning" at bounding box center [773, 10] width 172 height 14
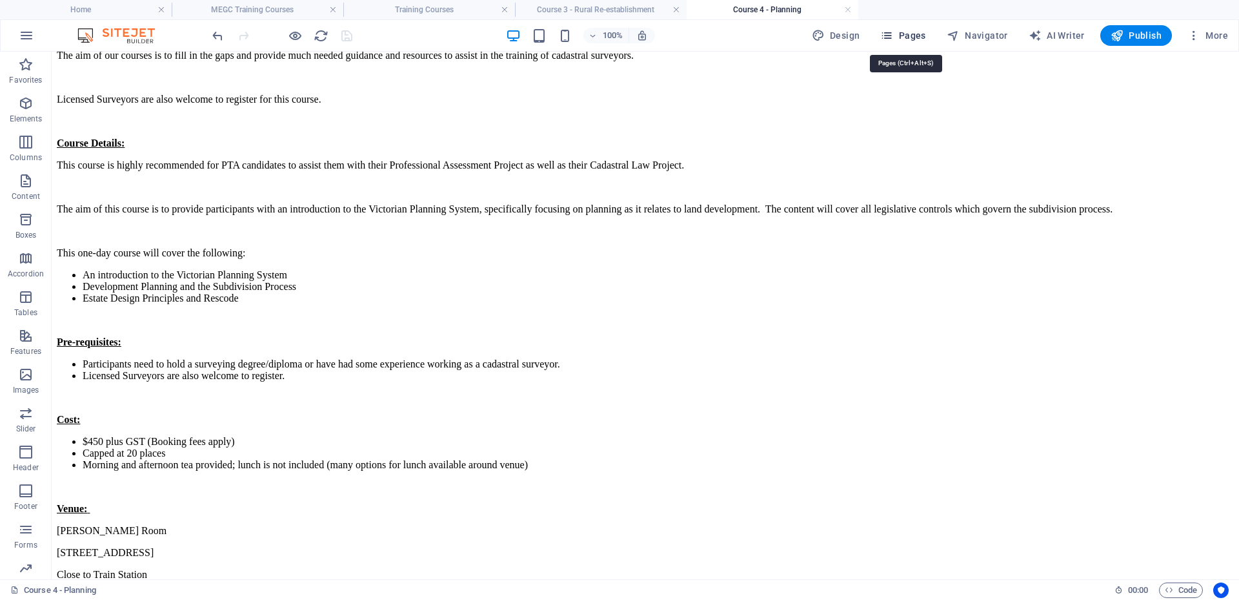
click at [893, 39] on icon "button" at bounding box center [886, 35] width 13 height 13
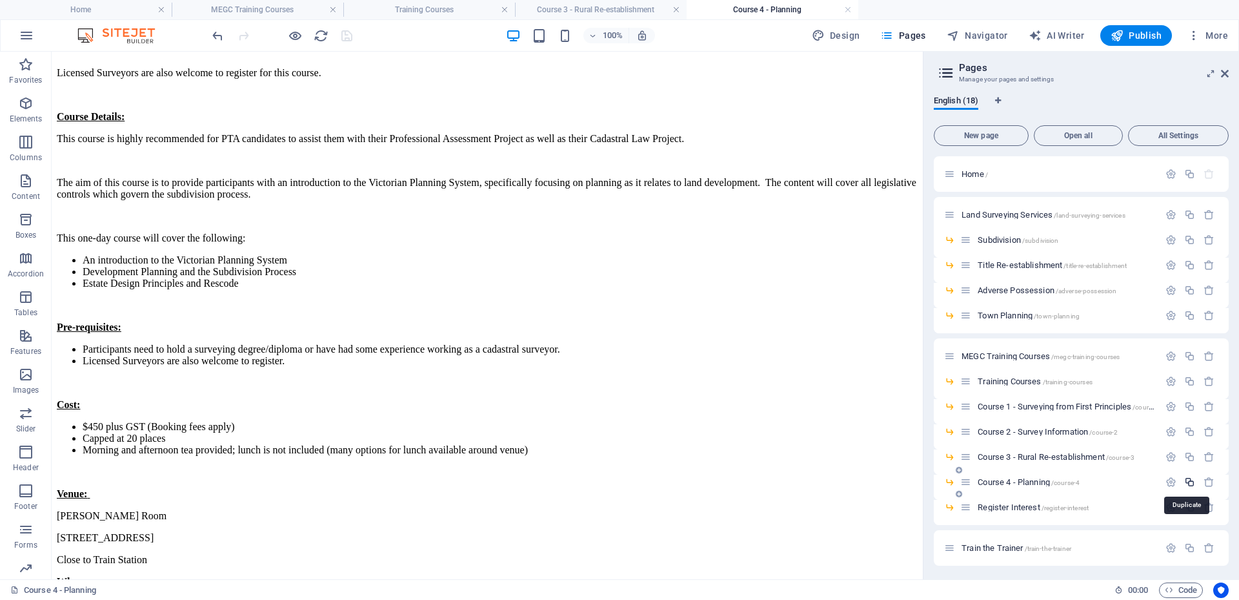
click at [1188, 487] on icon "button" at bounding box center [1190, 481] width 11 height 11
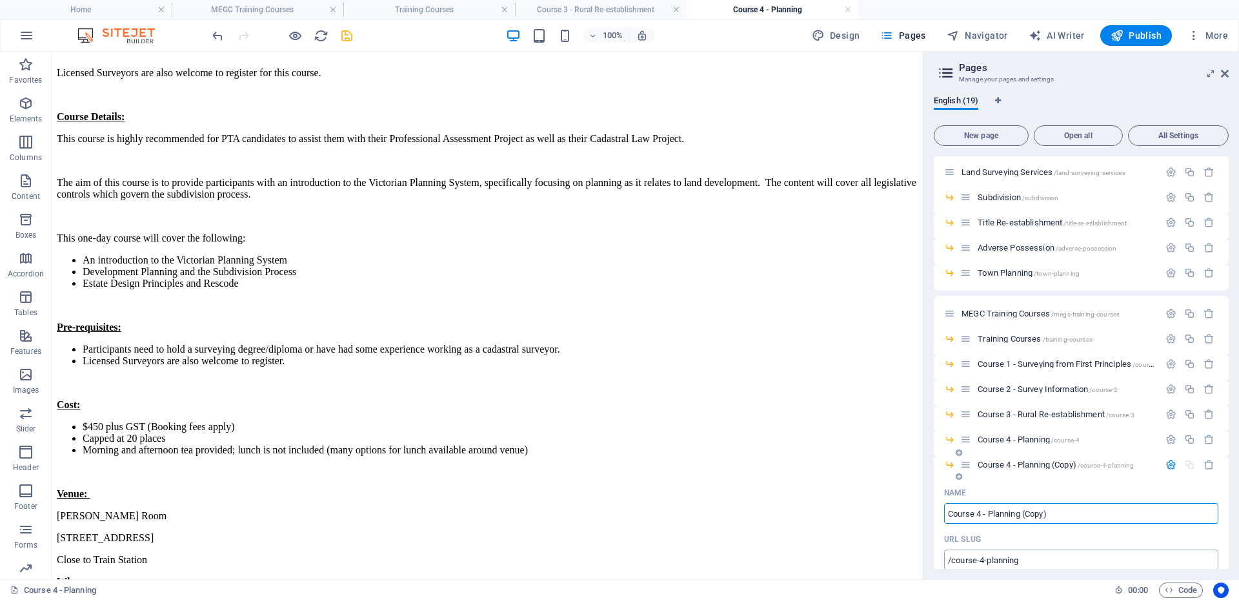
scroll to position [65, 0]
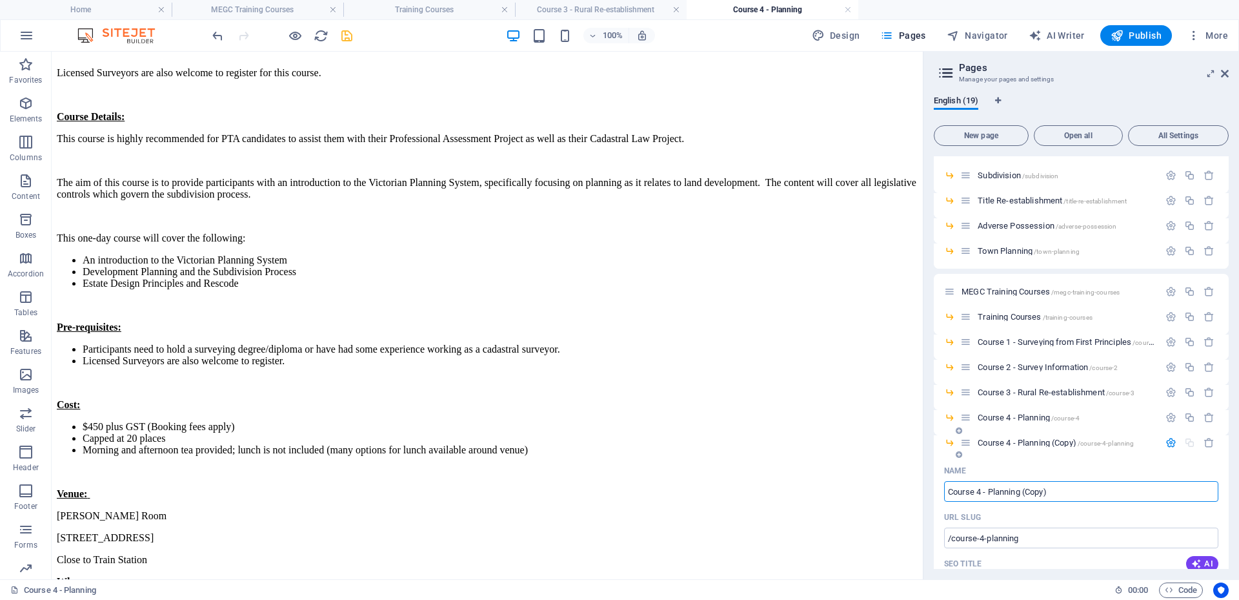
click at [1062, 497] on input "Course 4 - Planning (Copy)" at bounding box center [1081, 491] width 274 height 21
click at [985, 496] on input "Course 4 - Planning (Copy)" at bounding box center [1081, 491] width 274 height 21
click at [976, 496] on input "Course 4 - Planning (Copy)" at bounding box center [1081, 491] width 274 height 21
click at [982, 491] on input "Course 4 - Planning (Copy)" at bounding box center [1081, 491] width 274 height 21
drag, startPoint x: 1059, startPoint y: 490, endPoint x: 988, endPoint y: 494, distance: 71.1
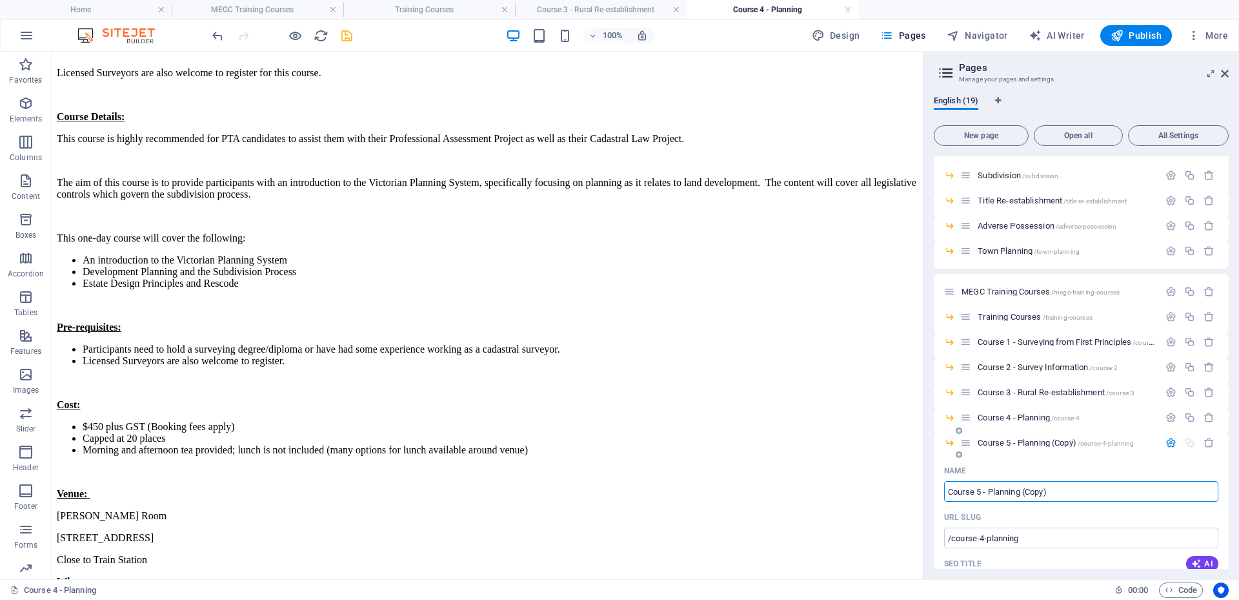
click at [988, 494] on input "Course 5 - Planning (Copy)" at bounding box center [1081, 491] width 274 height 21
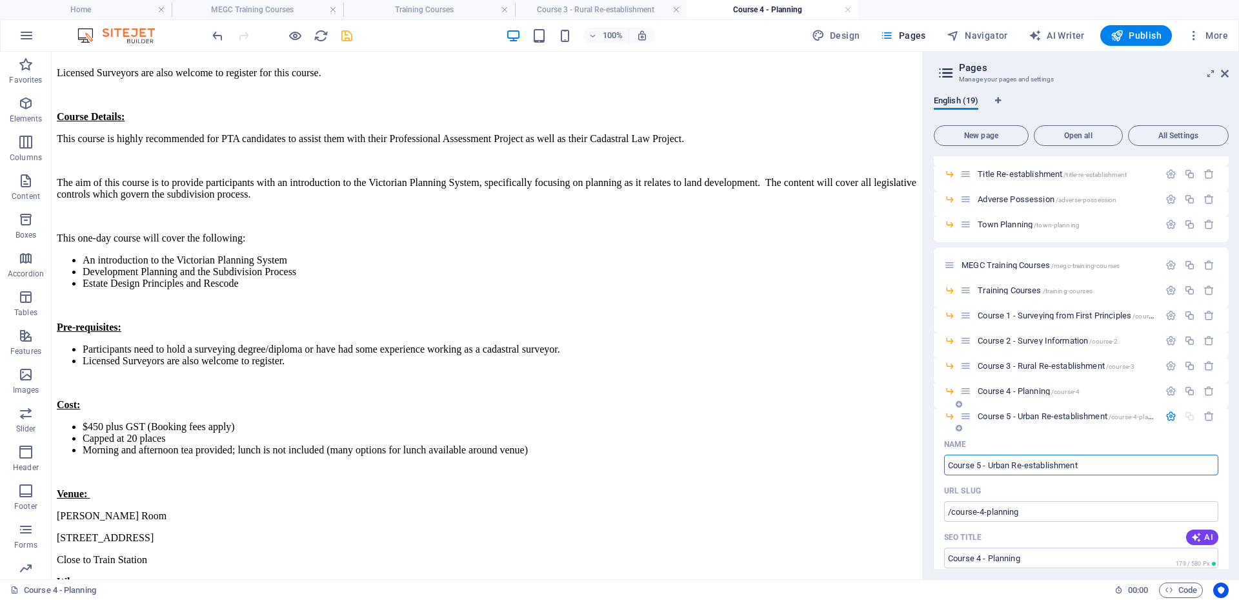
scroll to position [129, 0]
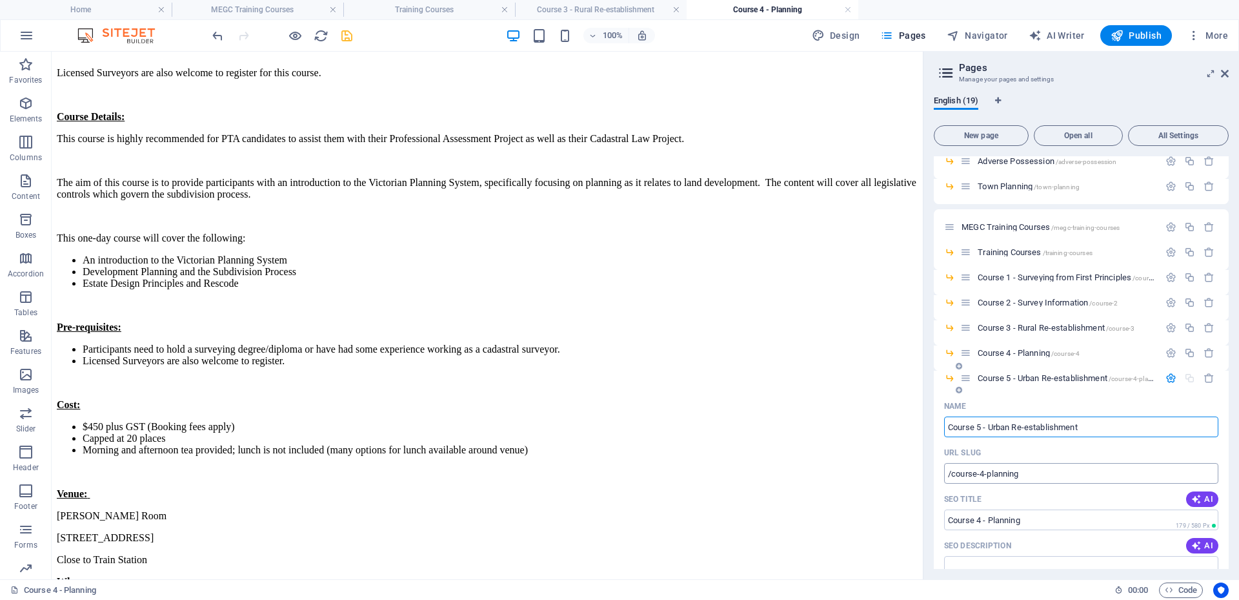
type input "Course 5 - Urban Re-establishment"
drag, startPoint x: 1032, startPoint y: 474, endPoint x: 980, endPoint y: 471, distance: 52.4
click at [980, 471] on input "/course-4-planning" at bounding box center [1081, 473] width 274 height 21
type input "/course-5"
click at [983, 515] on input "Course 4 - Planning" at bounding box center [1081, 519] width 274 height 21
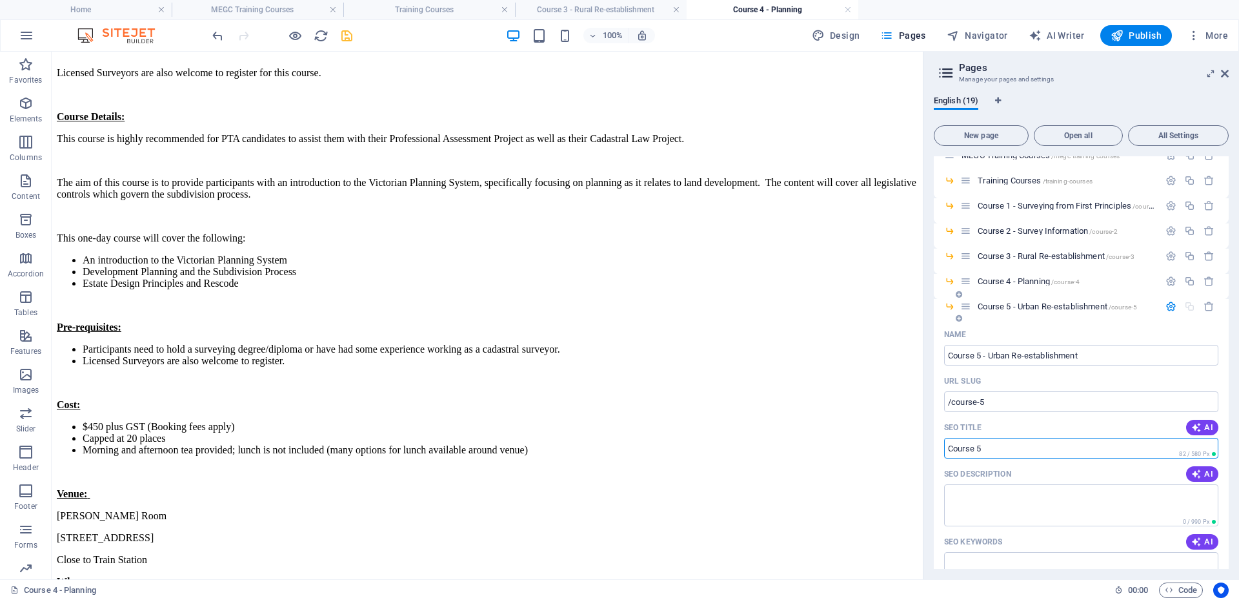
scroll to position [194, 0]
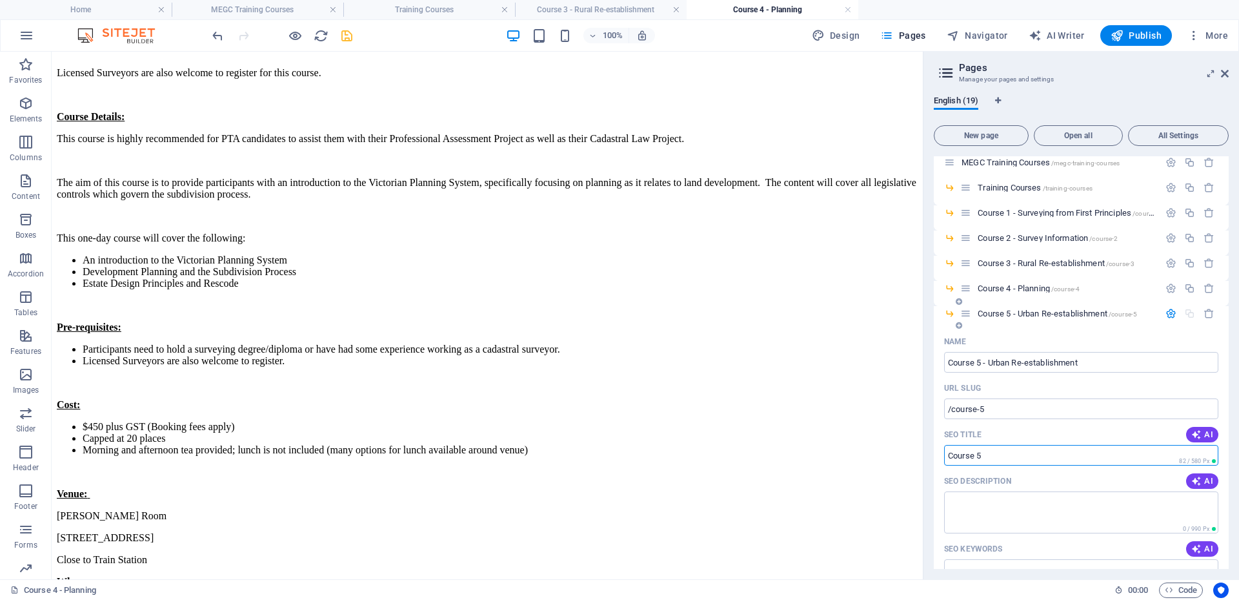
type input "Course 5"
click at [1166, 312] on icon "button" at bounding box center [1171, 313] width 11 height 11
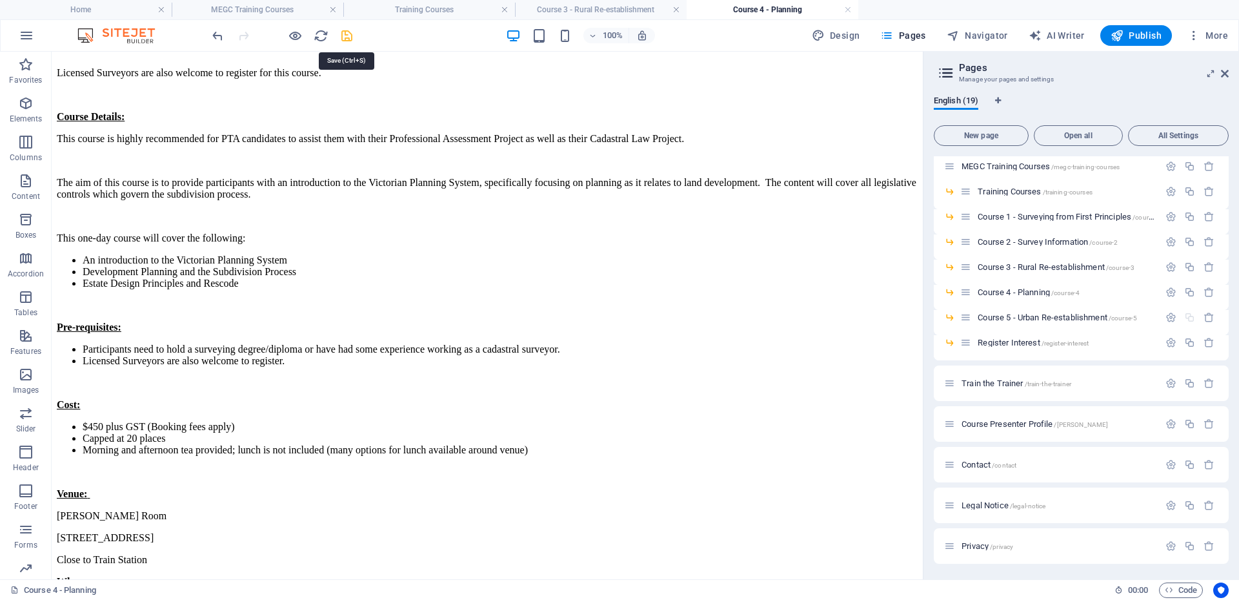
click at [351, 41] on icon "save" at bounding box center [347, 35] width 15 height 15
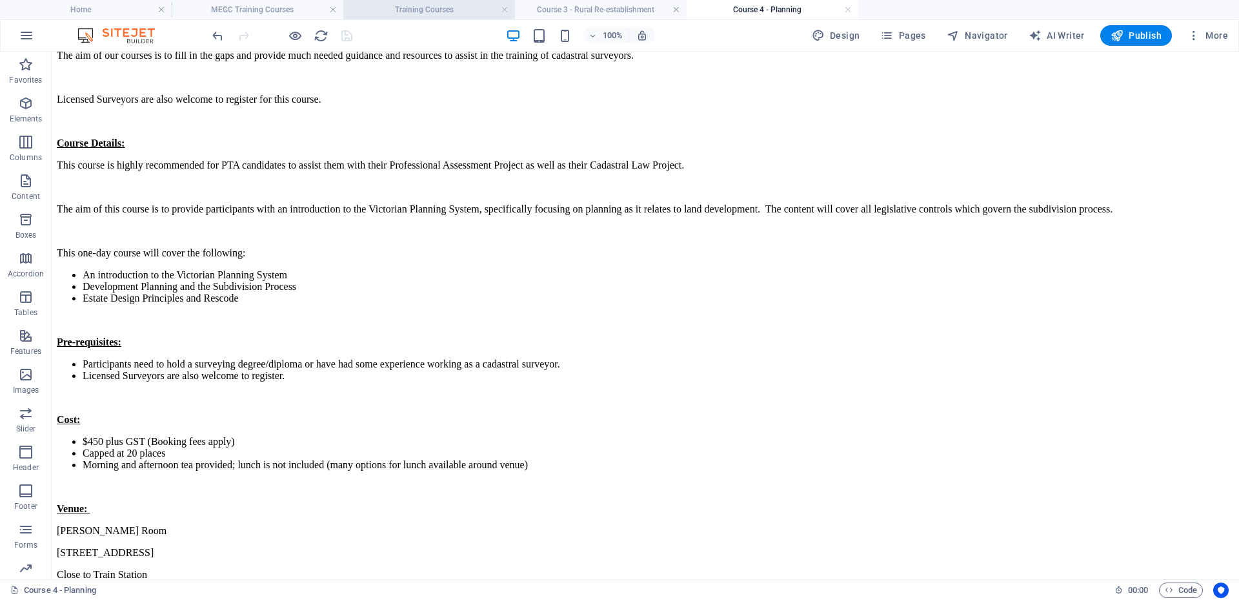
click at [440, 14] on h4 "Training Courses" at bounding box center [429, 10] width 172 height 14
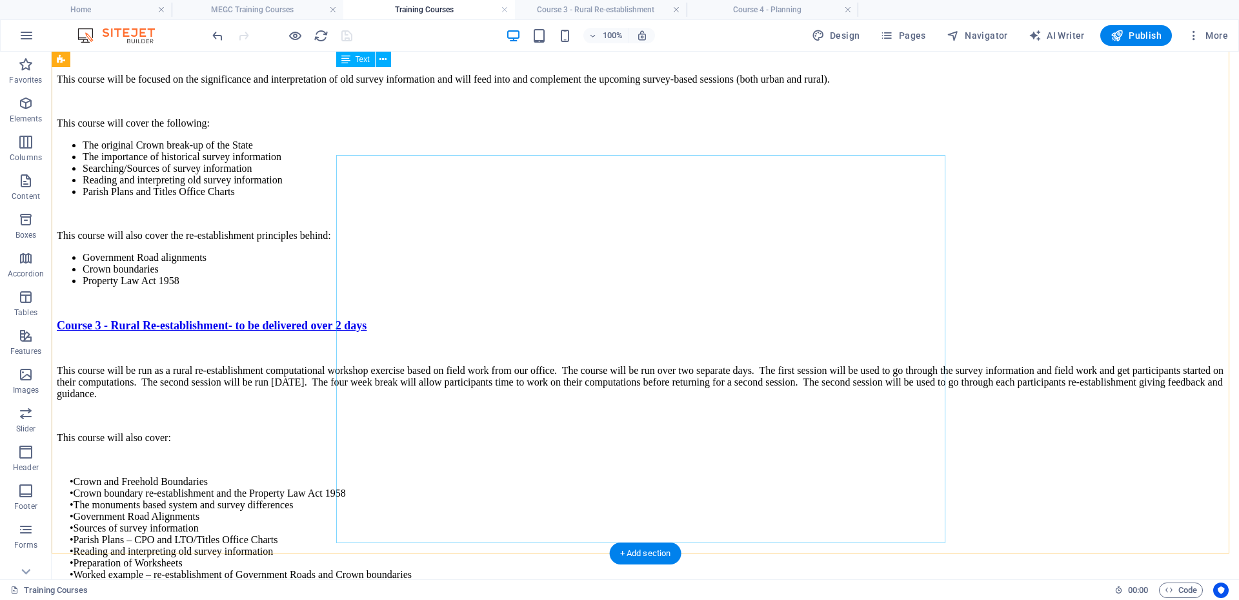
scroll to position [1401, 0]
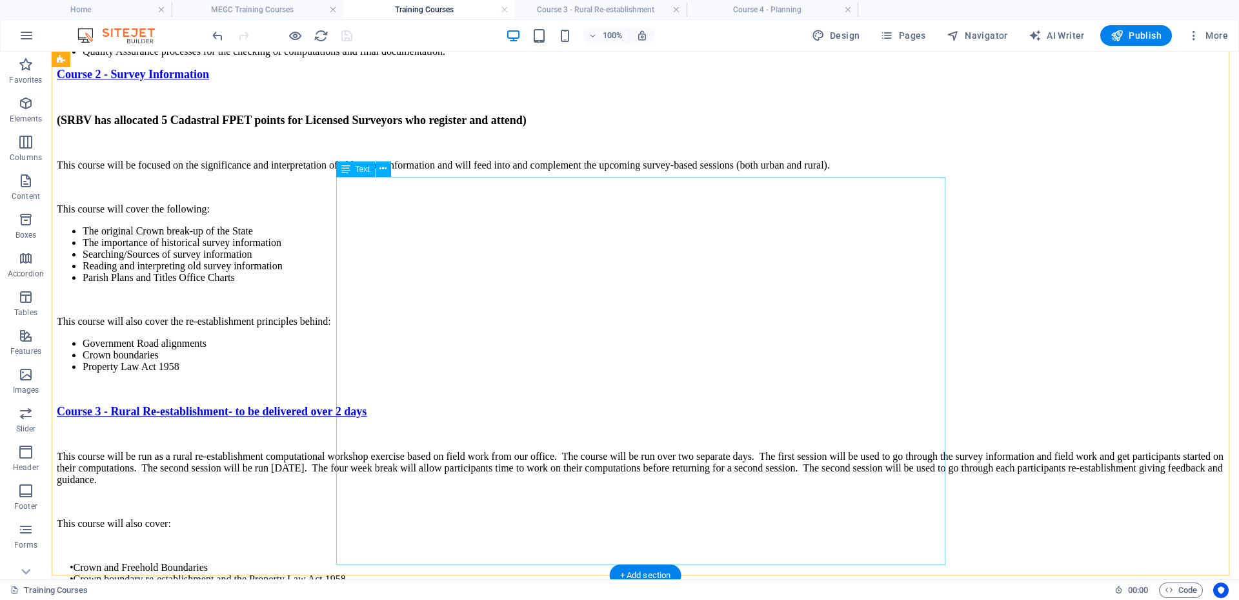
click at [431, 405] on div "Course 3 - Rural Re-establishment- to be delivered over 2 days This course will…" at bounding box center [645, 552] width 1177 height 295
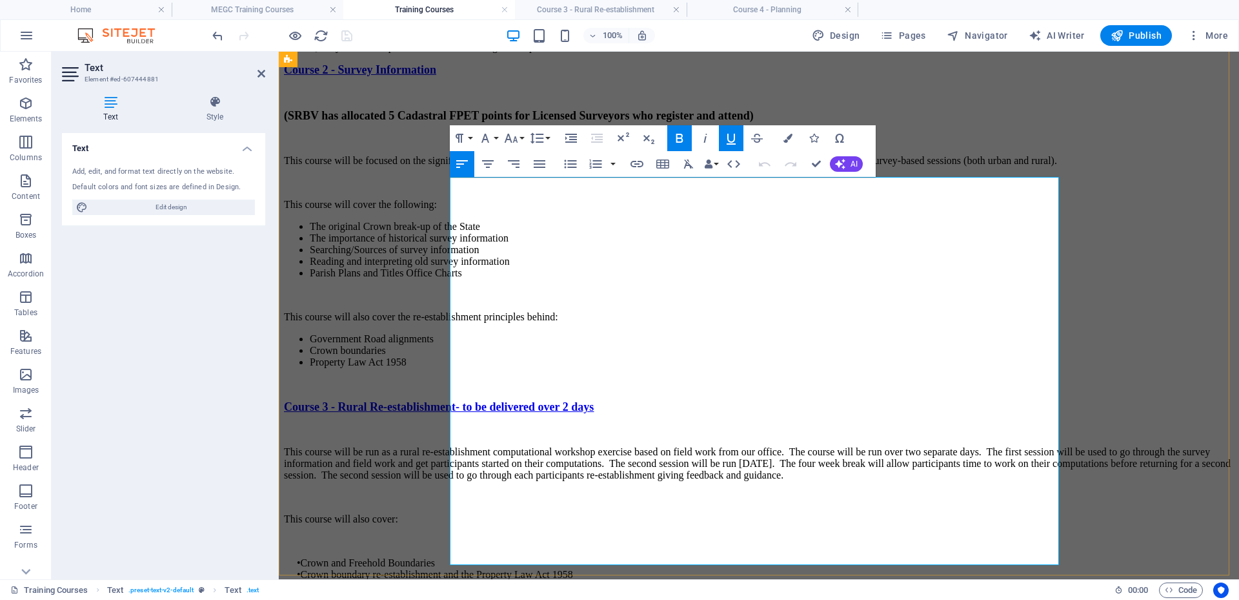
click at [594, 400] on span "Course 3 - Rural Re-establishment- to be delivered over 2 days" at bounding box center [439, 406] width 310 height 13
drag, startPoint x: 746, startPoint y: 188, endPoint x: 451, endPoint y: 187, distance: 294.4
click at [451, 400] on p "Course 3 - Rural Re-establishment- to be delivered over 2 days" at bounding box center [759, 407] width 950 height 14
click at [638, 152] on icon "button" at bounding box center [637, 153] width 9 height 9
click at [894, 446] on p "This course will be run as a rural re-establishment computational workshop exer…" at bounding box center [759, 463] width 950 height 35
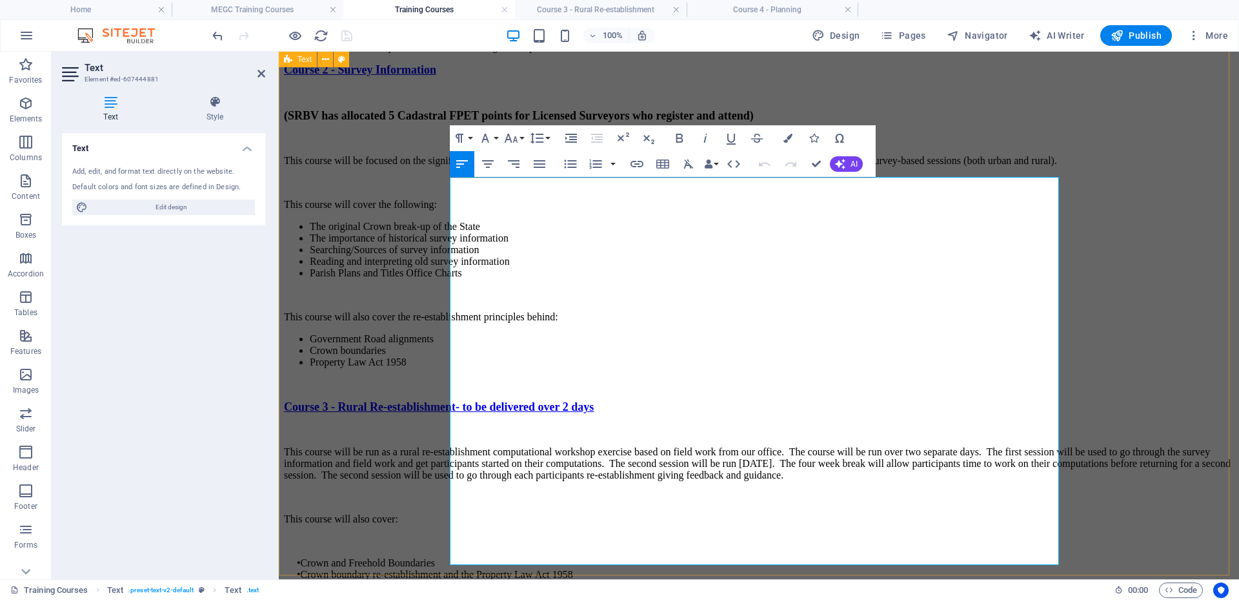
click at [1071, 310] on div "Course 2 - Survey Information (SRBV has allocated 5 Cadastral FPET points for L…" at bounding box center [759, 379] width 950 height 632
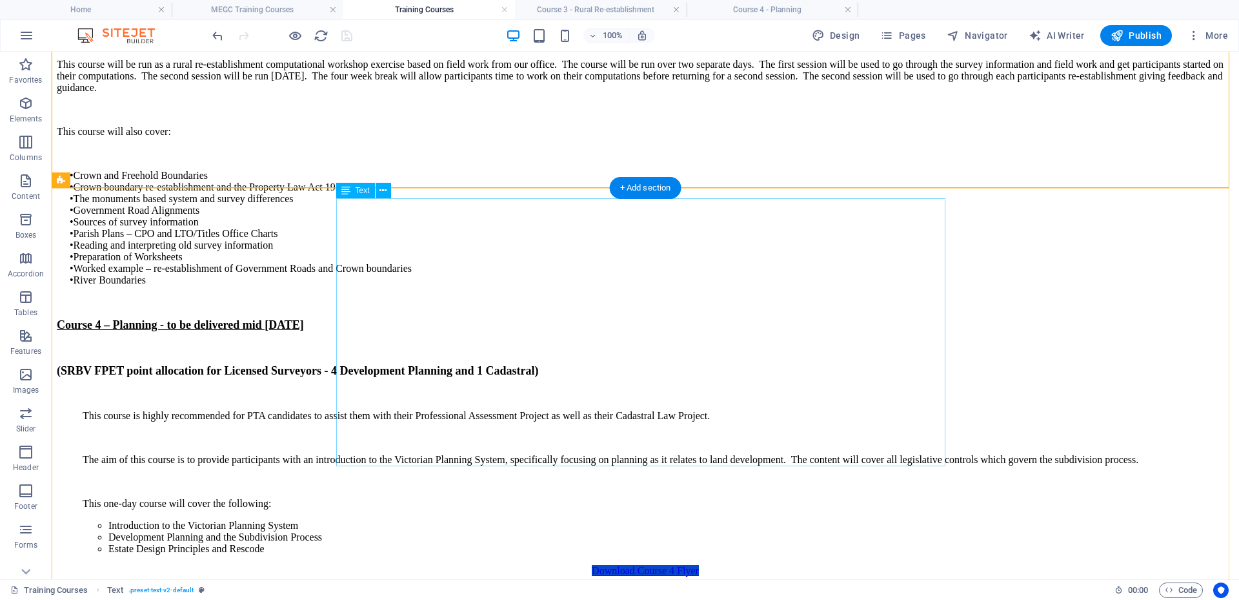
scroll to position [2046, 0]
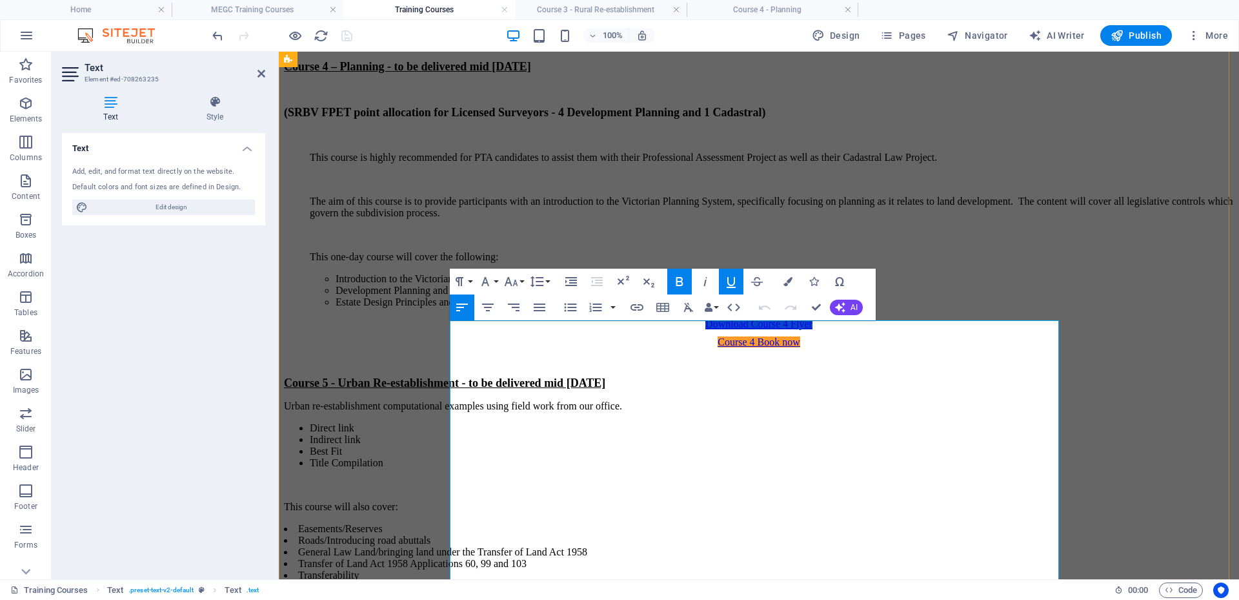
drag, startPoint x: 795, startPoint y: 330, endPoint x: 451, endPoint y: 334, distance: 344.1
click at [451, 376] on p "Course 5 - Urban Re-establishment - to be delivered mid [DATE]" at bounding box center [759, 383] width 950 height 14
click at [638, 307] on icon "button" at bounding box center [637, 307] width 13 height 6
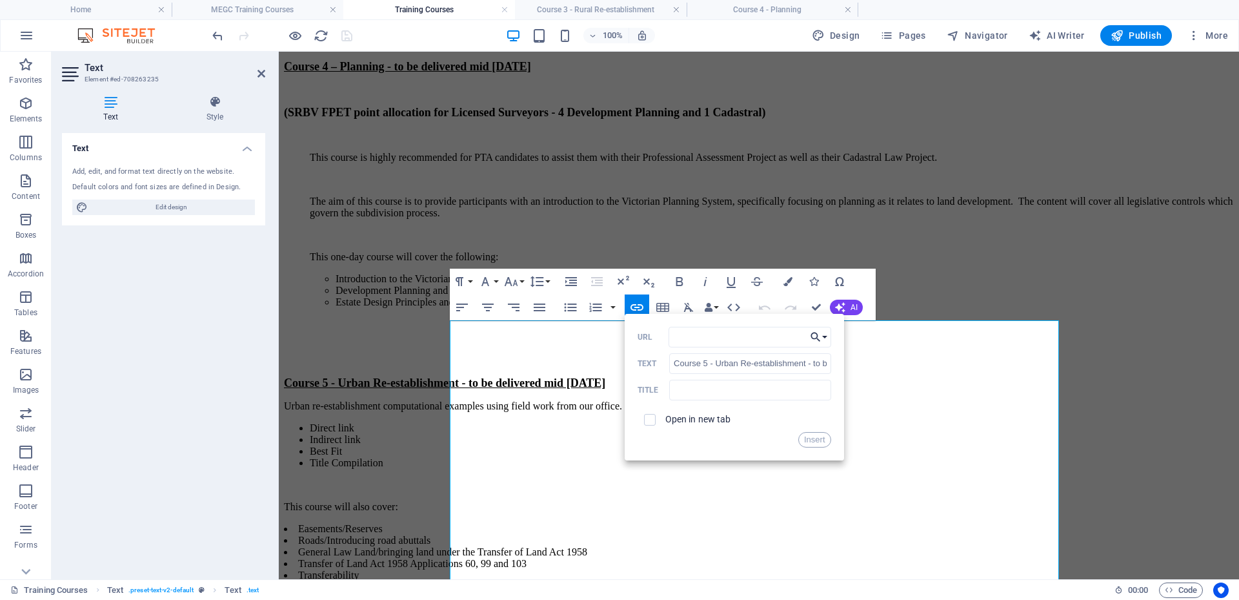
click at [826, 334] on button "Choose Link" at bounding box center [819, 337] width 25 height 21
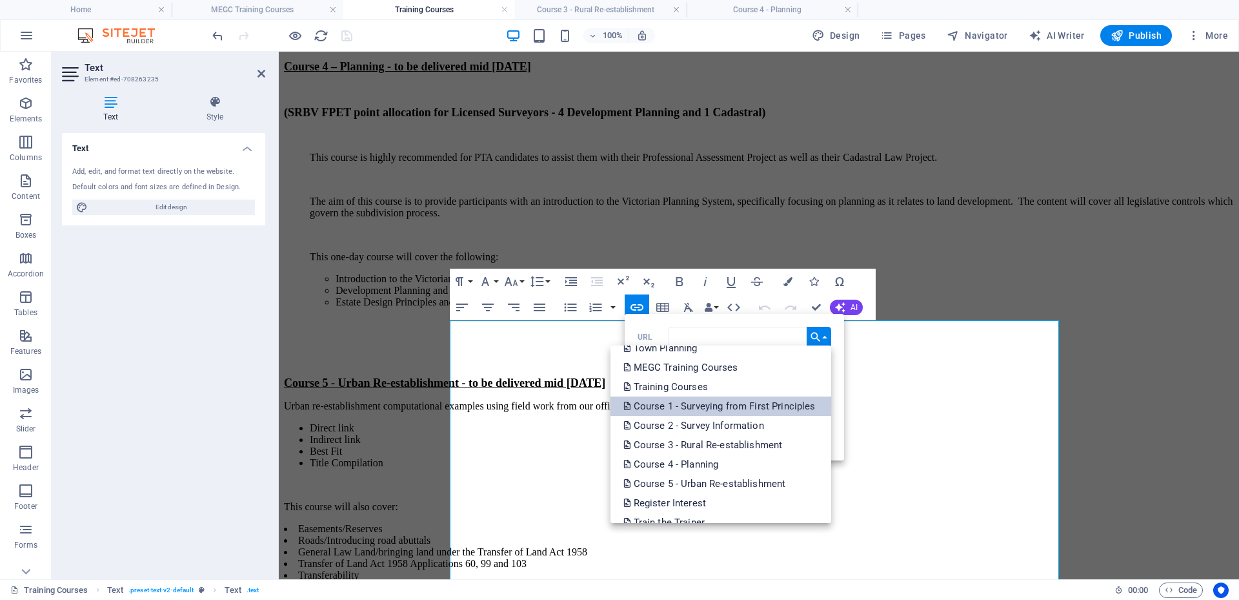
scroll to position [129, 0]
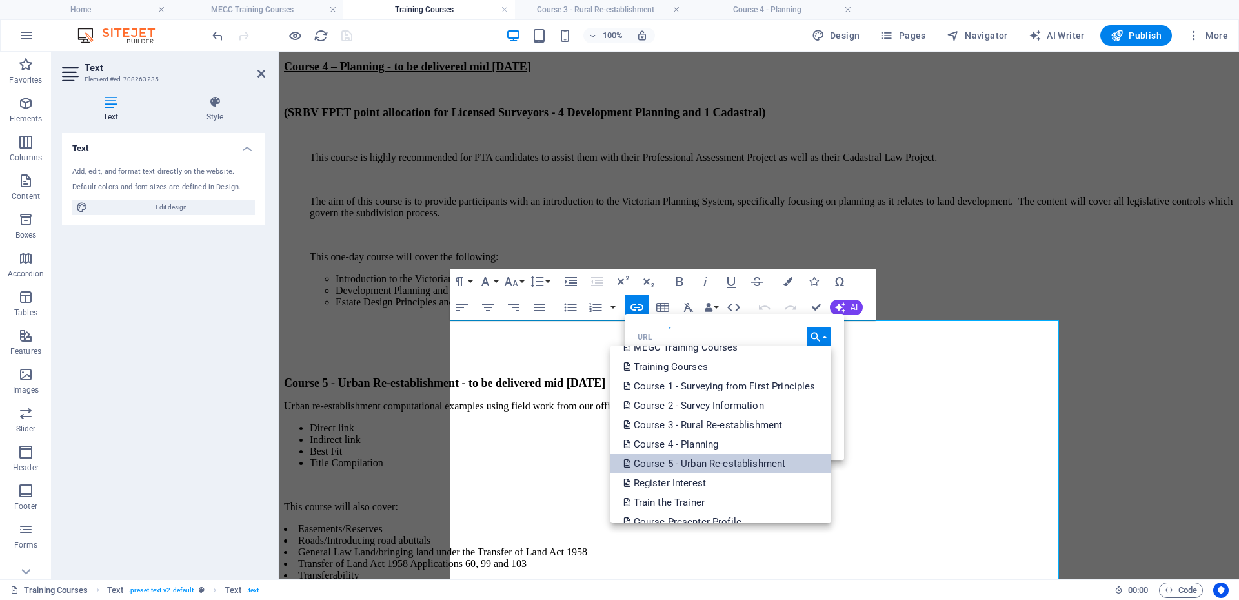
click at [740, 456] on p "Course 5 - Urban Re-establishment" at bounding box center [706, 463] width 165 height 19
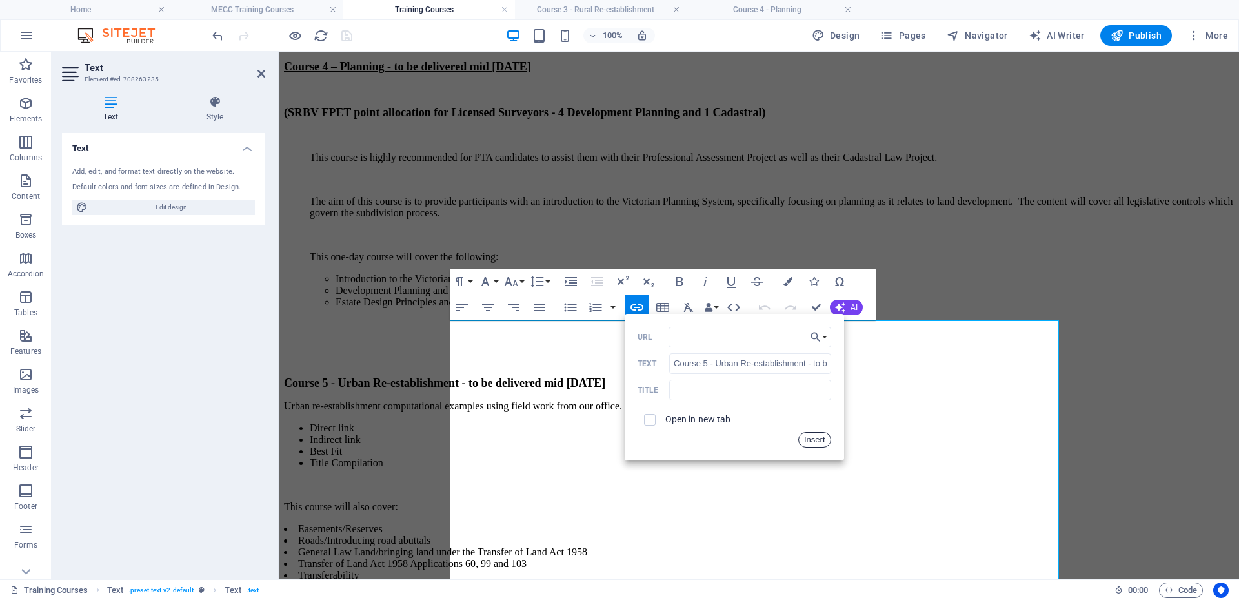
click at [808, 442] on button "Insert" at bounding box center [815, 439] width 33 height 15
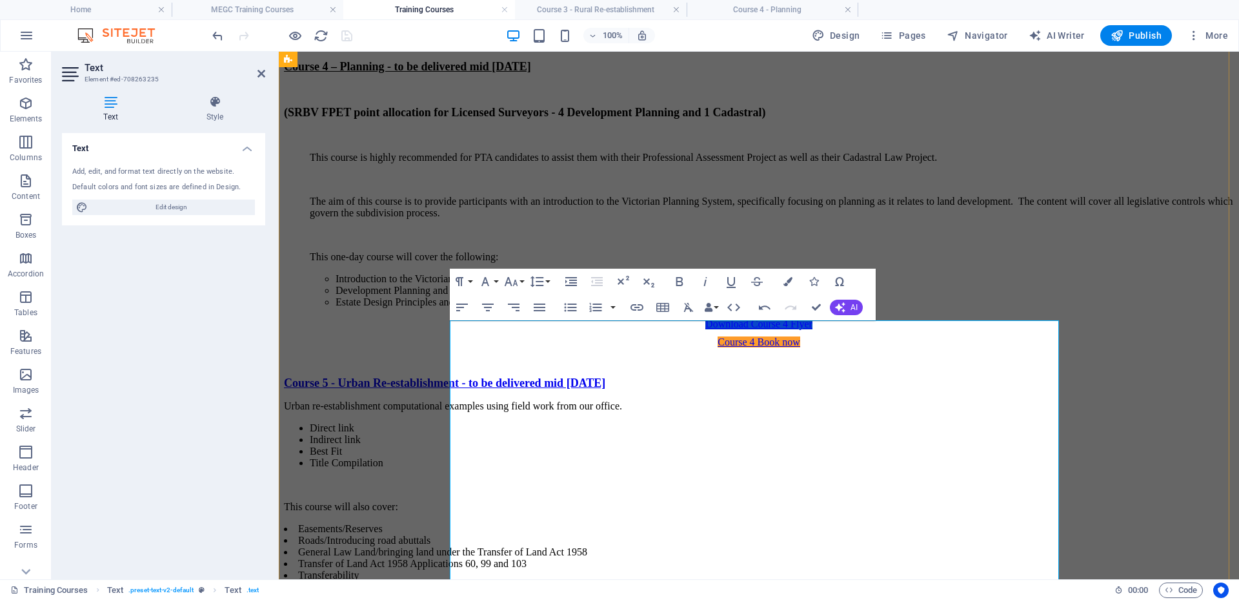
click at [955, 434] on li "Indirect link" at bounding box center [772, 440] width 924 height 12
click at [449, 193] on div "Course 4 – Planning - to be delivered mid [DATE] (SRBV FPET point allocation fo…" at bounding box center [759, 184] width 950 height 248
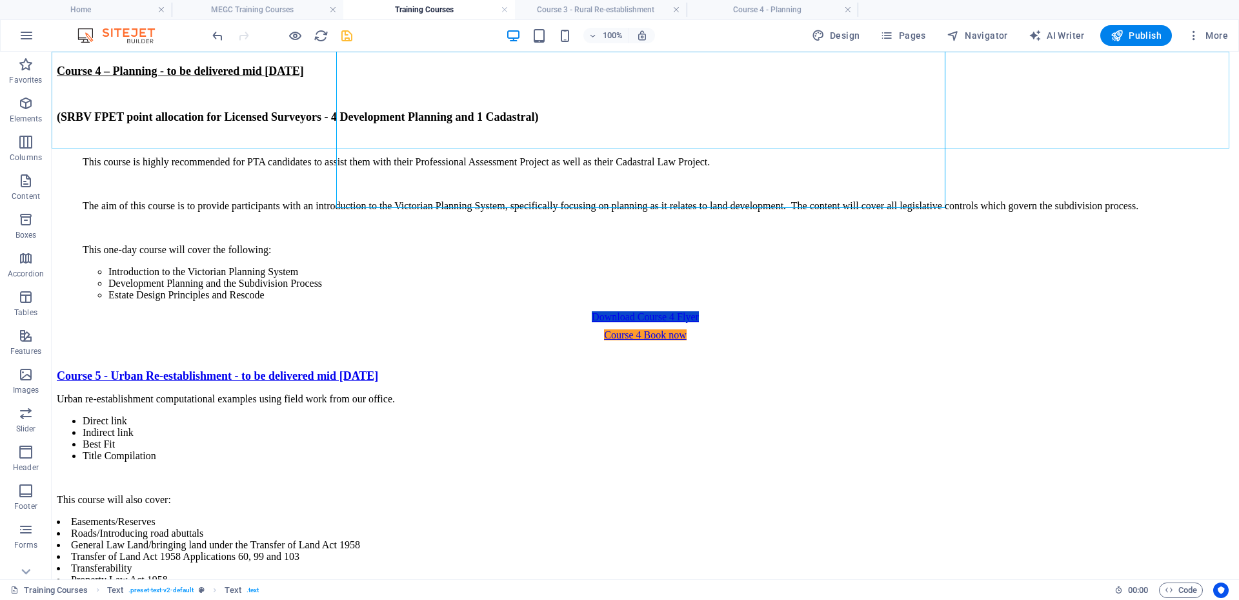
click at [347, 32] on icon "save" at bounding box center [347, 35] width 15 height 15
drag, startPoint x: 277, startPoint y: 5, endPoint x: 283, endPoint y: 32, distance: 27.1
click at [277, 5] on h4 "MEGC Training Courses" at bounding box center [258, 10] width 172 height 14
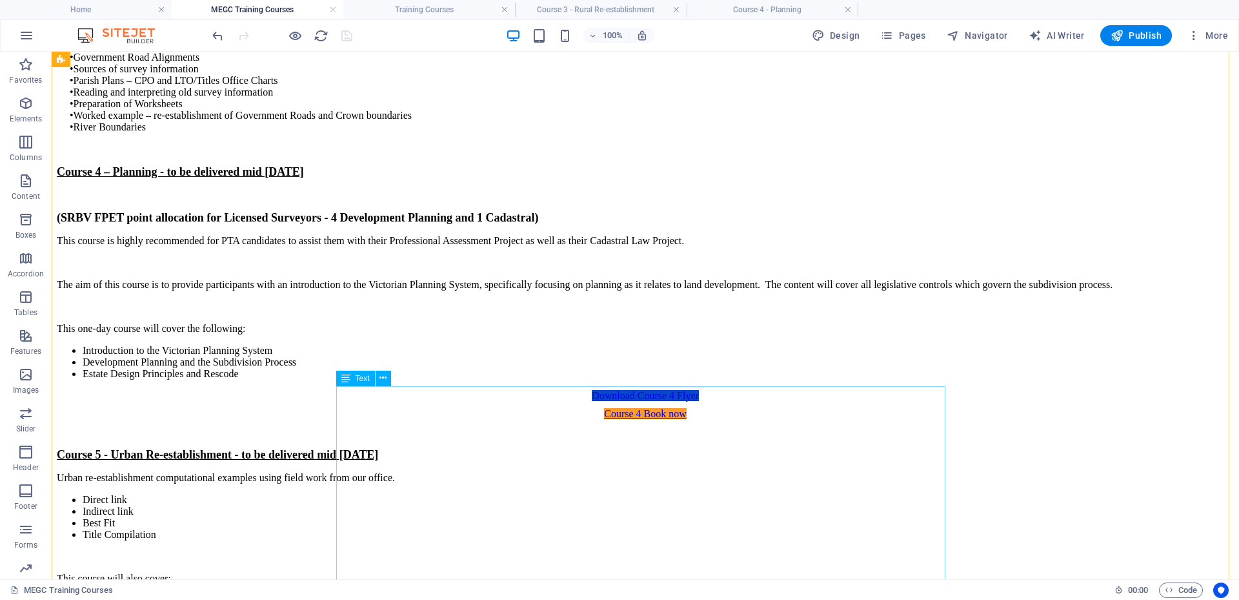
scroll to position [1964, 0]
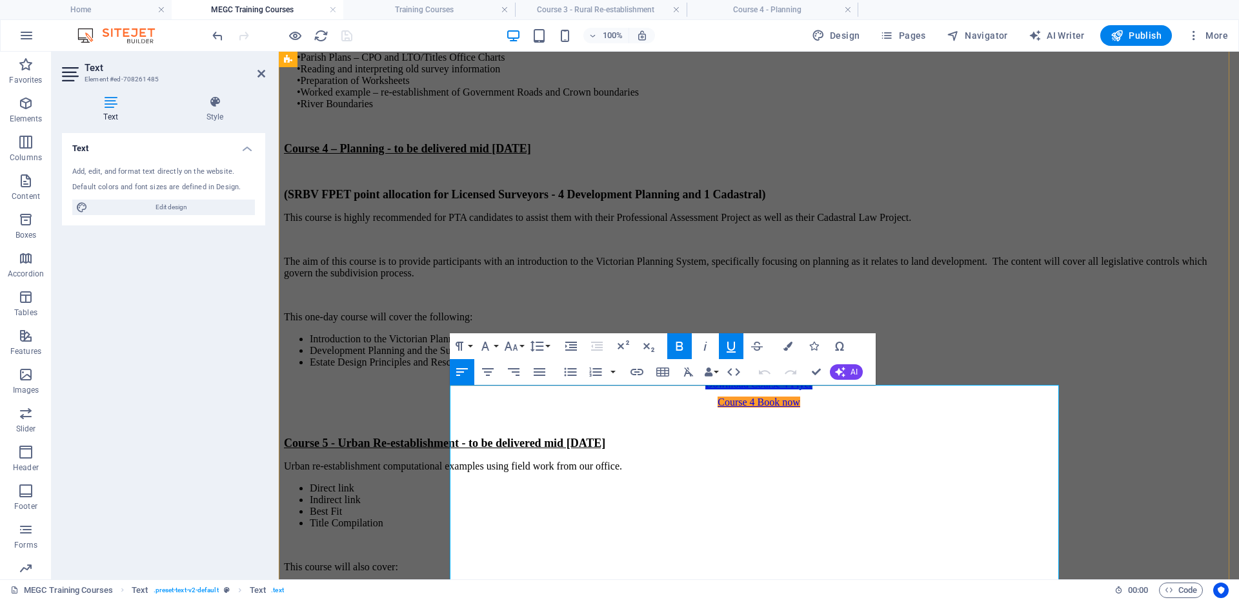
drag, startPoint x: 886, startPoint y: 396, endPoint x: 453, endPoint y: 391, distance: 432.5
click at [453, 436] on p "Course 5 - Urban Re-establishment - to be delivered mid [DATE]" at bounding box center [759, 443] width 950 height 14
click at [645, 371] on button "Insert Link" at bounding box center [637, 372] width 25 height 26
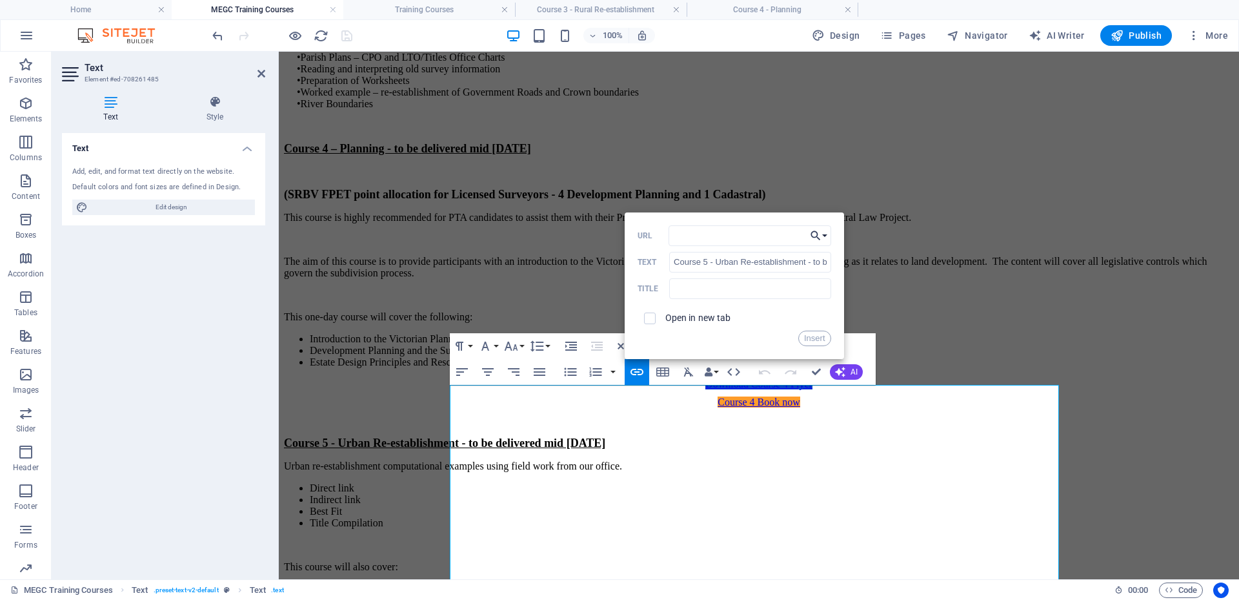
click at [818, 232] on icon "button" at bounding box center [815, 235] width 13 height 15
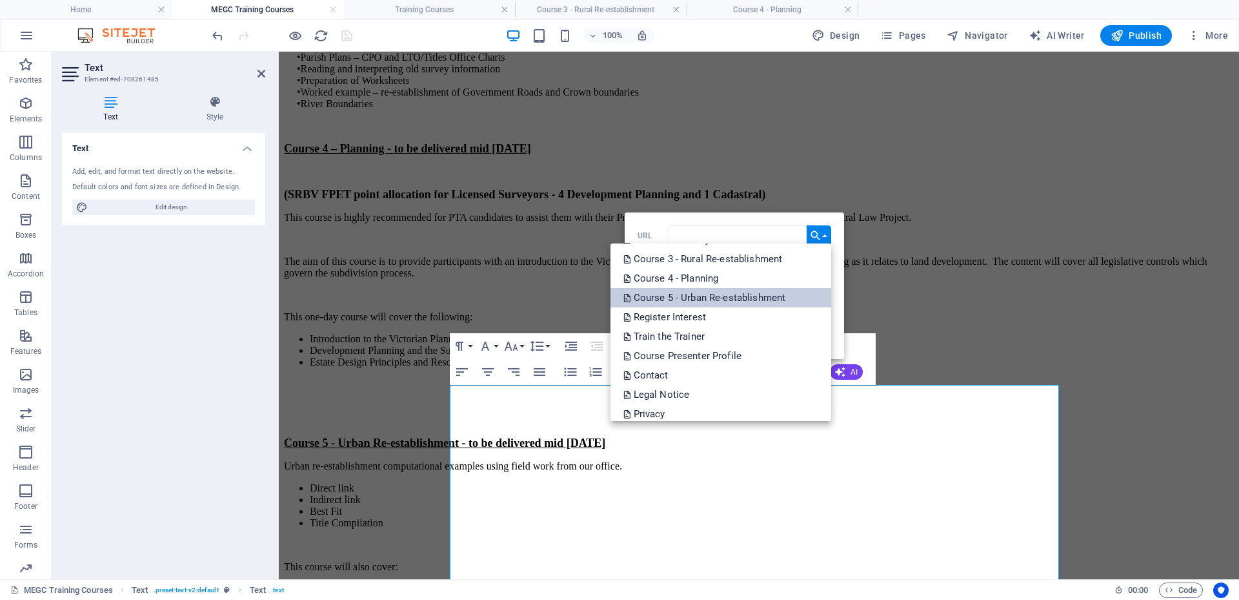
scroll to position [194, 0]
click at [730, 298] on p "Course 5 - Urban Re-establishment" at bounding box center [706, 296] width 165 height 19
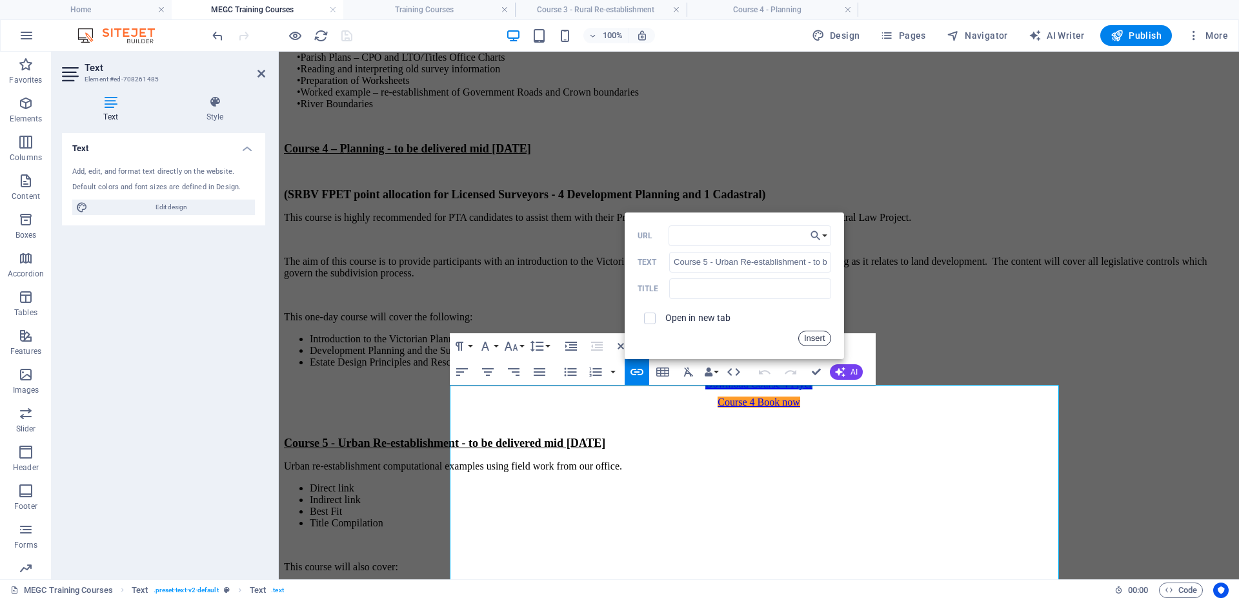
click at [814, 341] on button "Insert" at bounding box center [815, 338] width 33 height 15
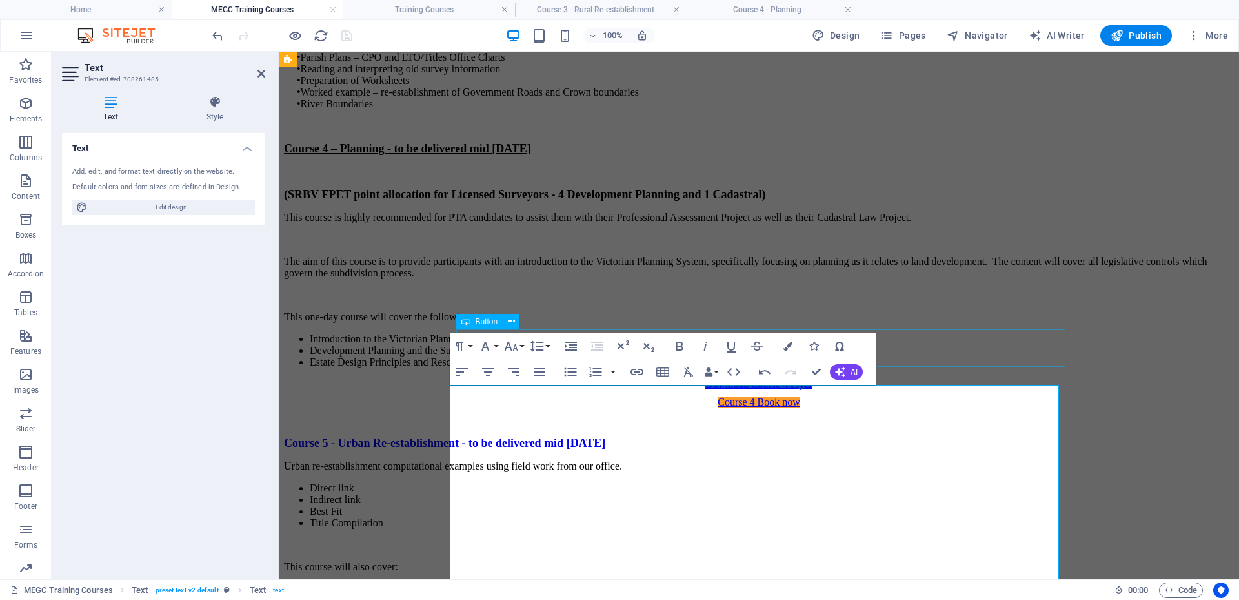
click at [981, 396] on div "Course 4 Book now" at bounding box center [758, 402] width 937 height 12
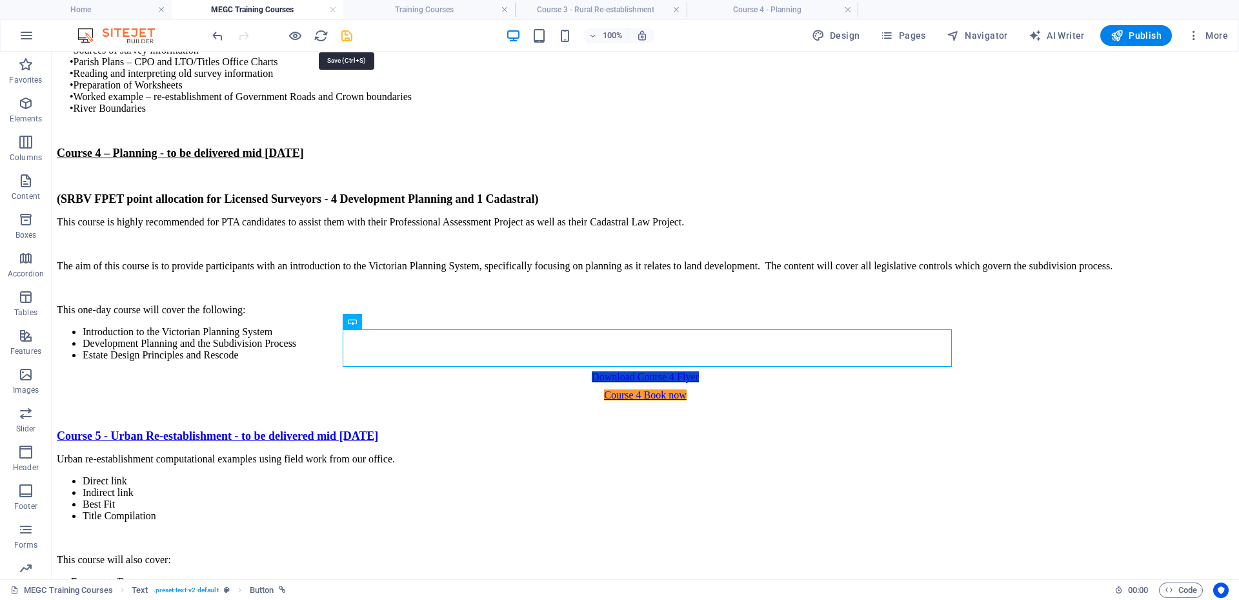
click at [344, 35] on icon "save" at bounding box center [347, 35] width 15 height 15
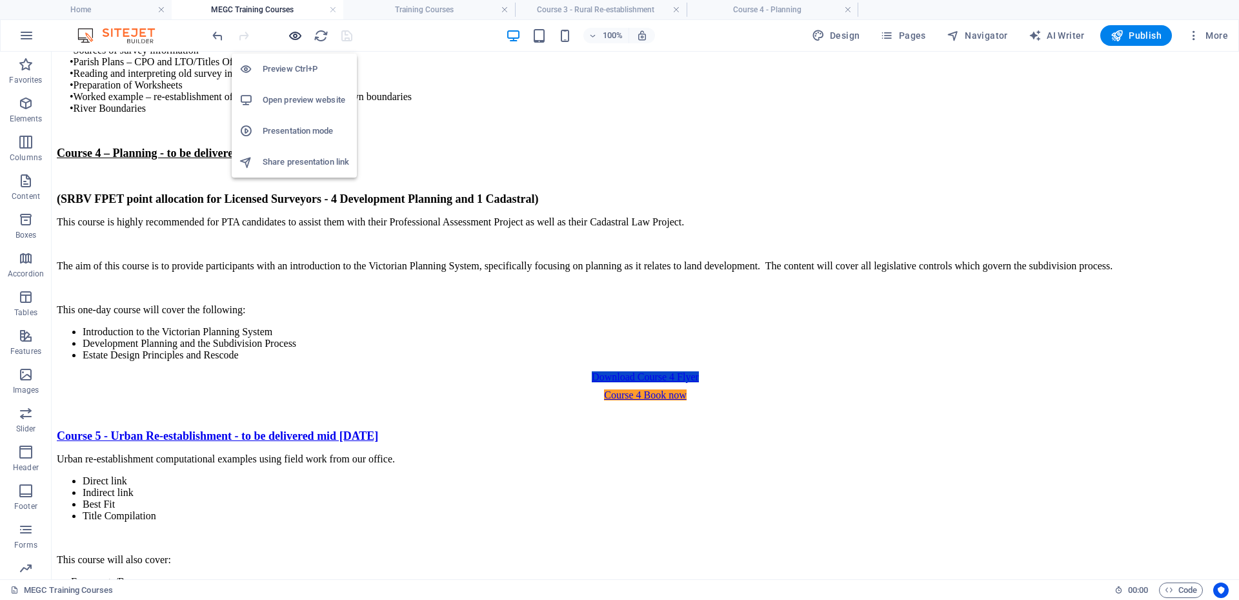
click at [293, 37] on icon "button" at bounding box center [295, 35] width 15 height 15
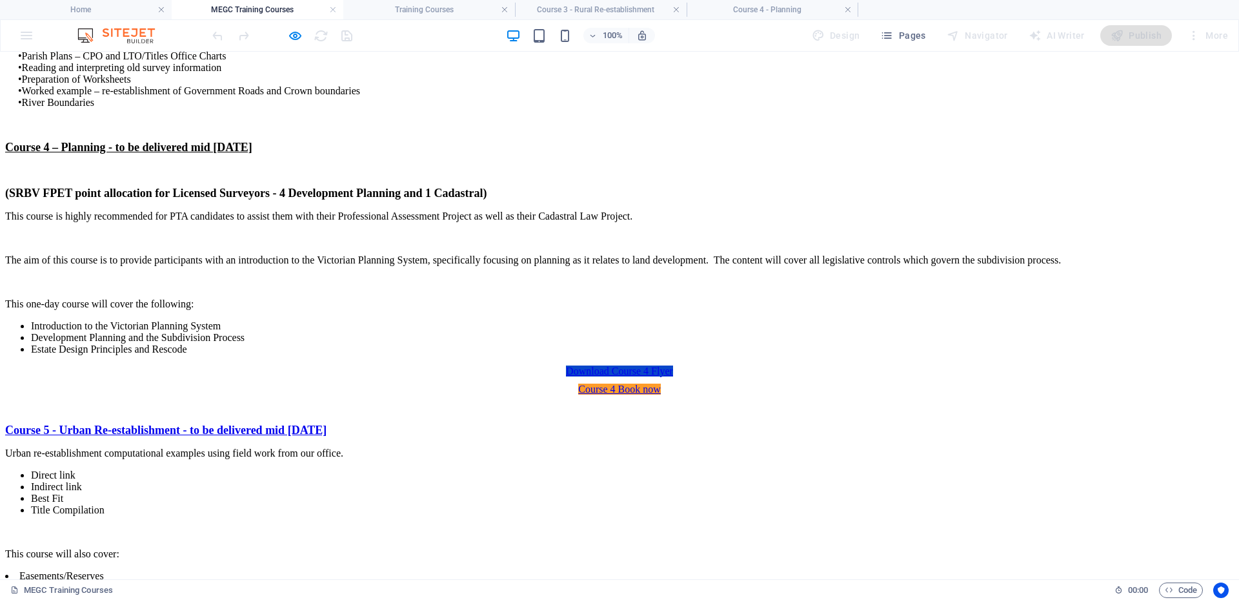
click at [327, 423] on span "Course 5 - Urban Re-establishment - to be delivered mid [DATE]" at bounding box center [165, 429] width 321 height 13
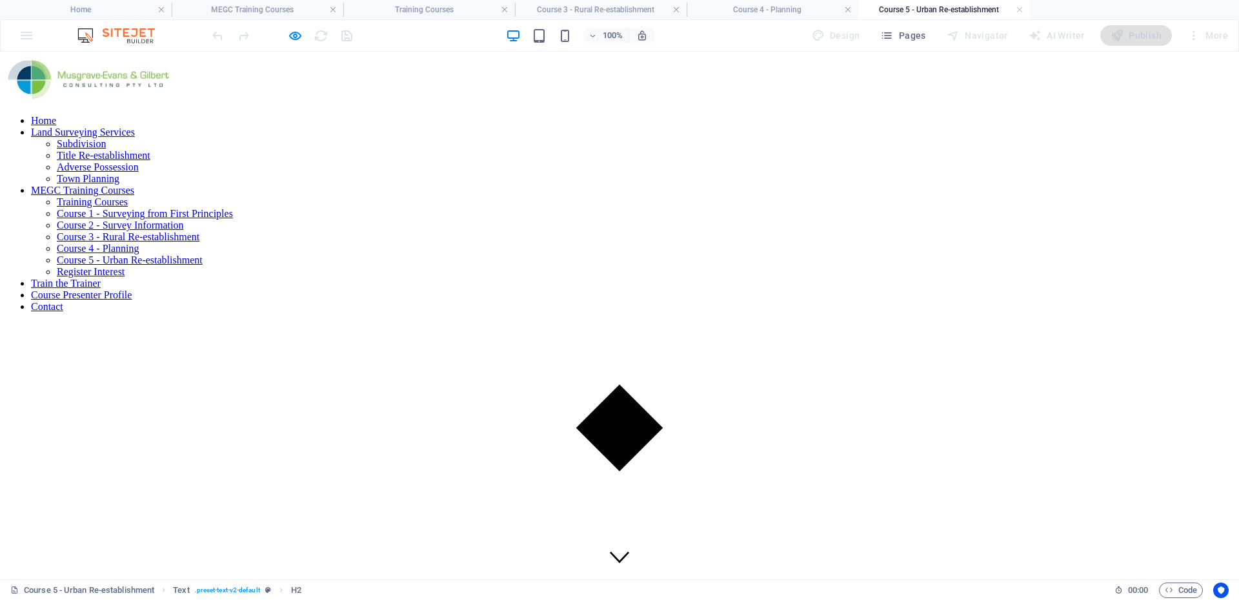
scroll to position [0, 0]
click at [298, 38] on icon "button" at bounding box center [295, 35] width 15 height 15
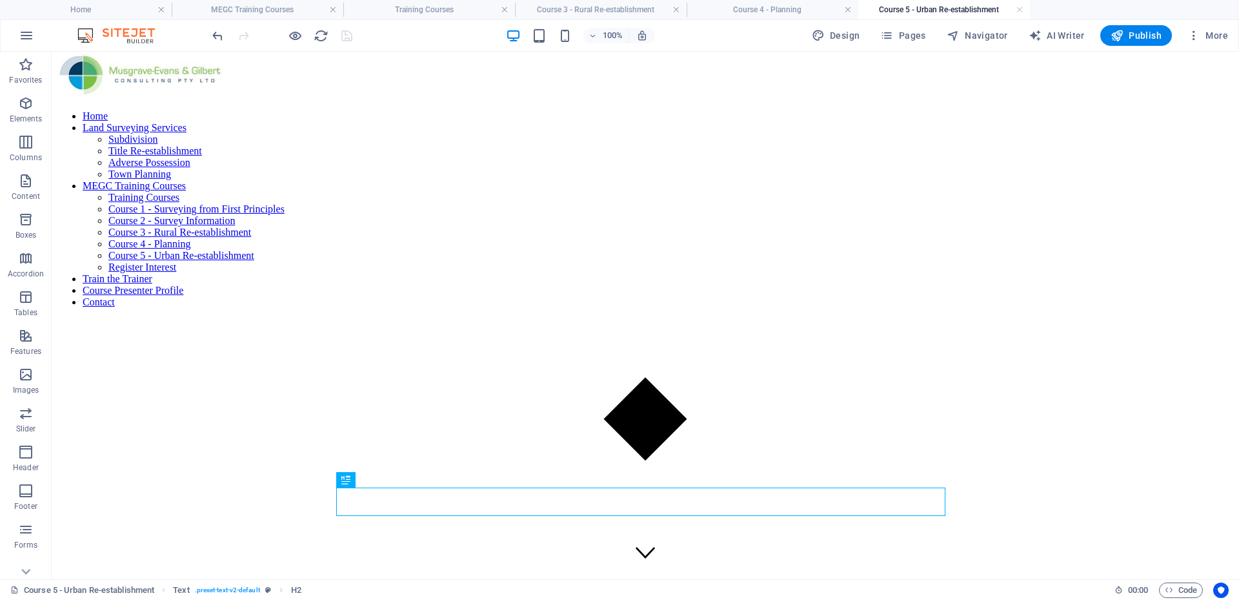
scroll to position [129, 0]
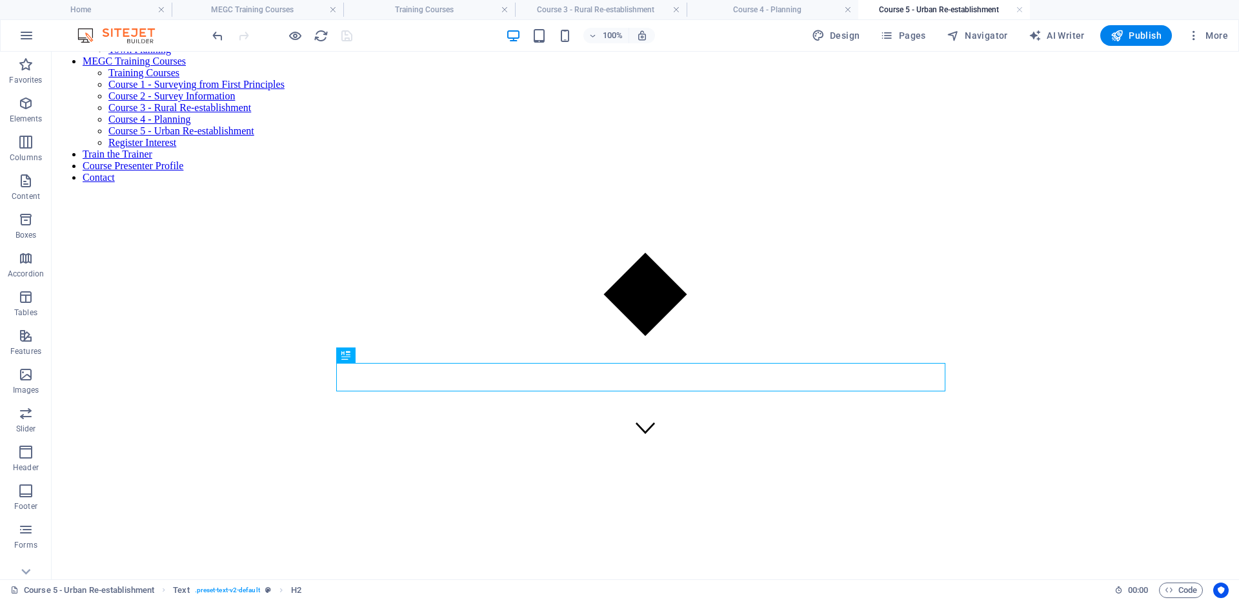
click at [270, 20] on div "100% Design Pages Navigator AI Writer Publish More" at bounding box center [620, 35] width 1238 height 31
click at [270, 13] on h4 "MEGC Training Courses" at bounding box center [258, 10] width 172 height 14
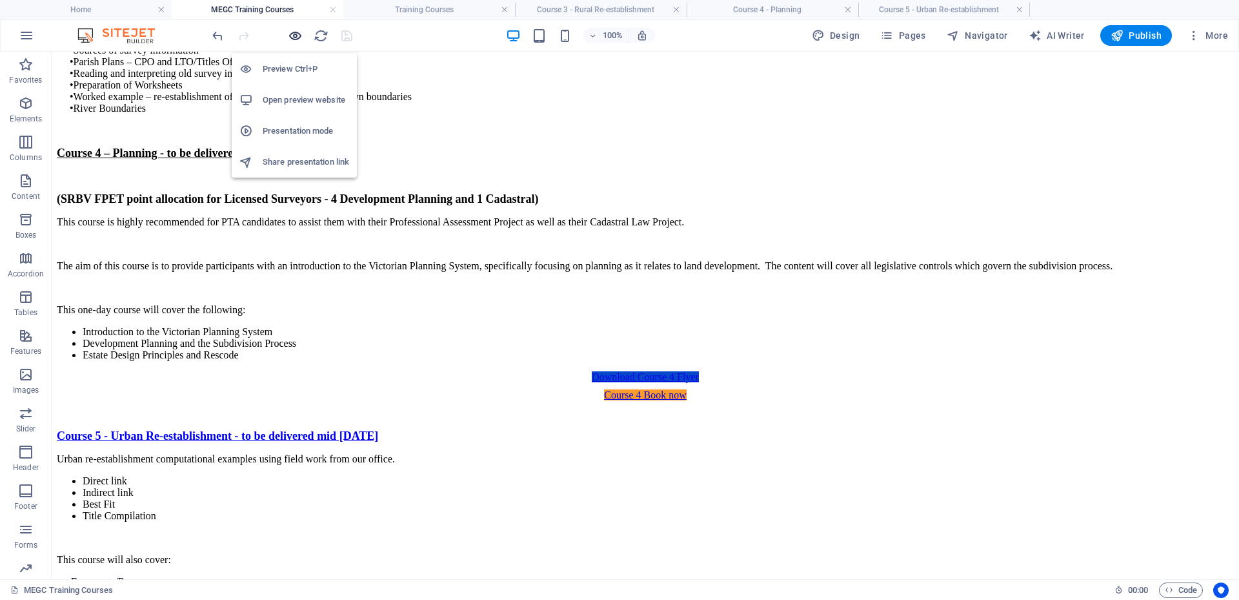
drag, startPoint x: 298, startPoint y: 41, endPoint x: 360, endPoint y: 70, distance: 68.1
click at [298, 41] on icon "button" at bounding box center [295, 35] width 15 height 15
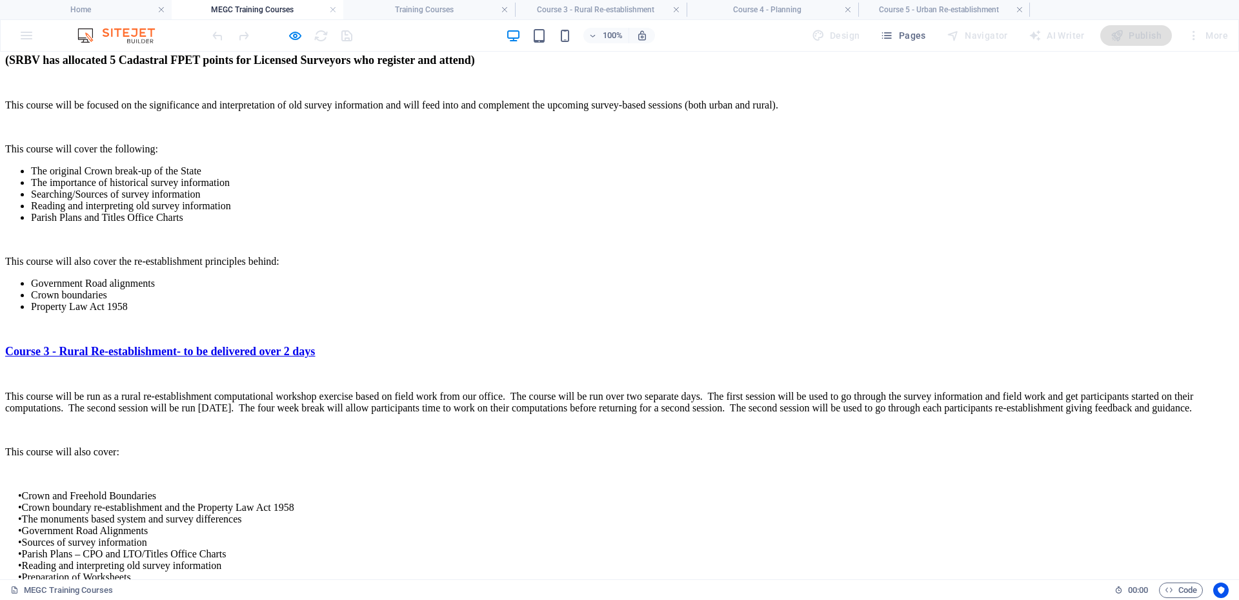
scroll to position [1642, 0]
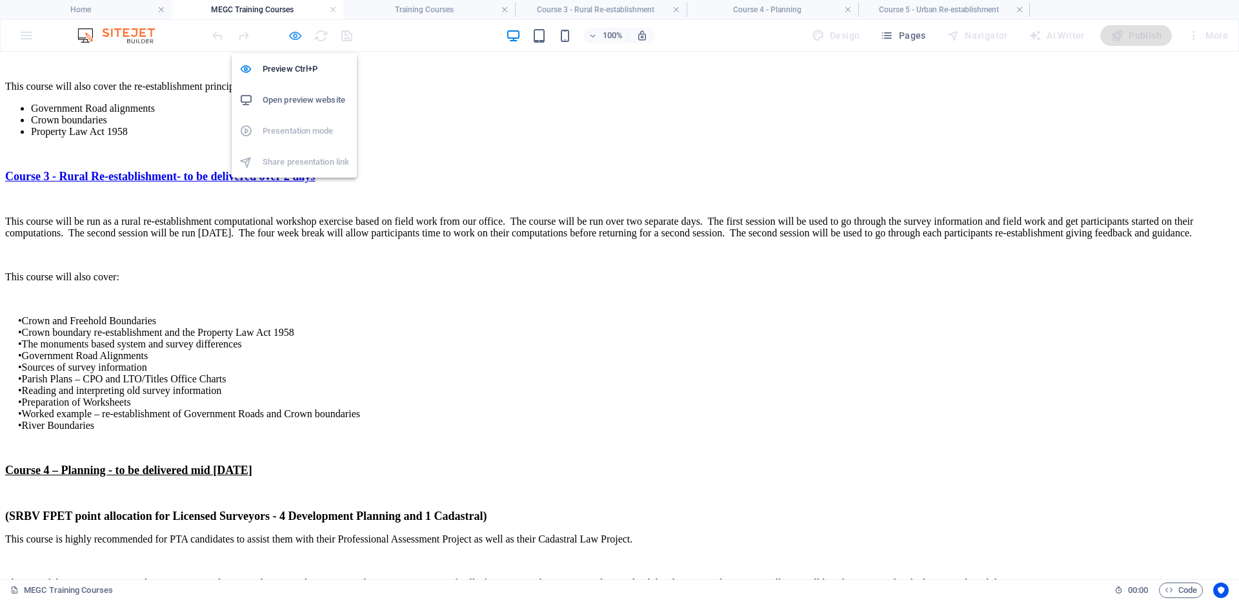
drag, startPoint x: 293, startPoint y: 35, endPoint x: 357, endPoint y: 71, distance: 73.4
click at [293, 35] on icon "button" at bounding box center [295, 35] width 15 height 15
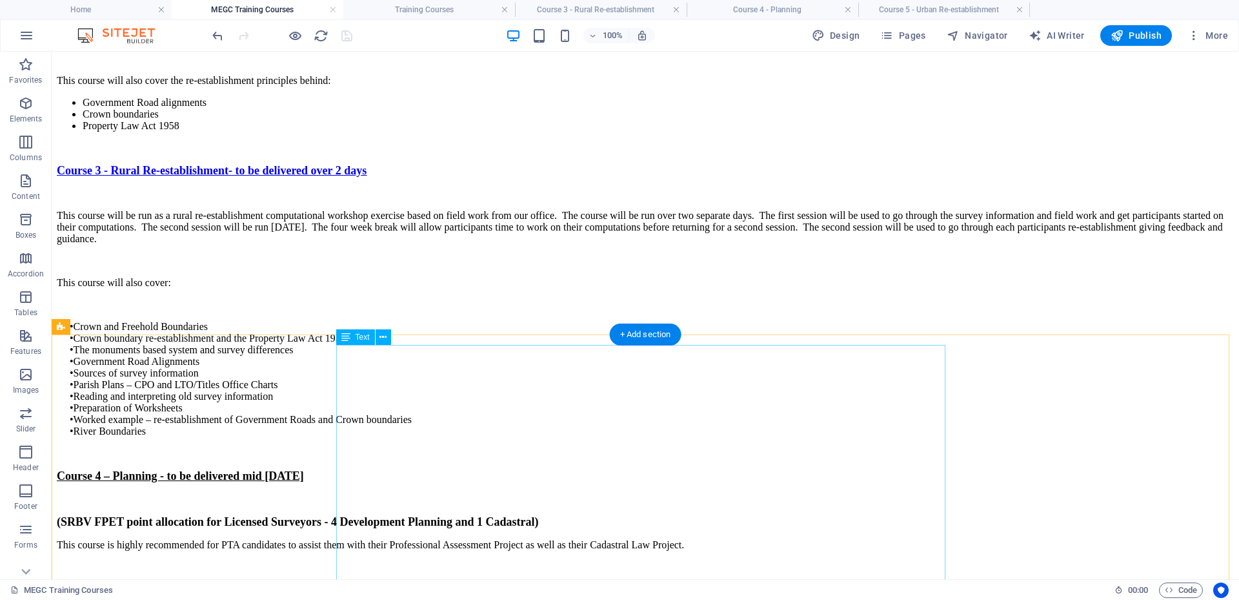
click at [648, 469] on div "Course 4 – Planning - to be delivered mid [DATE] (SRBV FPET point allocation fo…" at bounding box center [645, 576] width 1177 height 214
click at [677, 469] on div "Course 4 – Planning - to be delivered mid [DATE] (SRBV FPET point allocation fo…" at bounding box center [645, 576] width 1177 height 214
click at [676, 469] on div "Course 4 – Planning - to be delivered mid [DATE] (SRBV FPET point allocation fo…" at bounding box center [645, 576] width 1177 height 214
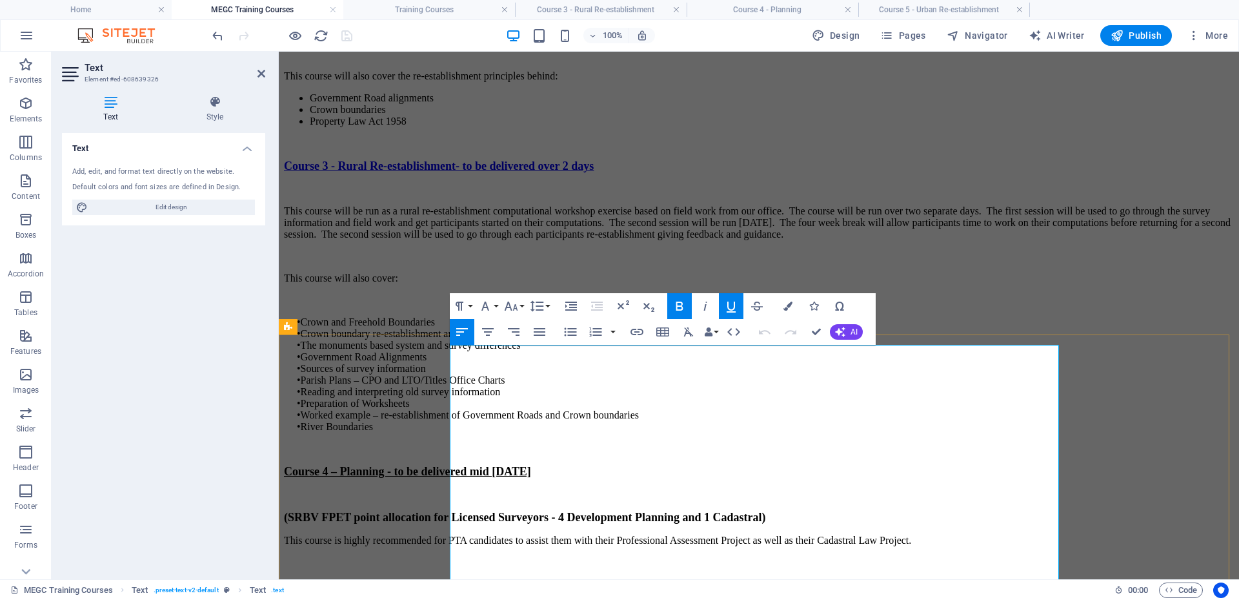
drag, startPoint x: 778, startPoint y: 358, endPoint x: 452, endPoint y: 352, distance: 326.7
click at [452, 465] on p "Course 4 – Planning - to be delivered mid [DATE]" at bounding box center [759, 472] width 950 height 14
click at [638, 332] on icon "button" at bounding box center [637, 332] width 13 height 6
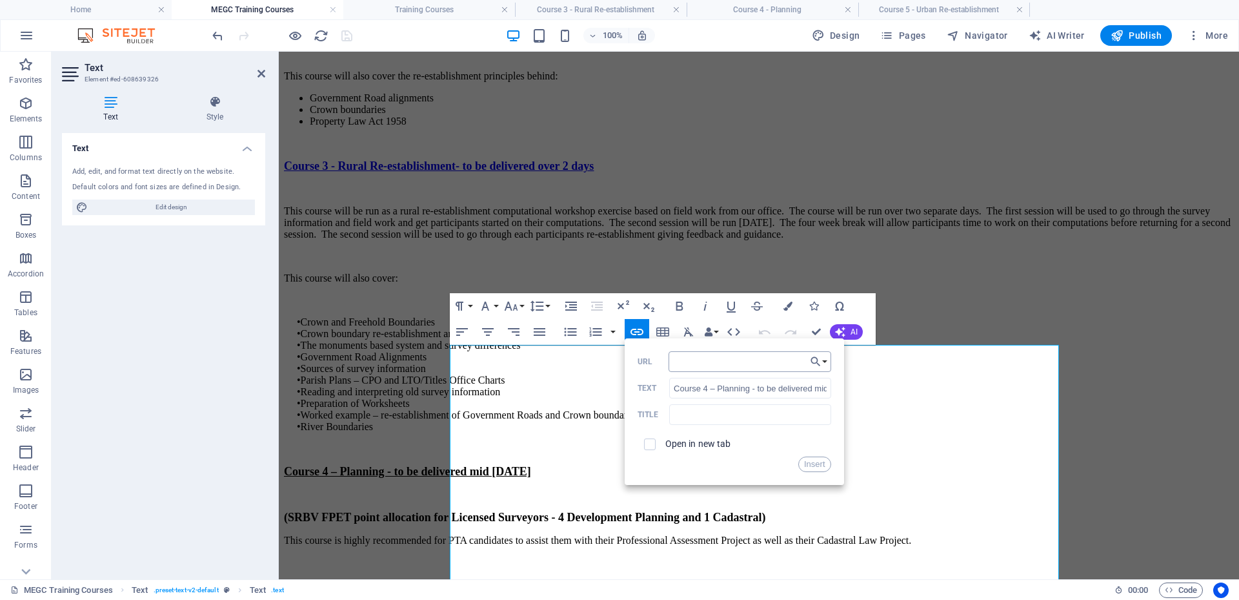
drag, startPoint x: 754, startPoint y: 365, endPoint x: 797, endPoint y: 365, distance: 42.6
click at [754, 365] on input "URL" at bounding box center [750, 361] width 163 height 21
click at [822, 360] on button "Choose Link" at bounding box center [819, 361] width 25 height 21
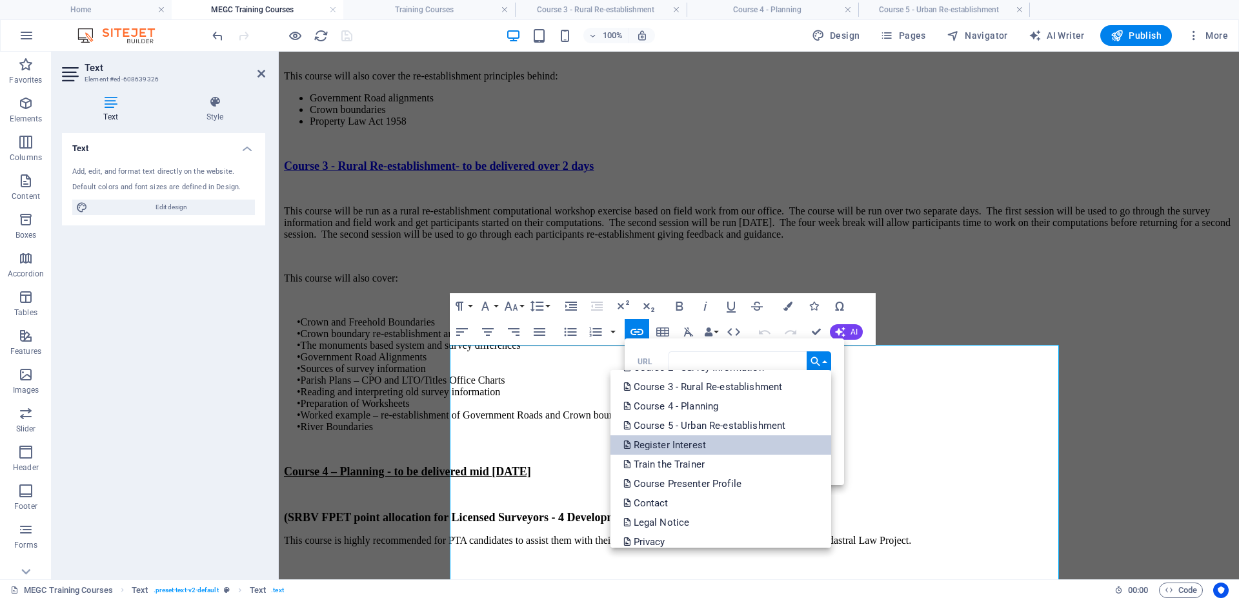
scroll to position [194, 0]
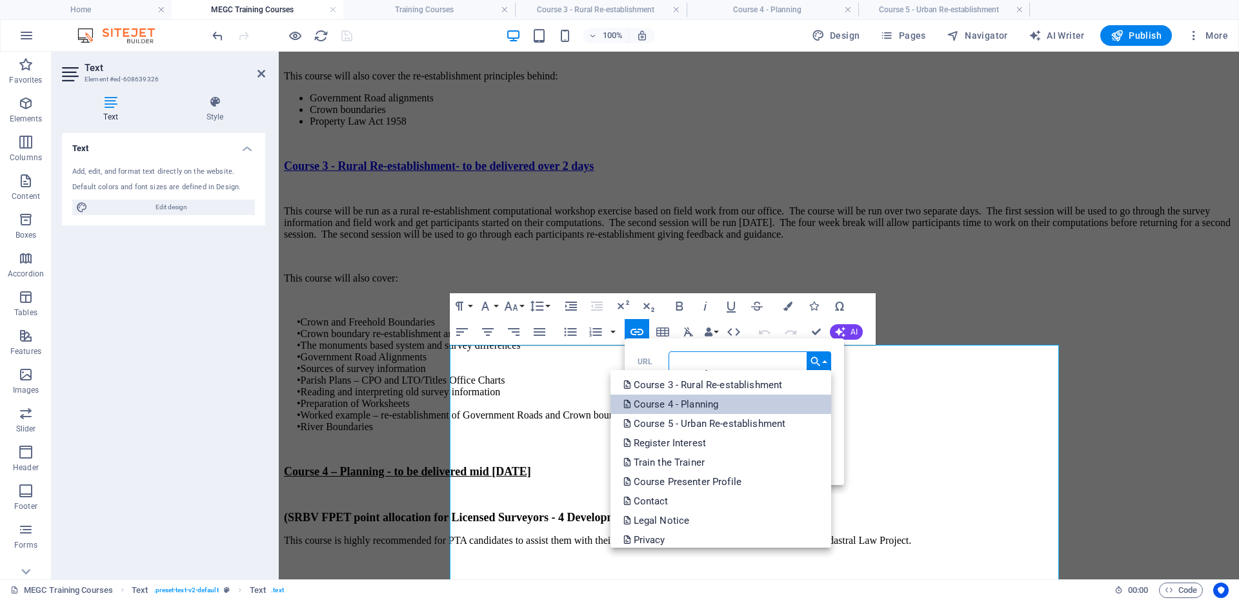
click at [729, 405] on link "Course 4 - Planning" at bounding box center [721, 403] width 221 height 19
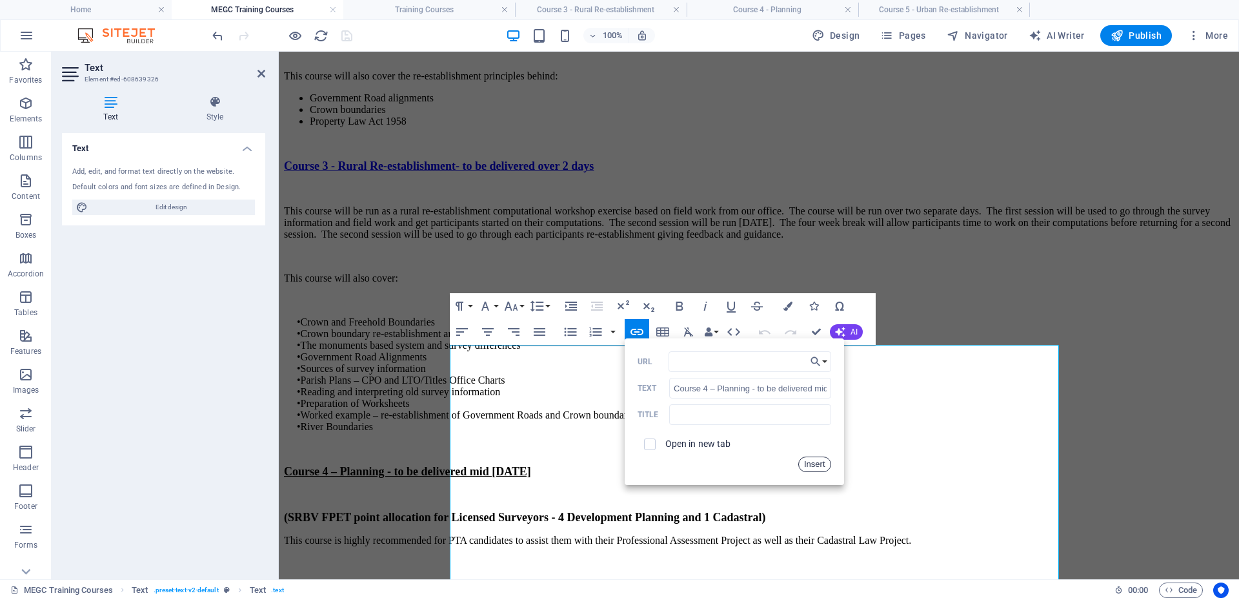
click at [814, 459] on button "Insert" at bounding box center [815, 463] width 33 height 15
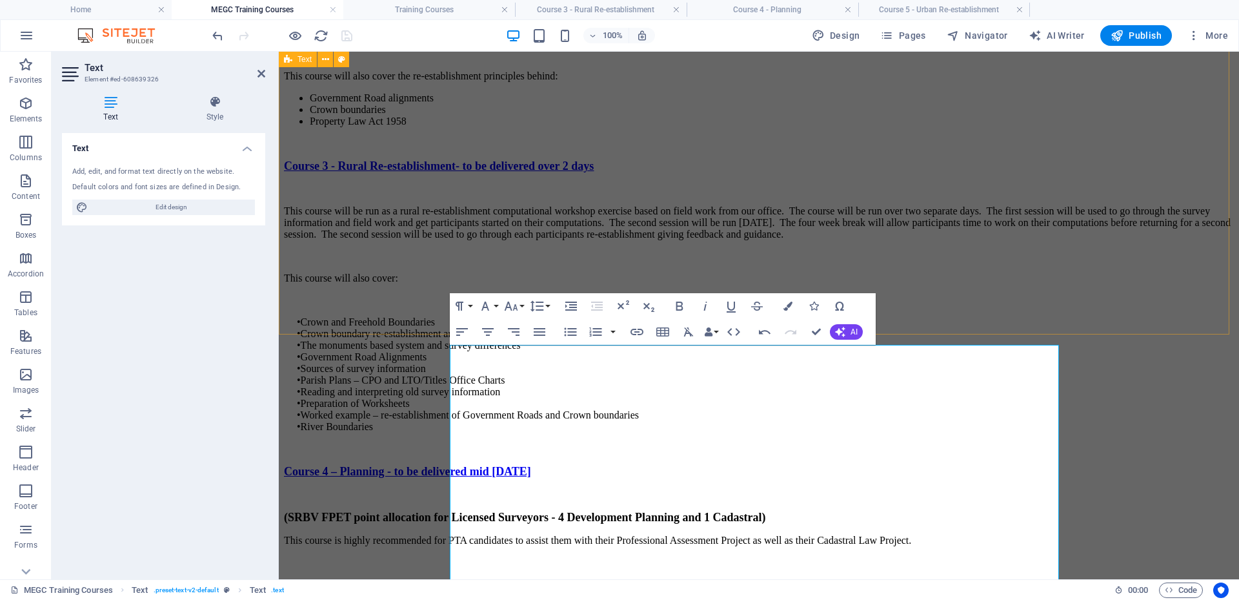
click at [405, 247] on div "Course 2 - Survey Information (SRBV has allocated 5 Cadastral FPET points for L…" at bounding box center [759, 138] width 950 height 632
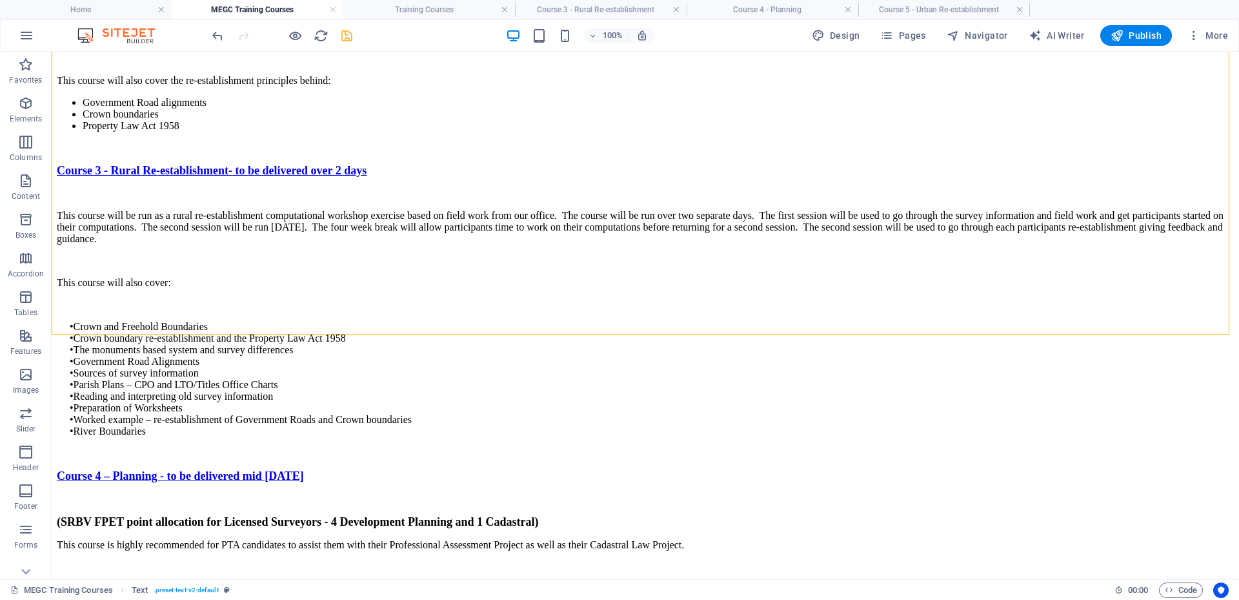
click at [338, 36] on div at bounding box center [282, 35] width 145 height 21
click at [341, 36] on icon "save" at bounding box center [347, 35] width 15 height 15
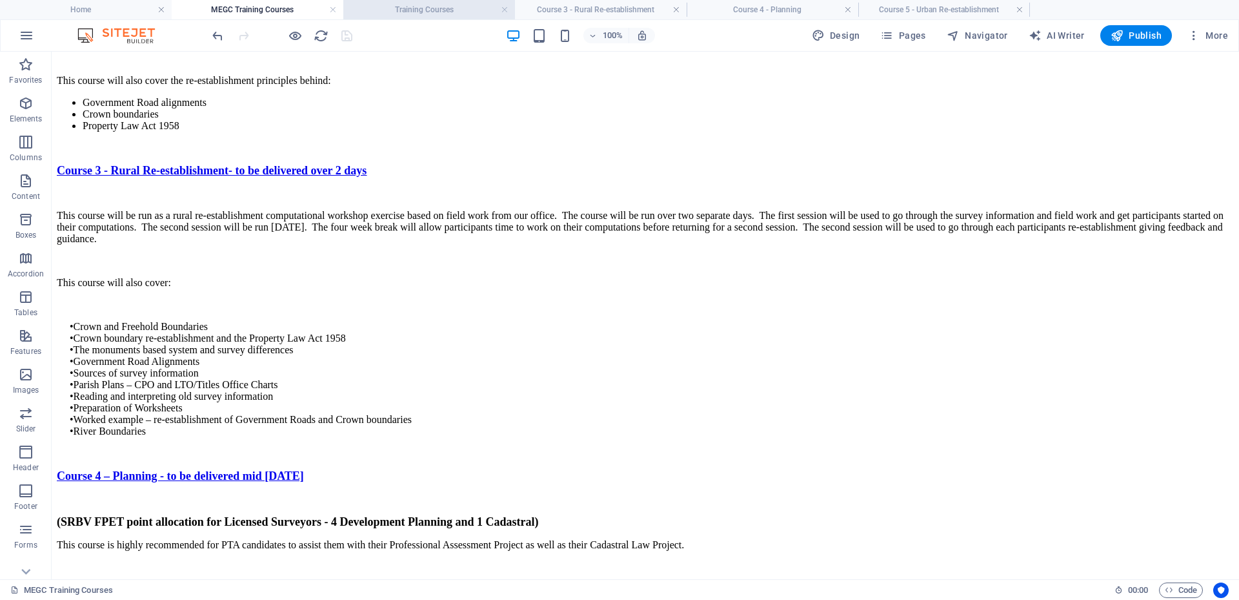
click at [387, 14] on h4 "Training Courses" at bounding box center [429, 10] width 172 height 14
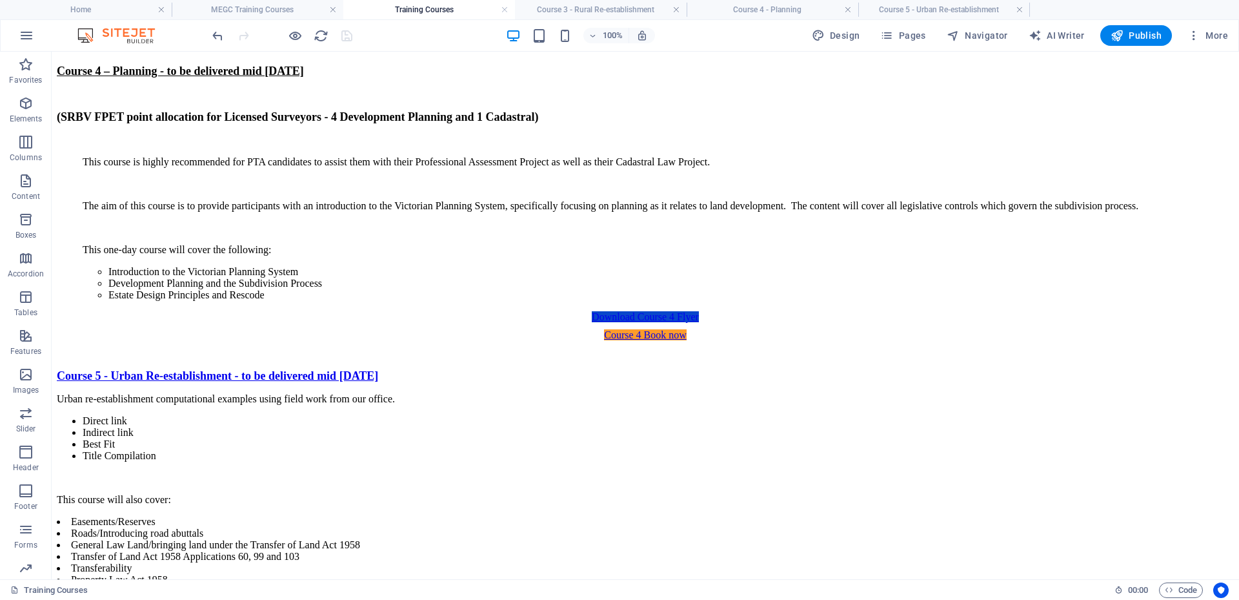
scroll to position [0, 0]
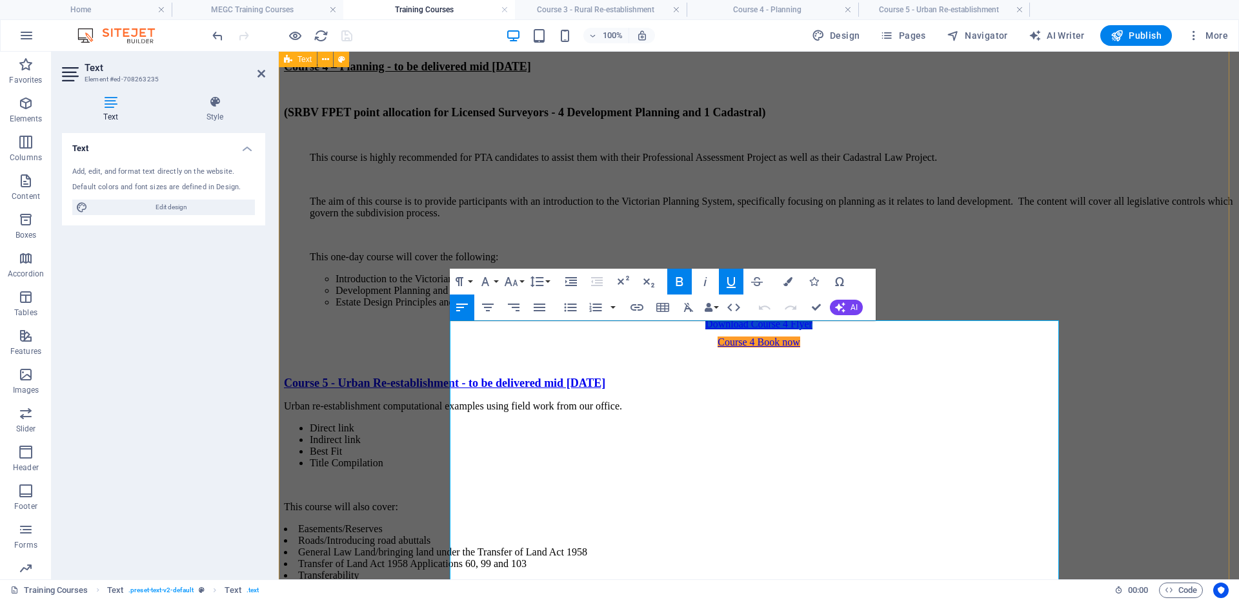
click at [347, 263] on div "Course 4 – Planning - to be delivered mid [DATE] (SRBV FPET point allocation fo…" at bounding box center [759, 500] width 950 height 881
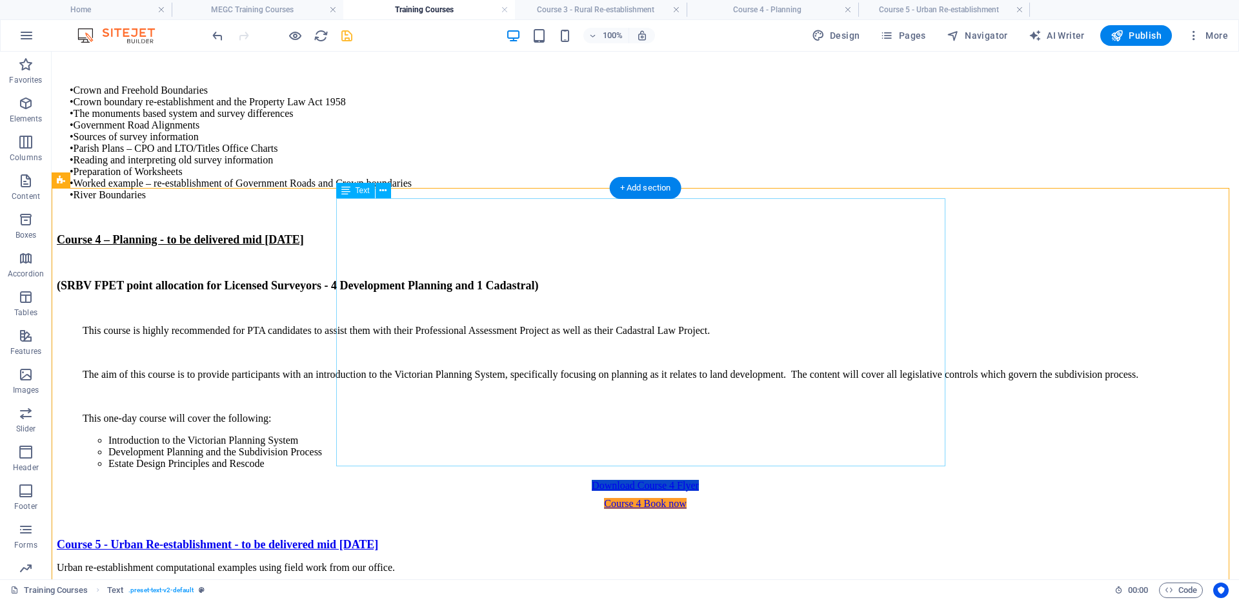
scroll to position [1788, 0]
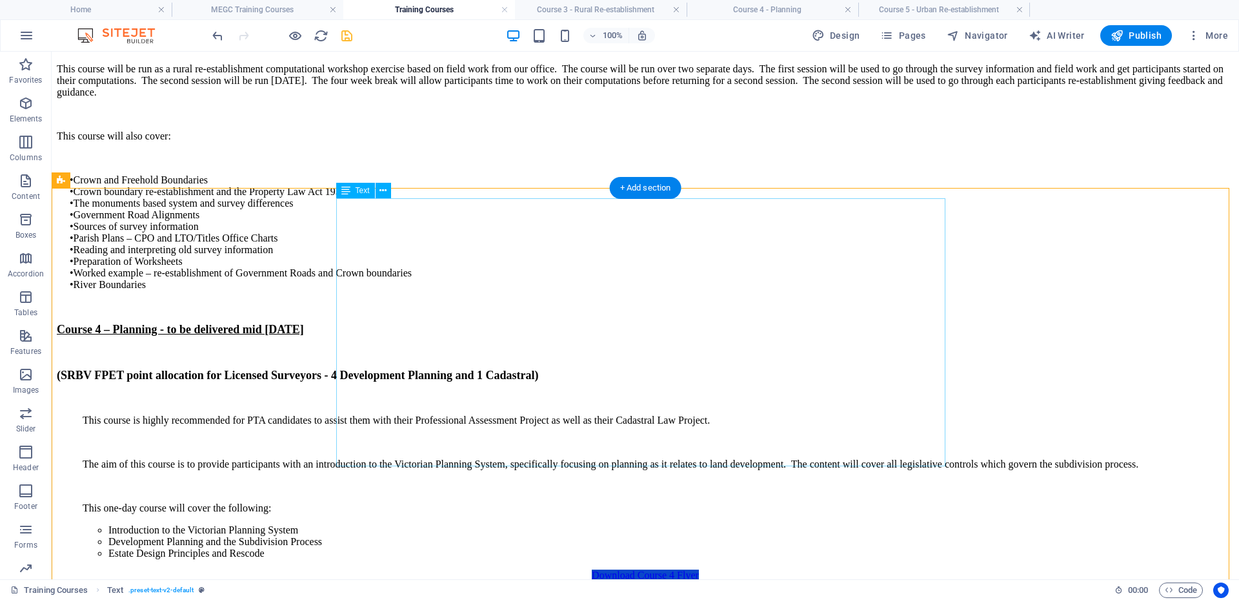
click at [419, 323] on div "Course 4 – Planning - to be delivered mid [DATE] (SRBV FPET point allocation fo…" at bounding box center [645, 441] width 1177 height 236
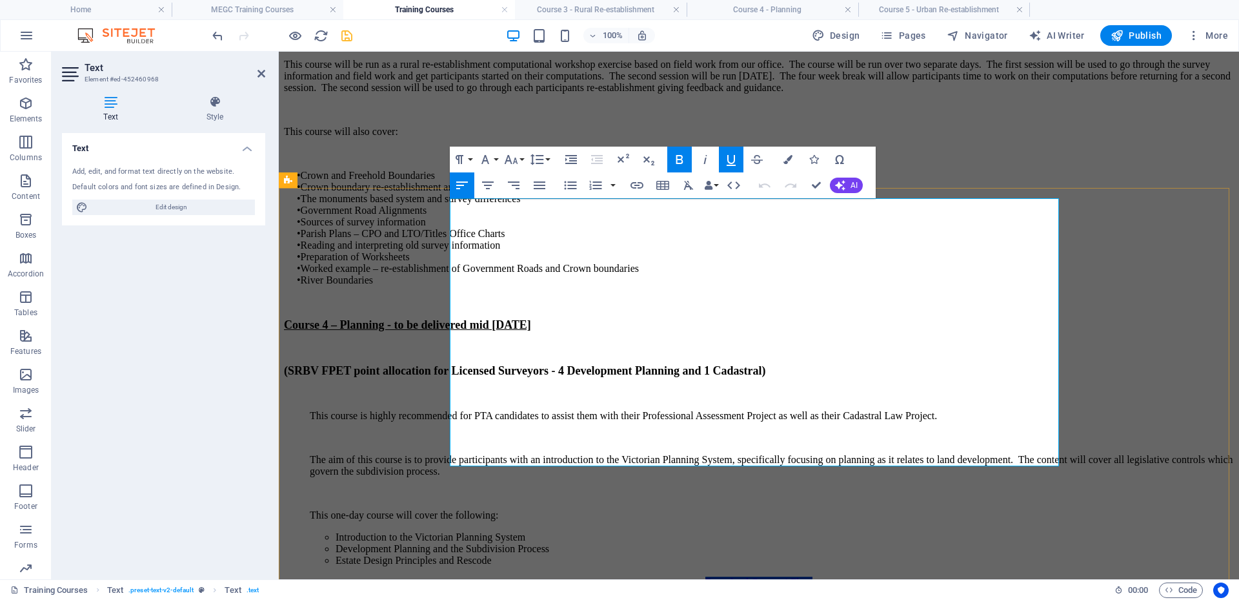
drag, startPoint x: 778, startPoint y: 207, endPoint x: 452, endPoint y: 211, distance: 326.7
click at [452, 318] on p "Course 4 – Planning - to be delivered mid [DATE]" at bounding box center [759, 325] width 950 height 14
click at [635, 183] on icon "button" at bounding box center [637, 185] width 13 height 6
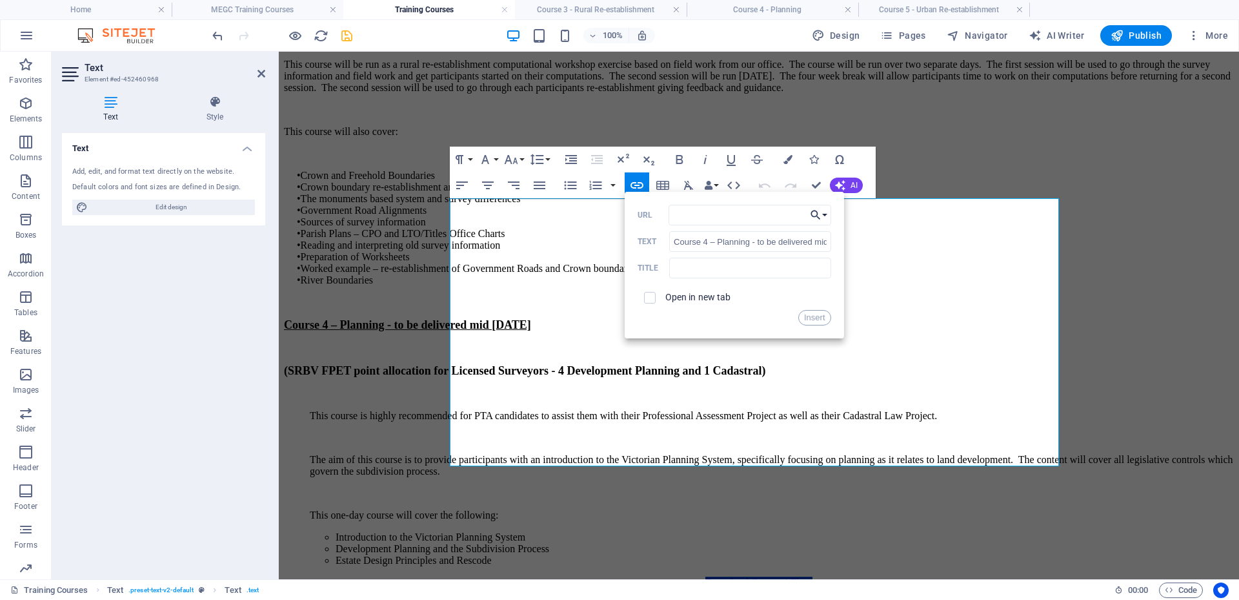
click at [820, 213] on icon "button" at bounding box center [815, 214] width 13 height 15
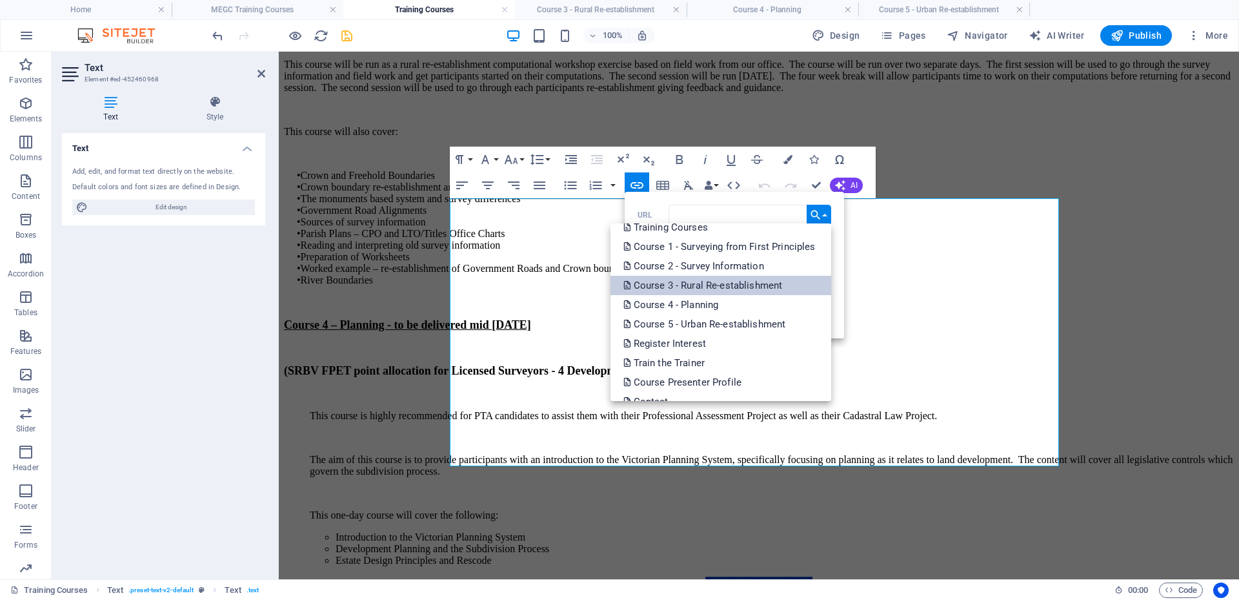
scroll to position [194, 0]
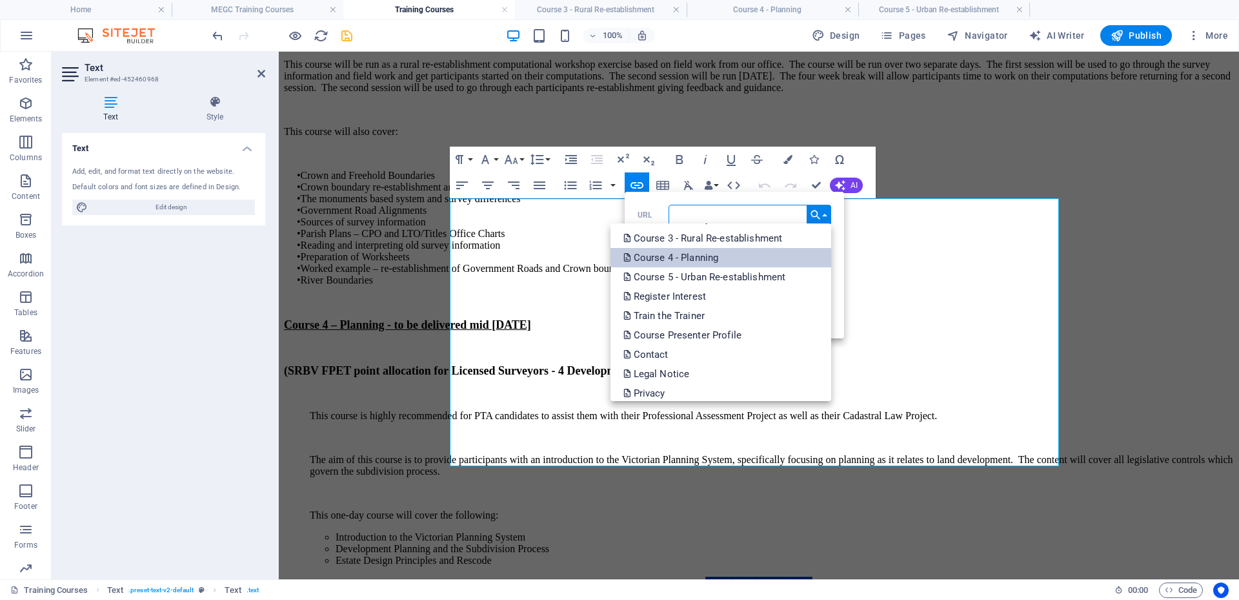
click at [717, 255] on p "Course 4 - Planning" at bounding box center [673, 257] width 98 height 19
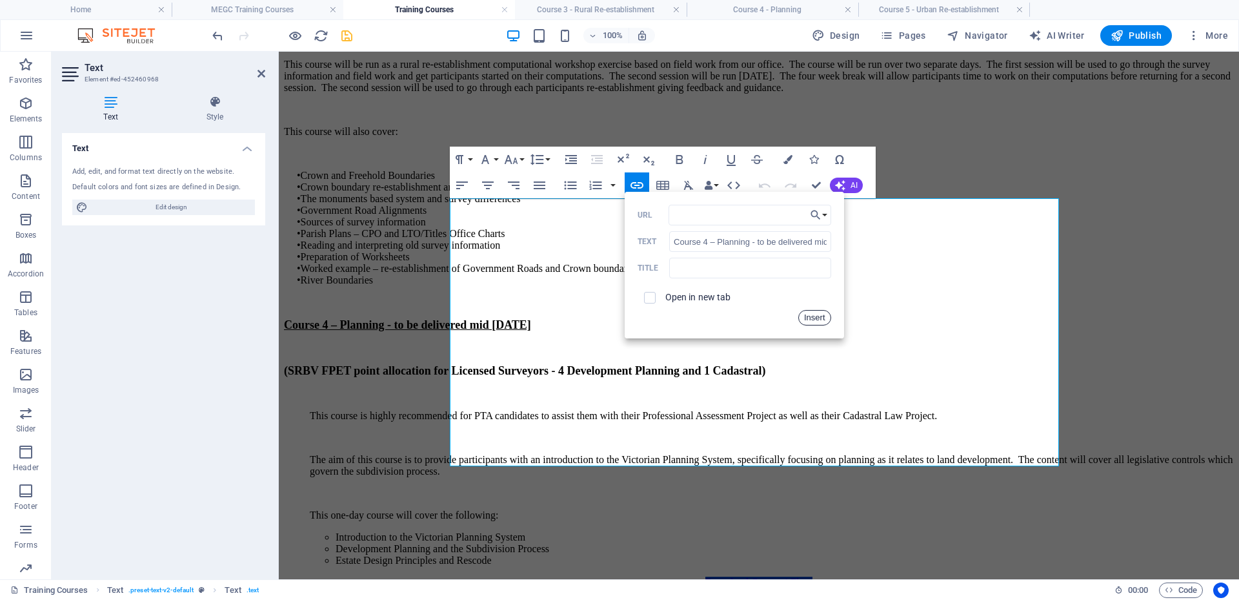
click at [809, 316] on button "Insert" at bounding box center [815, 317] width 33 height 15
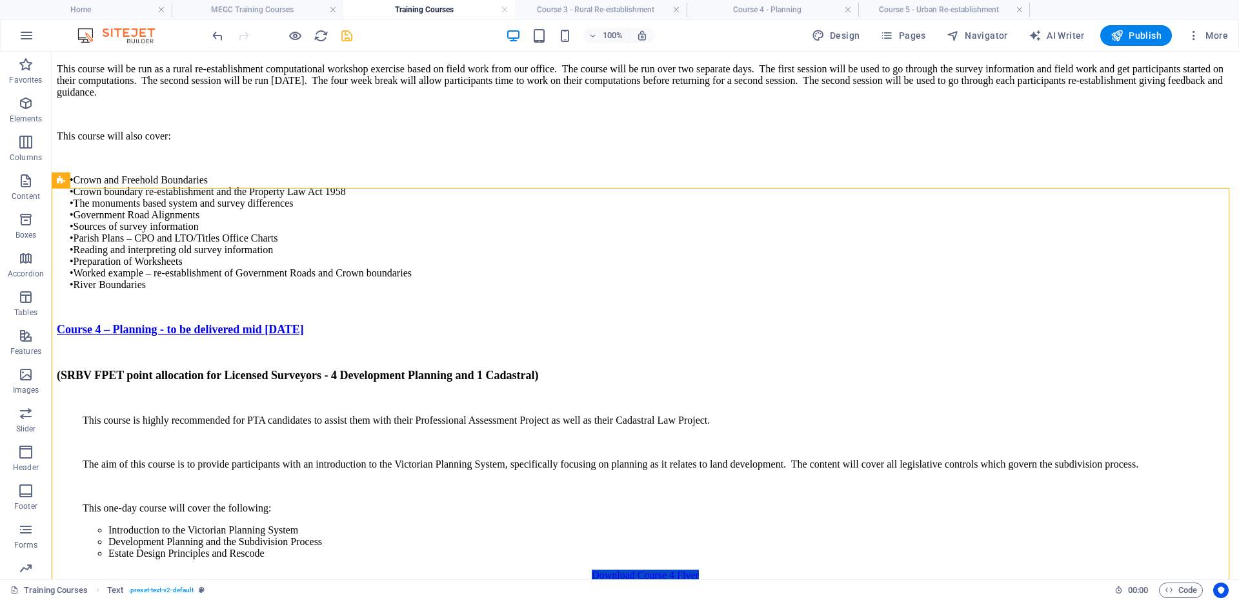
click at [343, 38] on icon "save" at bounding box center [347, 35] width 15 height 15
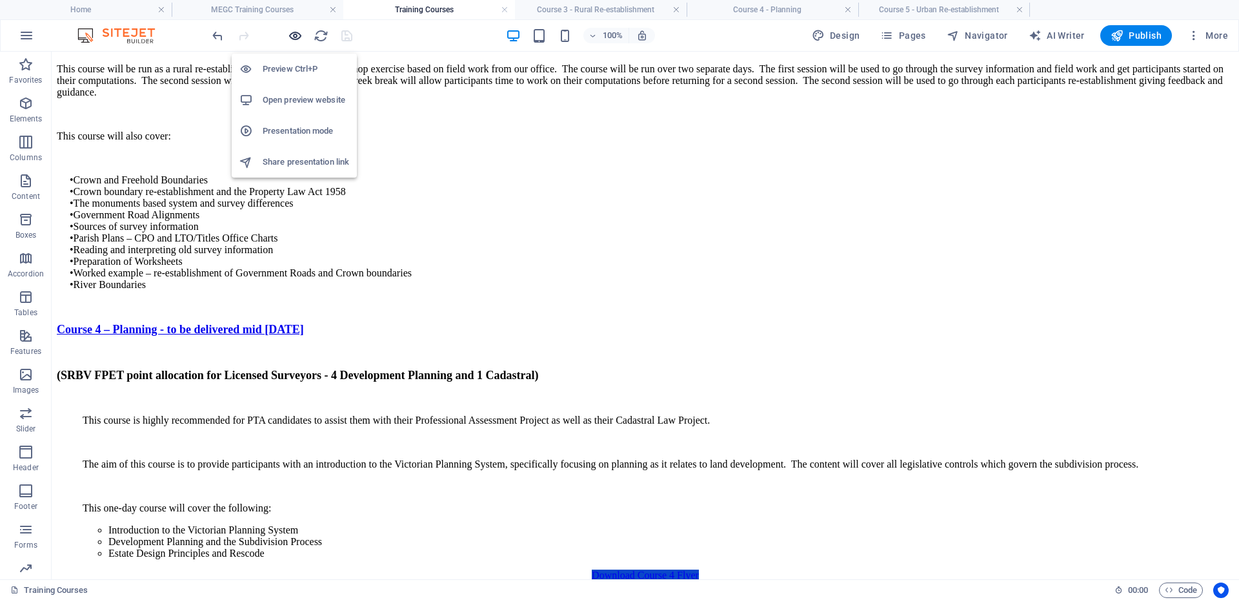
click at [288, 34] on icon "button" at bounding box center [295, 35] width 15 height 15
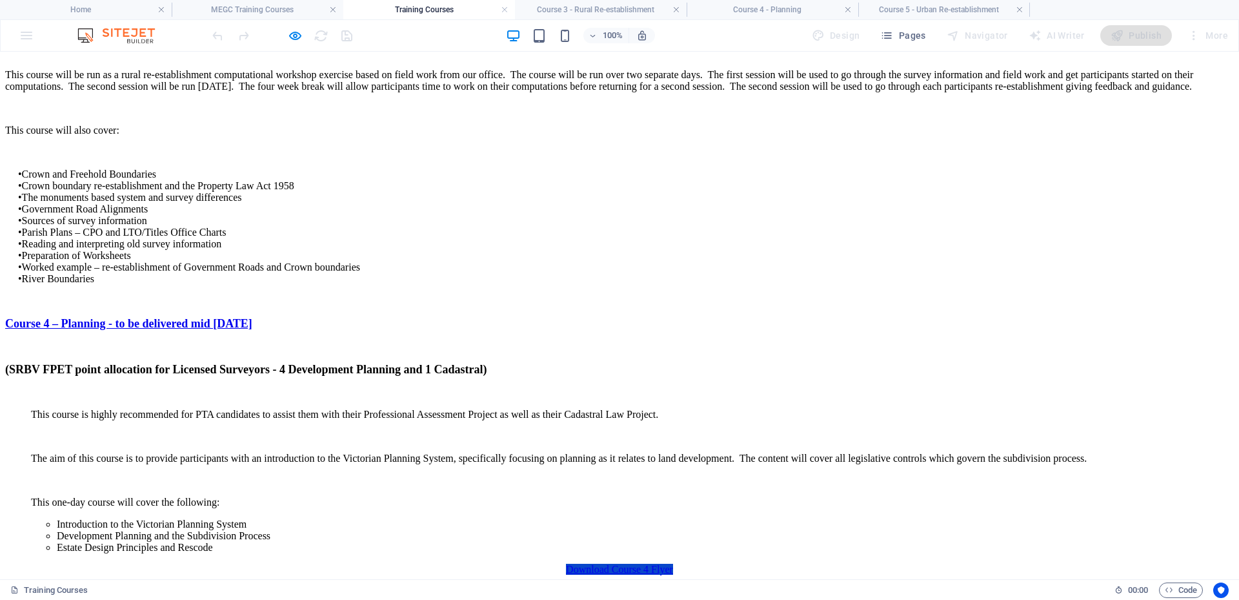
click at [252, 317] on span "Course 4 – Planning - to be delivered mid [DATE]" at bounding box center [128, 323] width 247 height 13
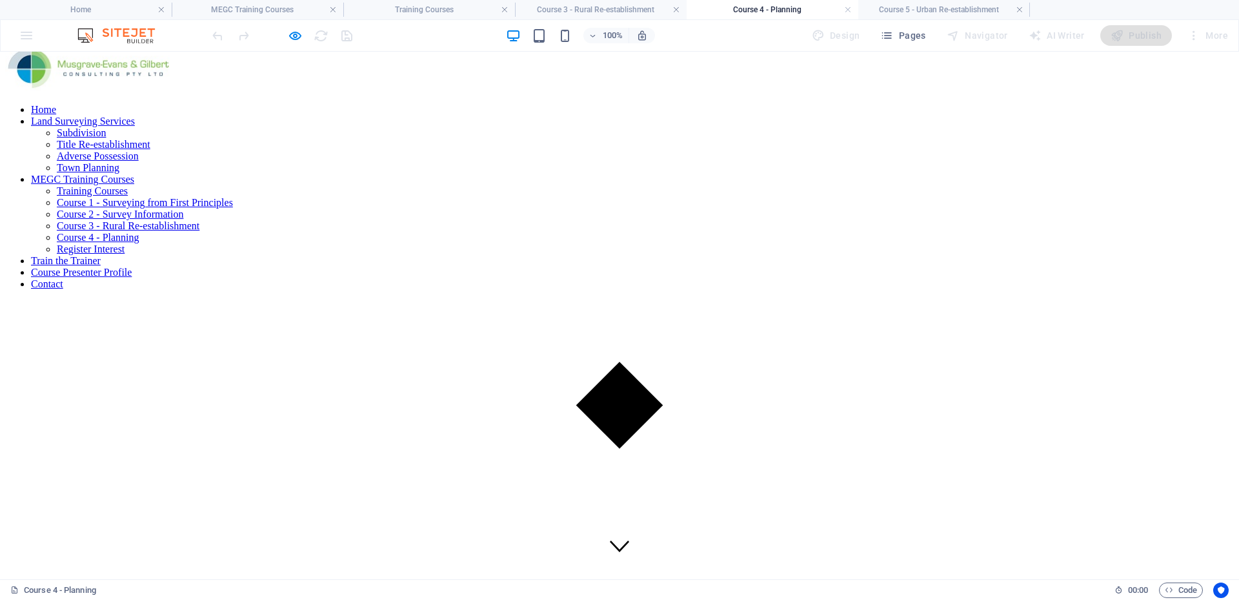
scroll to position [0, 0]
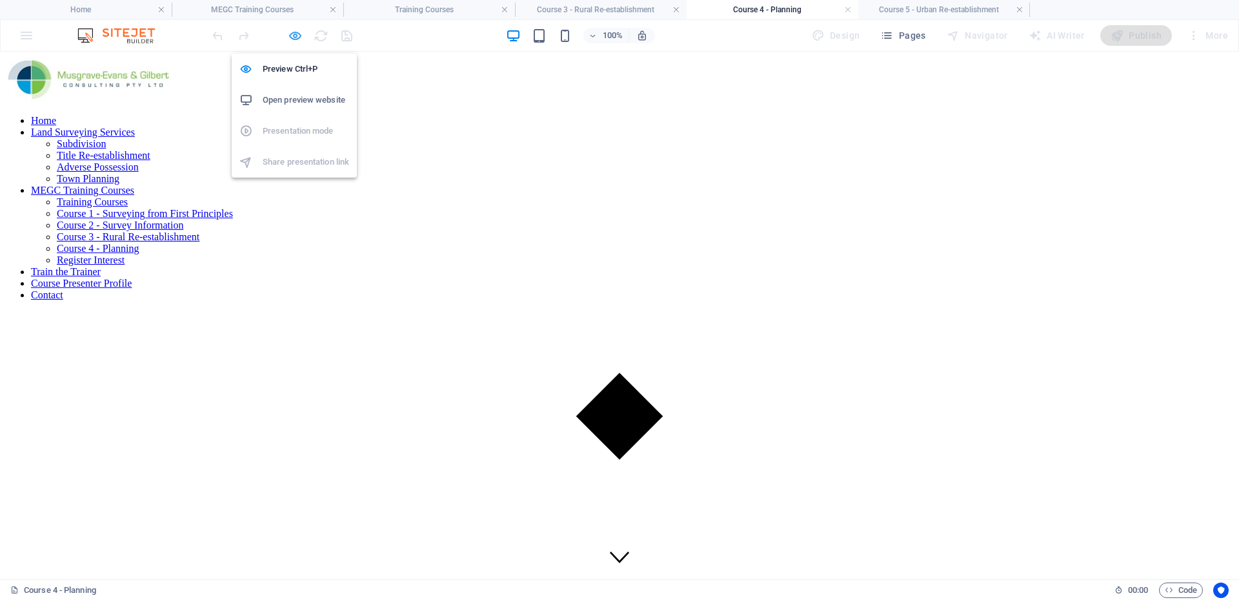
click at [298, 36] on icon "button" at bounding box center [295, 35] width 15 height 15
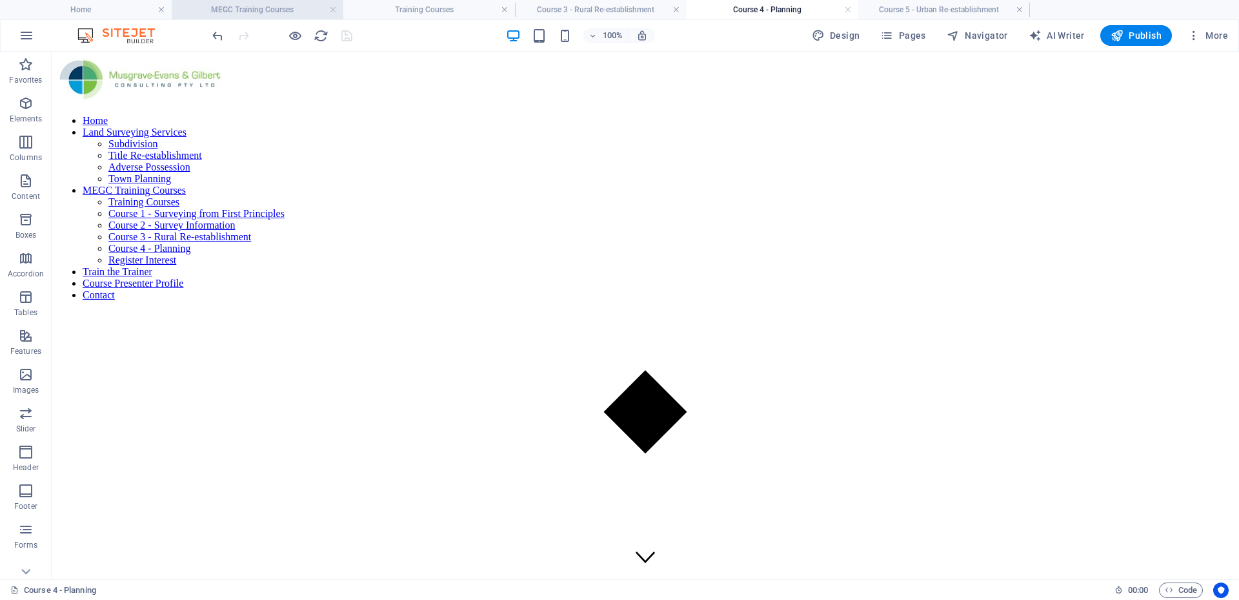
click at [261, 10] on h4 "MEGC Training Courses" at bounding box center [258, 10] width 172 height 14
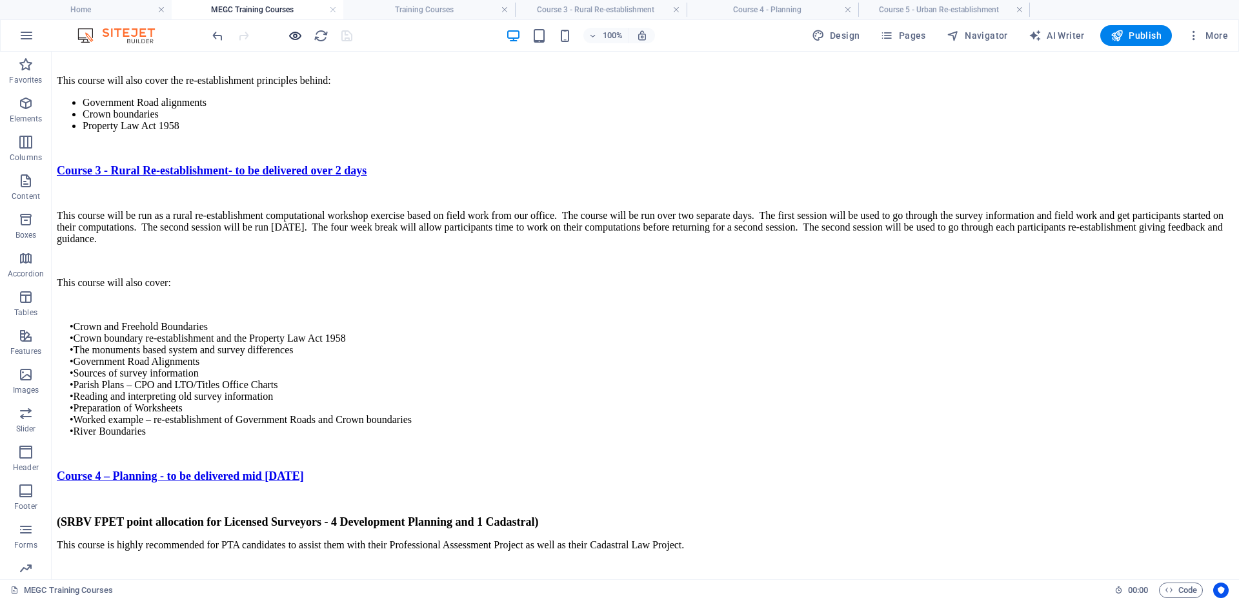
click at [291, 34] on icon "button" at bounding box center [295, 35] width 15 height 15
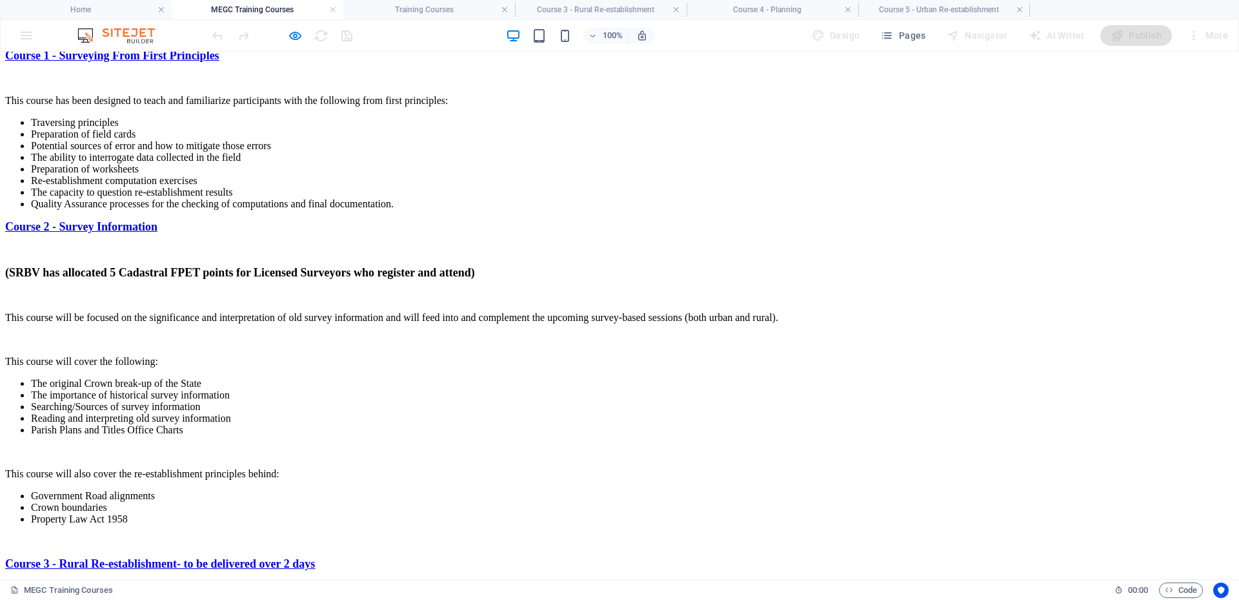
scroll to position [1190, 0]
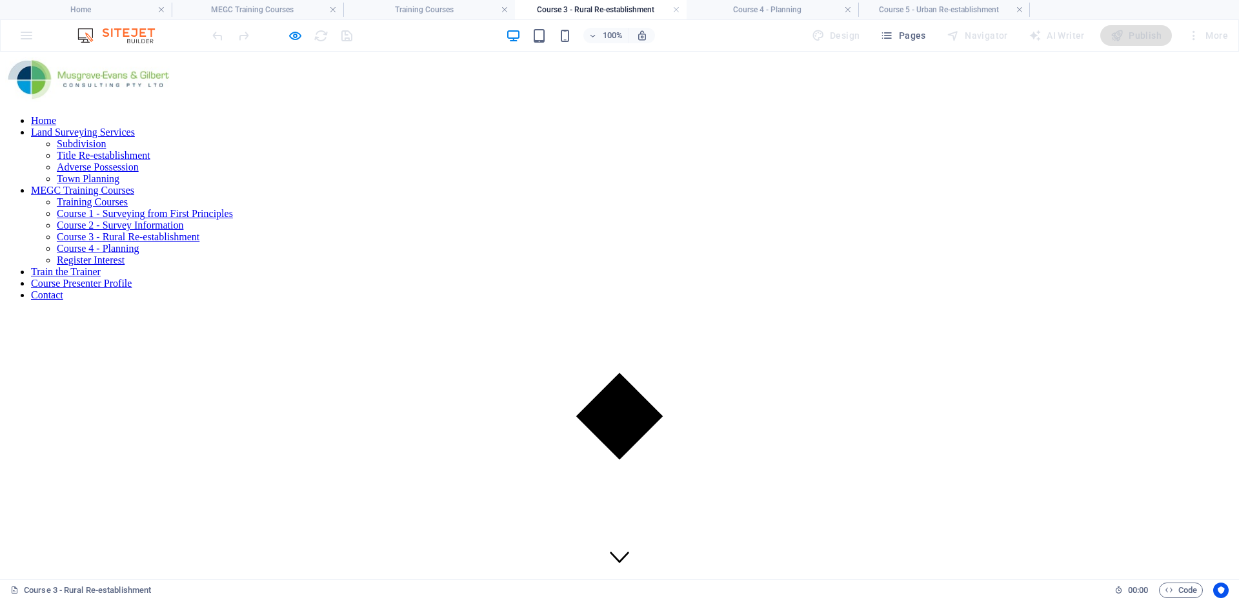
scroll to position [323, 0]
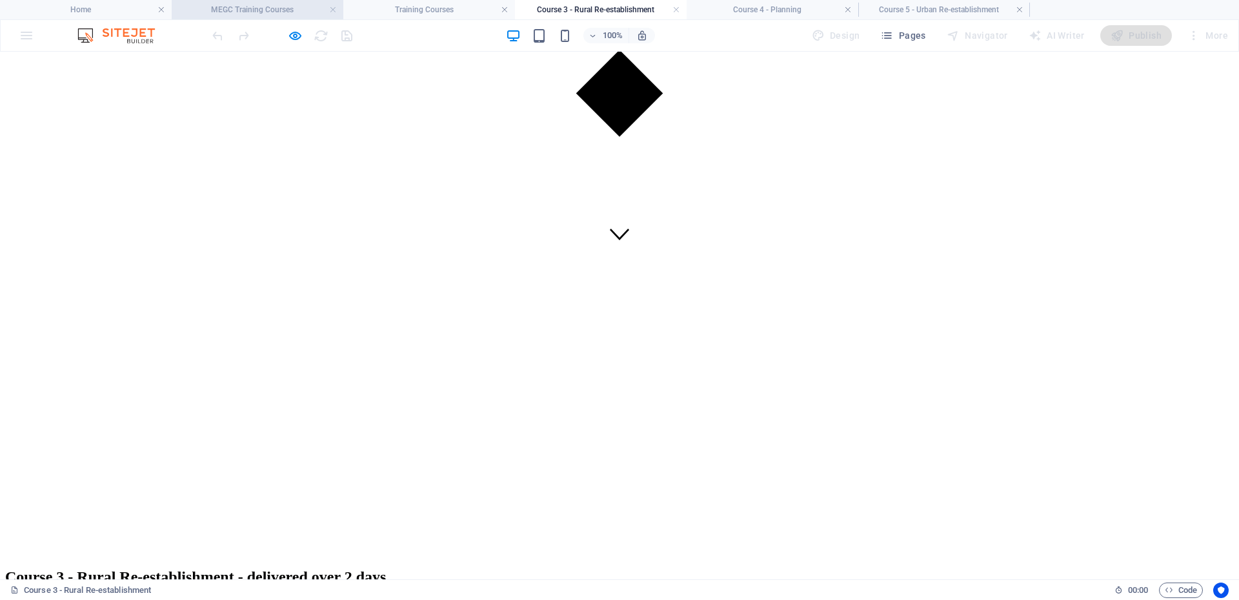
click at [251, 15] on h4 "MEGC Training Courses" at bounding box center [258, 10] width 172 height 14
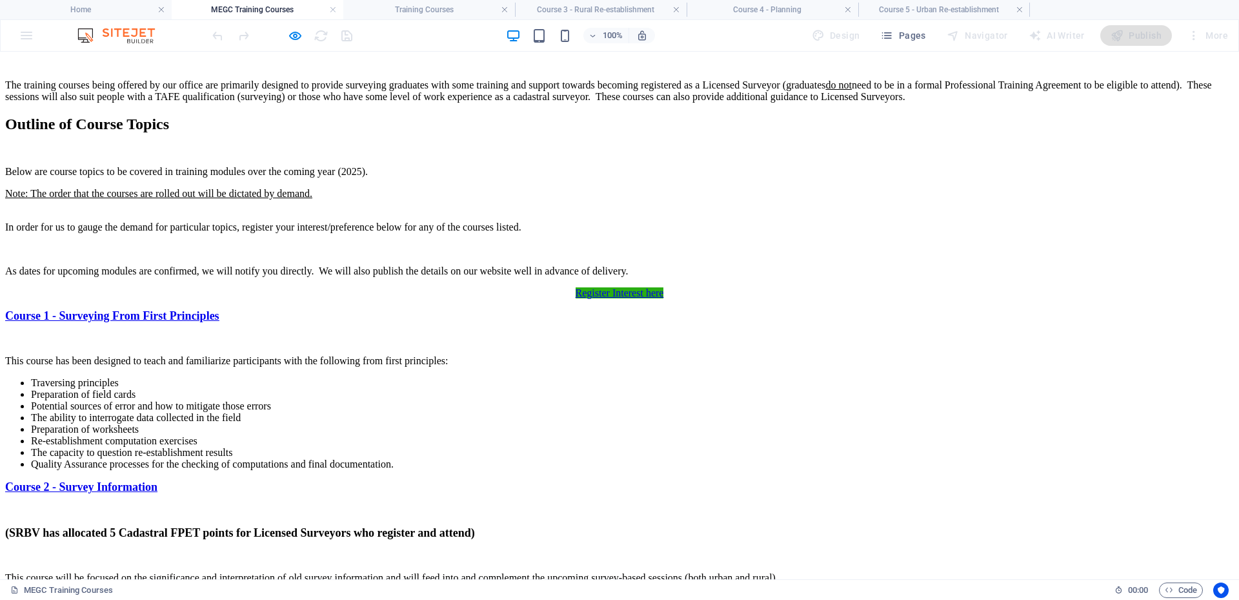
scroll to position [931, 0]
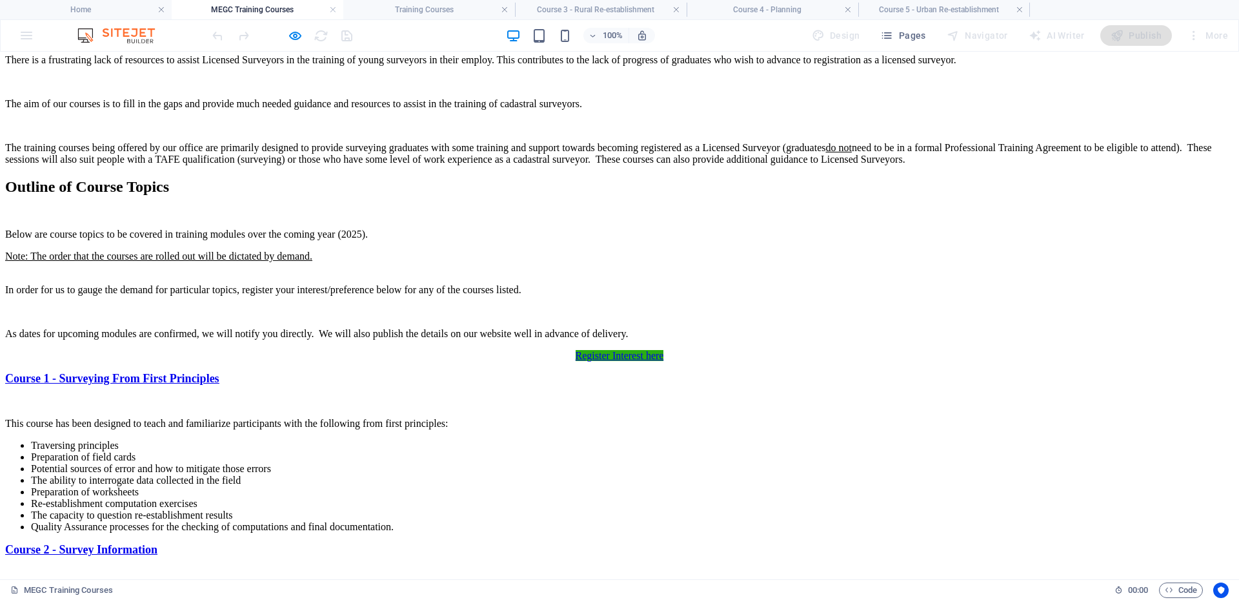
click at [158, 543] on span "Course 2 - Survey Information" at bounding box center [81, 549] width 152 height 13
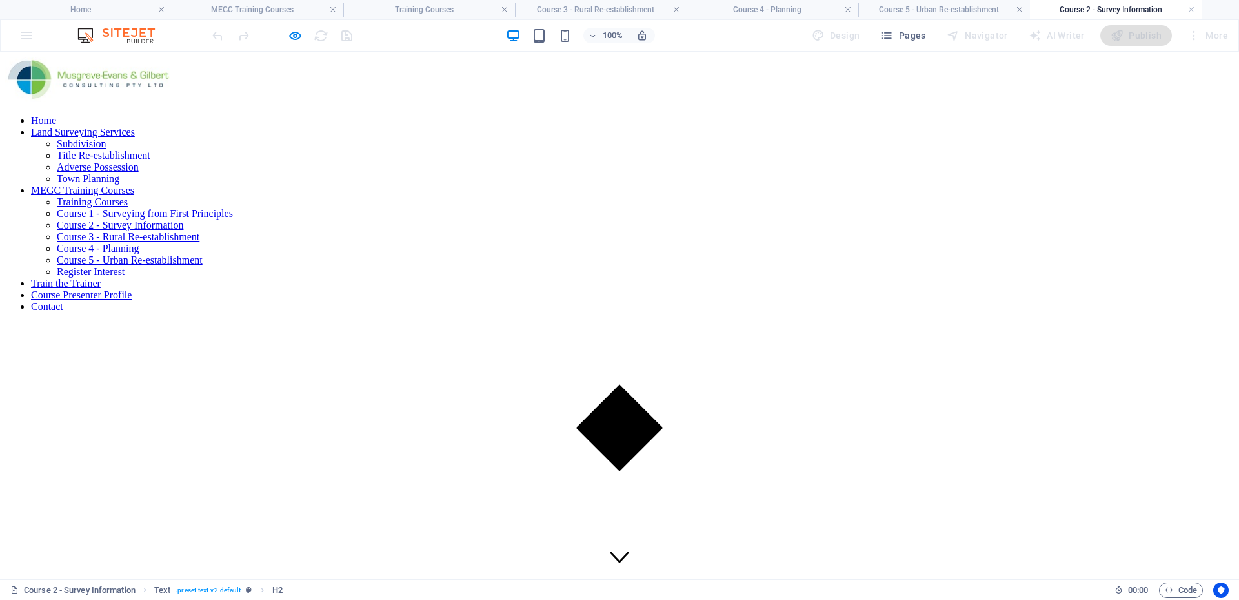
scroll to position [0, 0]
click at [1191, 9] on link at bounding box center [1192, 10] width 8 height 12
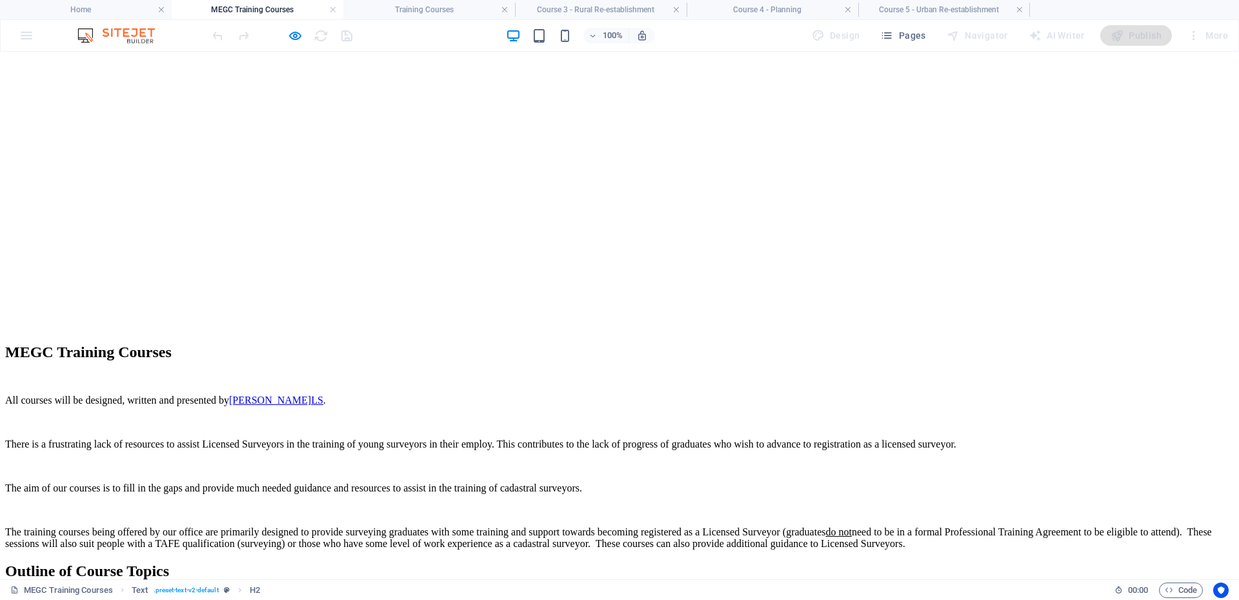
scroll to position [609, 0]
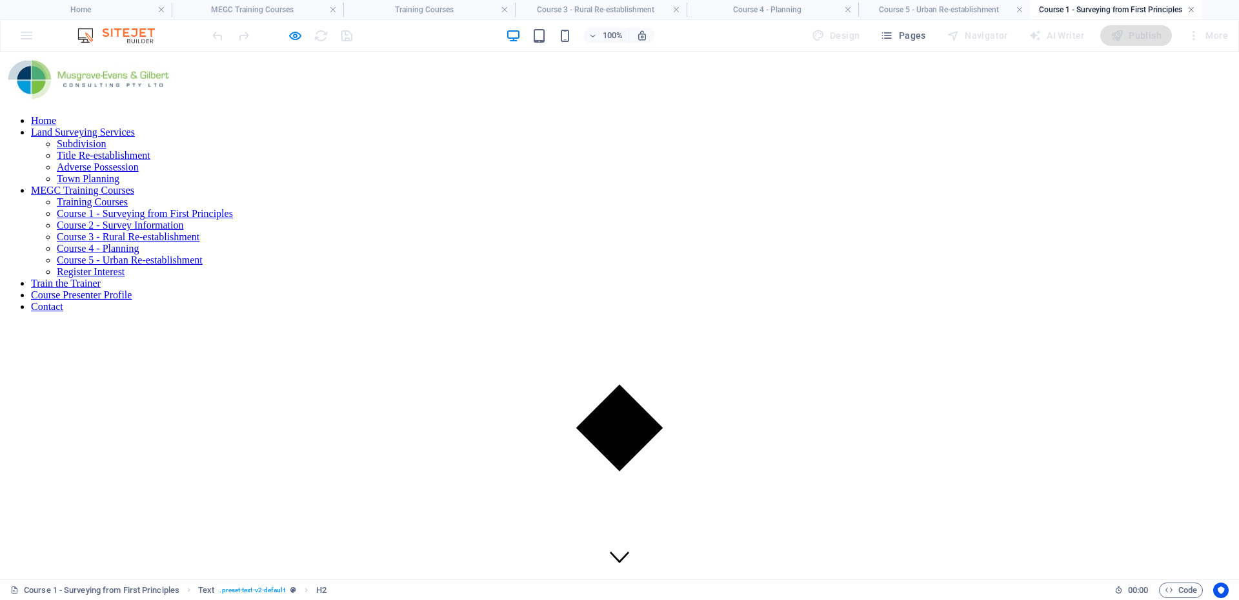
scroll to position [0, 0]
click at [1186, 14] on h4 "Course 1 - Surveying from First Principles" at bounding box center [1116, 10] width 172 height 14
click at [1192, 8] on link at bounding box center [1192, 10] width 8 height 12
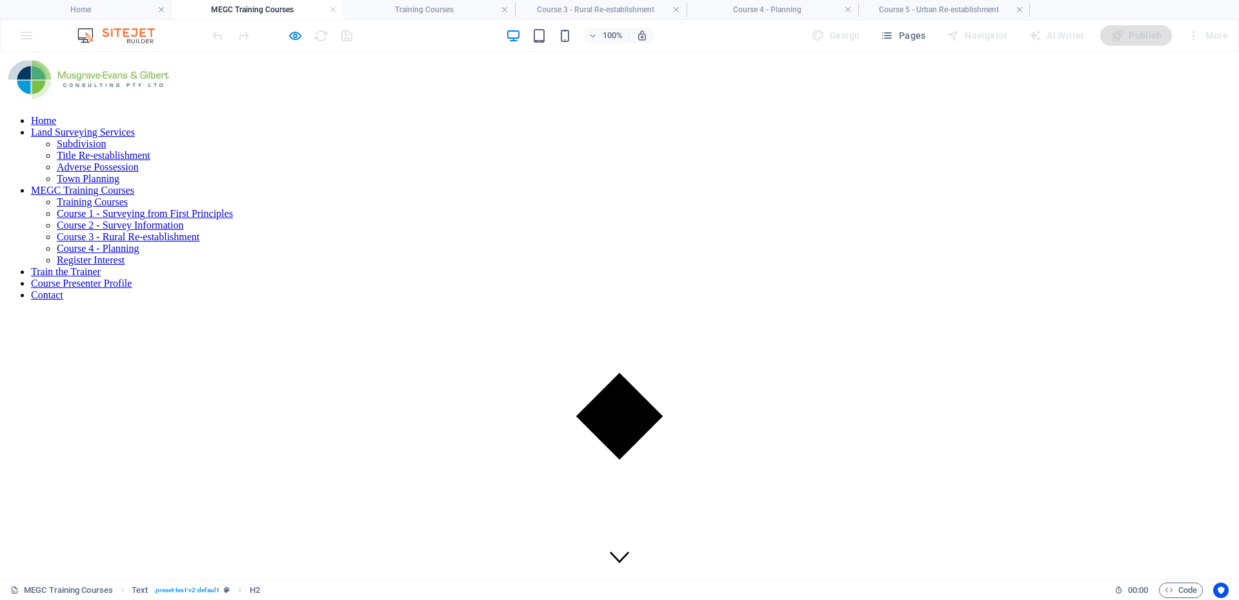
scroll to position [609, 0]
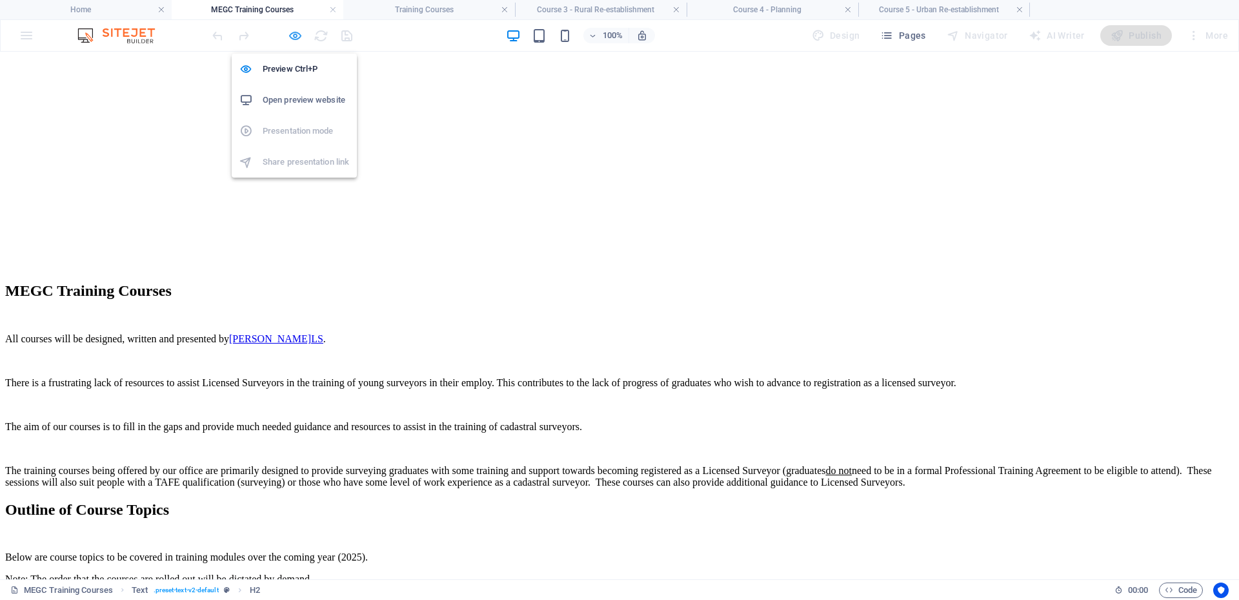
click at [288, 37] on icon "button" at bounding box center [295, 35] width 15 height 15
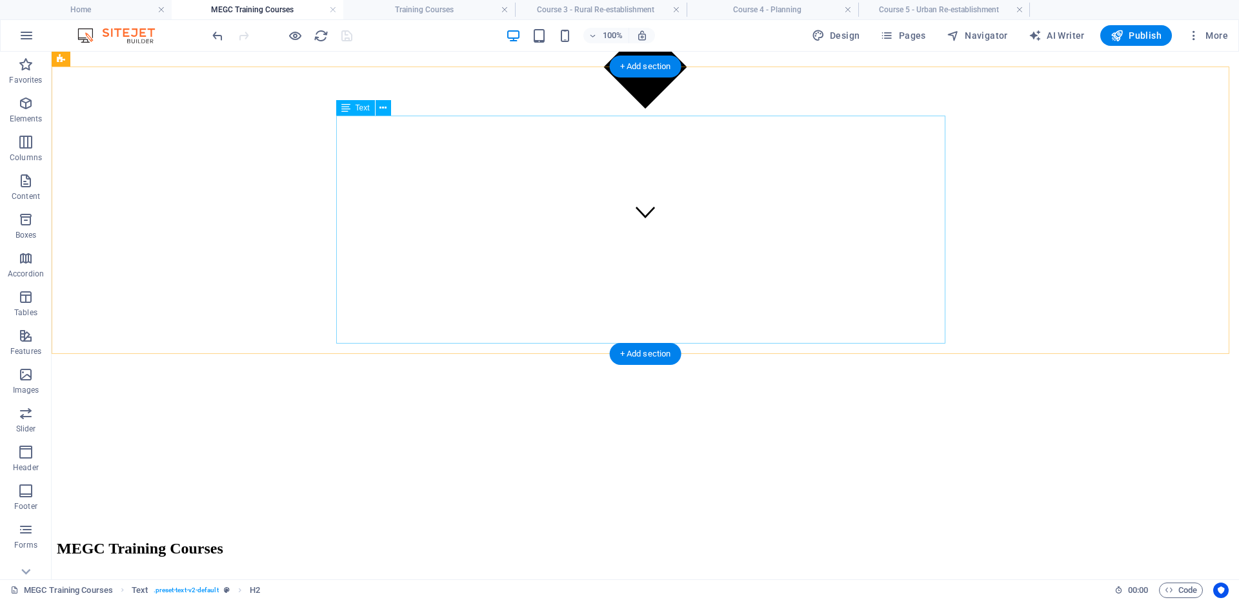
scroll to position [157, 0]
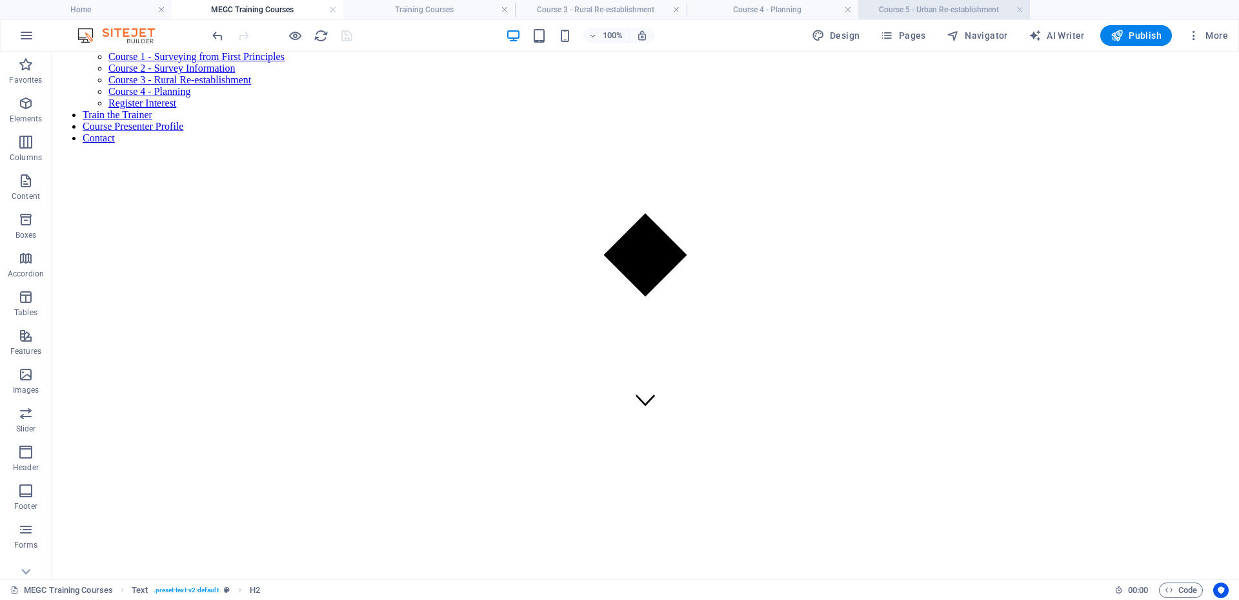
click at [936, 8] on h4 "Course 5 - Urban Re-establishment" at bounding box center [945, 10] width 172 height 14
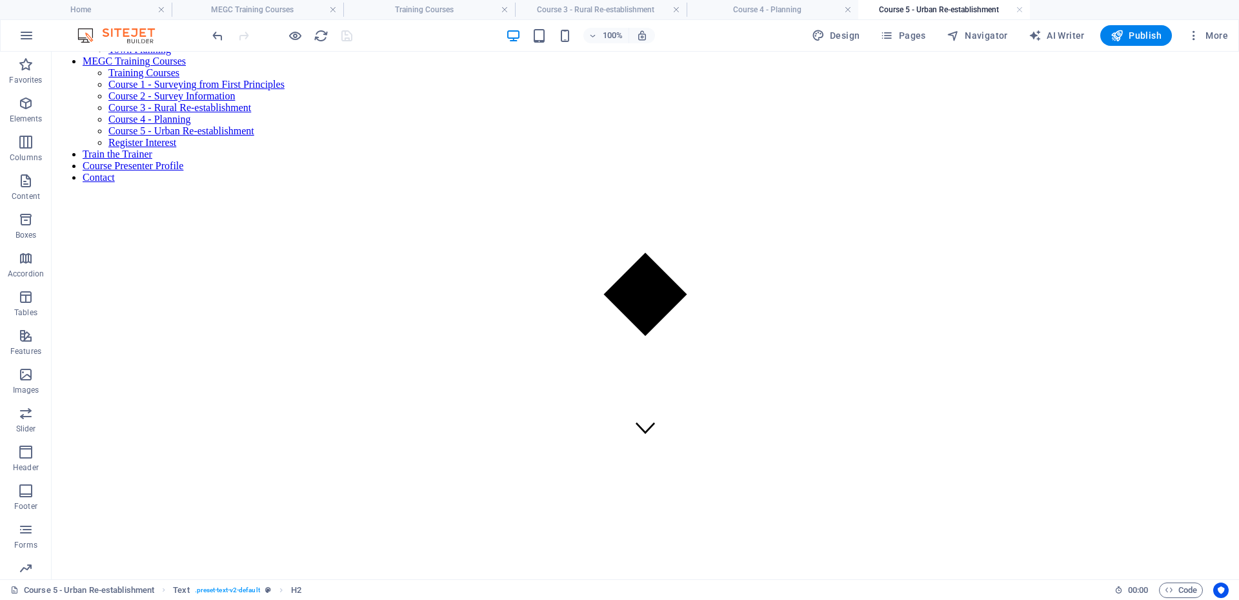
scroll to position [0, 0]
click at [406, 15] on h4 "Training Courses" at bounding box center [429, 10] width 172 height 14
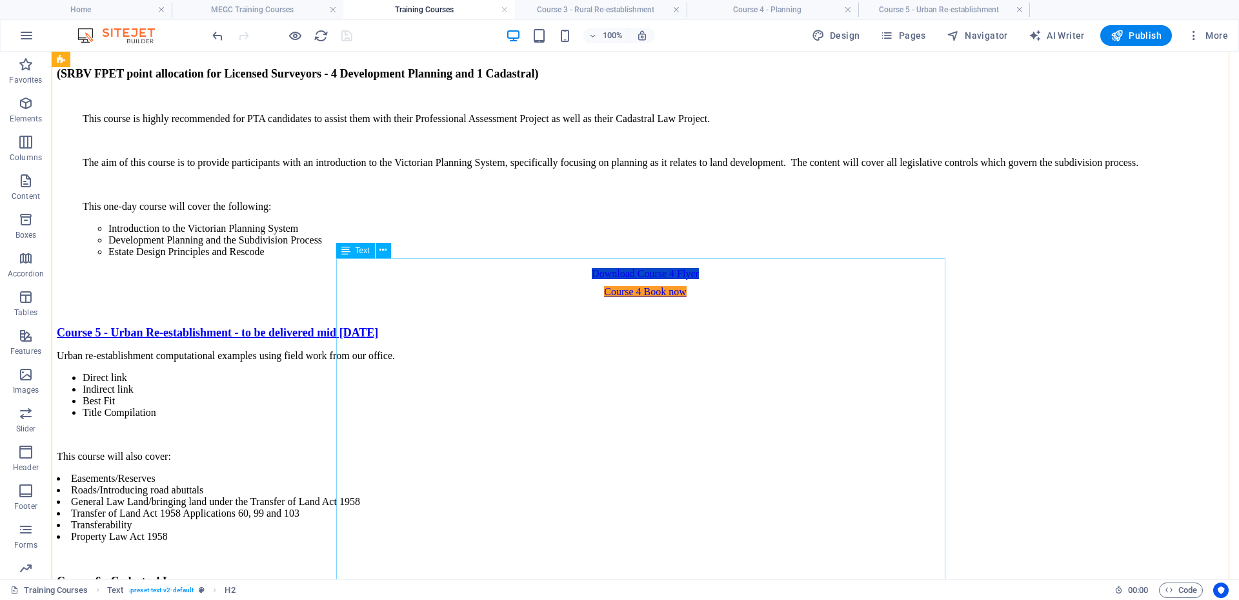
scroll to position [2111, 0]
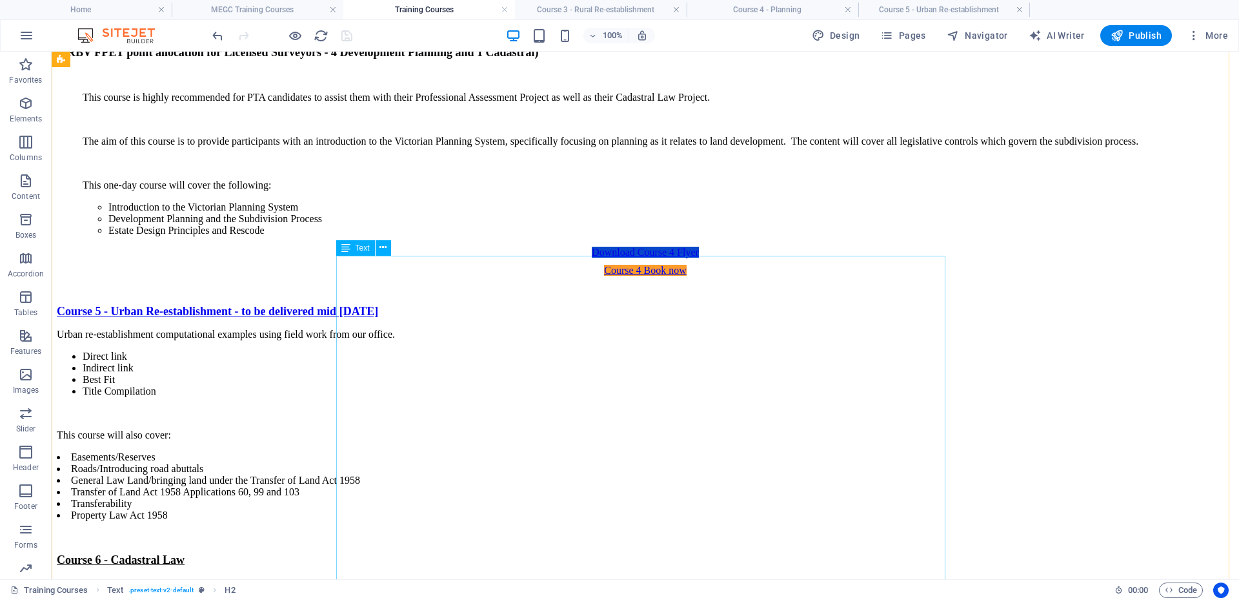
click at [511, 305] on div "Course 5 - Urban Re-establishment - to be delivered mid [DATE] Urban re-establi…" at bounding box center [645, 576] width 1177 height 543
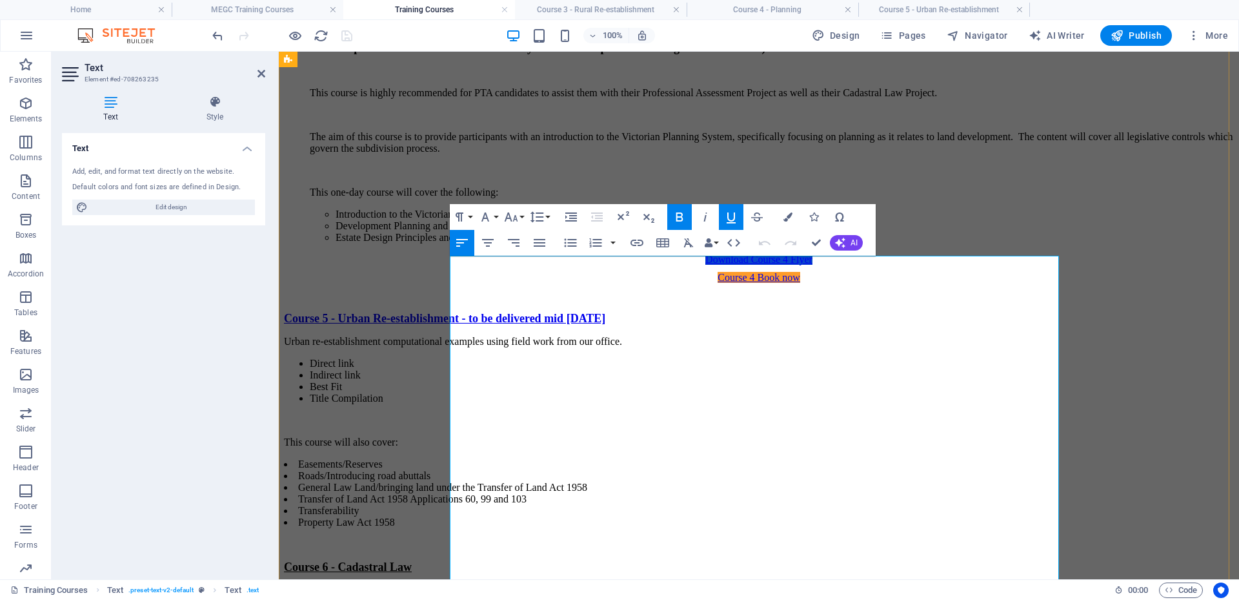
drag, startPoint x: 911, startPoint y: 268, endPoint x: 453, endPoint y: 263, distance: 459.0
click at [453, 312] on p "Course 5 - Urban Re-establishment - to be delivered mid [DATE]" at bounding box center [759, 319] width 950 height 14
copy span "Course 5 - Urban Re-establishment - to be delivered mid [DATE]"
click at [909, 5] on h4 "Course 5 - Urban Re-establishment" at bounding box center [945, 10] width 172 height 14
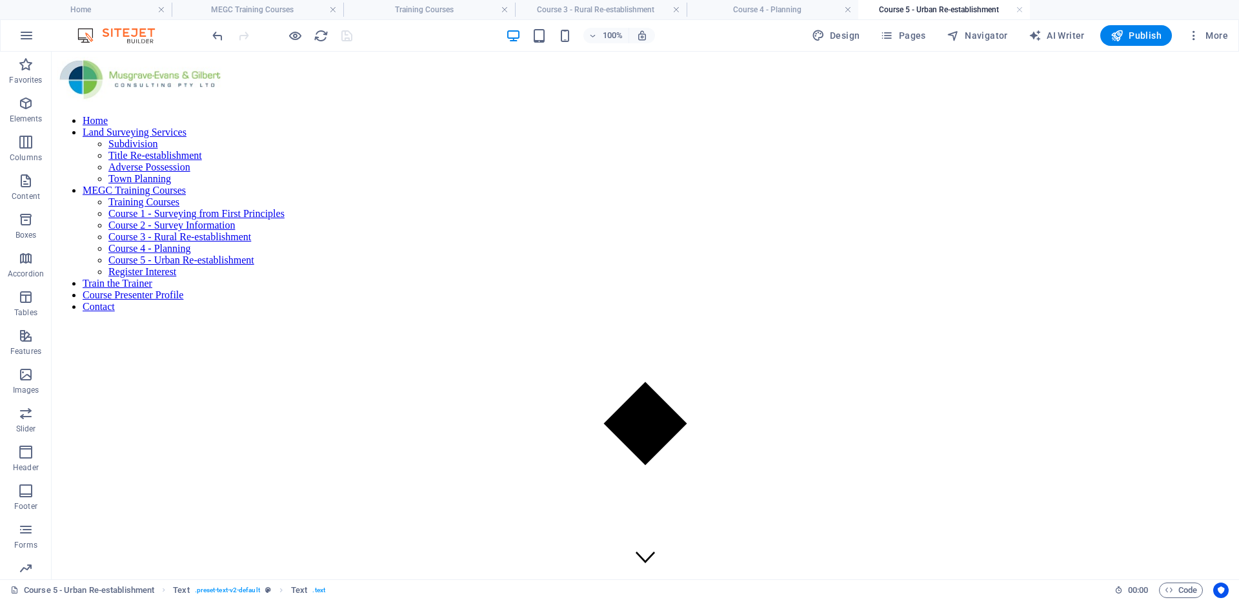
scroll to position [129, 0]
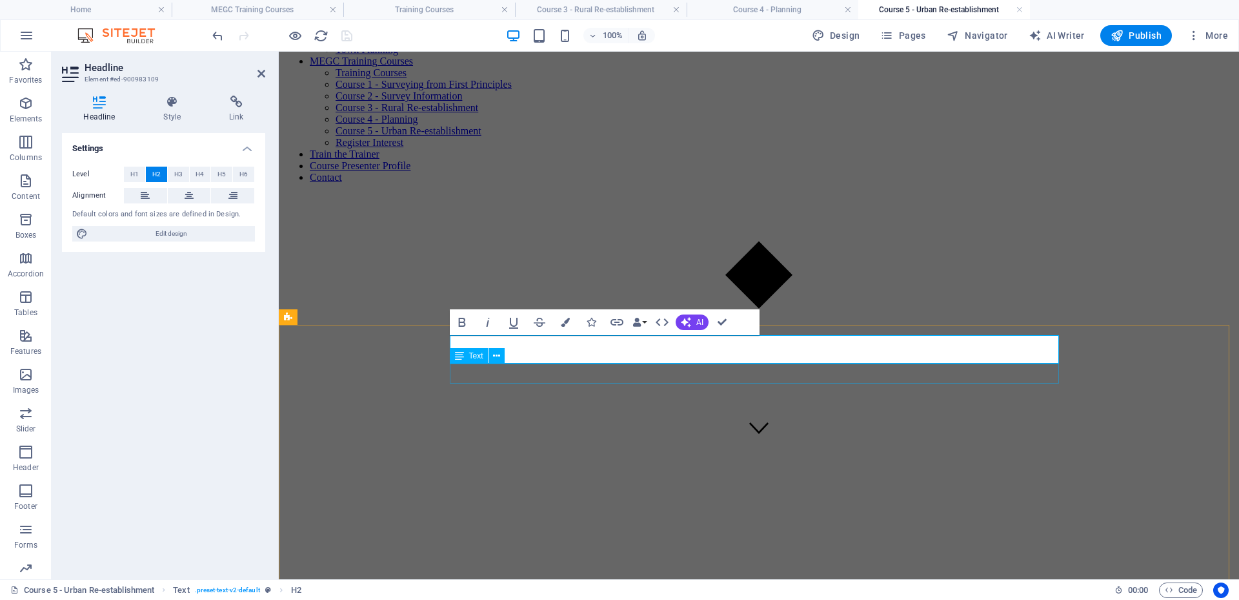
scroll to position [157, 0]
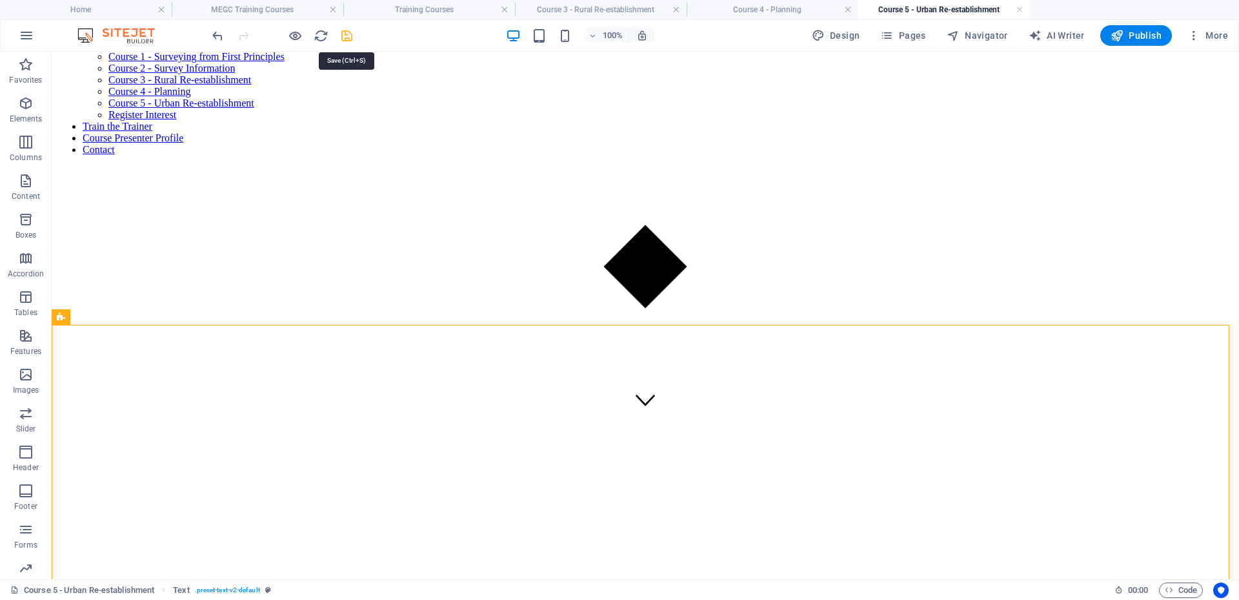
click at [346, 35] on icon "save" at bounding box center [347, 35] width 15 height 15
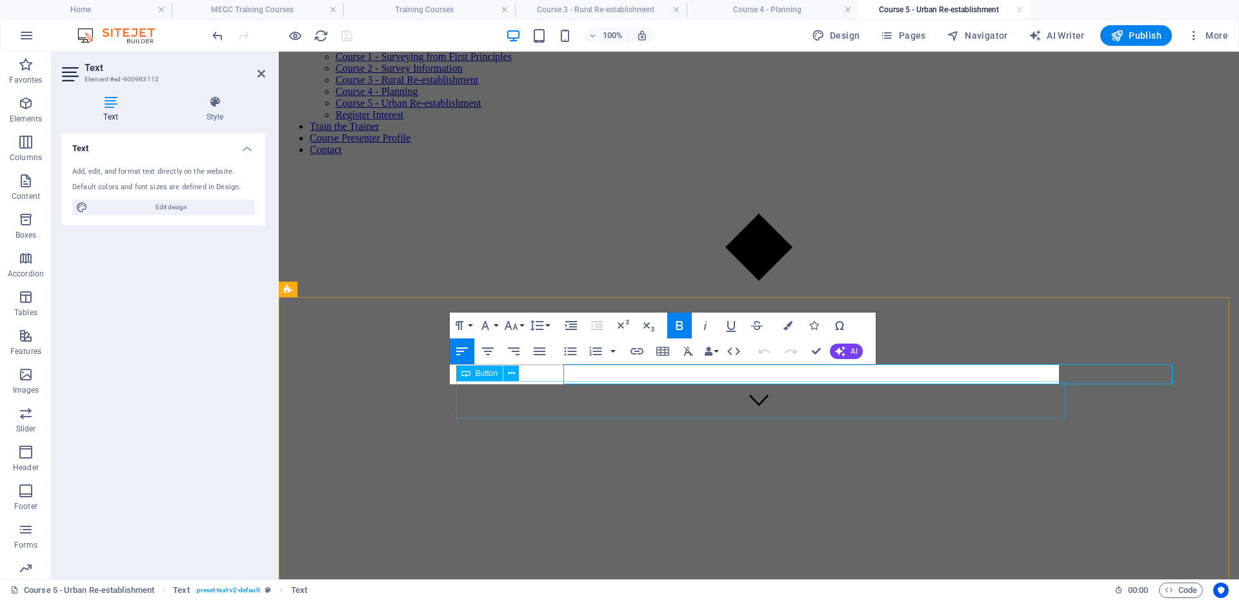
scroll to position [185, 0]
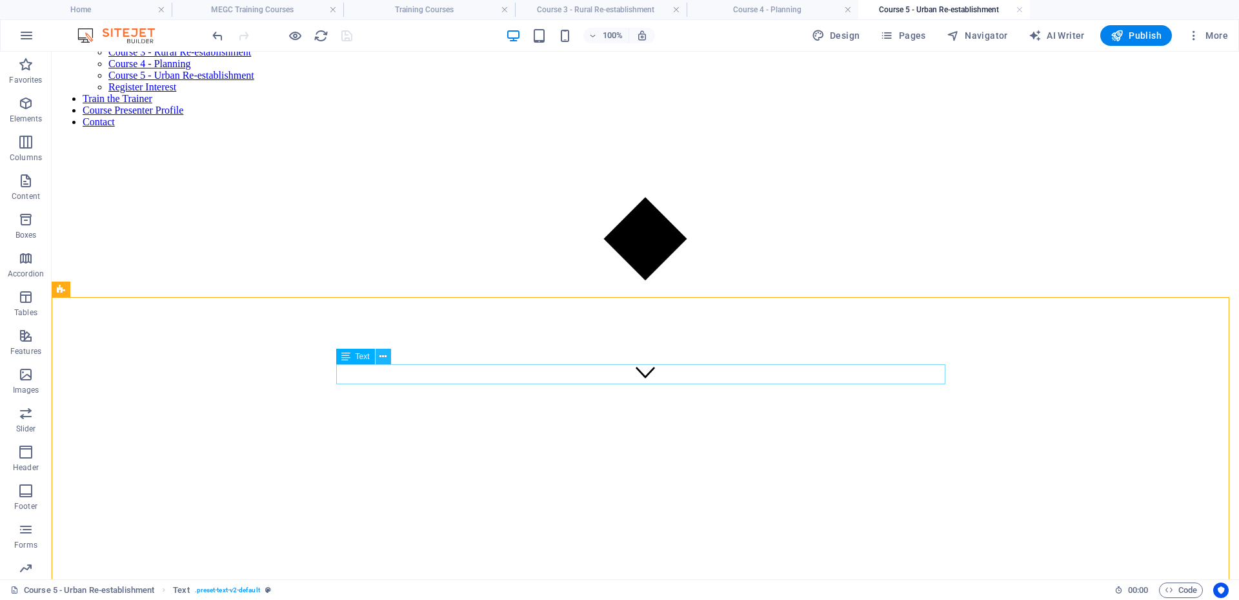
click at [382, 353] on icon at bounding box center [383, 357] width 7 height 14
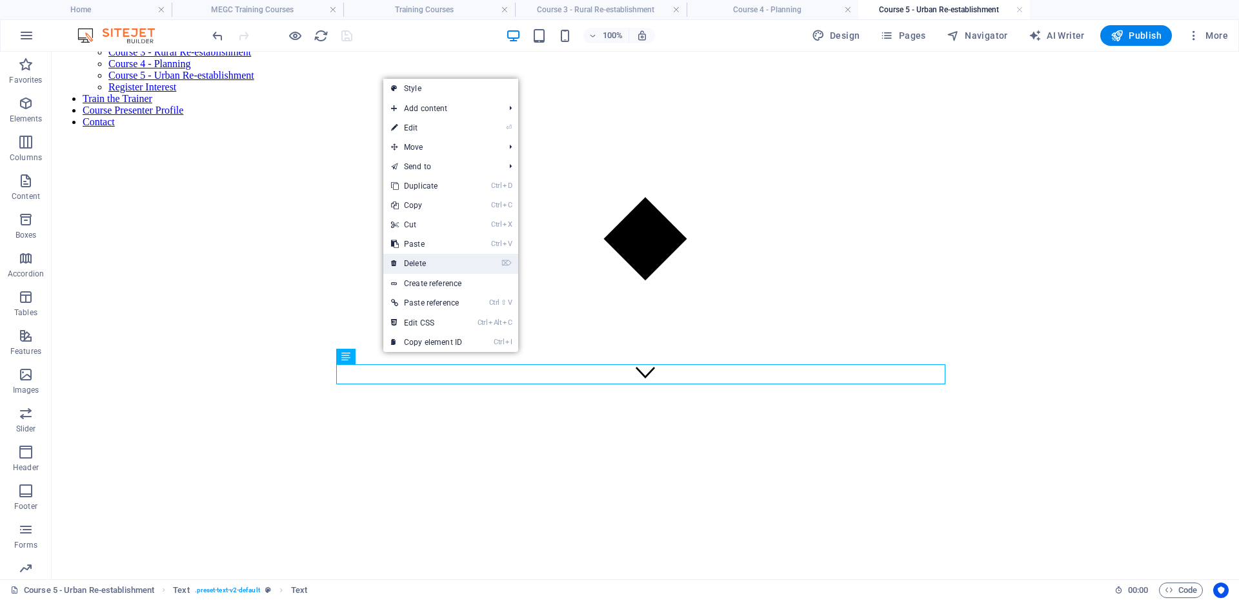
click at [429, 261] on link "⌦ Delete" at bounding box center [426, 263] width 86 height 19
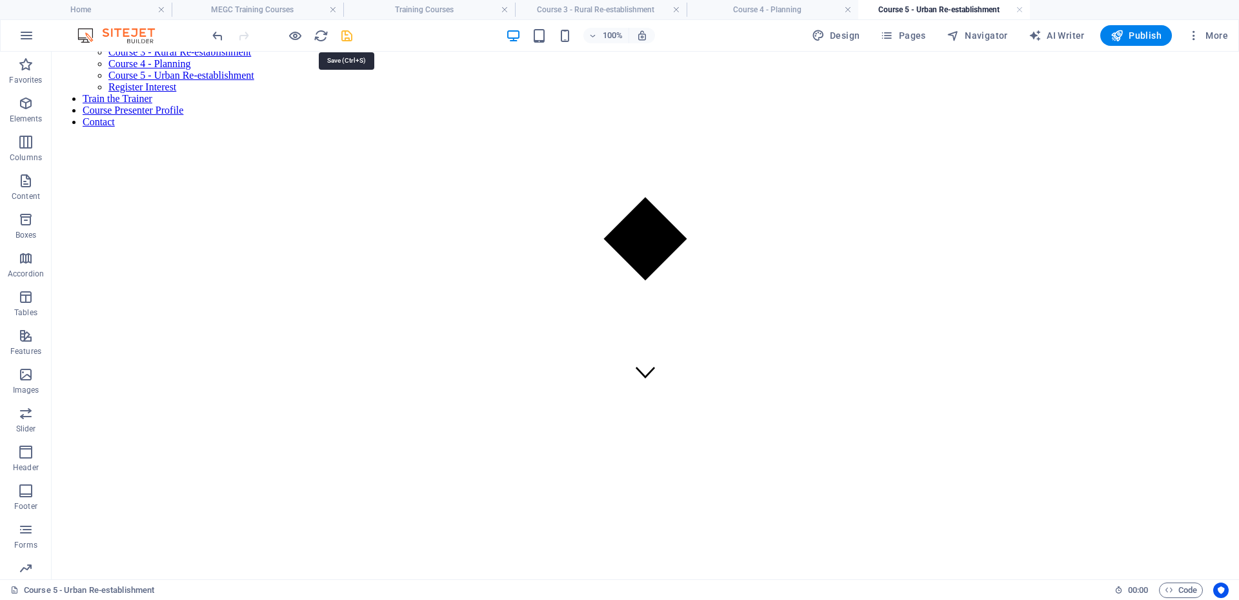
click at [352, 38] on icon "save" at bounding box center [347, 35] width 15 height 15
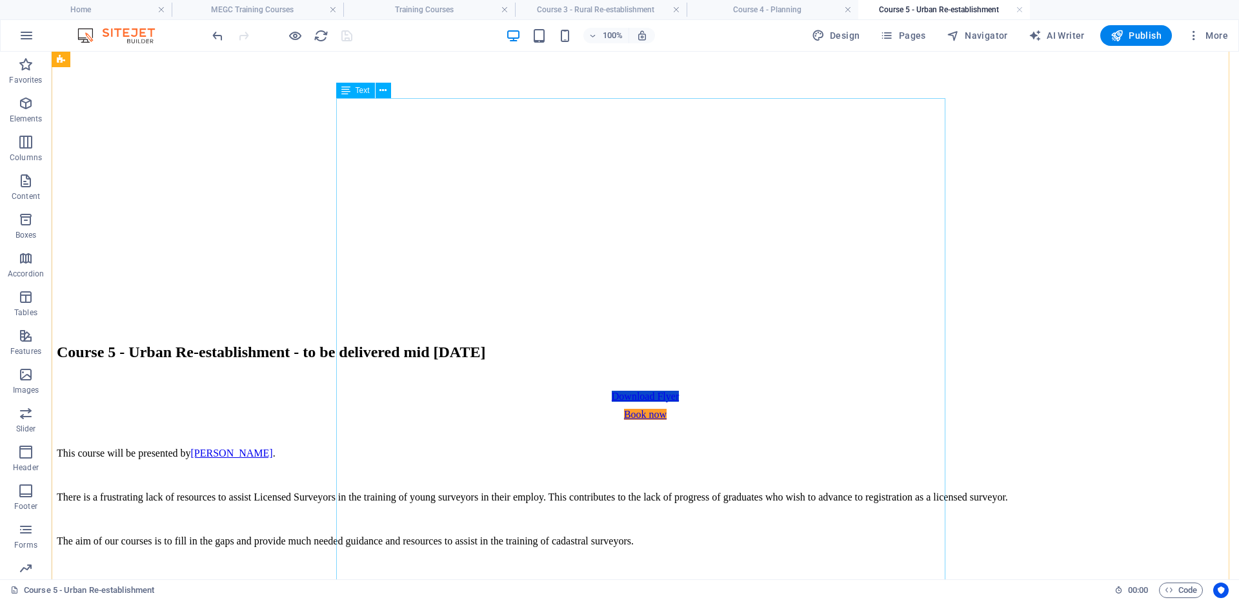
scroll to position [572, 0]
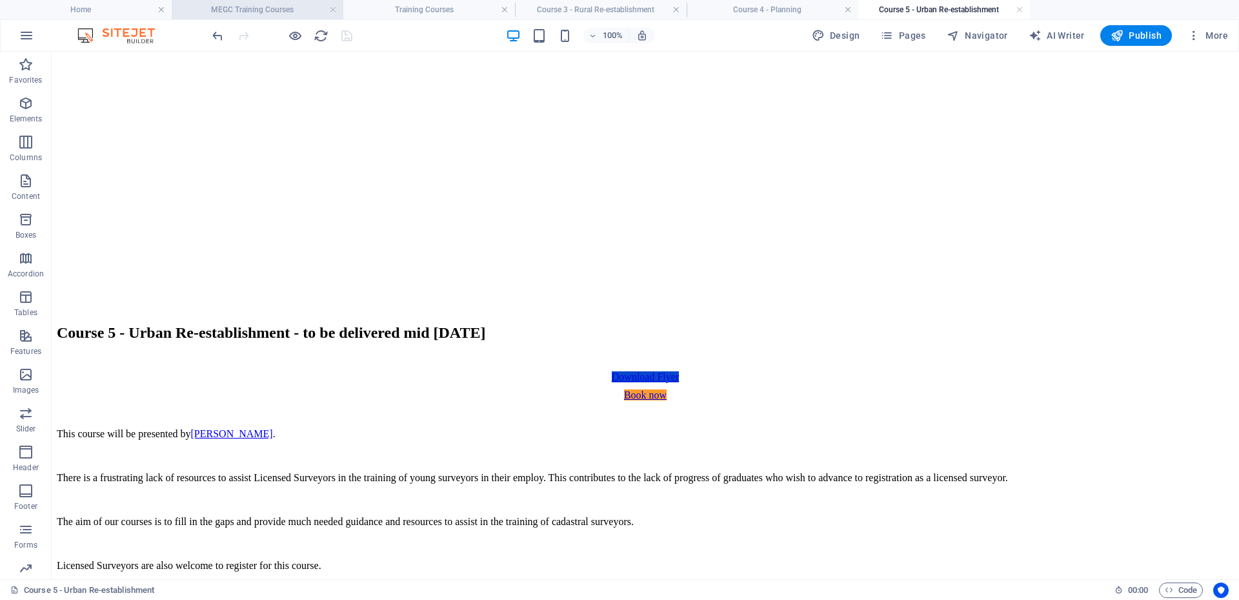
click at [268, 9] on h4 "MEGC Training Courses" at bounding box center [258, 10] width 172 height 14
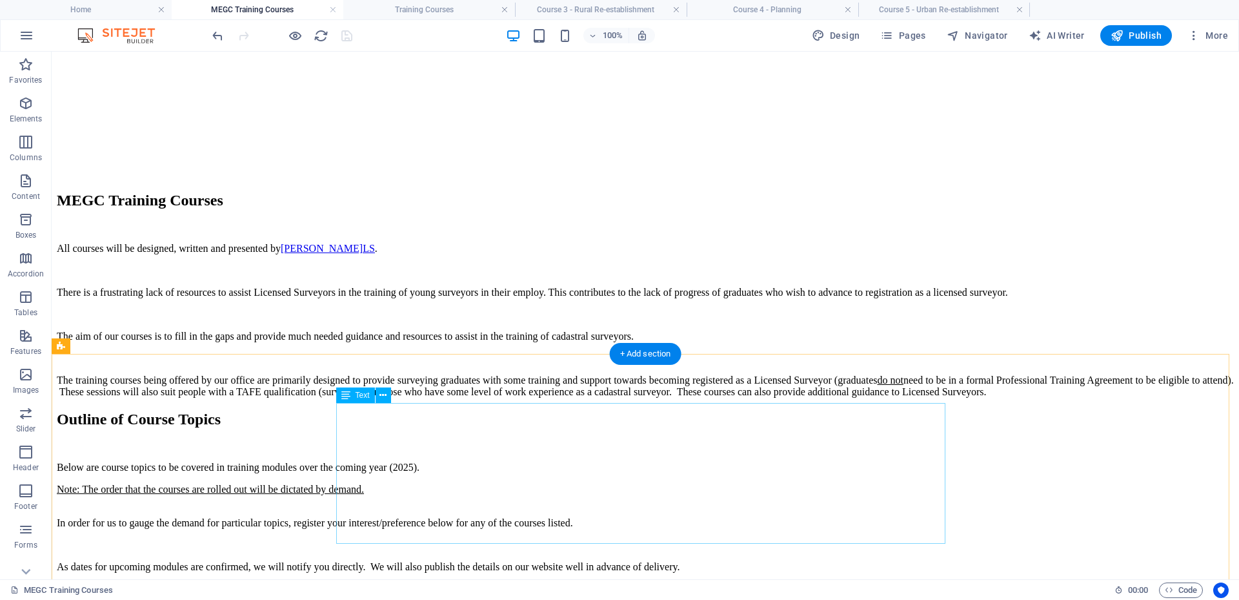
scroll to position [867, 0]
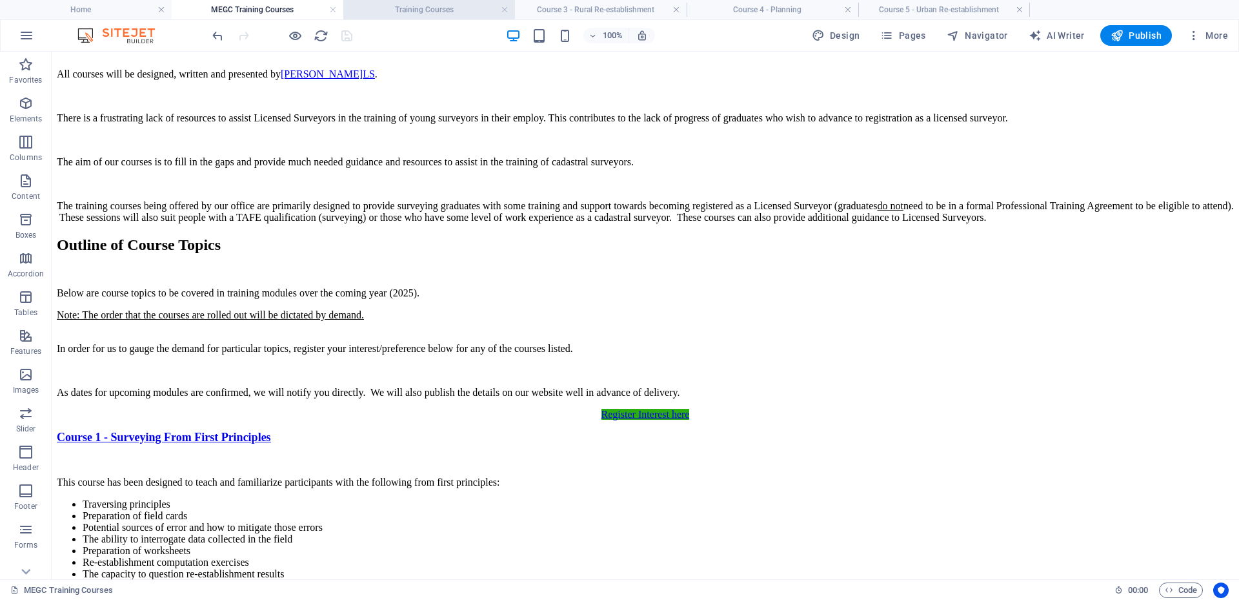
click at [409, 2] on li "Training Courses" at bounding box center [429, 9] width 172 height 19
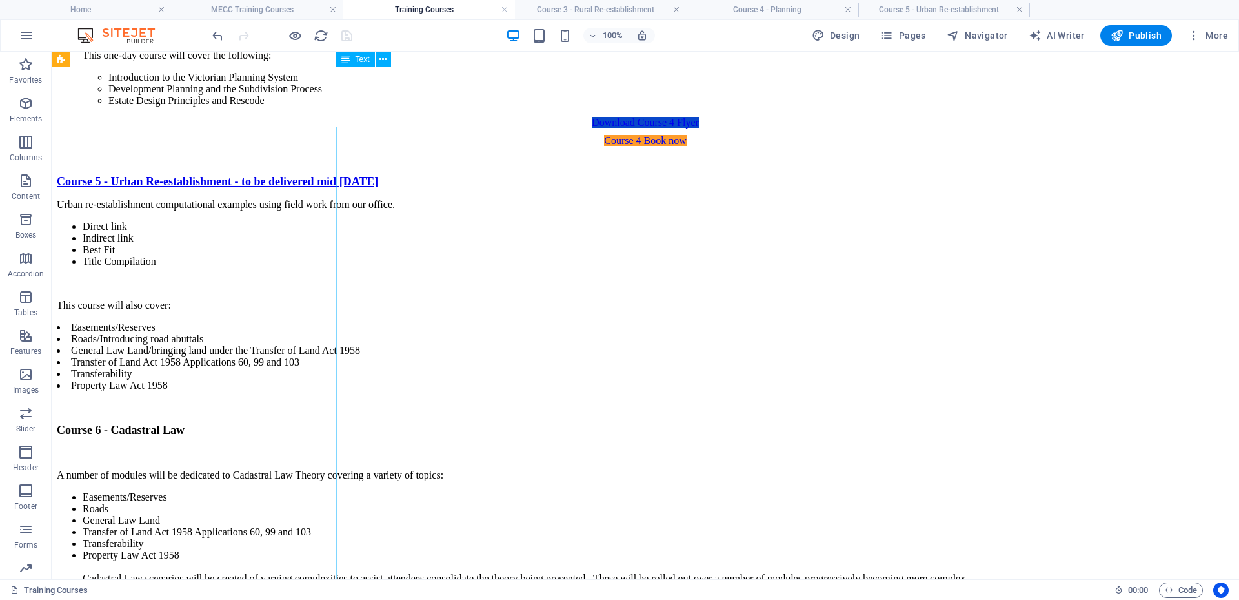
scroll to position [2240, 0]
click at [478, 321] on div "Course 5 - Urban Re-establishment - to be delivered mid [DATE] Urban re-establi…" at bounding box center [645, 447] width 1177 height 543
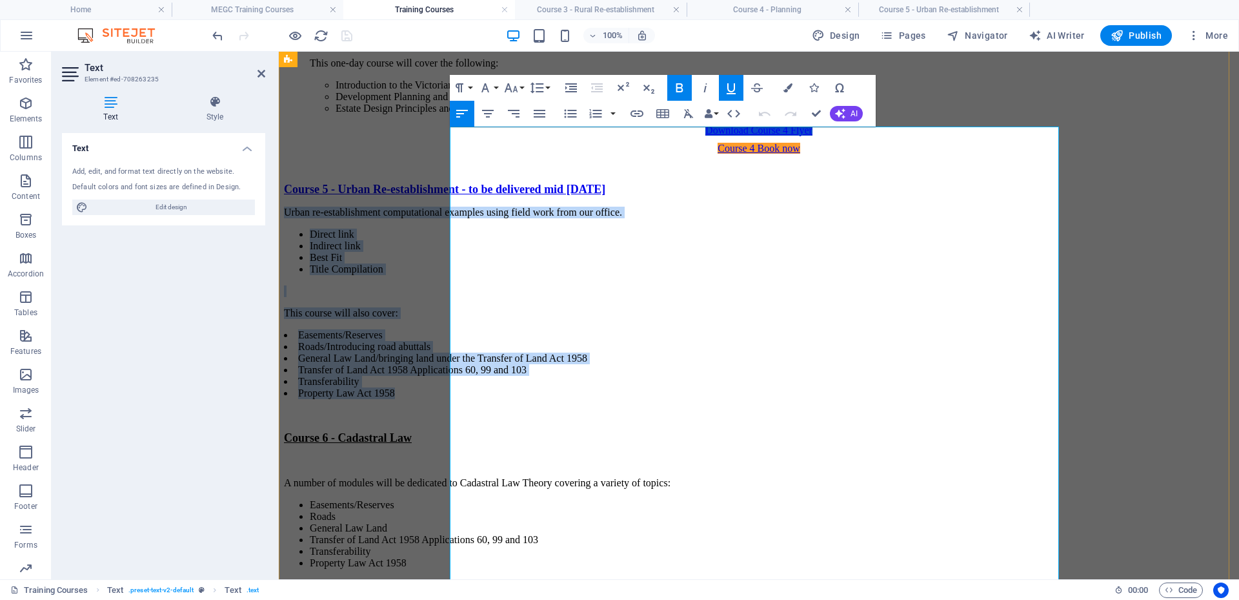
drag, startPoint x: 581, startPoint y: 359, endPoint x: 452, endPoint y: 162, distance: 235.4
click at [452, 183] on div "Course 5 - Urban Re-establishment - to be delivered mid [DATE] Urban re-establi…" at bounding box center [759, 454] width 950 height 543
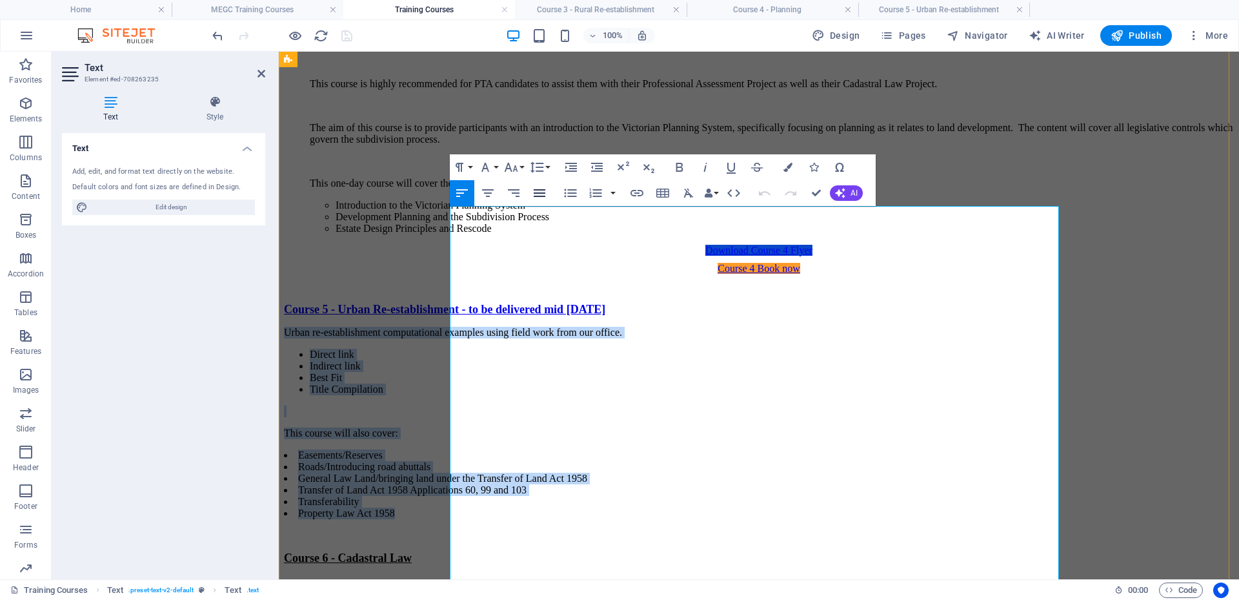
scroll to position [2111, 0]
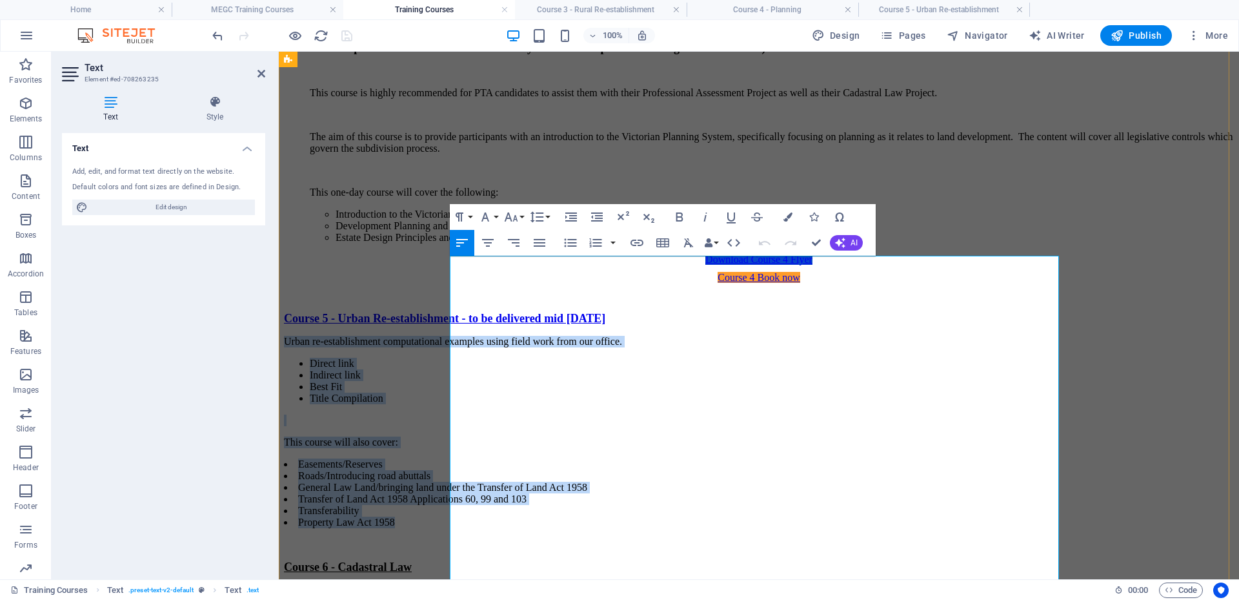
copy div "Urban re-establishment computational examples using field work from our office.…"
click at [998, 198] on div "Course 4 – Planning - to be delivered mid [DATE] (SRBV FPET point allocation fo…" at bounding box center [759, 435] width 950 height 881
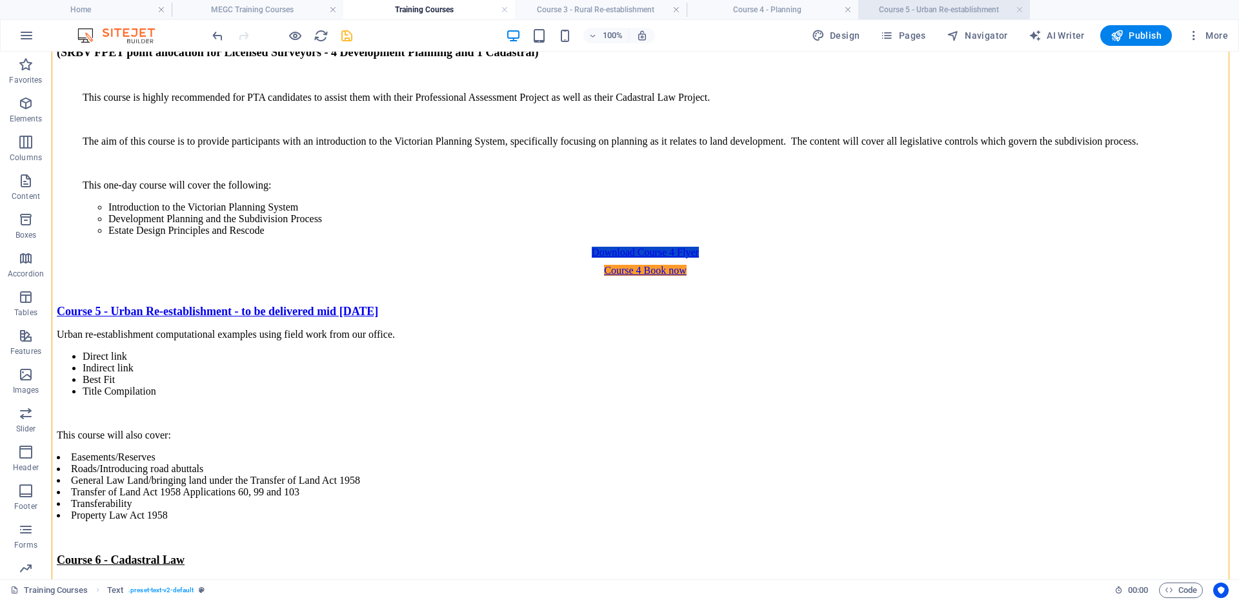
click at [921, 1] on li "Course 5 - Urban Re-establishment" at bounding box center [945, 9] width 172 height 19
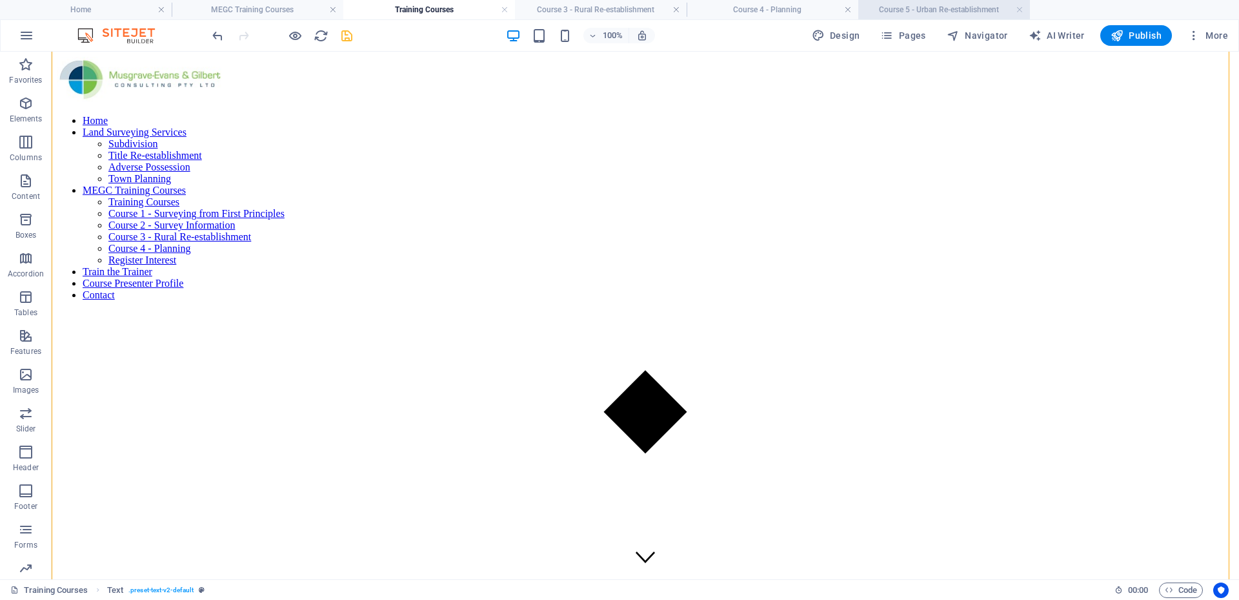
scroll to position [572, 0]
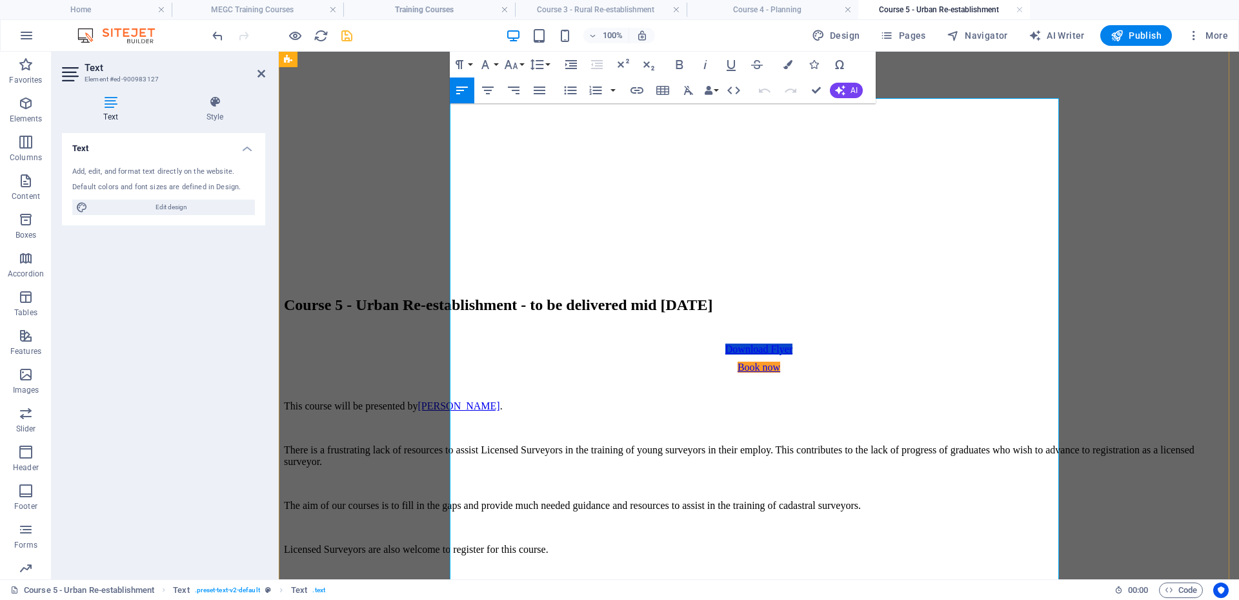
drag, startPoint x: 636, startPoint y: 460, endPoint x: 452, endPoint y: 303, distance: 242.2
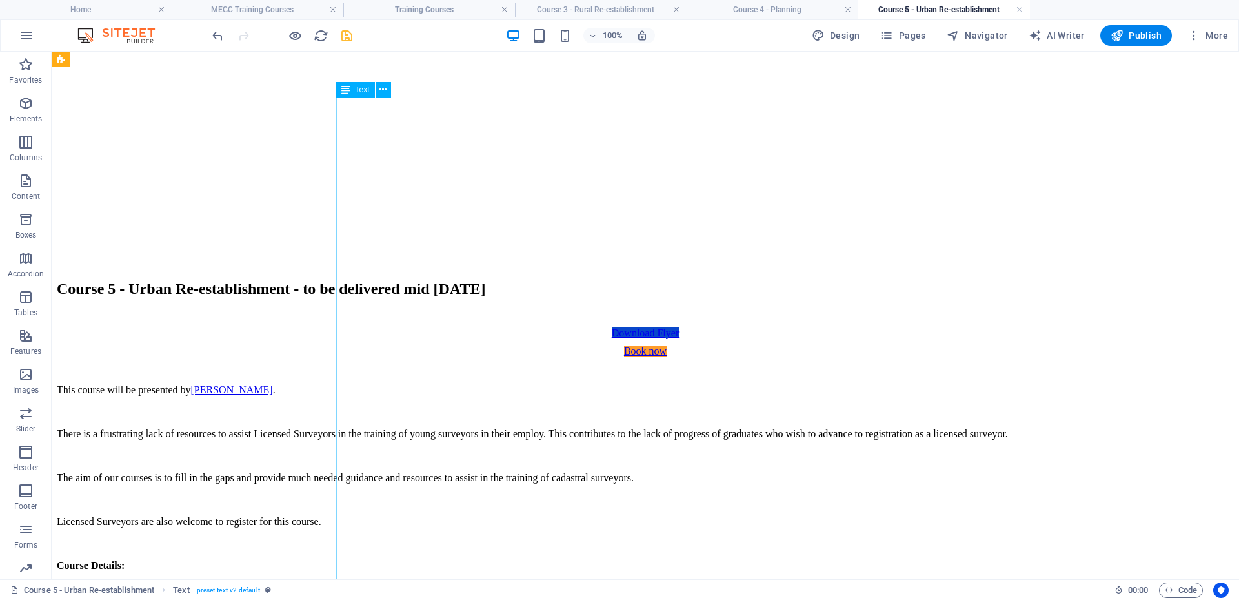
scroll to position [636, 0]
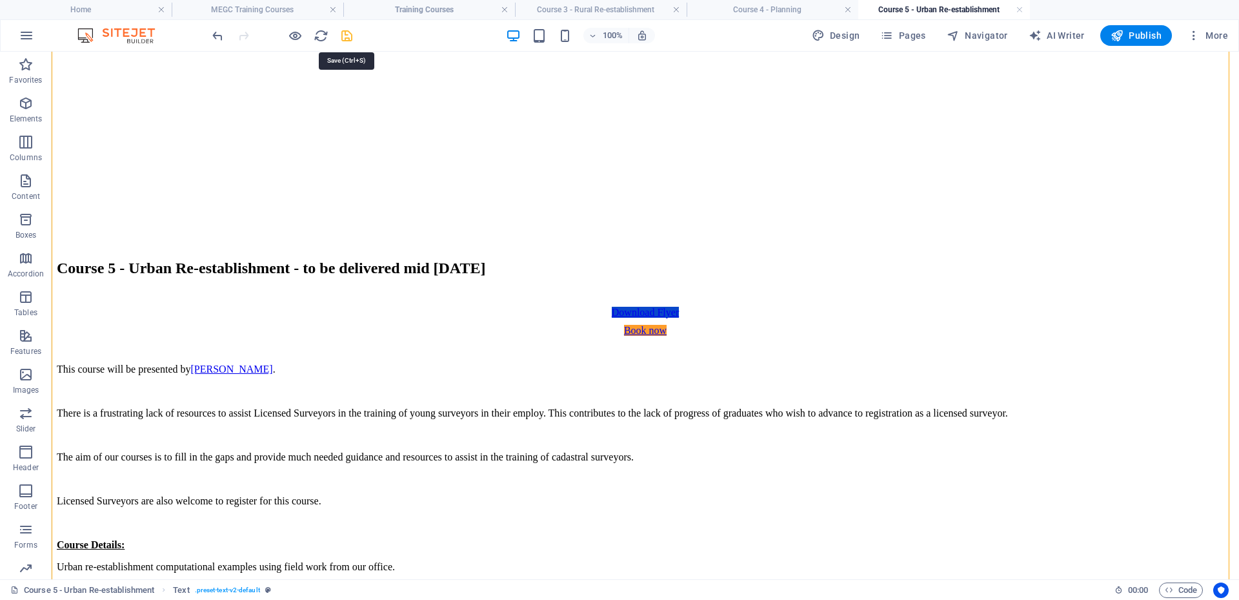
drag, startPoint x: 343, startPoint y: 32, endPoint x: 702, endPoint y: 184, distance: 390.5
click at [343, 32] on icon "save" at bounding box center [347, 35] width 15 height 15
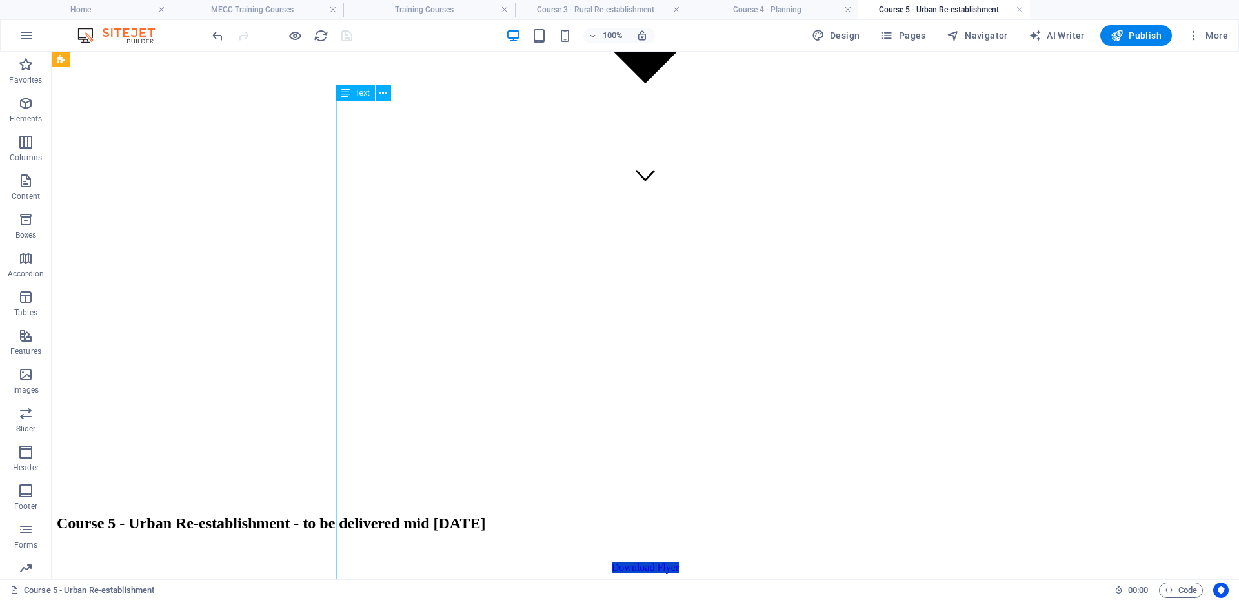
scroll to position [249, 0]
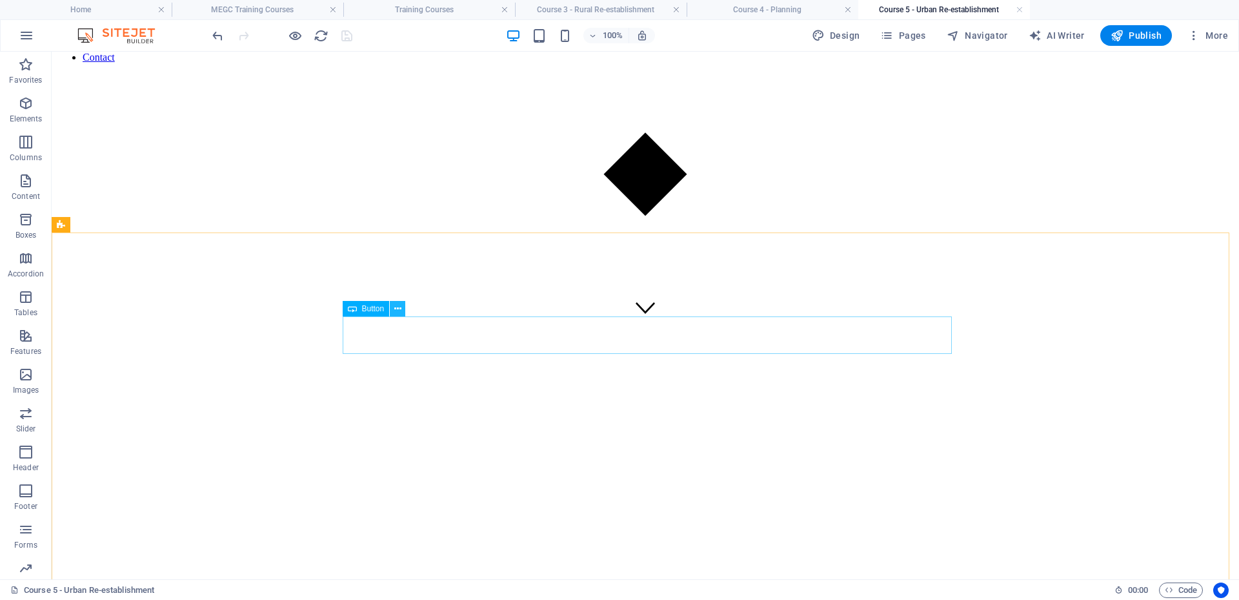
click at [399, 314] on icon at bounding box center [397, 309] width 7 height 14
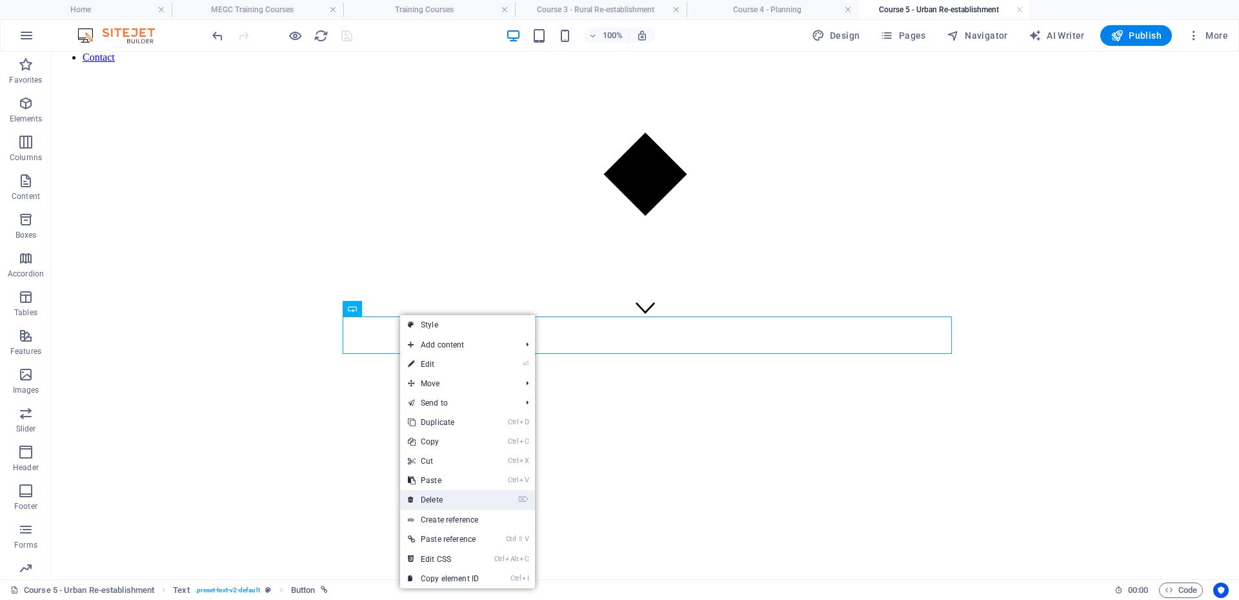
click at [465, 505] on link "⌦ Delete" at bounding box center [443, 499] width 86 height 19
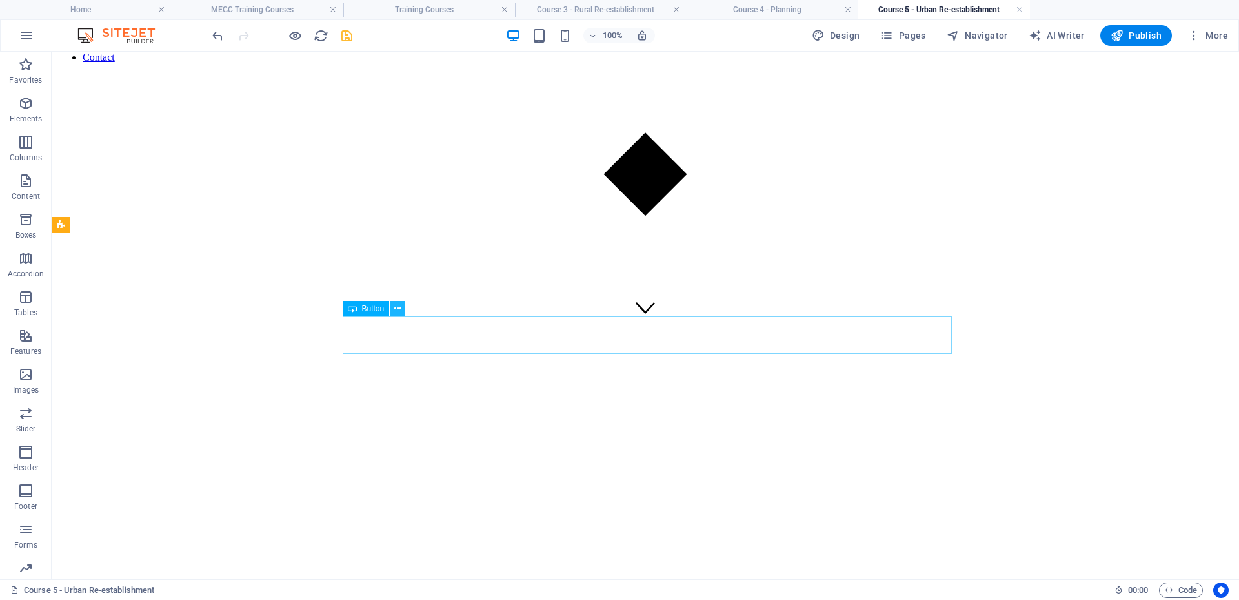
click at [400, 310] on icon at bounding box center [397, 309] width 7 height 14
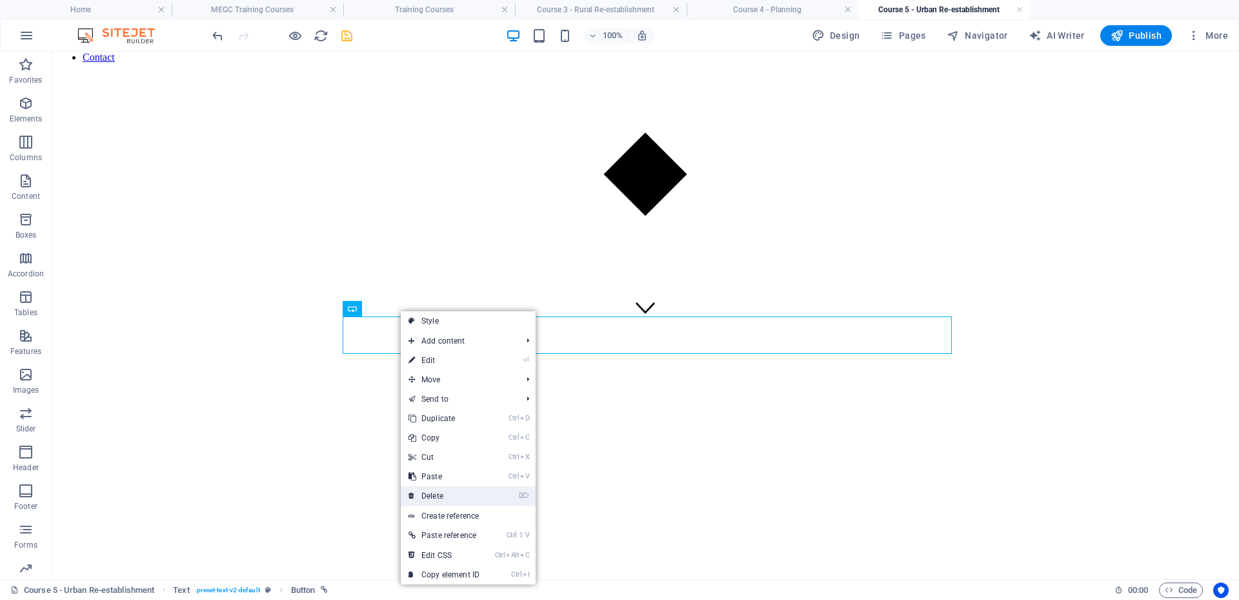
drag, startPoint x: 460, startPoint y: 493, endPoint x: 454, endPoint y: 370, distance: 123.4
click at [460, 493] on link "⌦ Delete" at bounding box center [444, 495] width 86 height 19
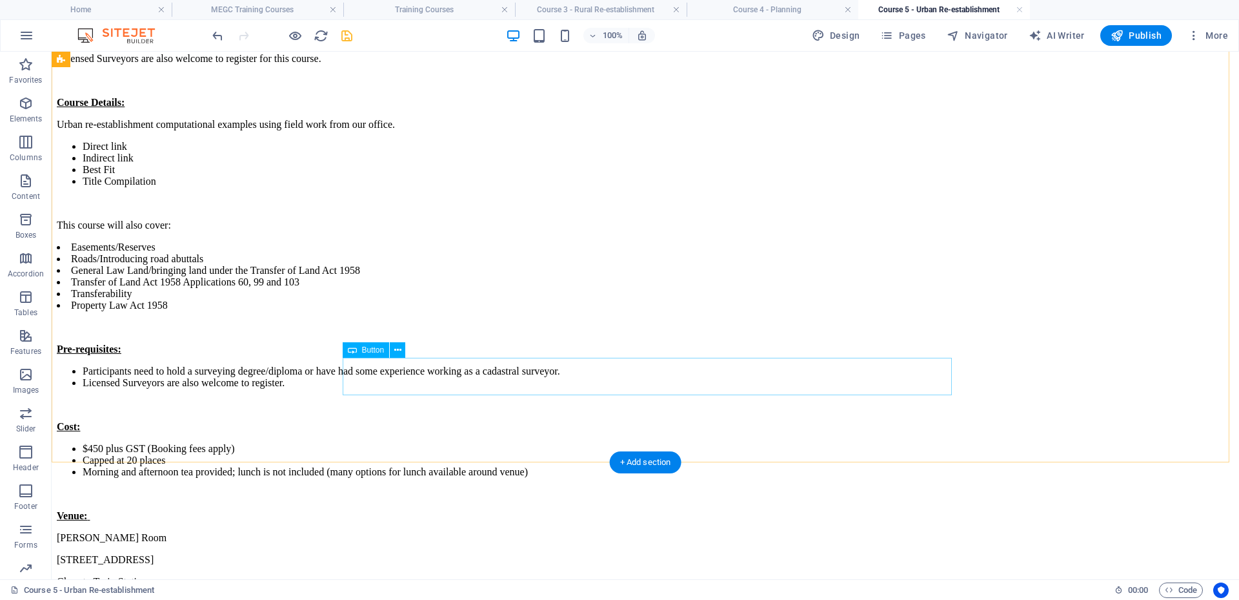
scroll to position [1153, 0]
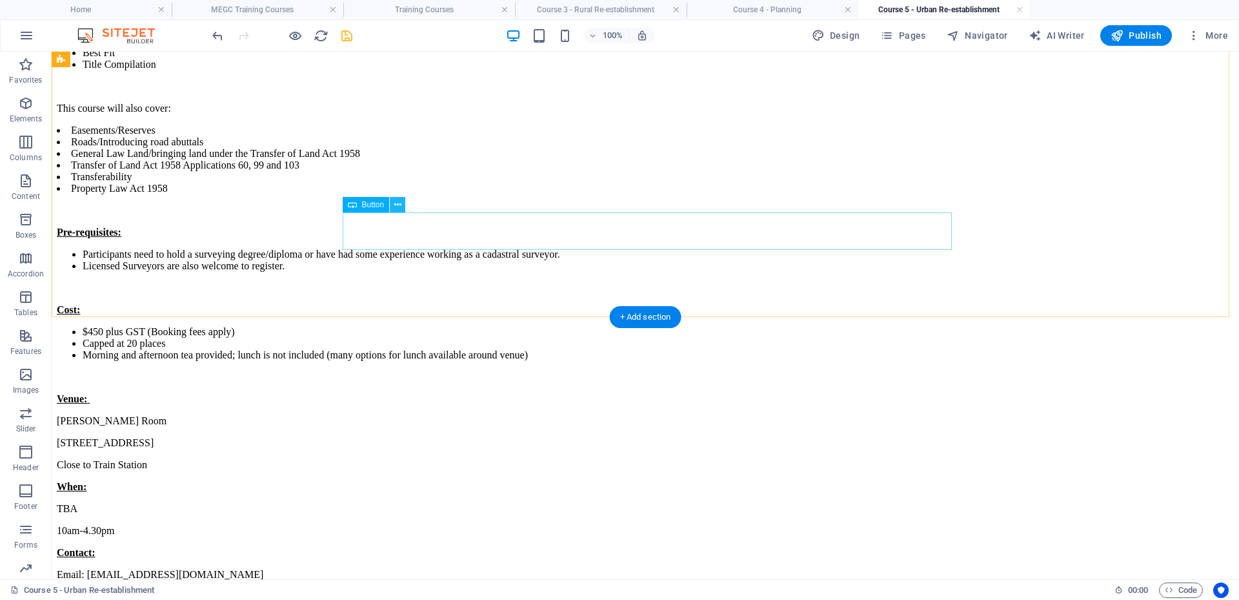
click at [405, 208] on button at bounding box center [397, 204] width 15 height 15
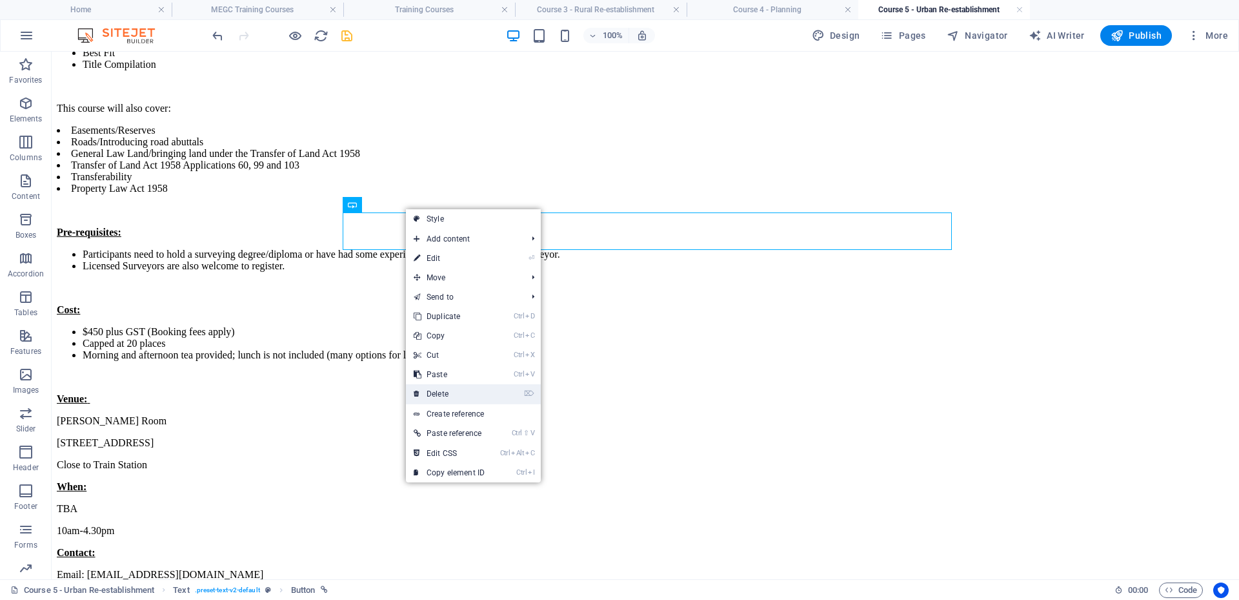
click at [453, 391] on link "⌦ Delete" at bounding box center [449, 393] width 86 height 19
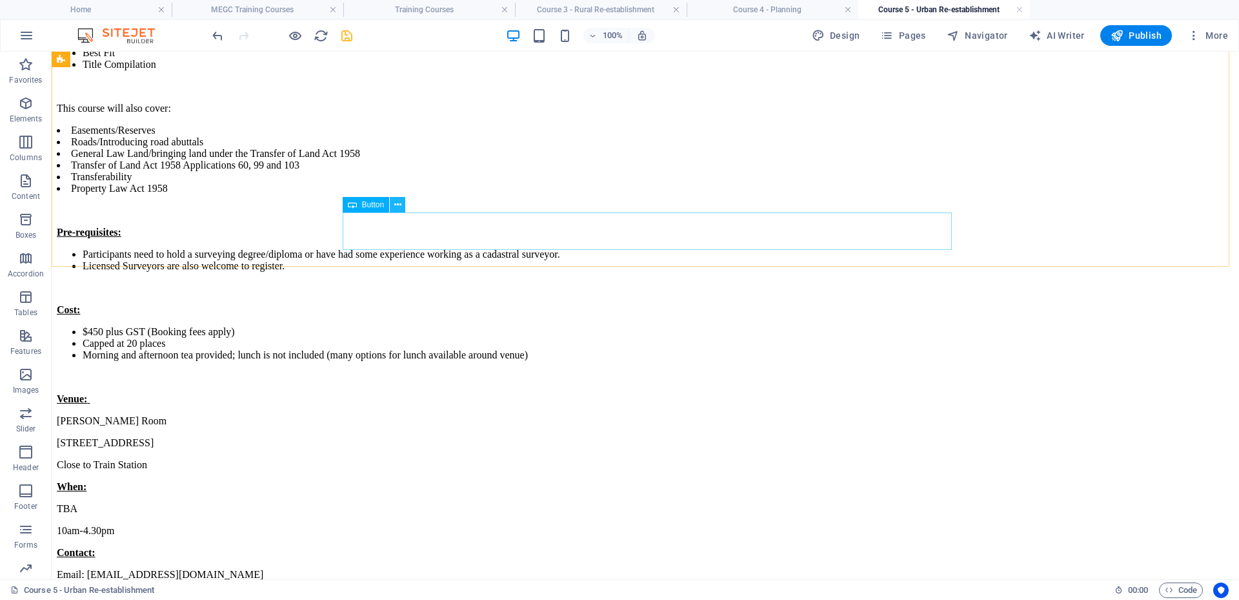
click at [395, 206] on icon at bounding box center [397, 205] width 7 height 14
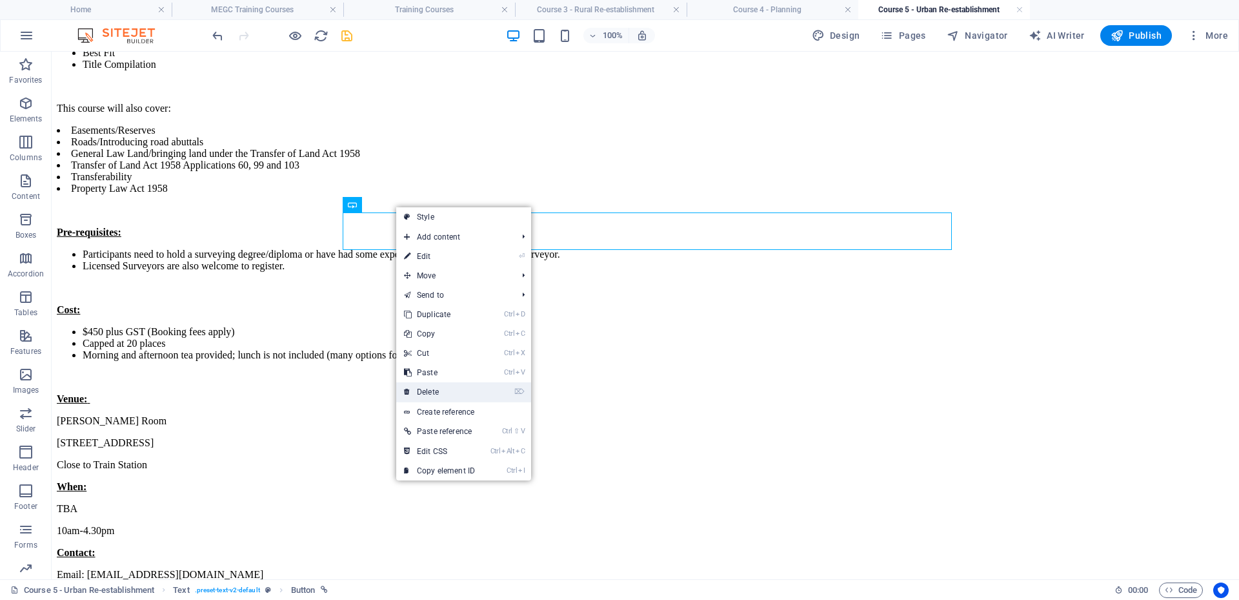
click at [449, 385] on link "⌦ Delete" at bounding box center [439, 391] width 86 height 19
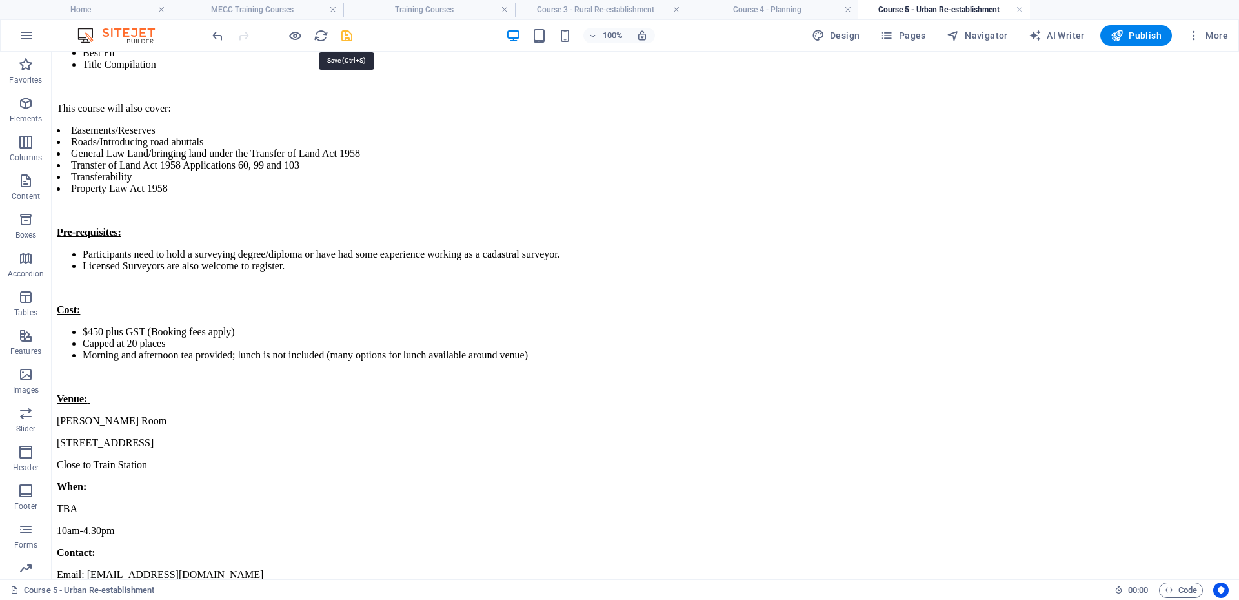
drag, startPoint x: 350, startPoint y: 33, endPoint x: 582, endPoint y: 23, distance: 232.6
click at [350, 33] on icon "save" at bounding box center [347, 35] width 15 height 15
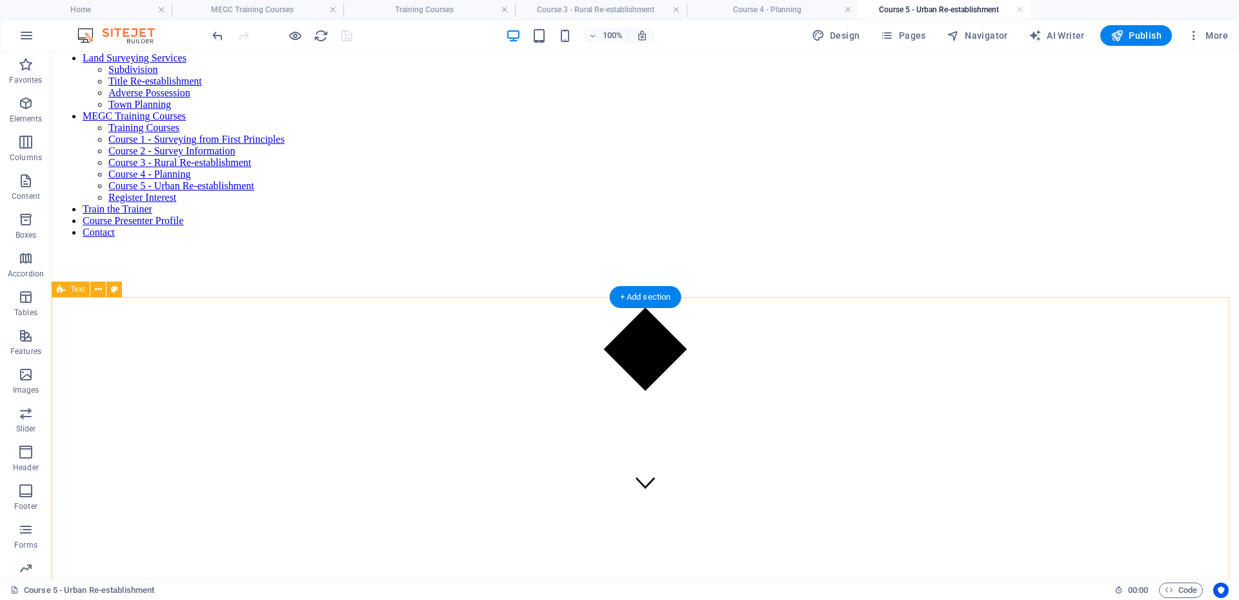
scroll to position [0, 0]
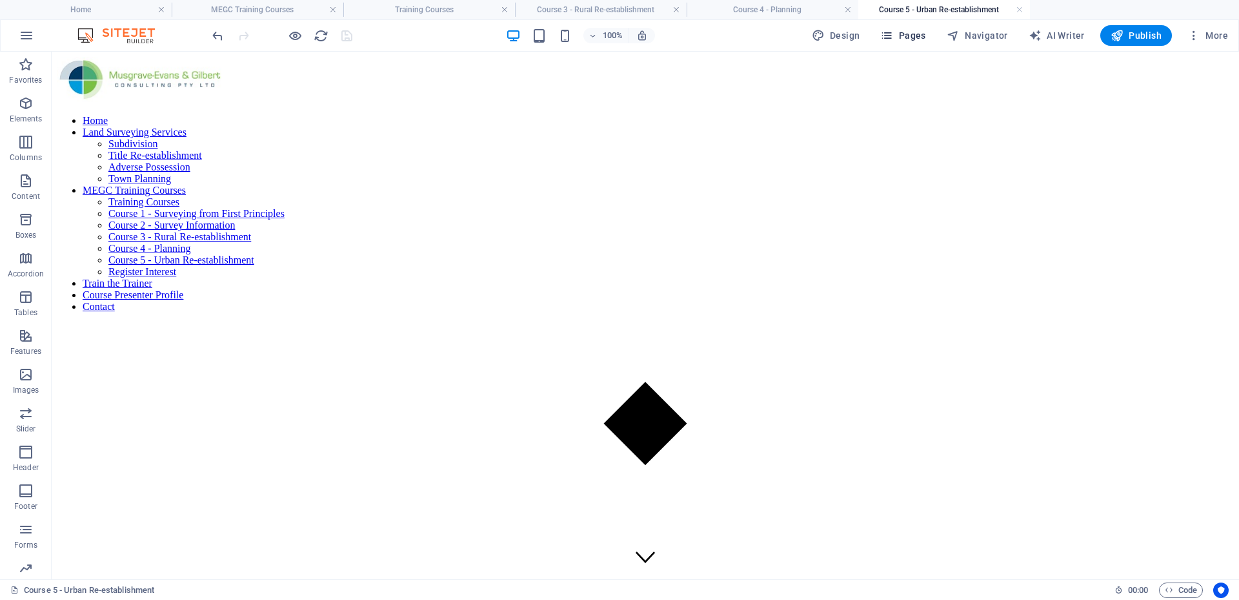
click at [926, 36] on span "Pages" at bounding box center [902, 35] width 45 height 13
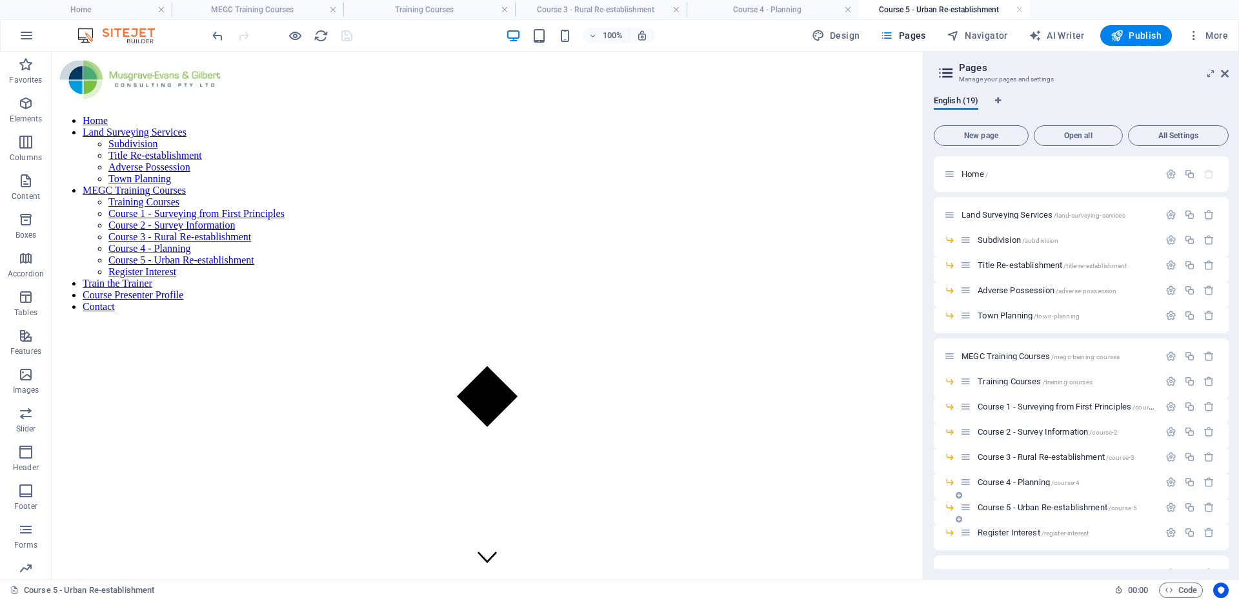
scroll to position [190, 0]
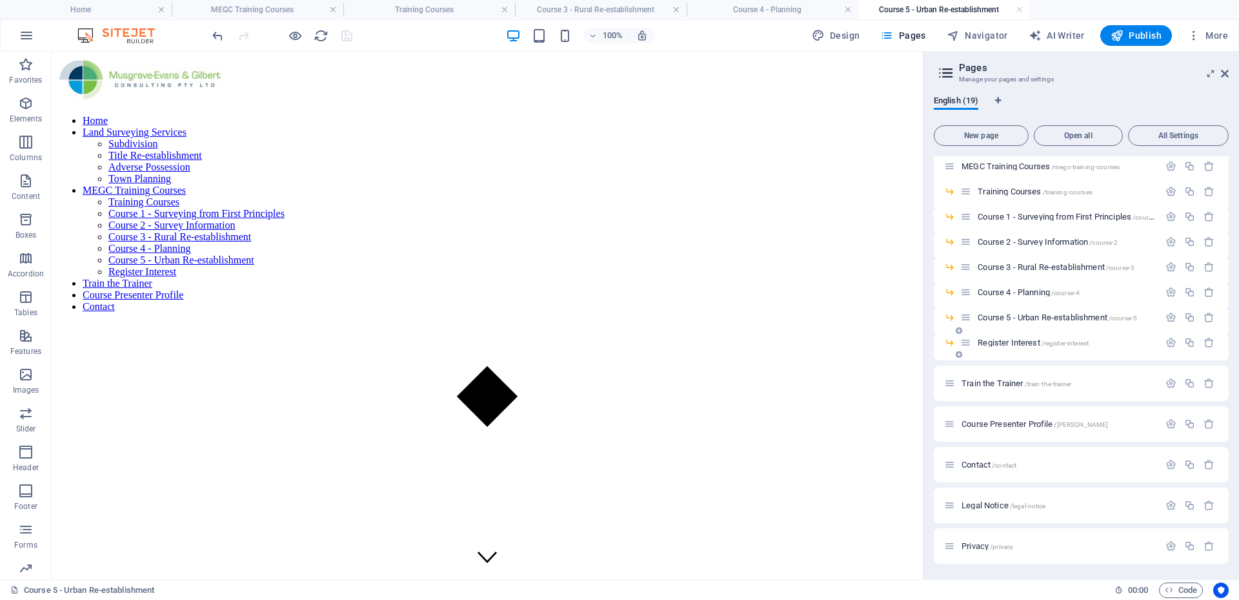
click at [1026, 345] on span "Register Interest /register-interest" at bounding box center [1033, 343] width 111 height 10
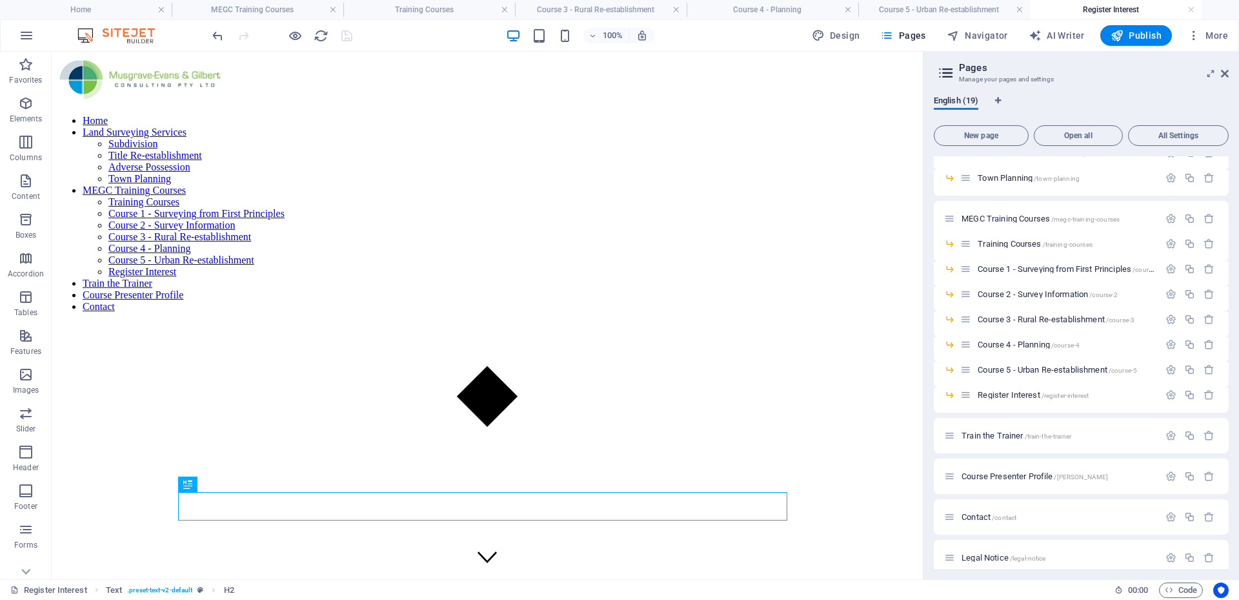
scroll to position [0, 0]
click at [502, 430] on figure at bounding box center [487, 430] width 861 height 0
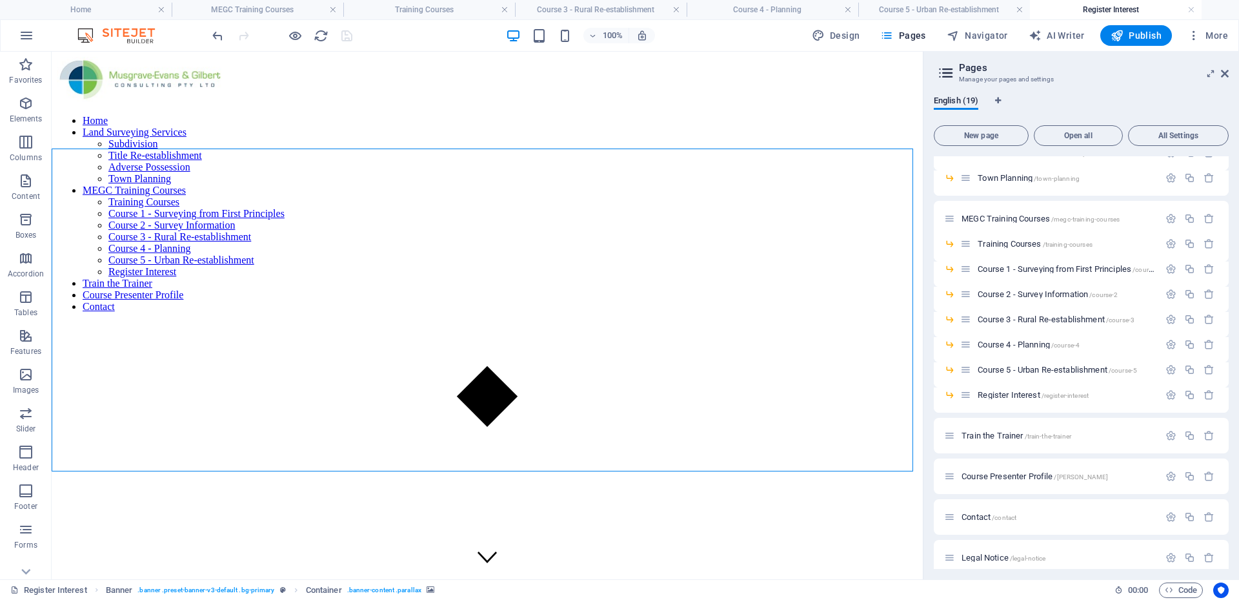
click at [502, 430] on figure at bounding box center [487, 430] width 861 height 0
click at [274, 430] on figure at bounding box center [487, 430] width 861 height 0
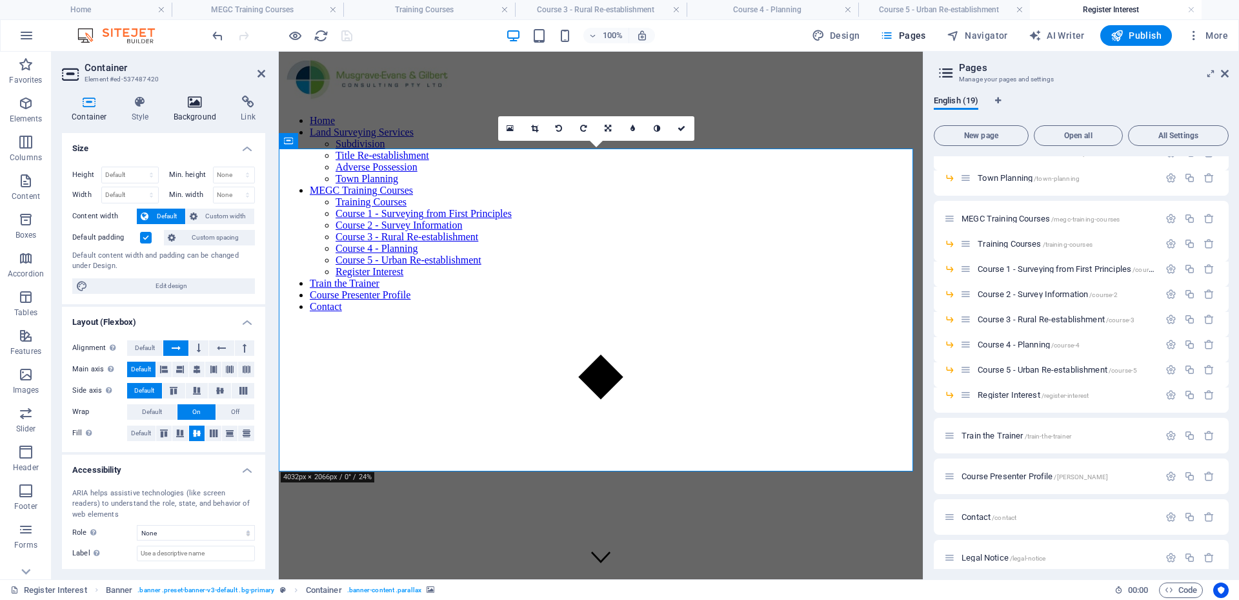
click at [189, 103] on icon at bounding box center [195, 102] width 63 height 13
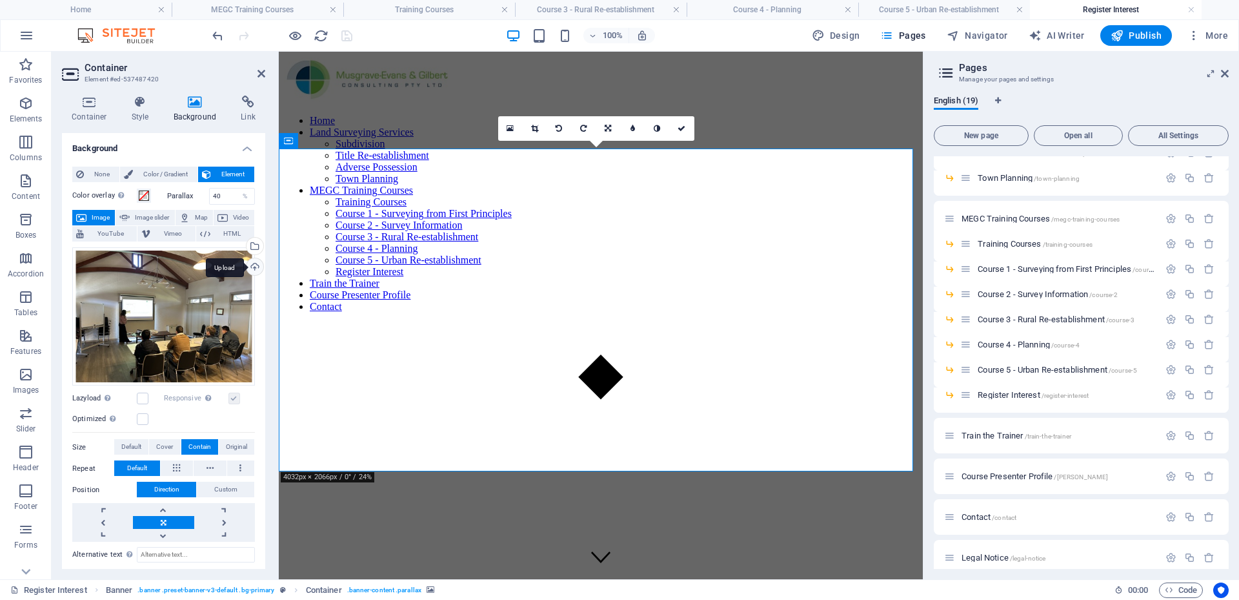
click at [250, 263] on div "Upload" at bounding box center [253, 267] width 19 height 19
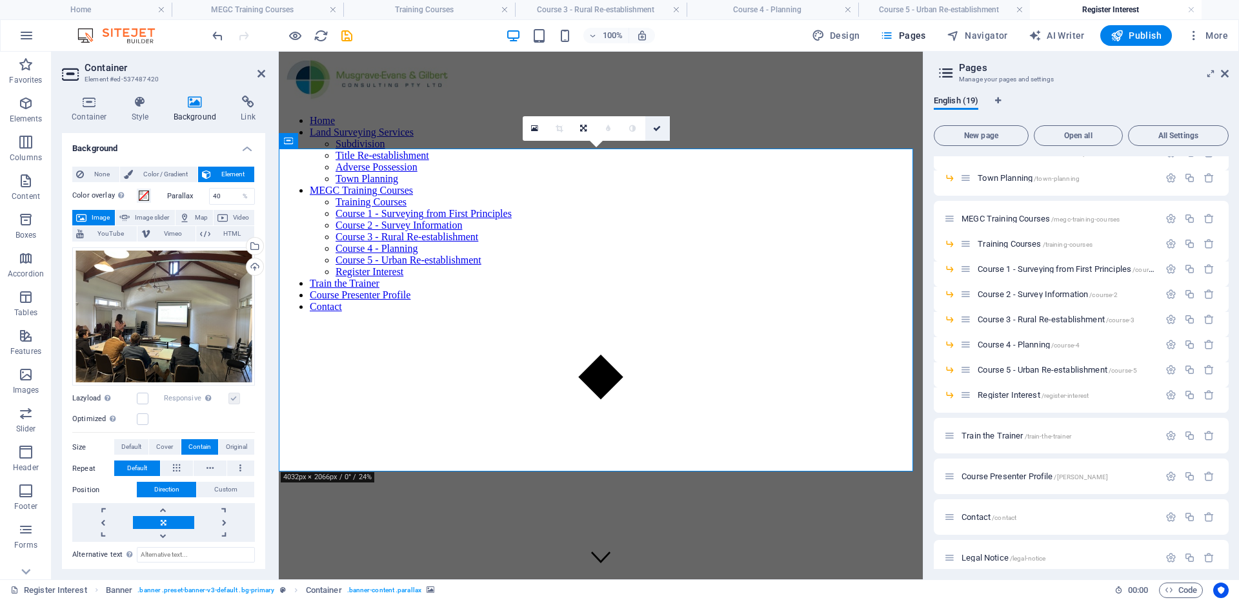
click at [664, 125] on link at bounding box center [658, 128] width 25 height 25
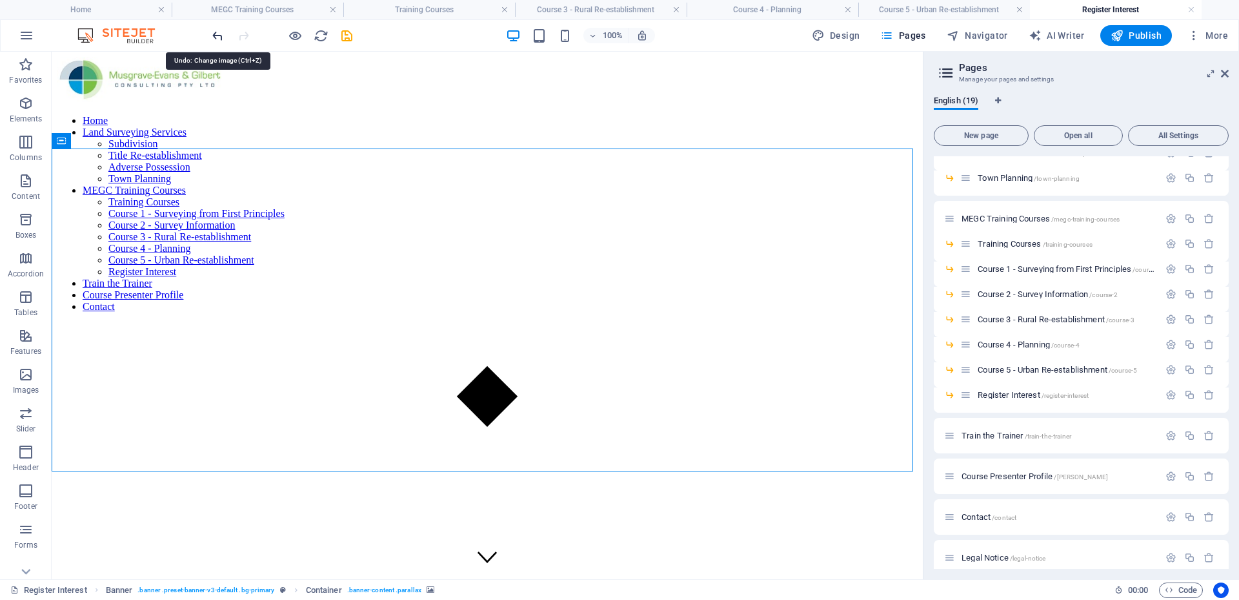
click at [214, 35] on icon "undo" at bounding box center [217, 35] width 15 height 15
click at [911, 10] on h4 "Course 5 - Urban Re-establishment" at bounding box center [945, 10] width 172 height 14
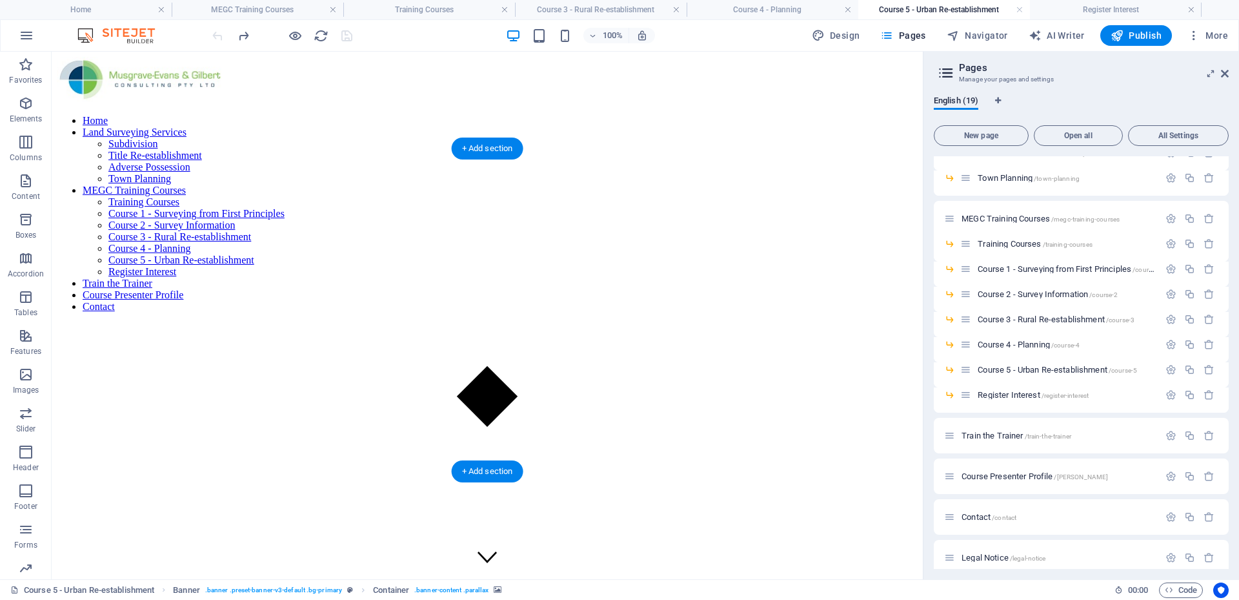
click at [533, 430] on figure at bounding box center [487, 430] width 861 height 0
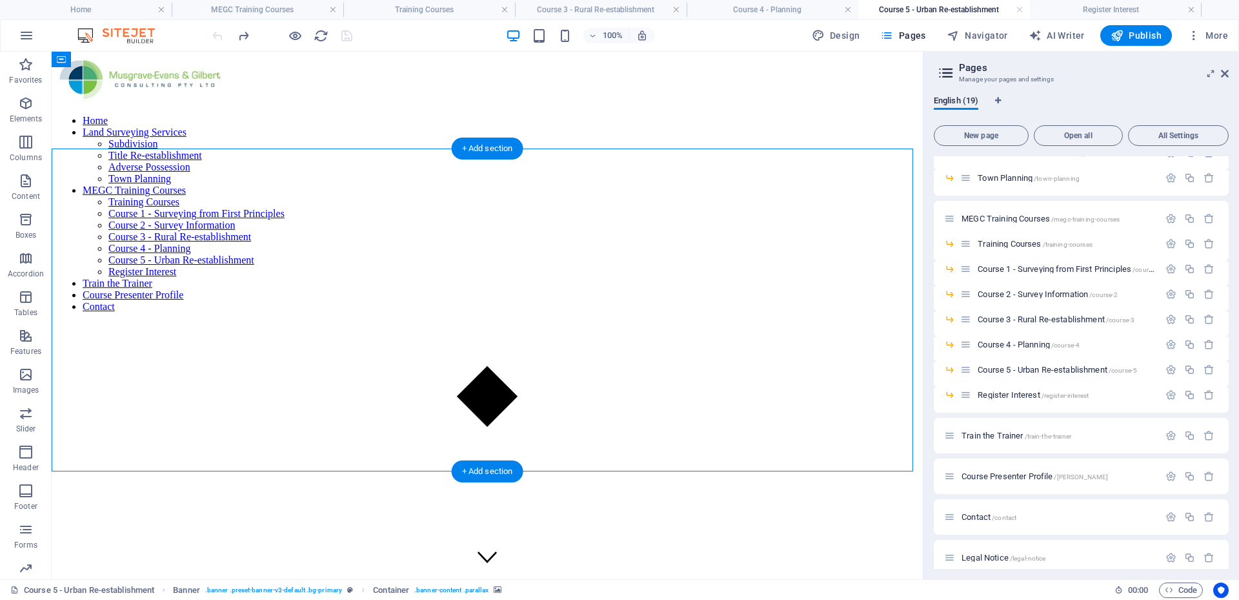
click at [533, 430] on figure at bounding box center [487, 430] width 861 height 0
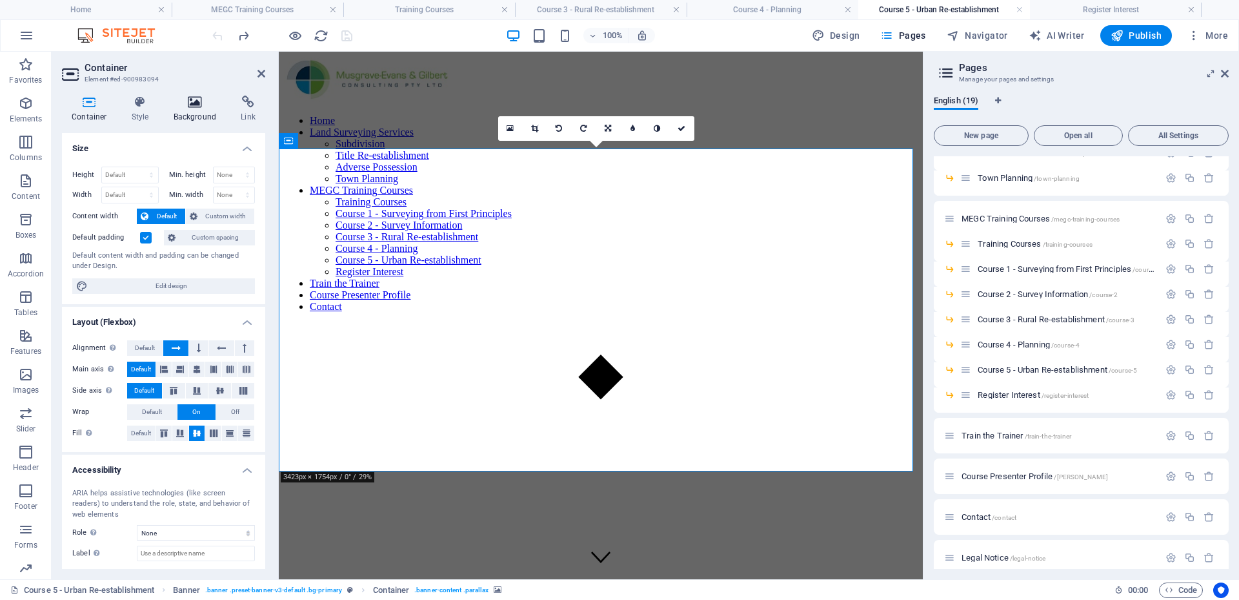
click at [194, 107] on icon at bounding box center [195, 102] width 63 height 13
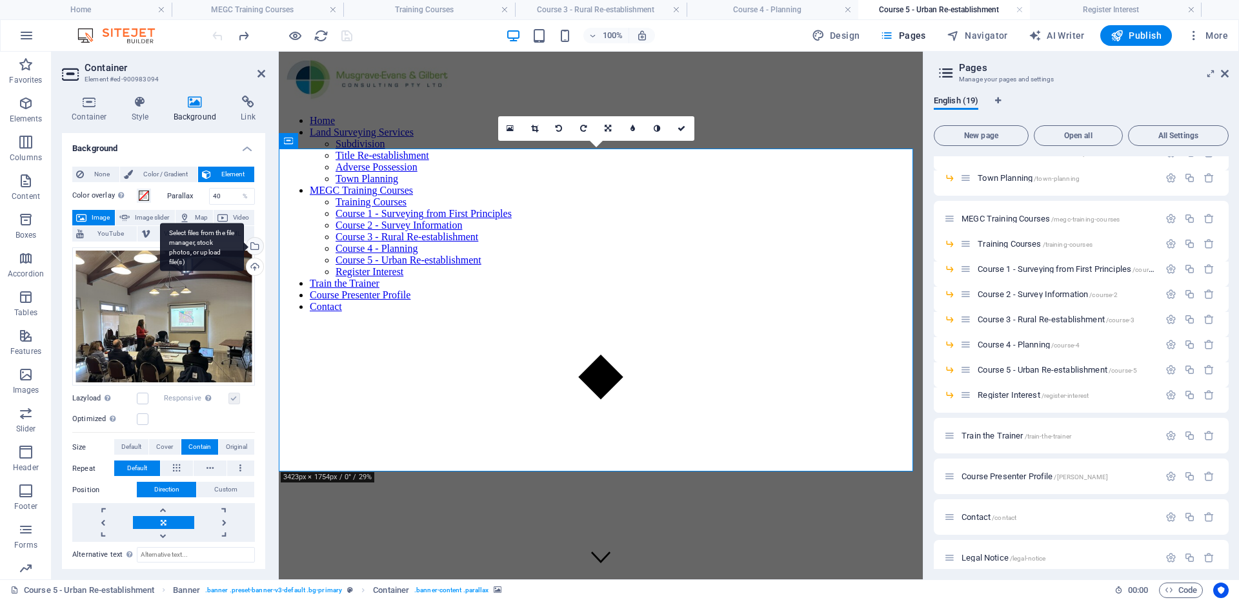
drag, startPoint x: 246, startPoint y: 241, endPoint x: 28, endPoint y: 355, distance: 245.4
click at [244, 241] on div "Select files from the file manager, stock photos, or upload file(s)" at bounding box center [202, 247] width 84 height 48
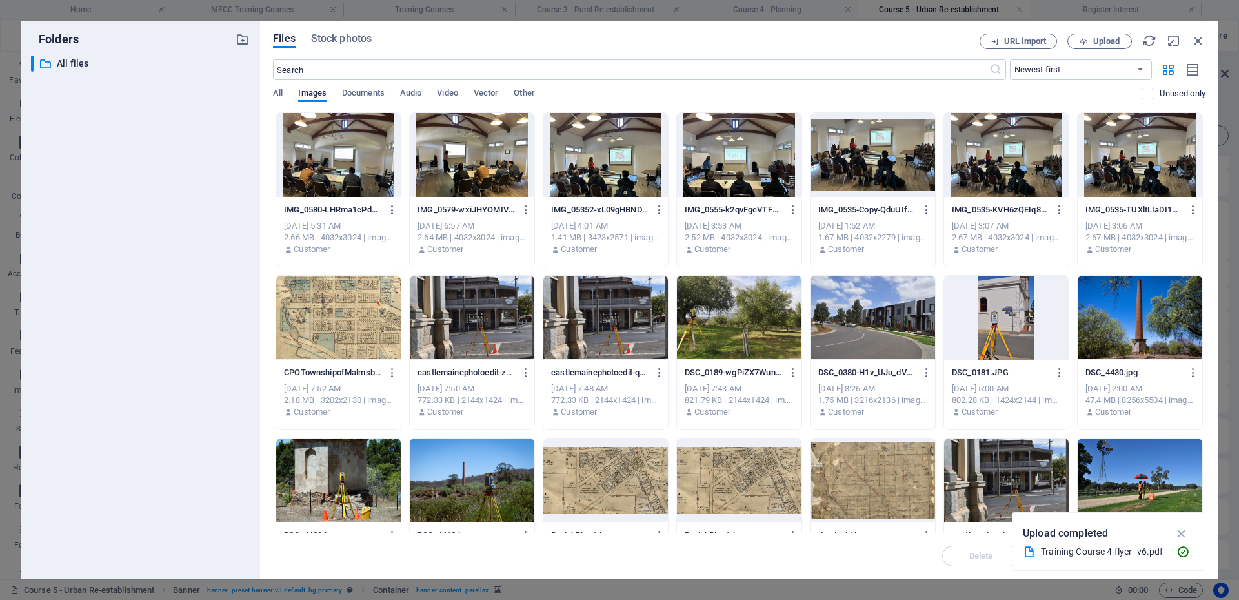
click at [329, 179] on div at bounding box center [338, 155] width 125 height 84
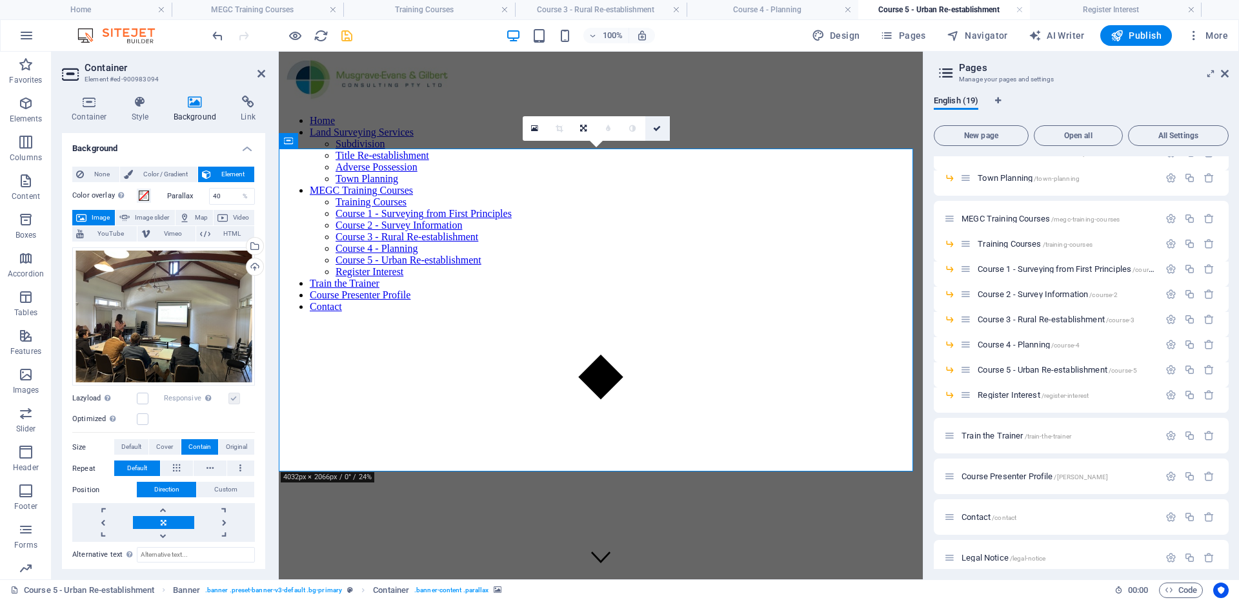
click at [661, 130] on icon at bounding box center [657, 129] width 8 height 8
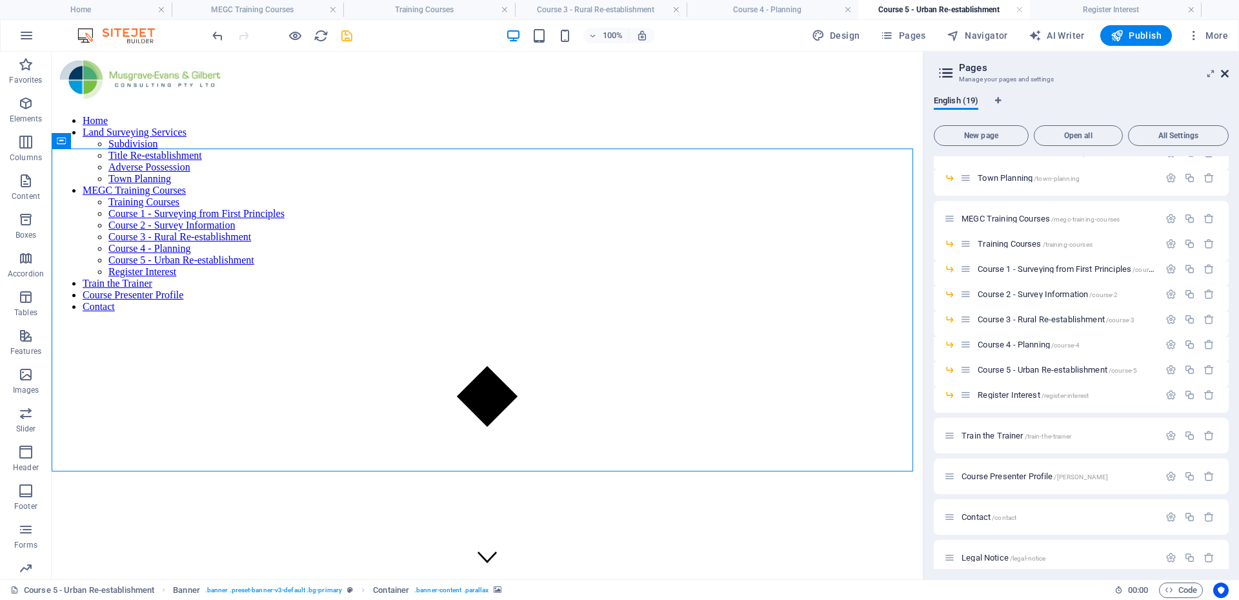
click at [1228, 72] on icon at bounding box center [1225, 73] width 8 height 10
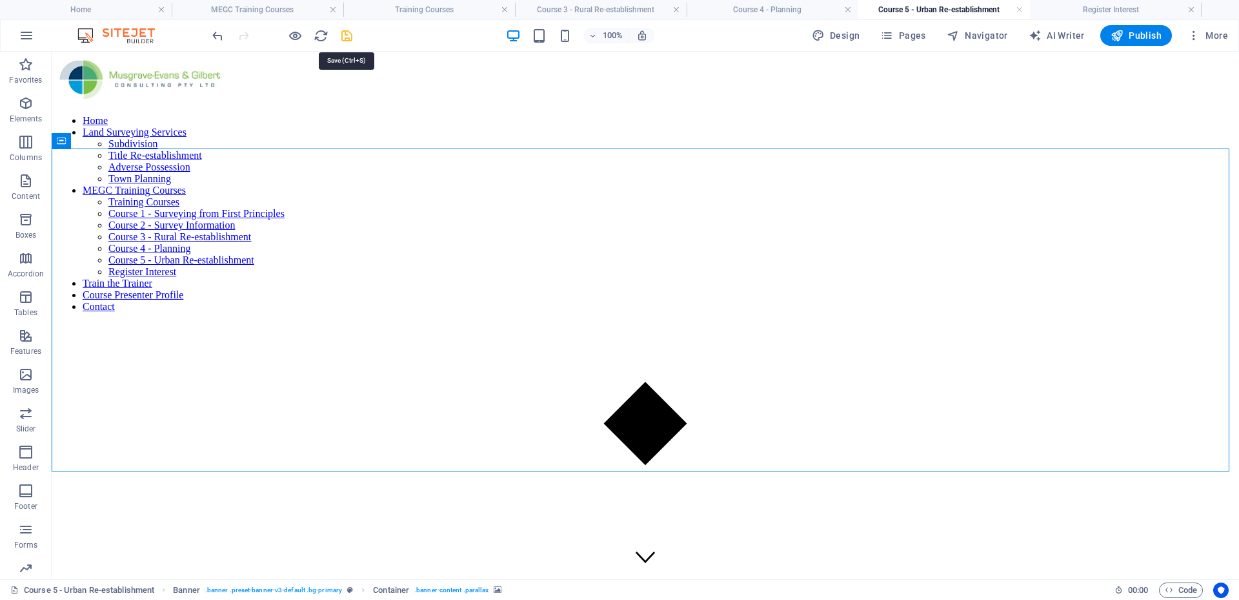
click at [342, 35] on icon "save" at bounding box center [347, 35] width 15 height 15
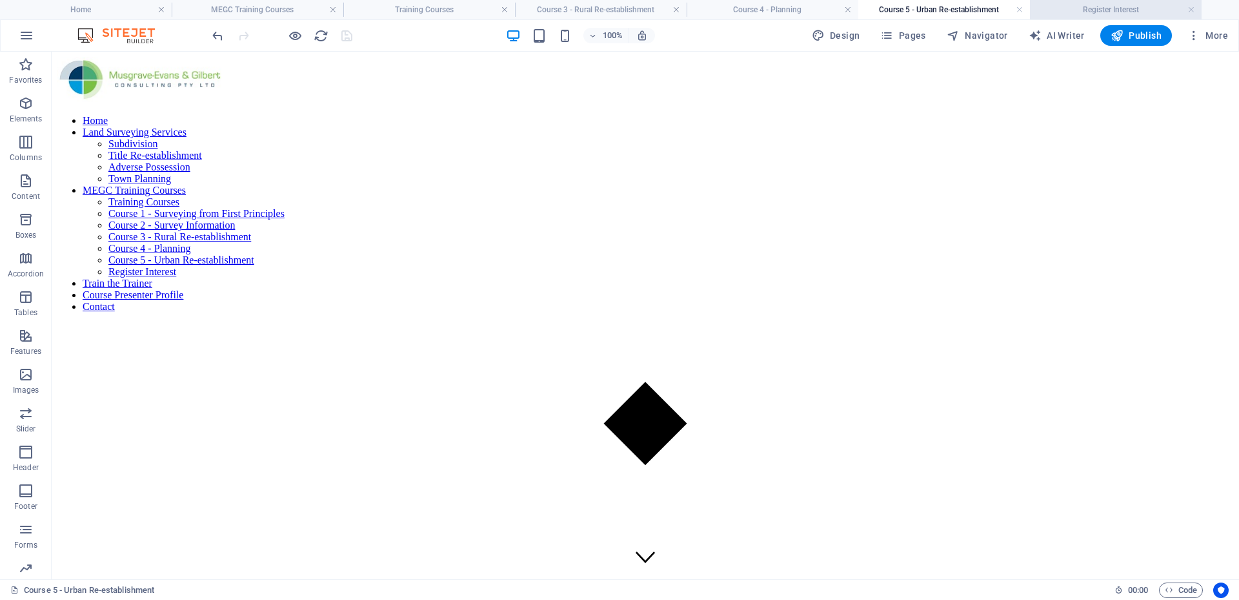
click at [1088, 12] on h4 "Register Interest" at bounding box center [1116, 10] width 172 height 14
click at [935, 6] on h4 "Course 5 - Urban Re-establishment" at bounding box center [945, 10] width 172 height 14
click at [436, 8] on h4 "Training Courses" at bounding box center [429, 10] width 172 height 14
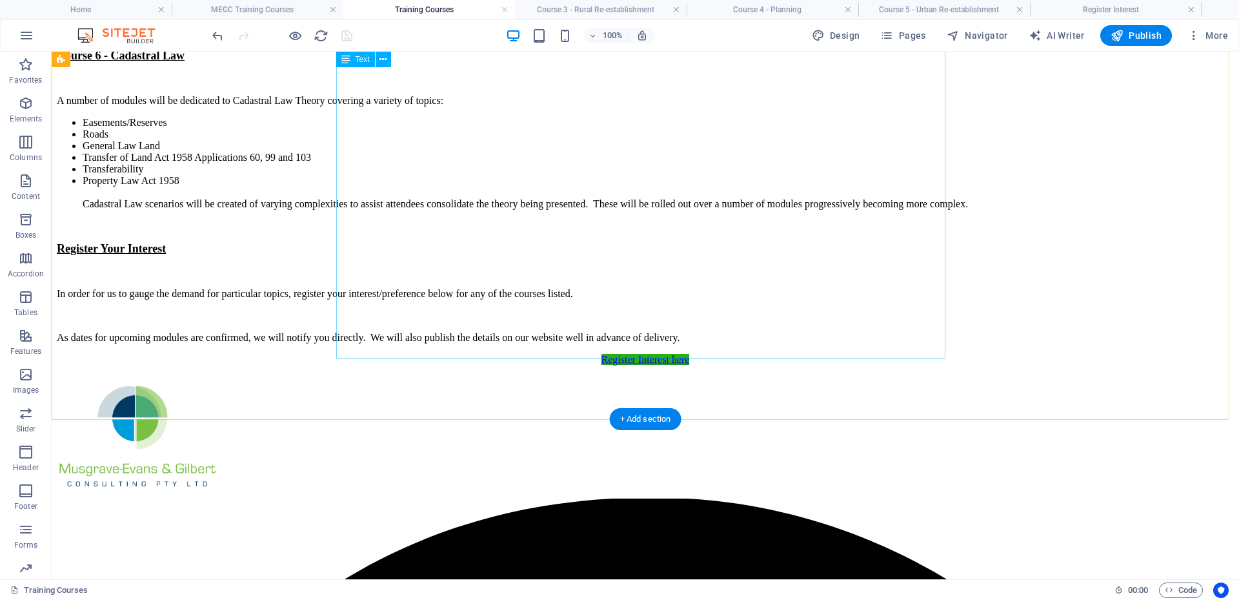
scroll to position [2634, 0]
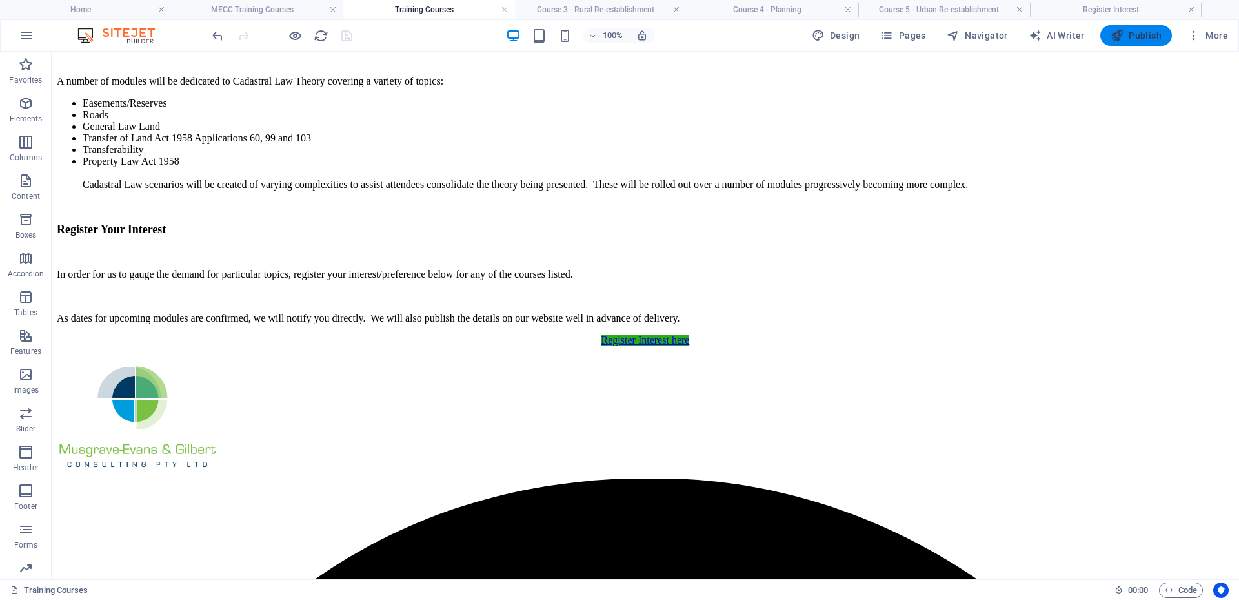
click at [1131, 35] on span "Publish" at bounding box center [1136, 35] width 51 height 13
click at [260, 14] on h4 "MEGC Training Courses" at bounding box center [258, 10] width 172 height 14
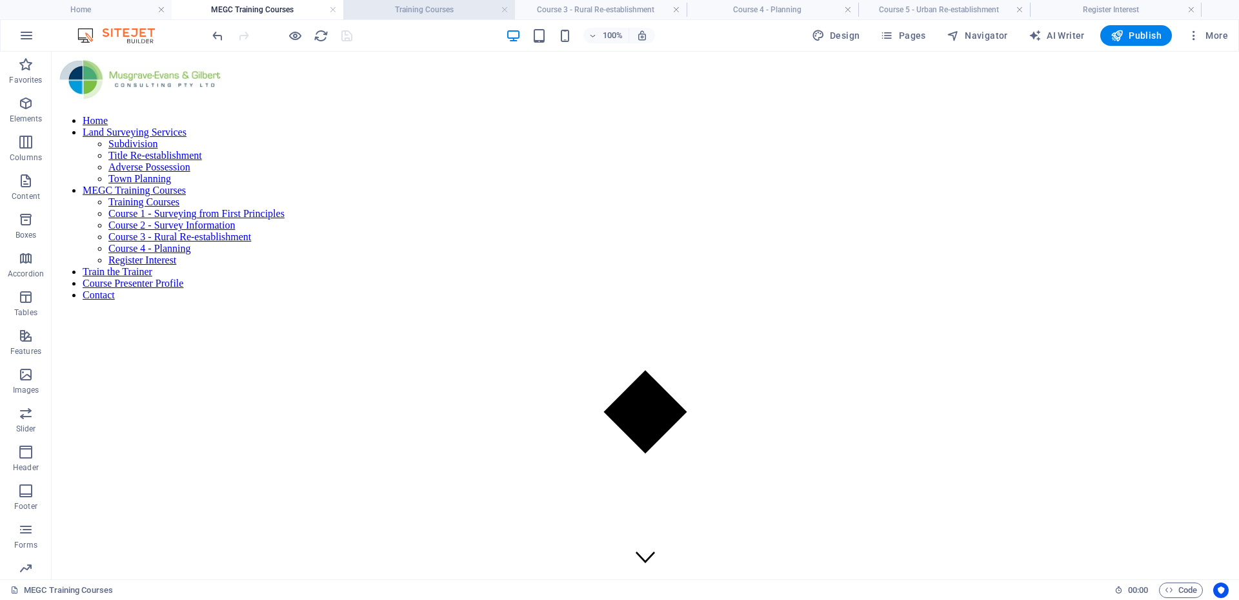
scroll to position [0, 0]
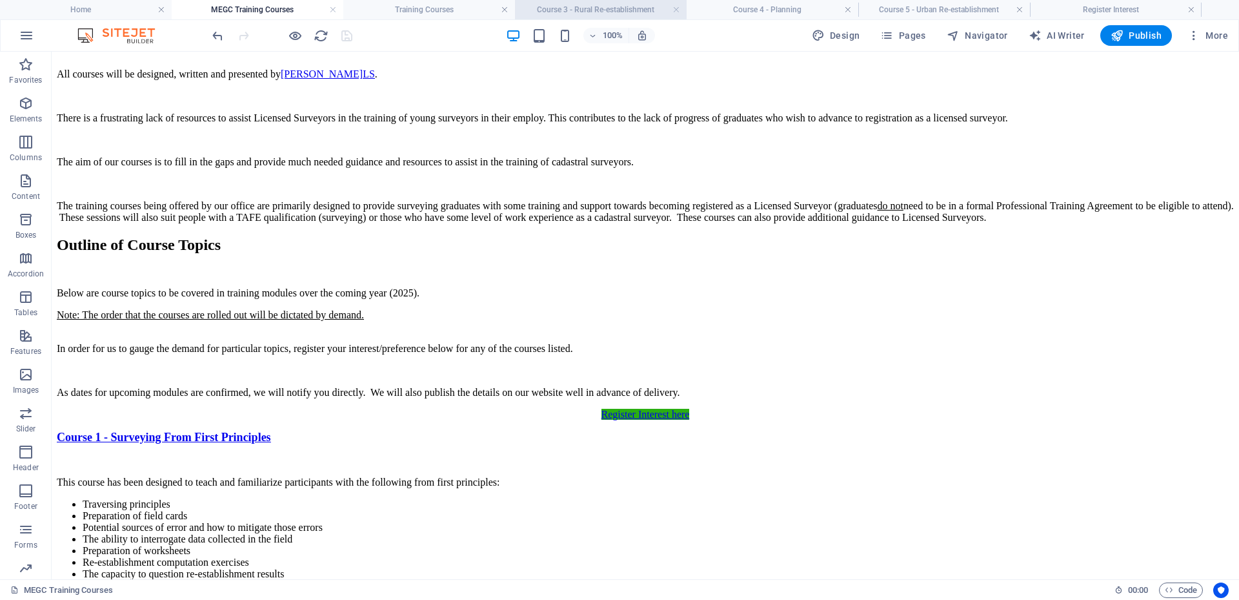
click at [593, 7] on h4 "Course 3 - Rural Re-establishment" at bounding box center [601, 10] width 172 height 14
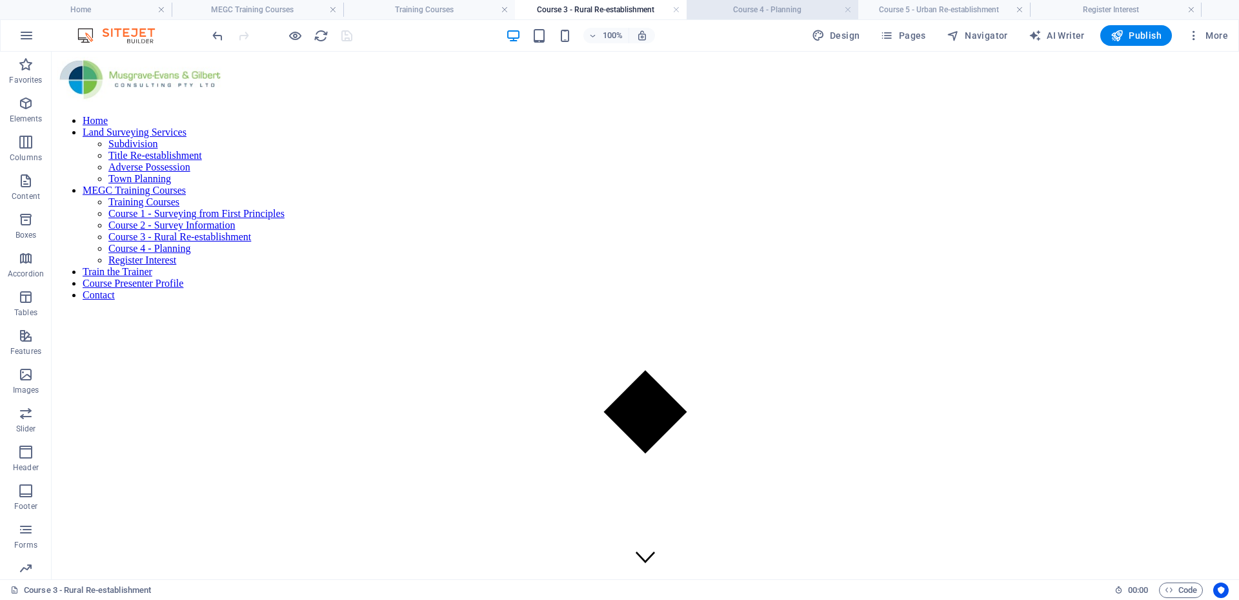
scroll to position [323, 0]
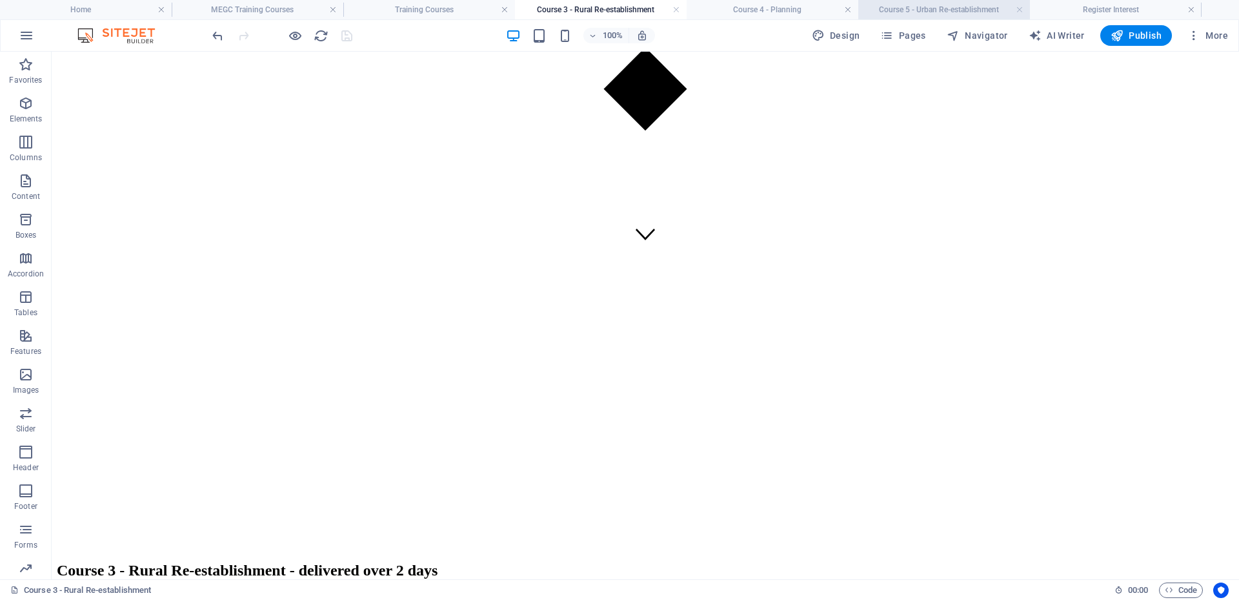
click at [946, 18] on li "Course 5 - Urban Re-establishment" at bounding box center [945, 9] width 172 height 19
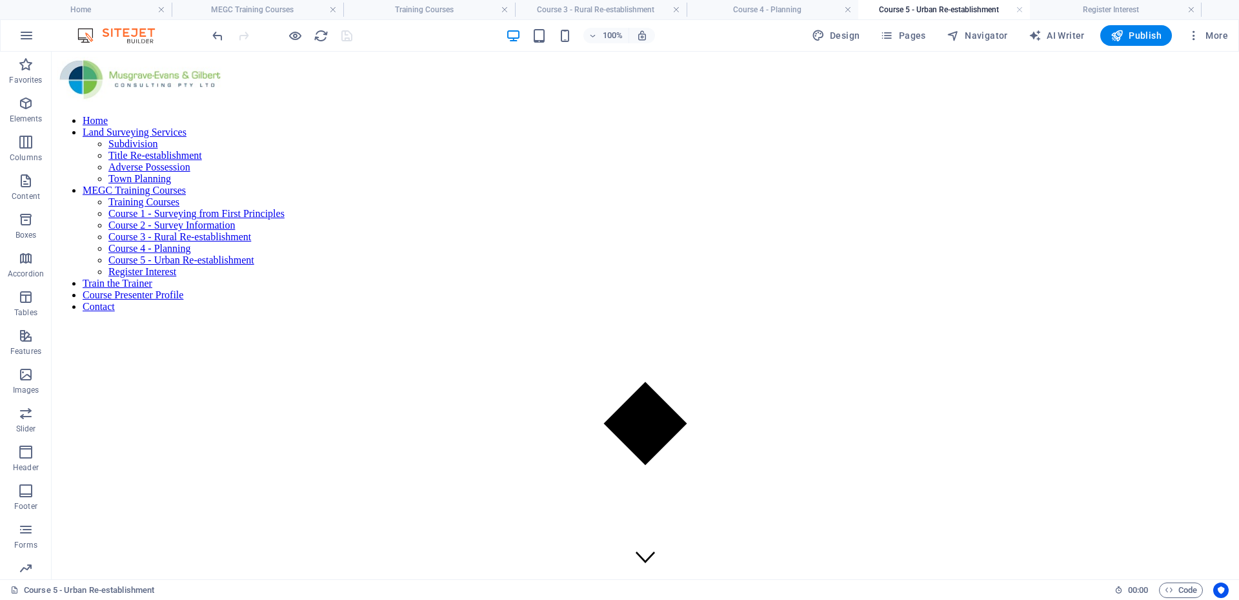
scroll to position [0, 0]
click at [950, 11] on h4 "Course 5 - Urban Re-establishment" at bounding box center [945, 10] width 172 height 14
click at [1064, 14] on h4 "Register Interest" at bounding box center [1116, 10] width 172 height 14
click at [596, 12] on h4 "Course 3 - Rural Re-establishment" at bounding box center [601, 10] width 172 height 14
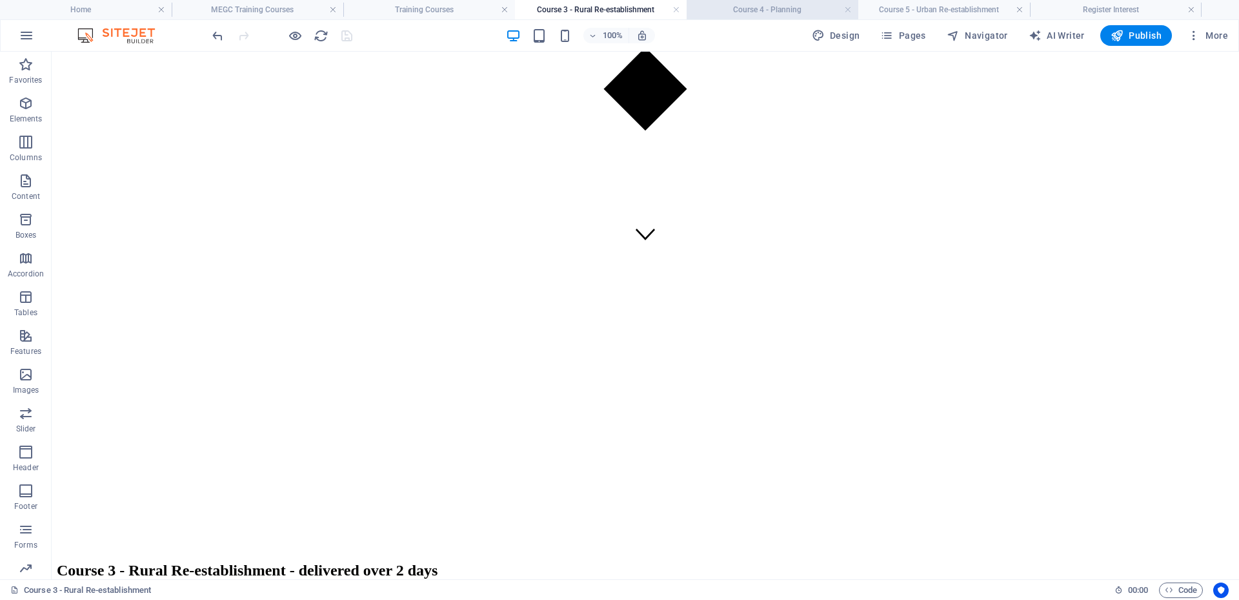
click at [719, 12] on h4 "Course 4 - Planning" at bounding box center [773, 10] width 172 height 14
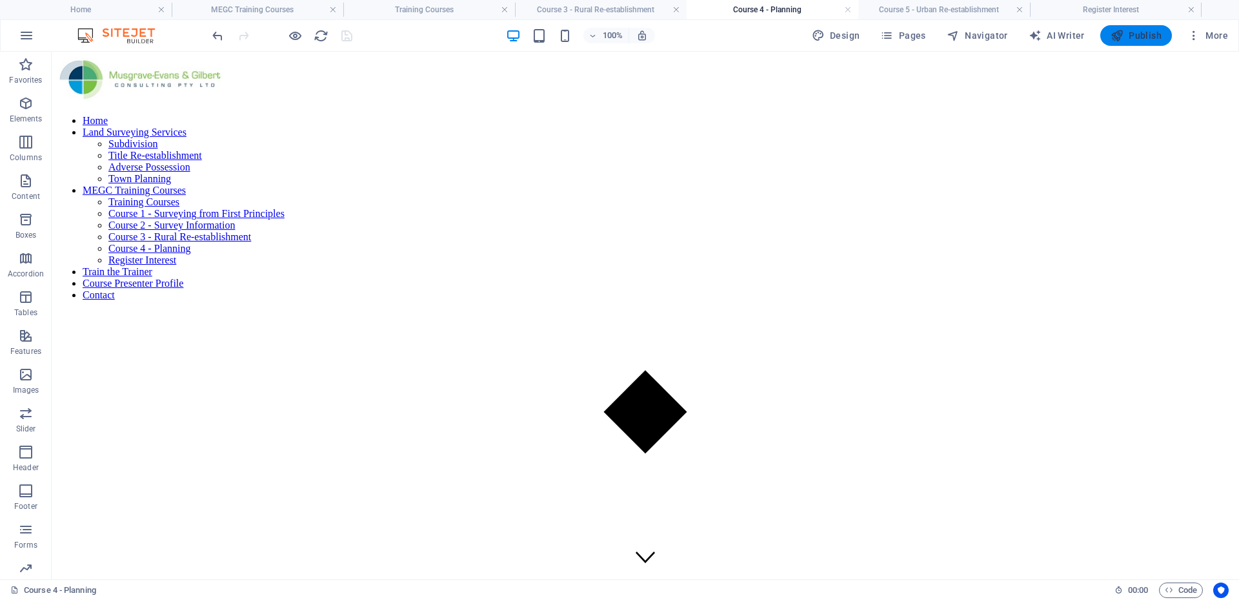
click at [1138, 38] on span "Publish" at bounding box center [1136, 35] width 51 height 13
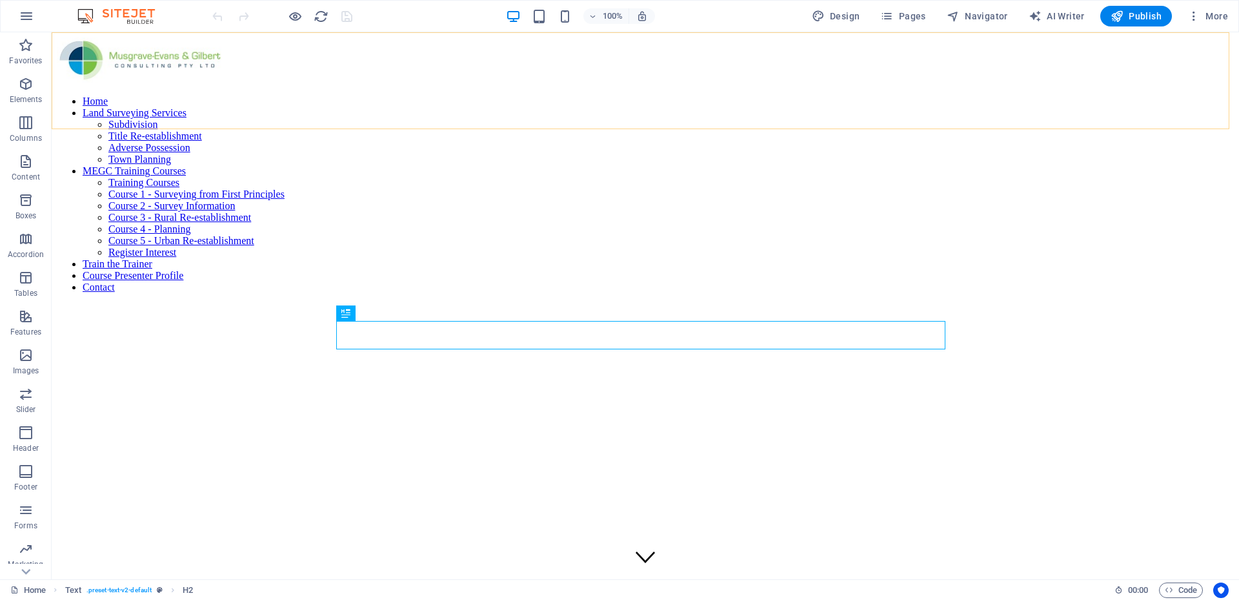
scroll to position [294, 0]
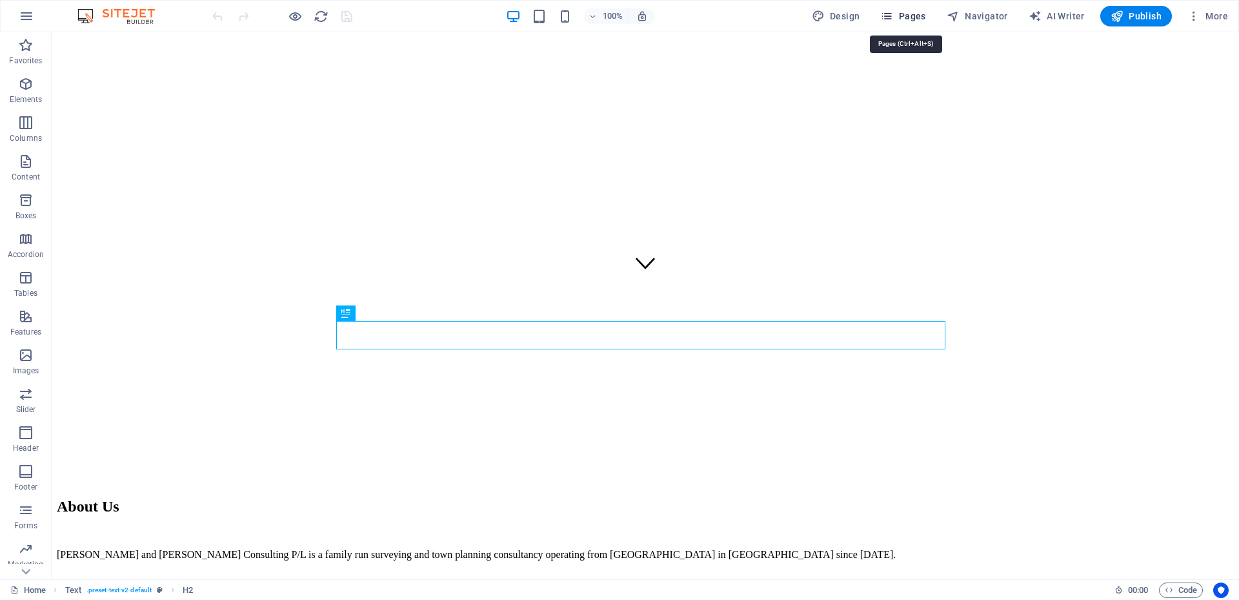
click at [918, 16] on span "Pages" at bounding box center [902, 16] width 45 height 13
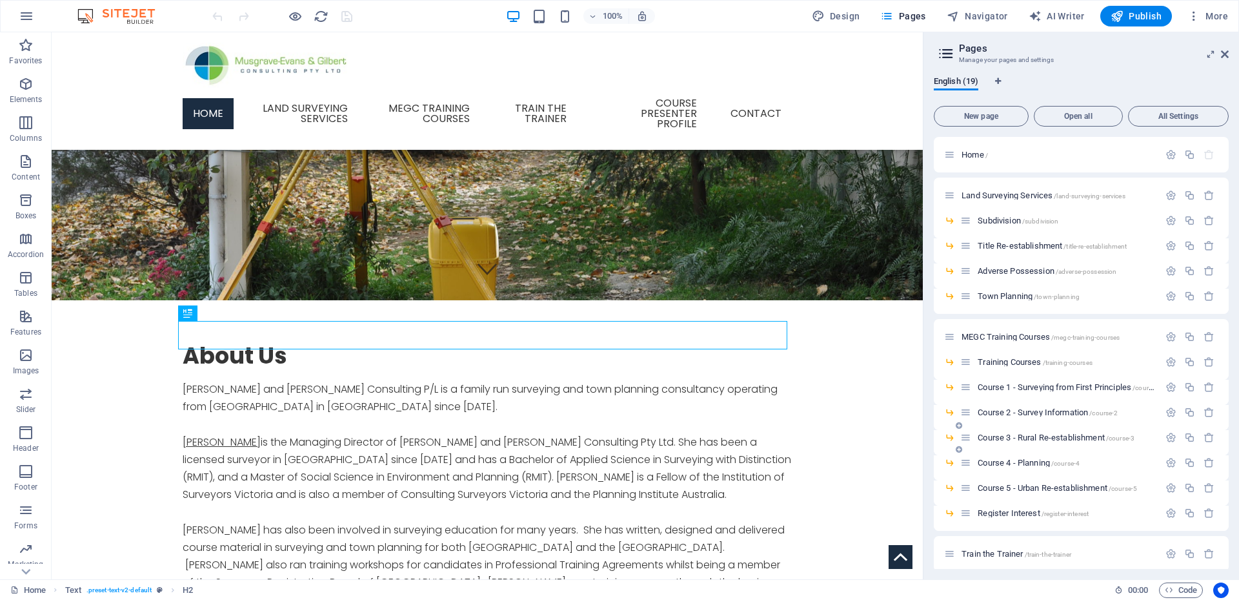
click at [1030, 434] on span "Course 3 - Rural Re-establishment /course-3" at bounding box center [1056, 437] width 157 height 10
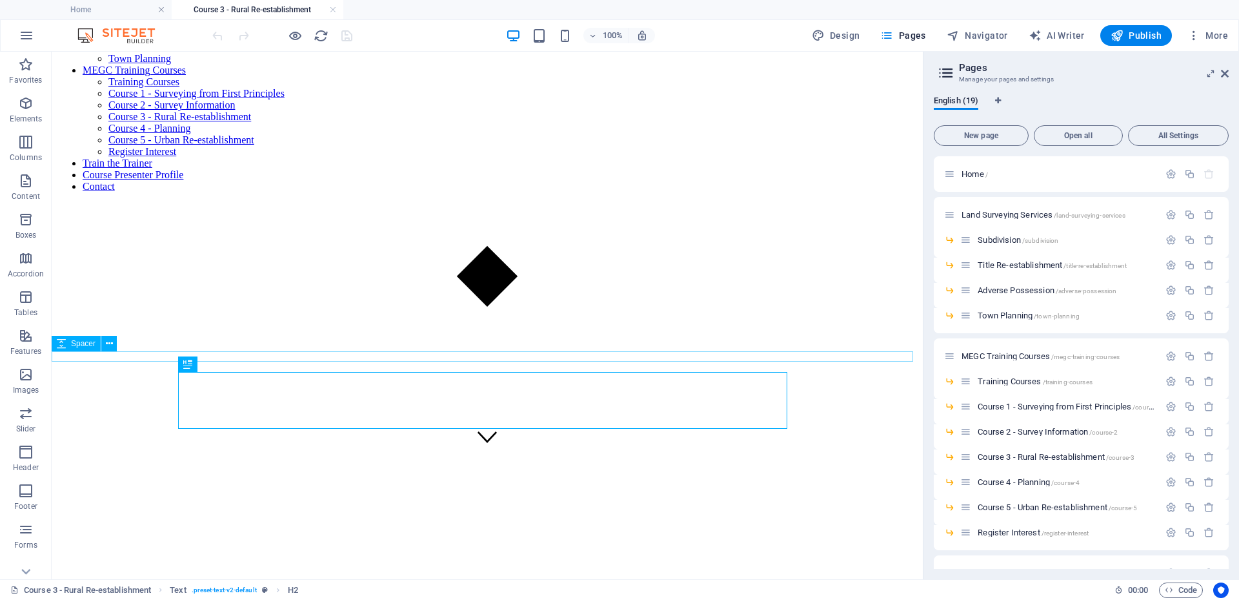
scroll to position [129, 0]
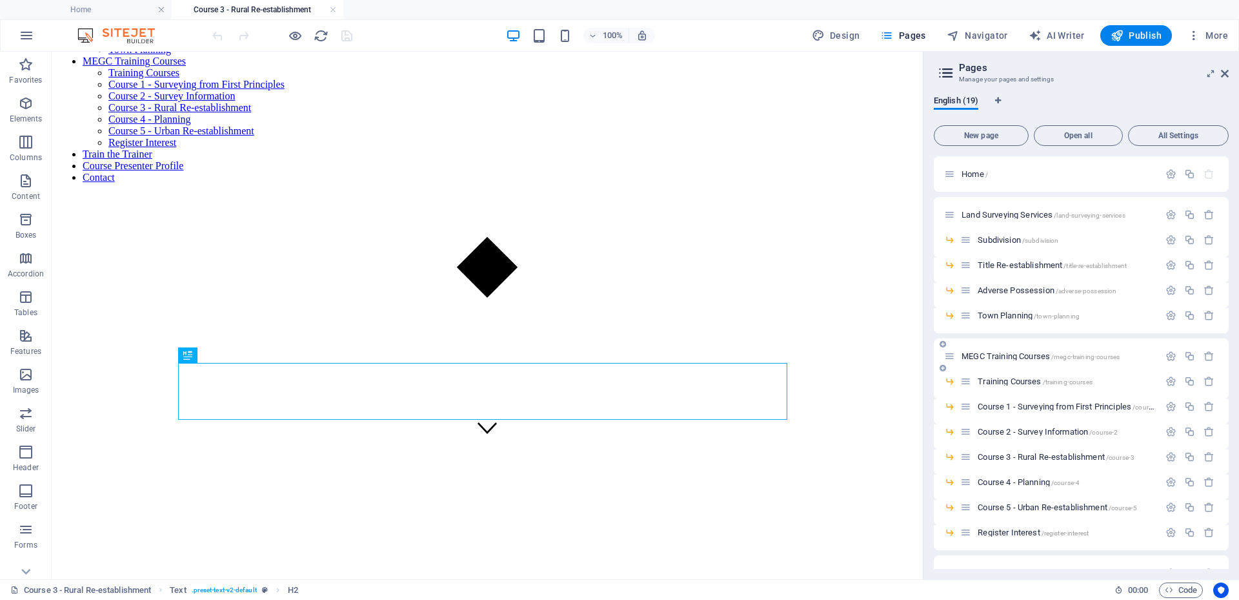
click at [1015, 356] on span "MEGC Training Courses /megc-training-courses" at bounding box center [1041, 356] width 158 height 10
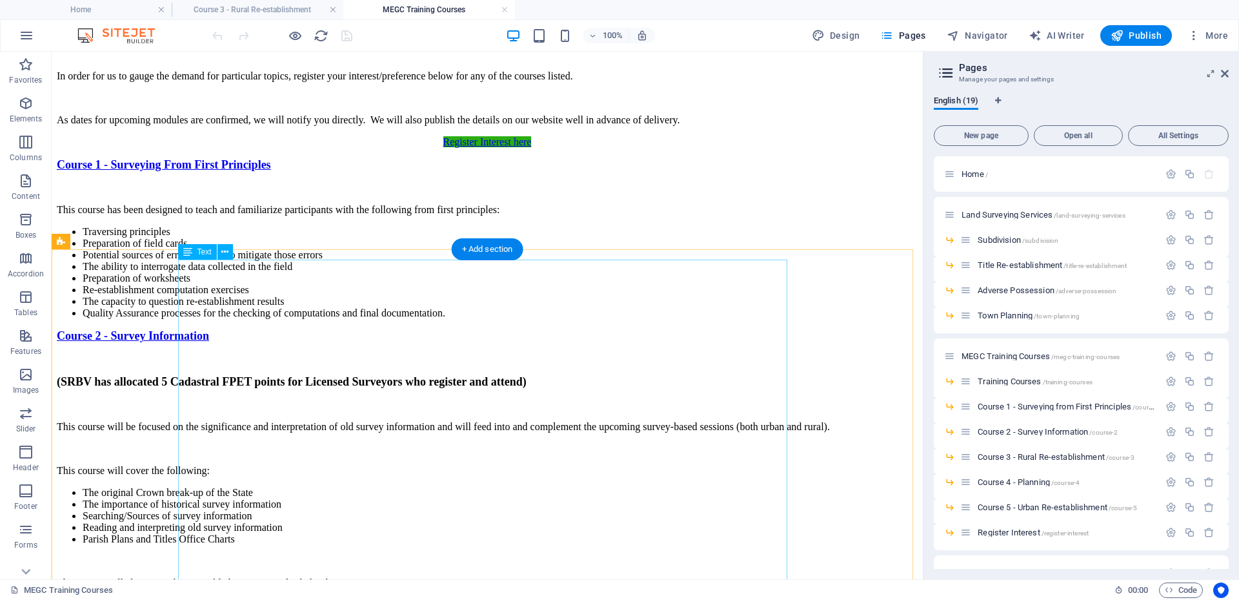
scroll to position [1162, 0]
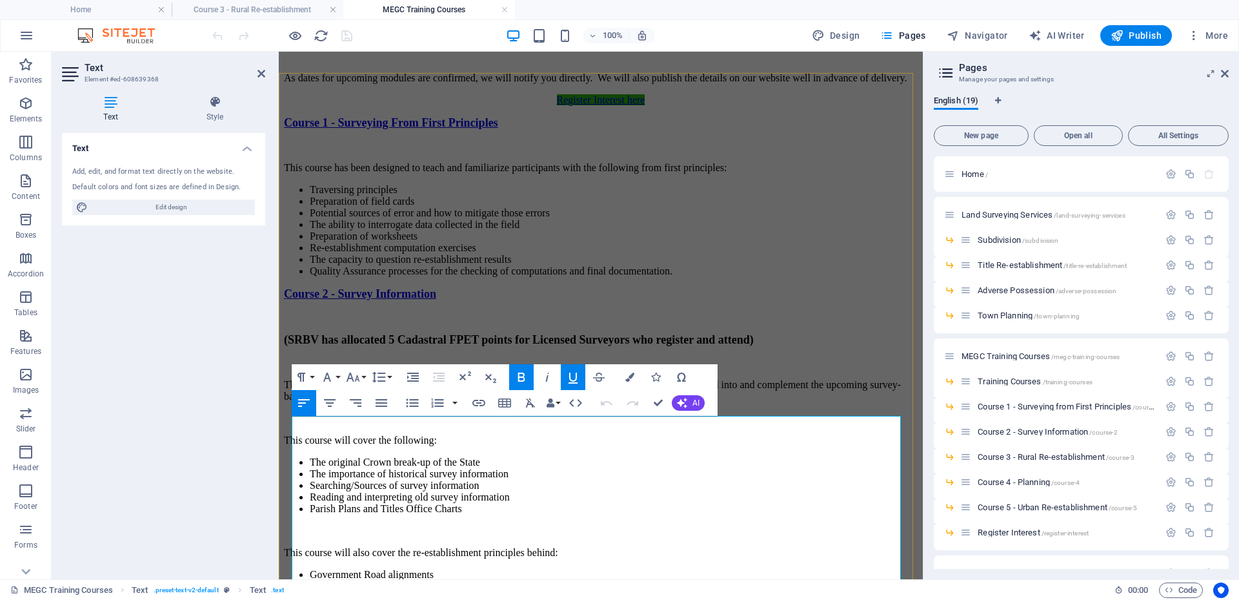
drag, startPoint x: 508, startPoint y: 423, endPoint x: 535, endPoint y: 431, distance: 28.2
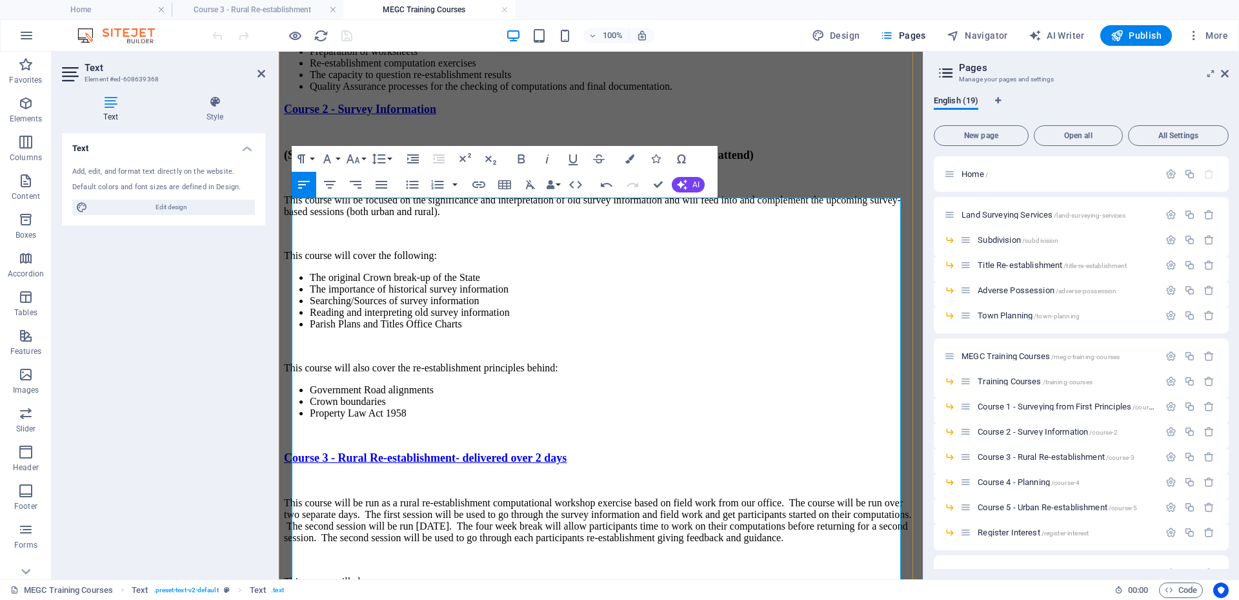
scroll to position [1420, 0]
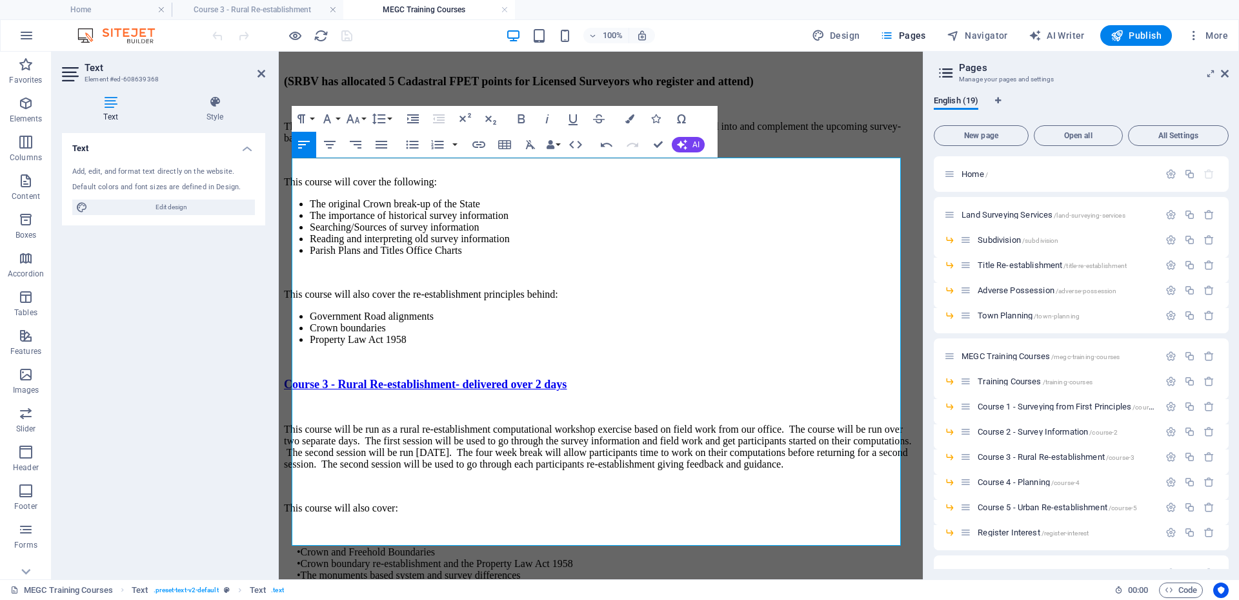
click at [239, 310] on div "Text Add, edit, and format text directly on the website. Default colors and fon…" at bounding box center [163, 351] width 203 height 436
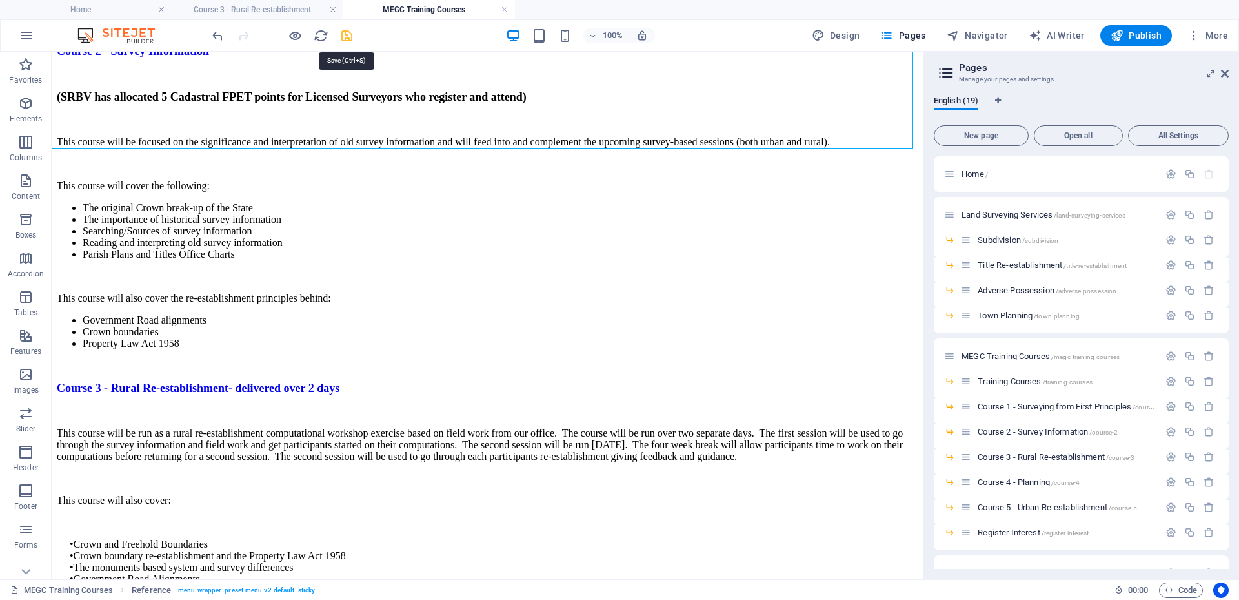
click at [343, 33] on icon "save" at bounding box center [347, 35] width 15 height 15
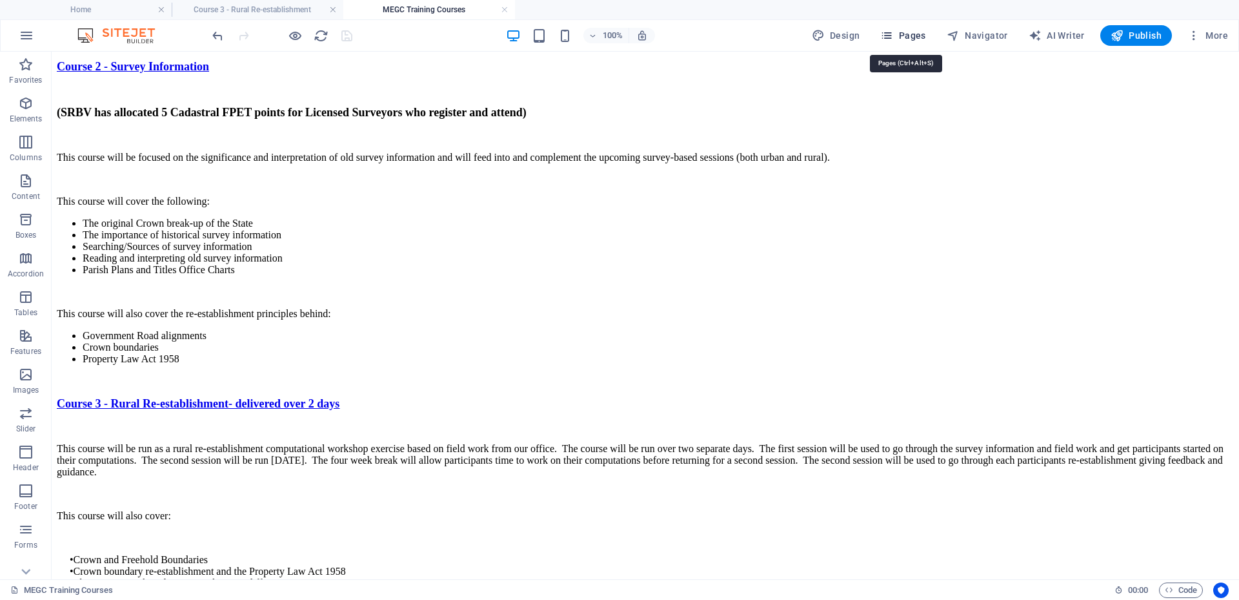
click at [911, 36] on span "Pages" at bounding box center [902, 35] width 45 height 13
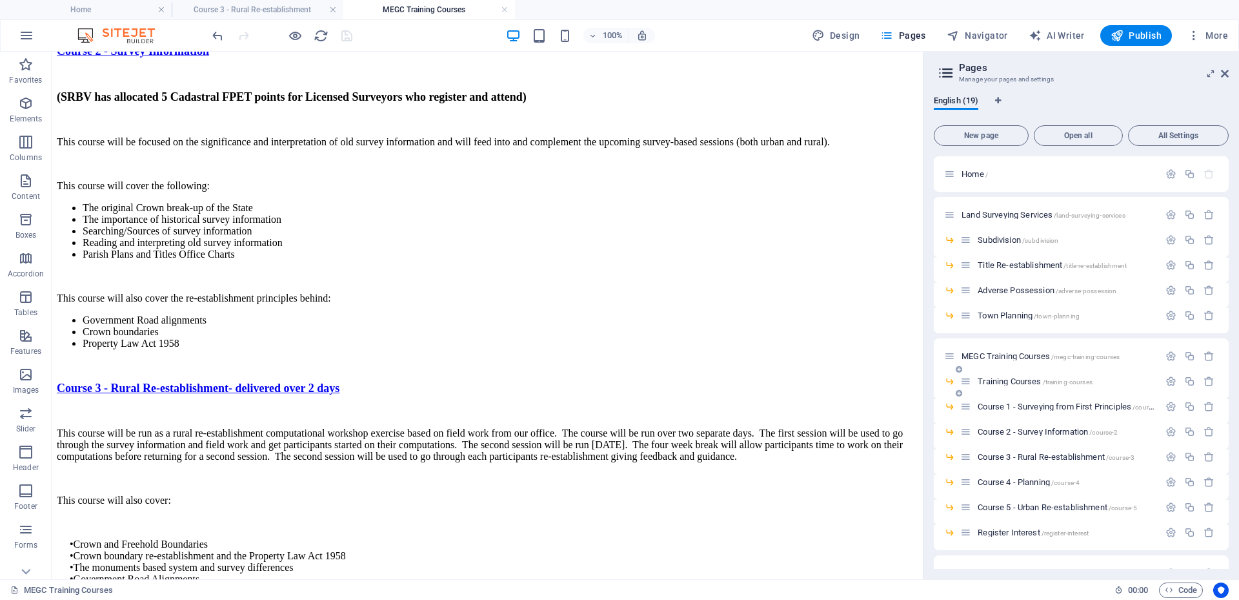
click at [1005, 374] on div "Training Courses /training-courses" at bounding box center [1060, 381] width 199 height 15
click at [999, 383] on span "Training Courses /training-courses" at bounding box center [1035, 381] width 115 height 10
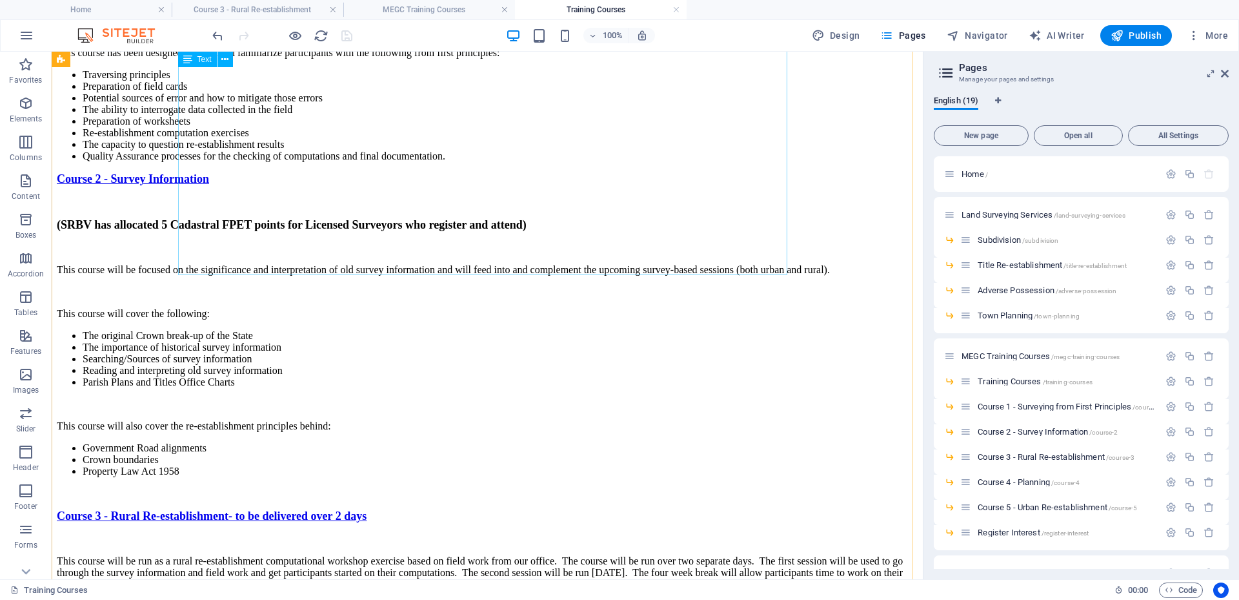
scroll to position [1291, 0]
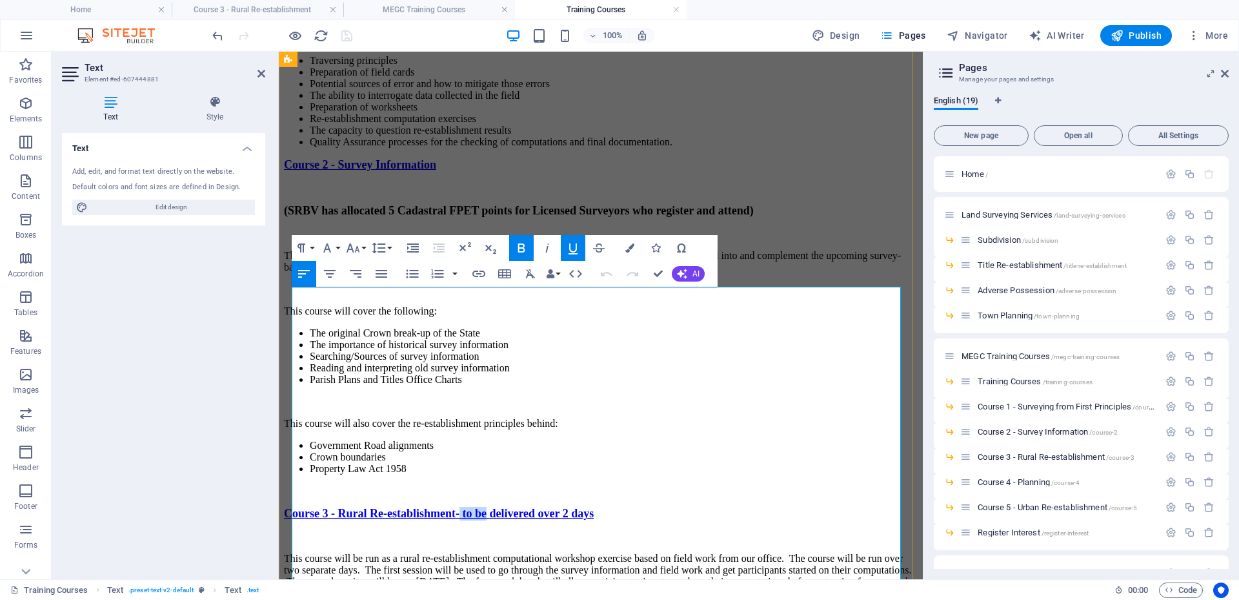
drag, startPoint x: 506, startPoint y: 294, endPoint x: 536, endPoint y: 301, distance: 30.4
click at [536, 507] on span "Course 3 - Rural Re-establishment- to be delivered over 2 days" at bounding box center [439, 513] width 310 height 13
click at [497, 507] on span "Course 3 - Rural Re-establishment-delivered over 2 days" at bounding box center [424, 513] width 280 height 13
click at [510, 507] on span "Course 3 - Rural Re-establishment -delivered over 2 days" at bounding box center [424, 513] width 280 height 13
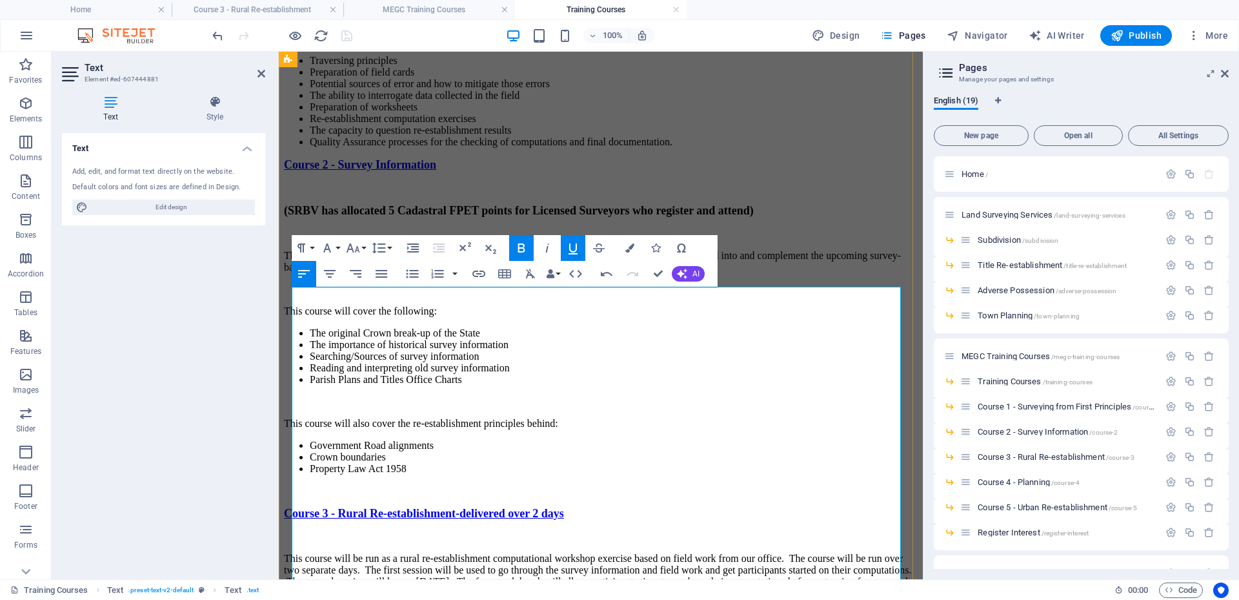
click at [229, 279] on div "Text Add, edit, and format text directly on the website. Default colors and fon…" at bounding box center [163, 351] width 203 height 436
click at [348, 185] on div "Course 2 - Survey Information (SRBV has allocated 5 Cadastral FPET points for L…" at bounding box center [601, 316] width 634 height 316
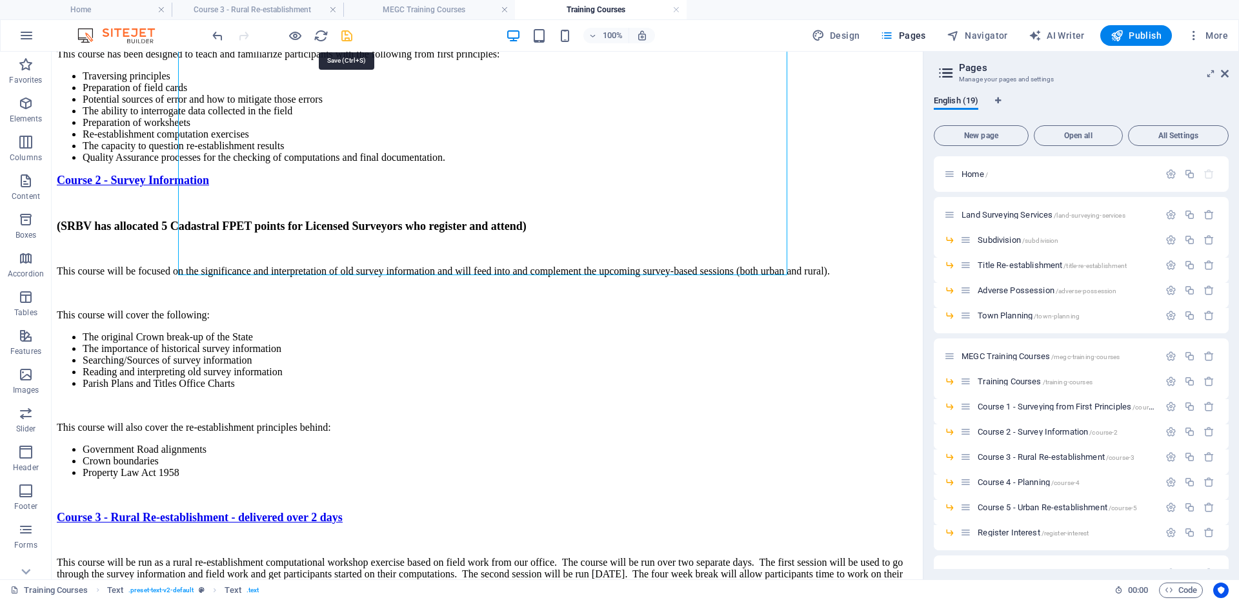
click at [349, 37] on icon "save" at bounding box center [347, 35] width 15 height 15
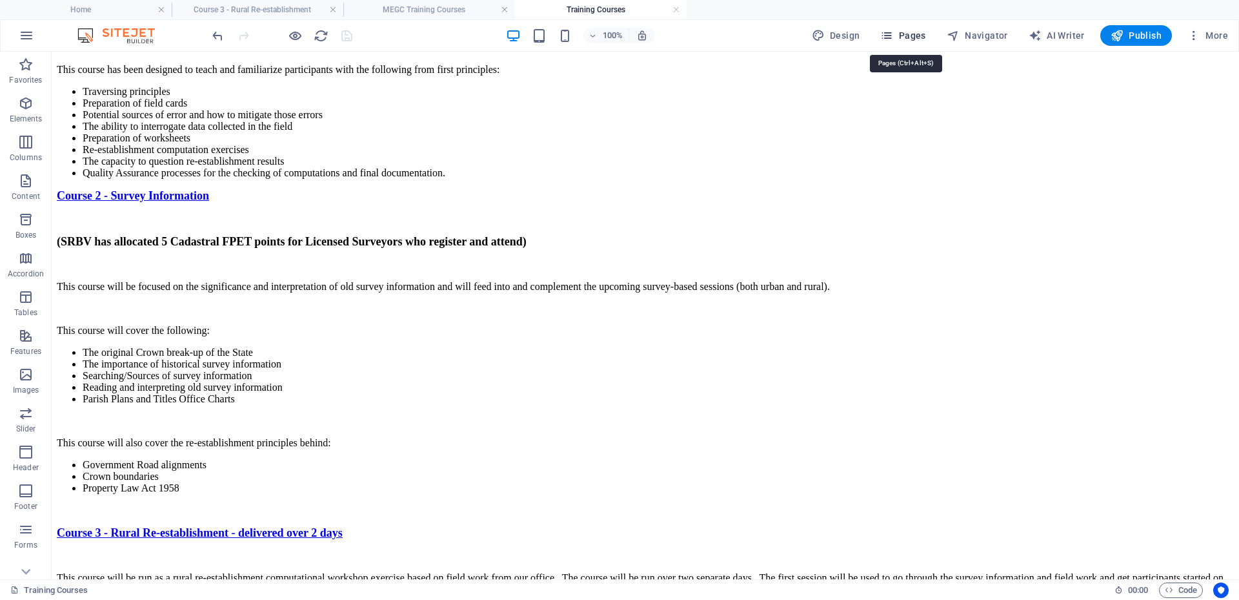
click at [912, 32] on span "Pages" at bounding box center [902, 35] width 45 height 13
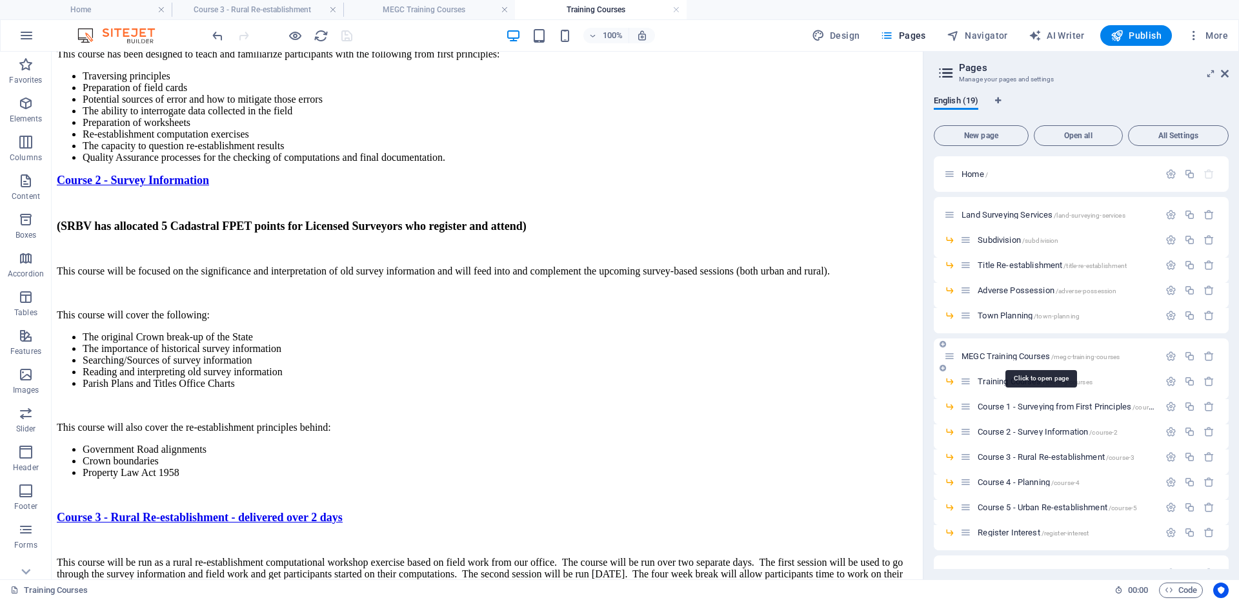
click at [997, 358] on span "MEGC Training Courses /megc-training-courses" at bounding box center [1041, 356] width 158 height 10
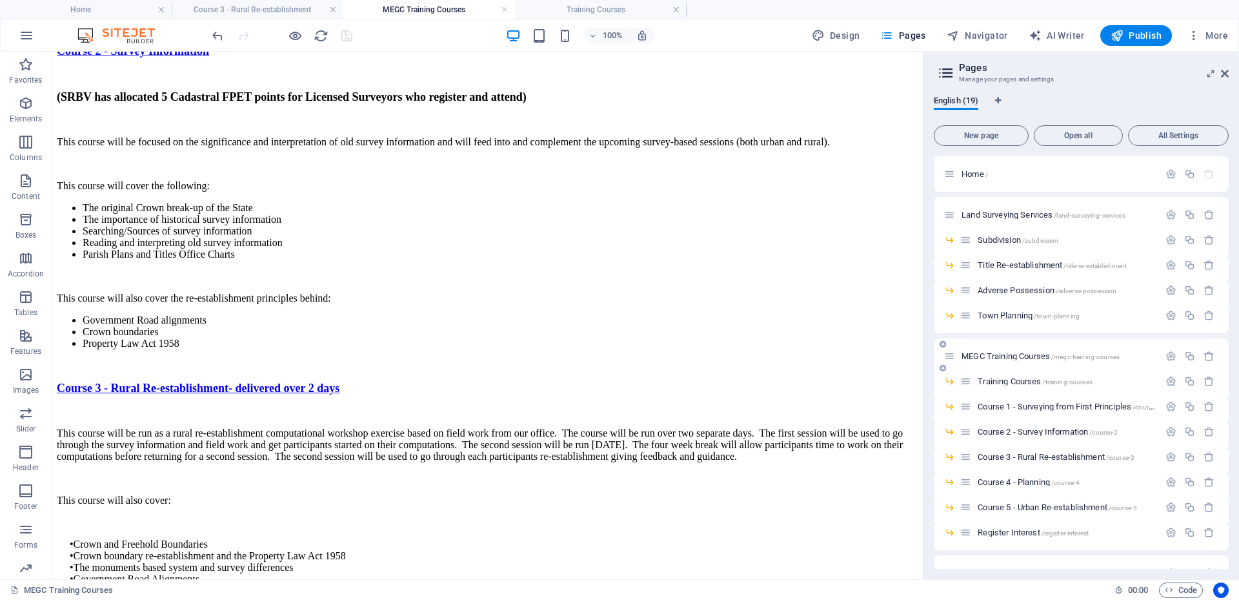
click at [1019, 354] on span "MEGC Training Courses /megc-training-courses" at bounding box center [1041, 356] width 158 height 10
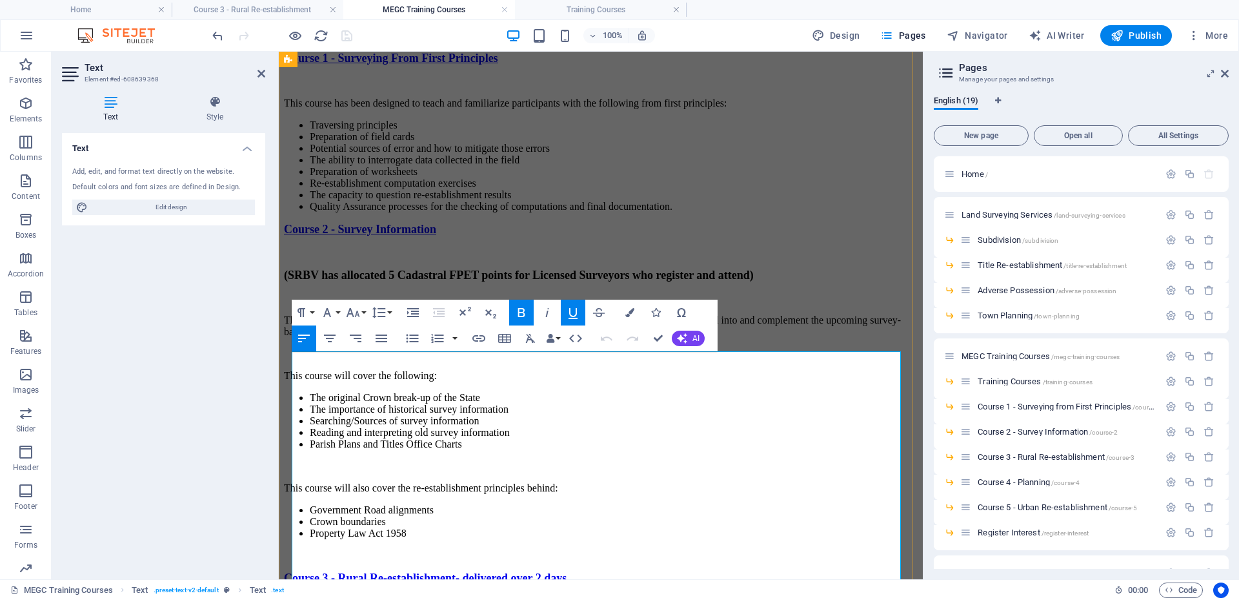
click at [499, 571] on span "Course 3 - Rural Re-establishment- delivered over 2 days" at bounding box center [425, 577] width 283 height 13
click at [791, 289] on div "Course 2 - Survey Information (SRBV has allocated 5 Cadastral FPET points for L…" at bounding box center [601, 381] width 634 height 316
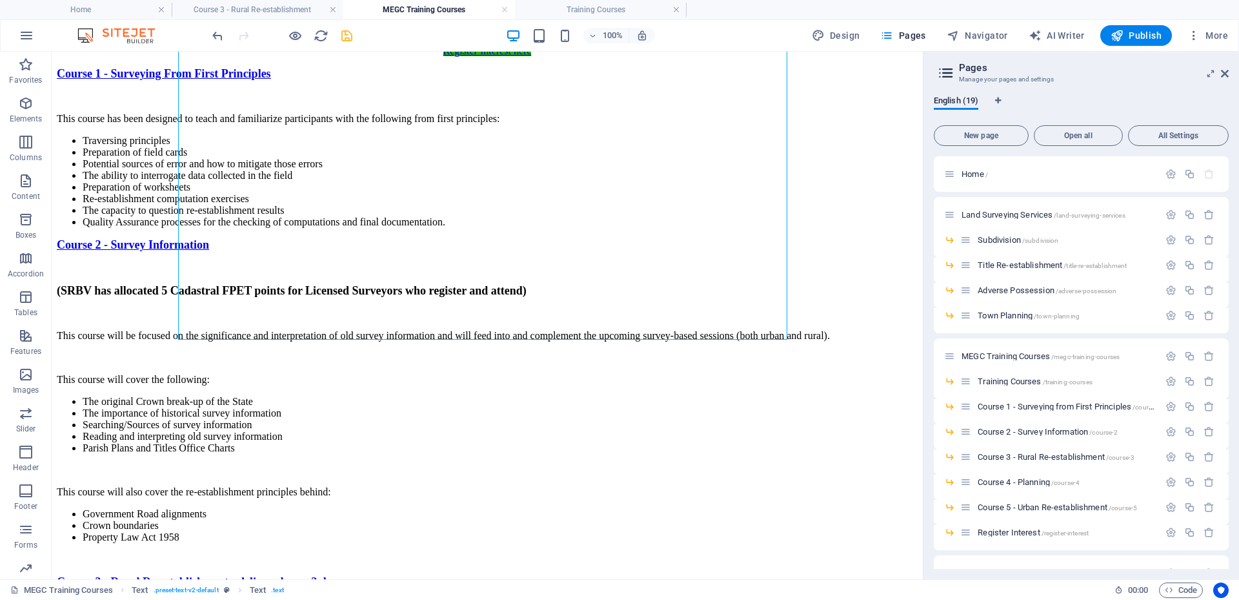
click at [348, 34] on icon "save" at bounding box center [347, 35] width 15 height 15
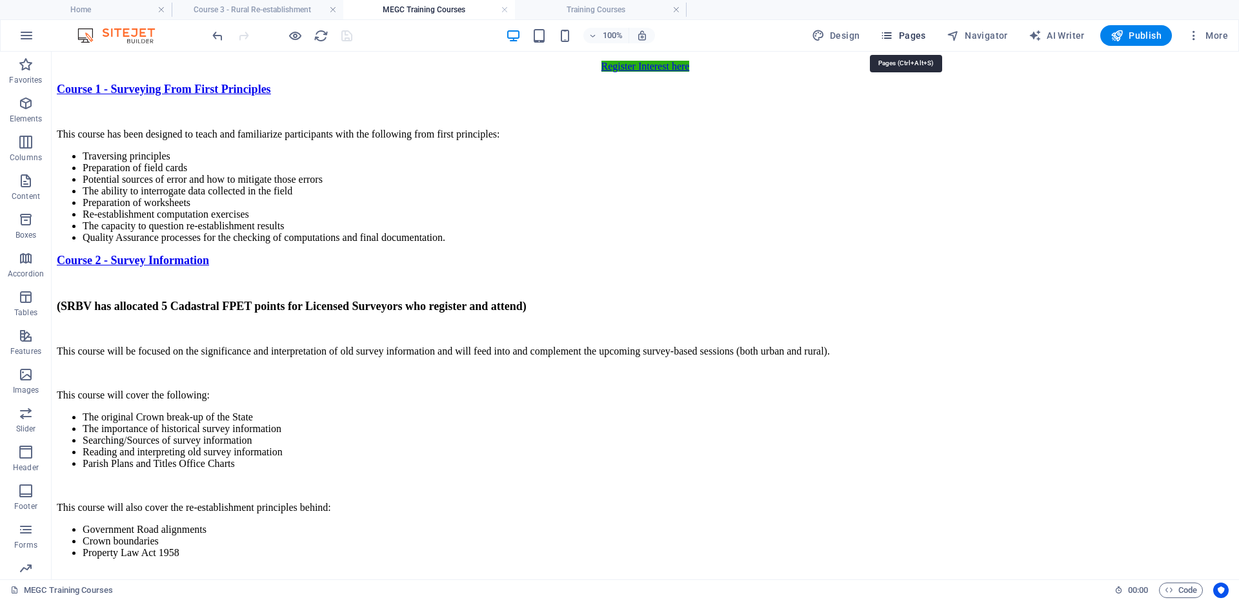
click at [906, 34] on span "Pages" at bounding box center [902, 35] width 45 height 13
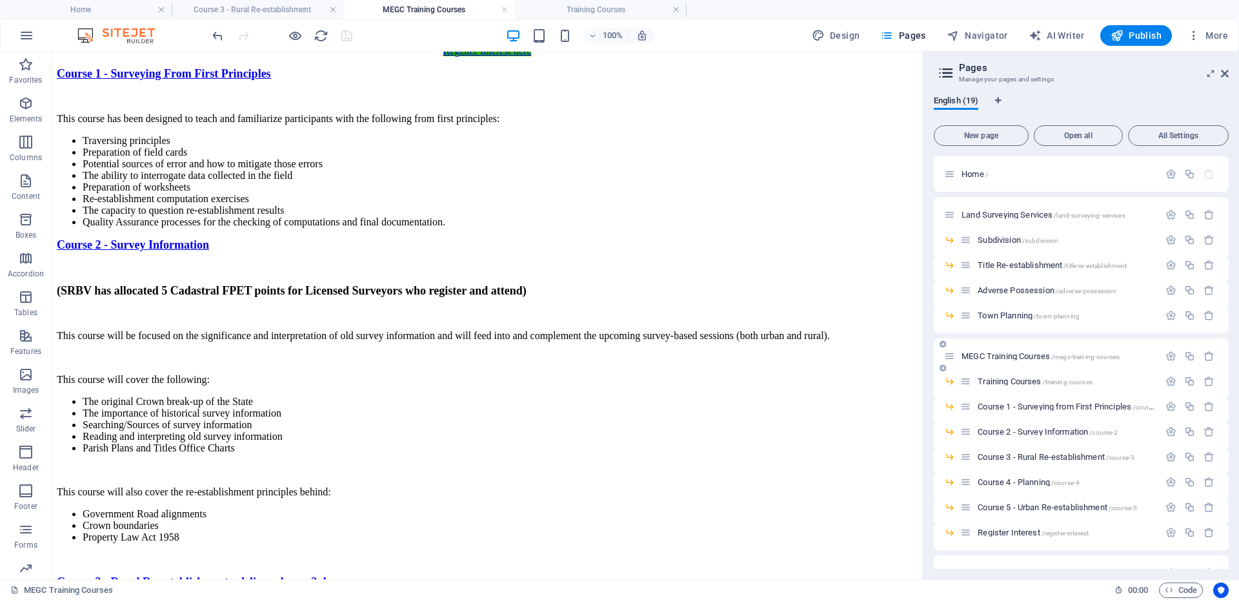
click at [1020, 353] on span "MEGC Training Courses /megc-training-courses" at bounding box center [1041, 356] width 158 height 10
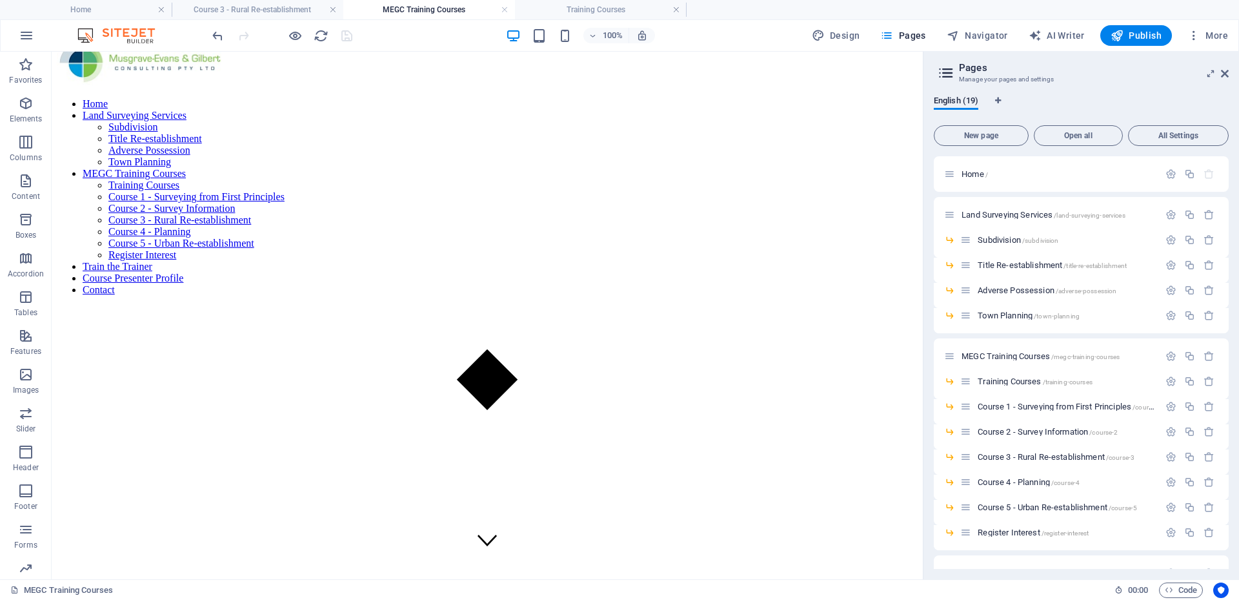
scroll to position [0, 0]
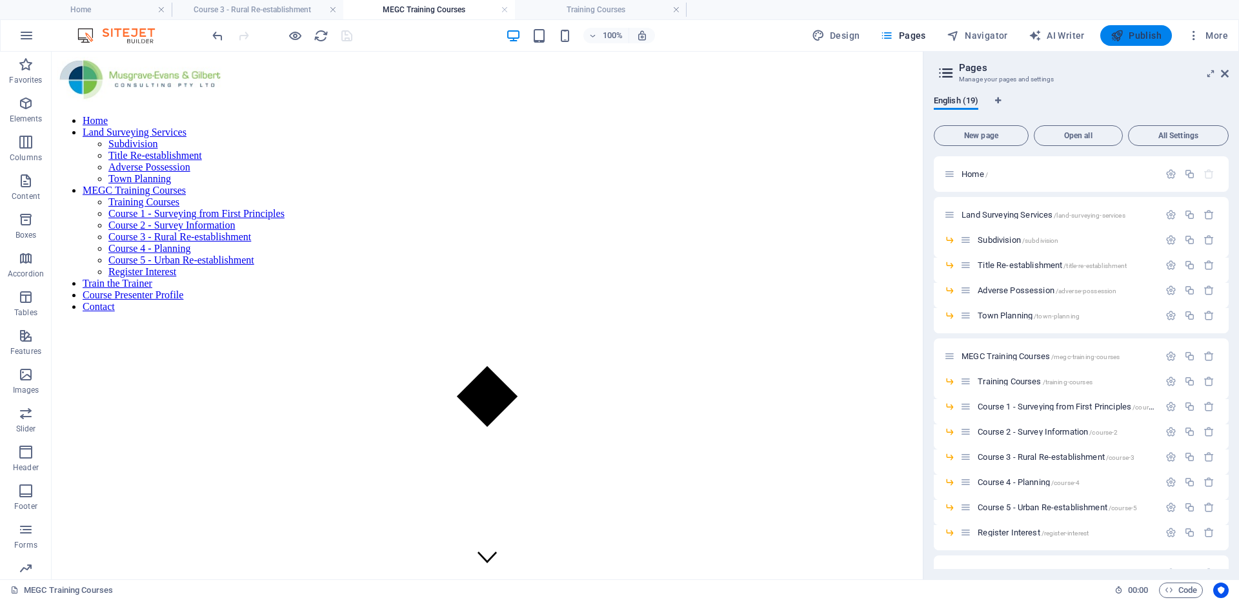
click at [1135, 33] on span "Publish" at bounding box center [1136, 35] width 51 height 13
